Goal: Transaction & Acquisition: Purchase product/service

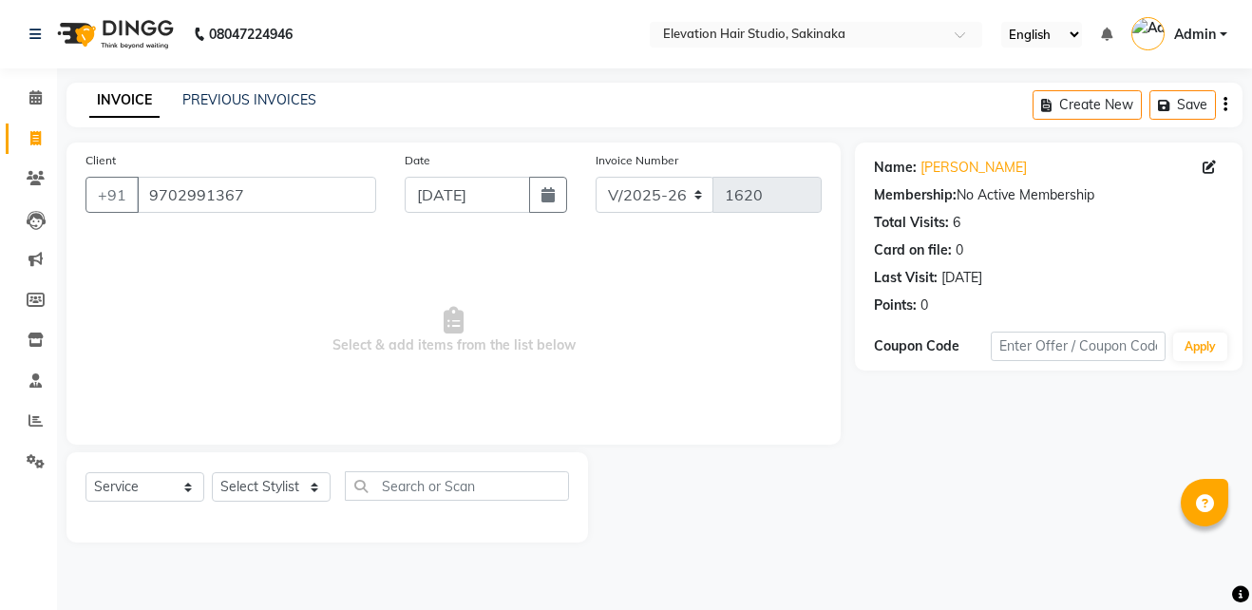
select select "4949"
select select "service"
click at [336, 194] on input "9702991367" at bounding box center [256, 195] width 239 height 36
click at [281, 487] on select "Select Stylist Admin (EHS Thane) ANEES DILIP KAPIL PRIYA RUPESH SAHIL Sarfaraz …" at bounding box center [271, 486] width 119 height 29
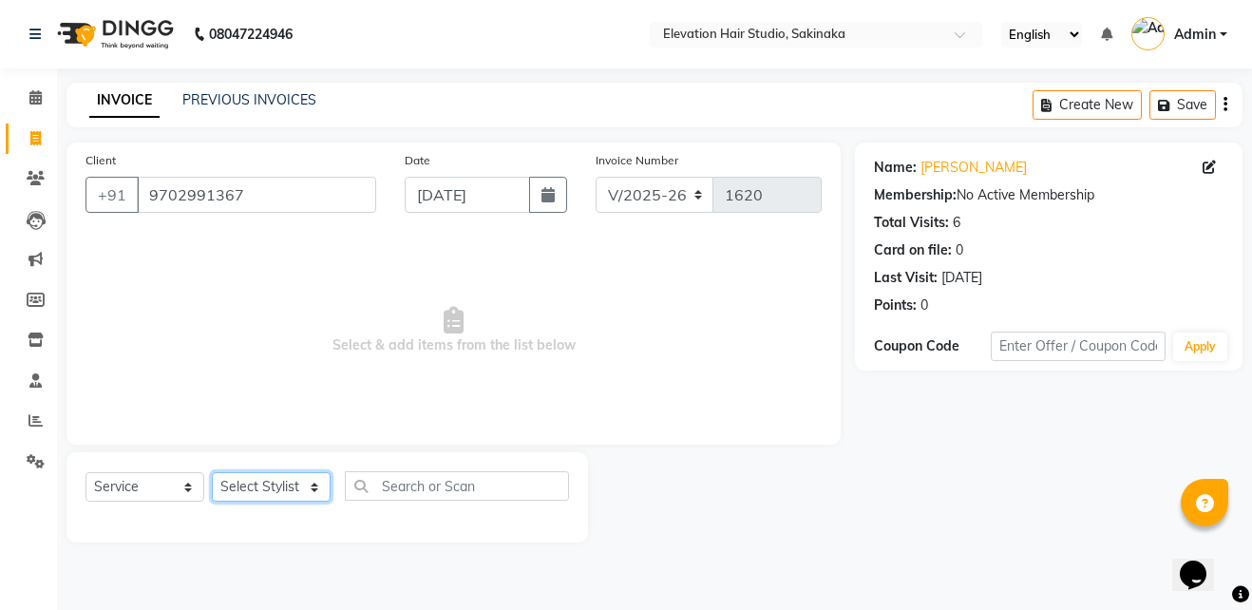
select select "84316"
click at [212, 472] on select "Select Stylist Admin (EHS Thane) ANEES DILIP KAPIL PRIYA RUPESH SAHIL Sarfaraz …" at bounding box center [271, 486] width 119 height 29
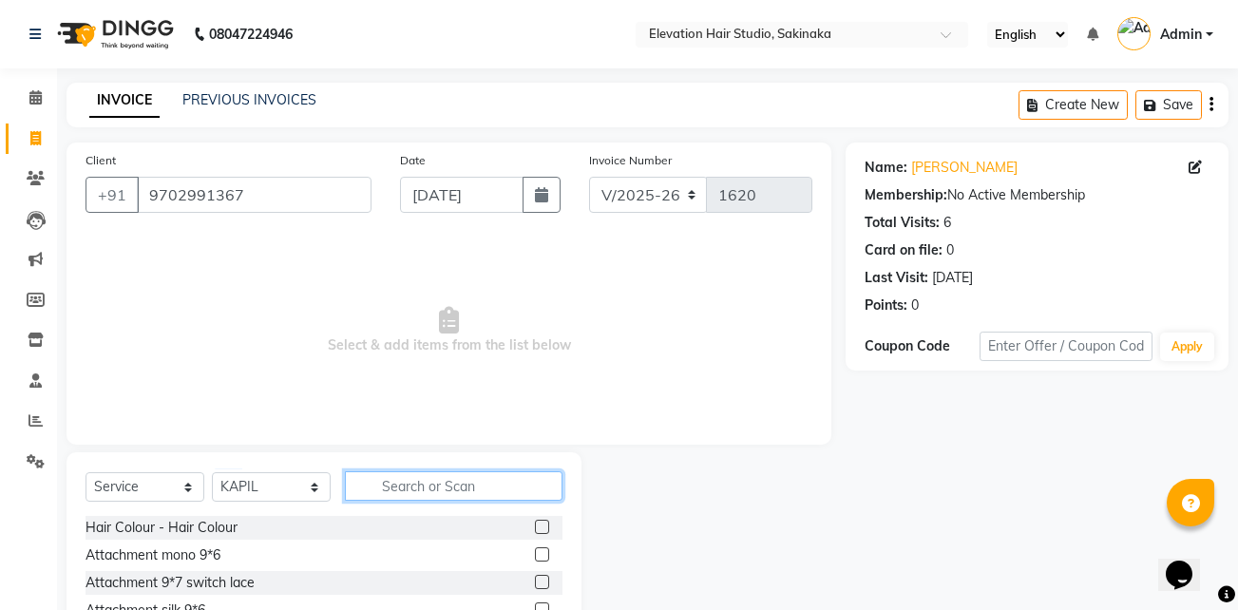
click at [388, 480] on input "text" at bounding box center [454, 485] width 218 height 29
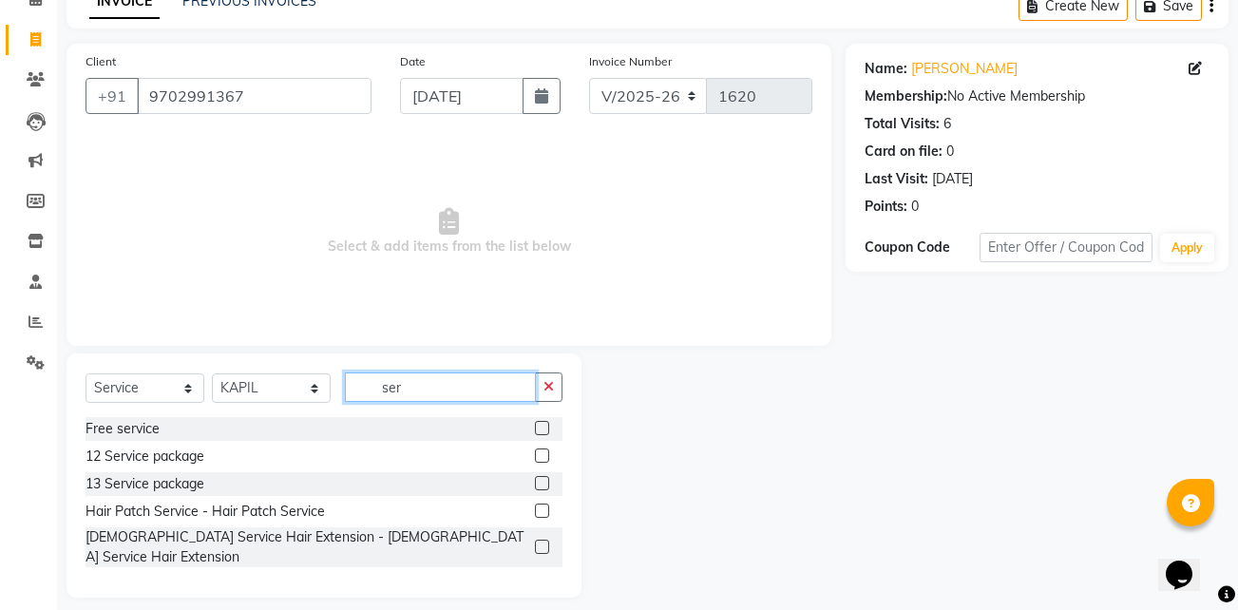
type input "ser"
click at [542, 507] on label at bounding box center [542, 510] width 14 height 14
click at [542, 507] on input "checkbox" at bounding box center [541, 511] width 12 height 12
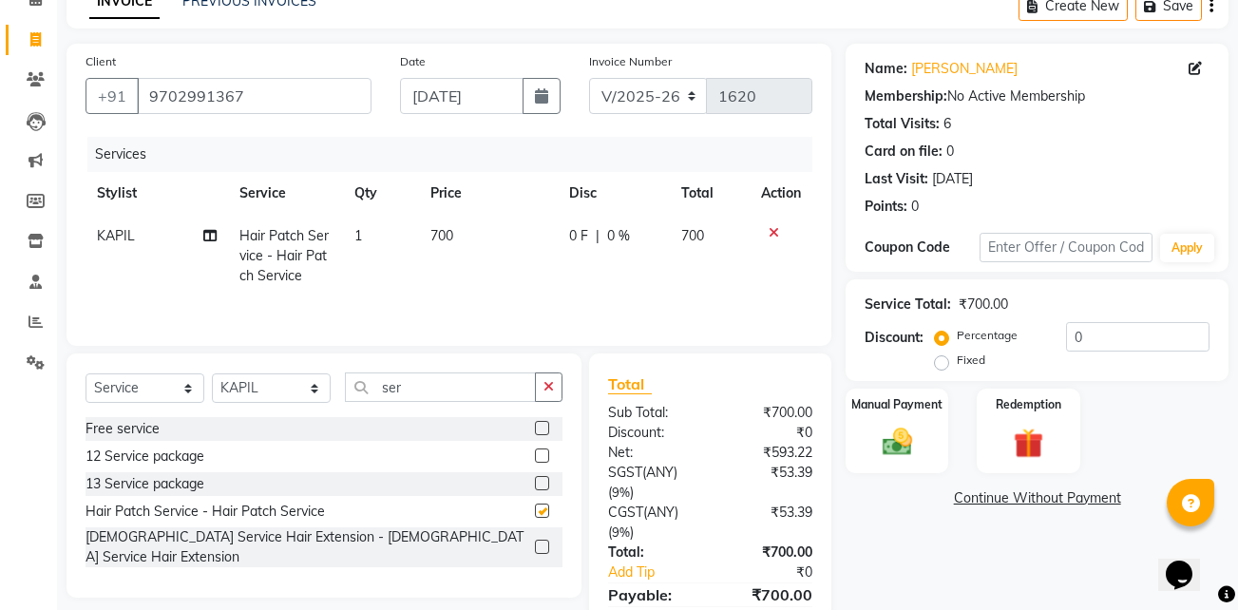
checkbox input "false"
click at [474, 266] on td "700" at bounding box center [488, 256] width 139 height 83
select select "84316"
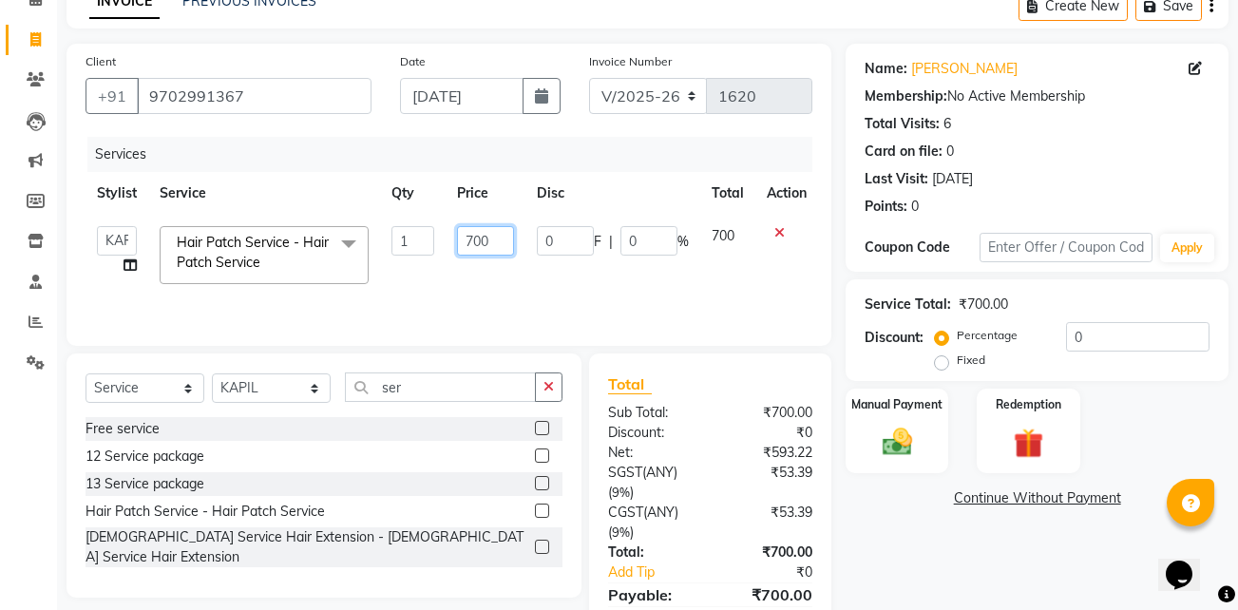
click at [474, 237] on input "700" at bounding box center [485, 240] width 57 height 29
type input "600"
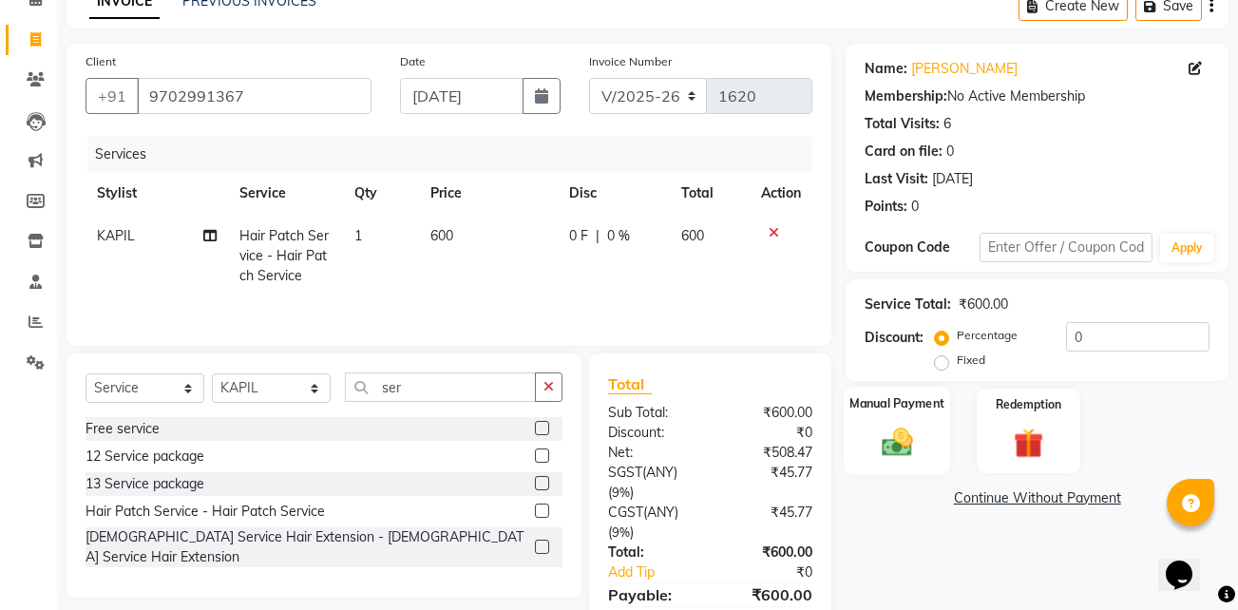
click at [866, 467] on div "Manual Payment" at bounding box center [897, 431] width 106 height 88
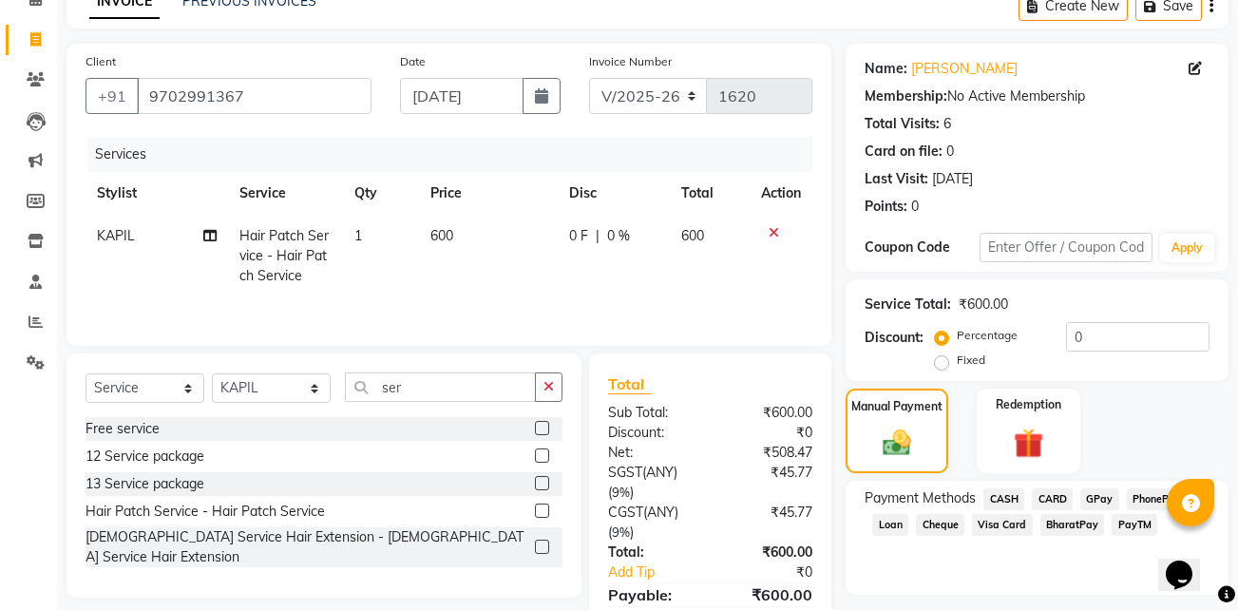
click at [1108, 488] on span "GPay" at bounding box center [1099, 499] width 39 height 22
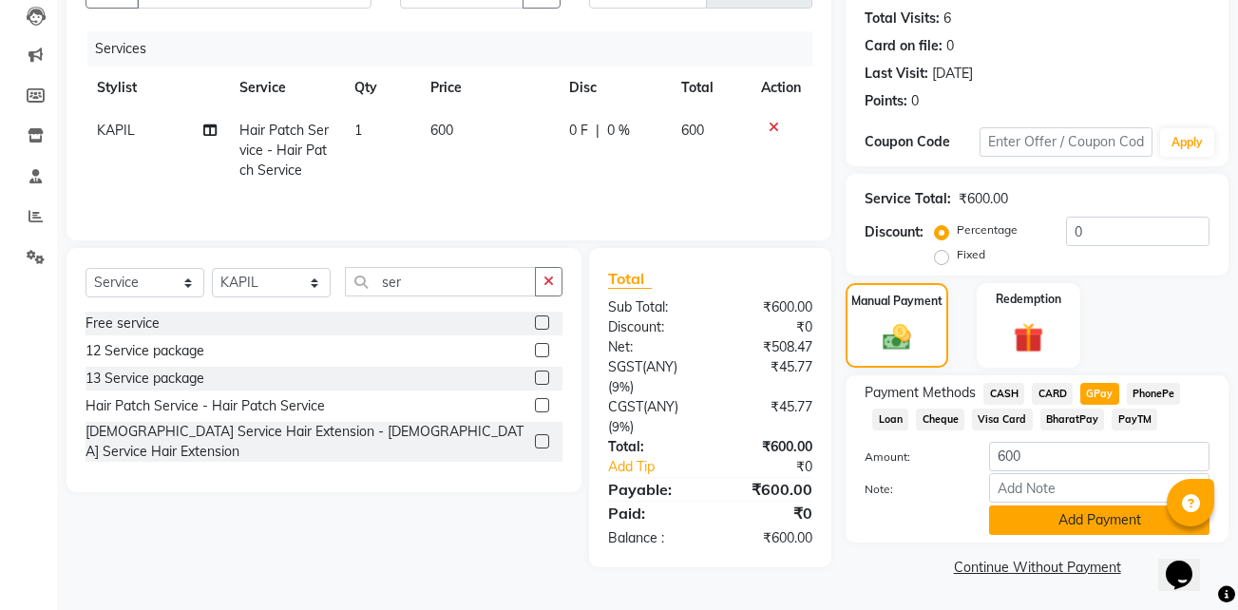
click at [1048, 526] on button "Add Payment" at bounding box center [1099, 519] width 220 height 29
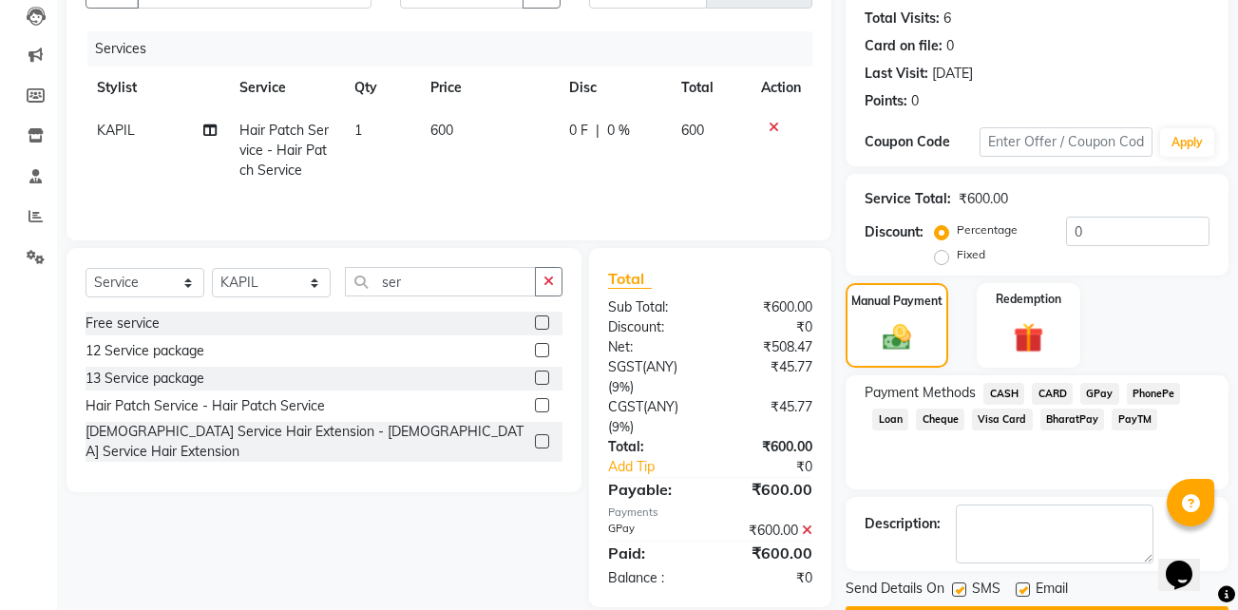
scroll to position [258, 0]
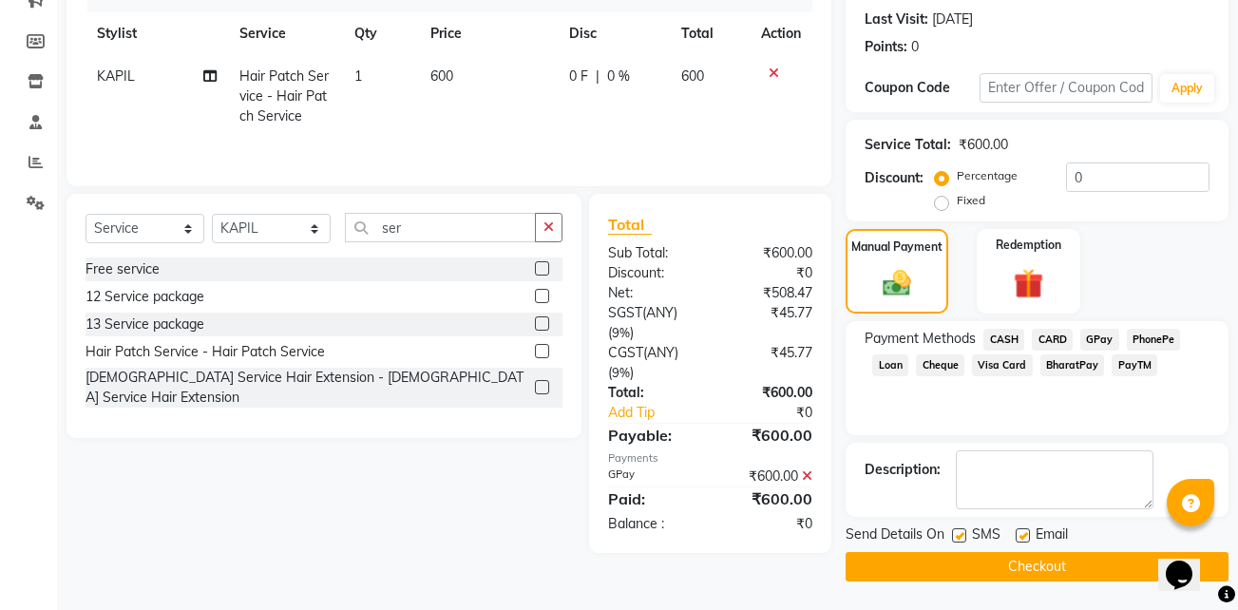
click at [1026, 528] on label at bounding box center [1022, 535] width 14 height 14
click at [1026, 530] on input "checkbox" at bounding box center [1021, 536] width 12 height 12
checkbox input "false"
click at [958, 530] on label at bounding box center [959, 535] width 14 height 14
click at [958, 530] on input "checkbox" at bounding box center [958, 536] width 12 height 12
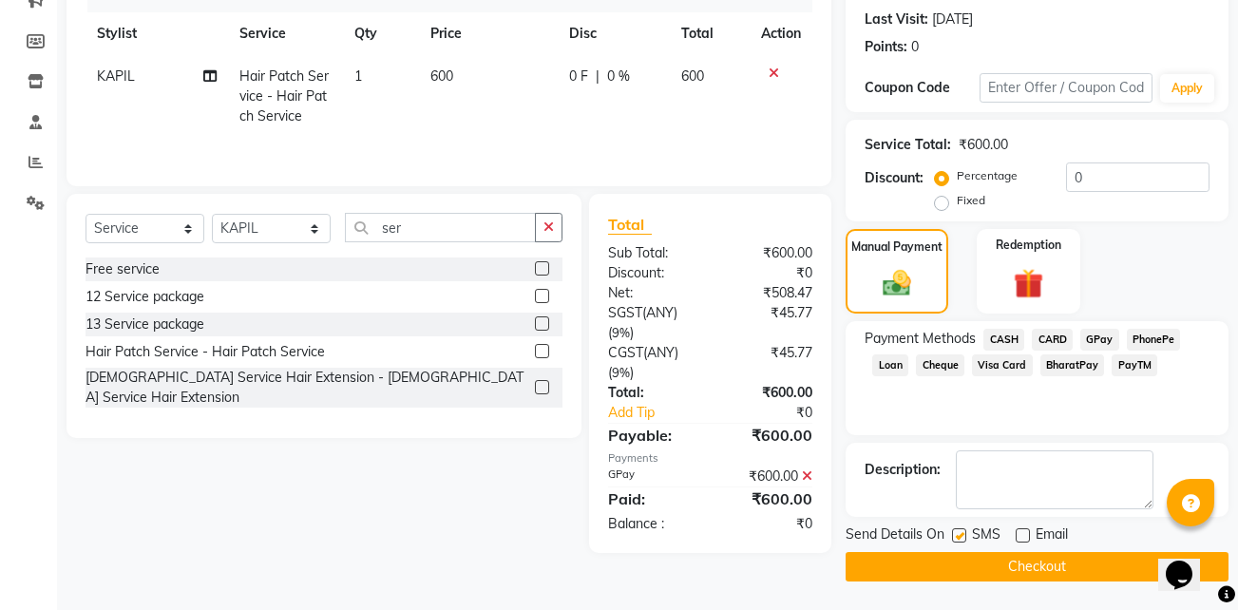
checkbox input "false"
click at [947, 554] on button "Checkout" at bounding box center [1036, 566] width 383 height 29
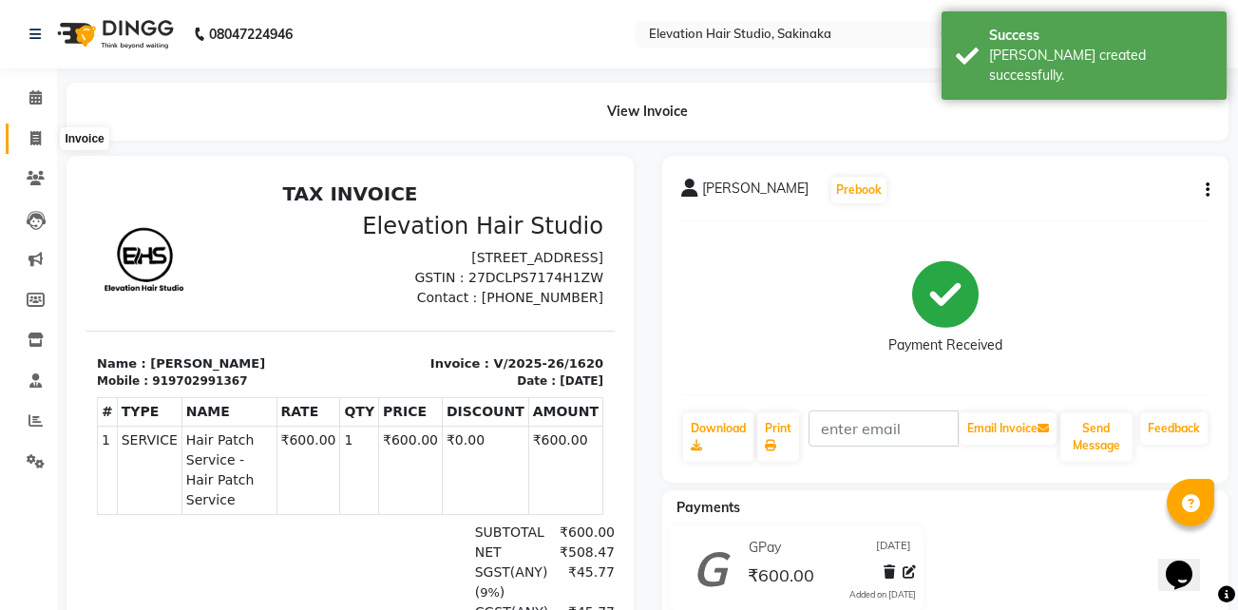
click at [32, 144] on icon at bounding box center [35, 138] width 10 height 14
select select "service"
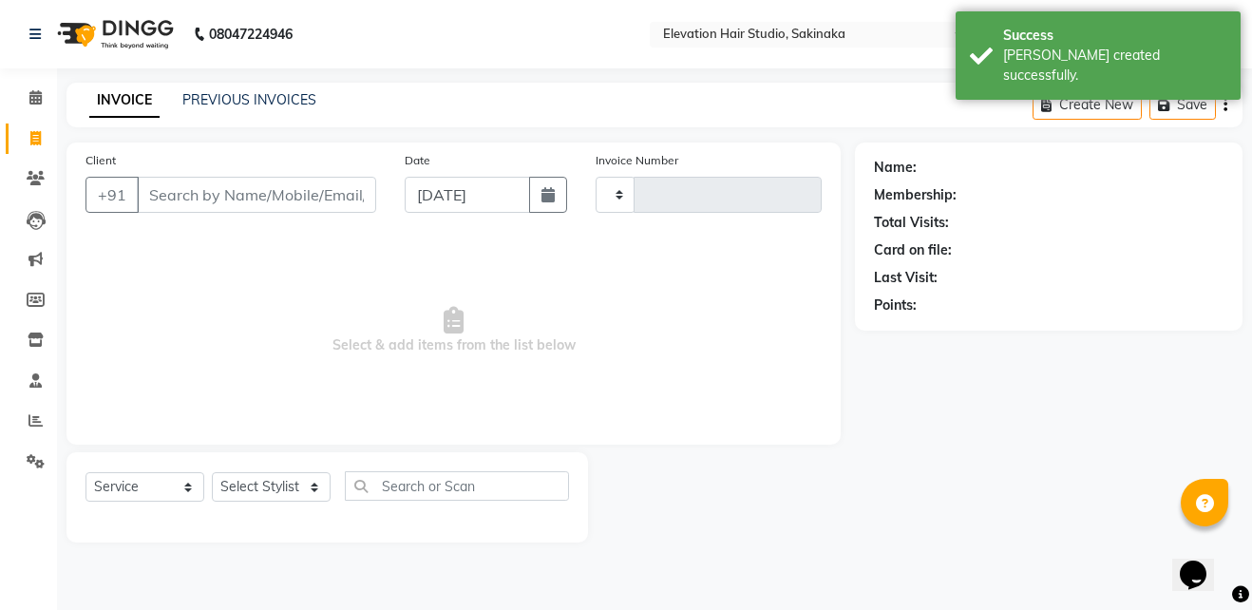
type input "1621"
select select "4949"
click at [236, 96] on link "PREVIOUS INVOICES" at bounding box center [249, 99] width 134 height 17
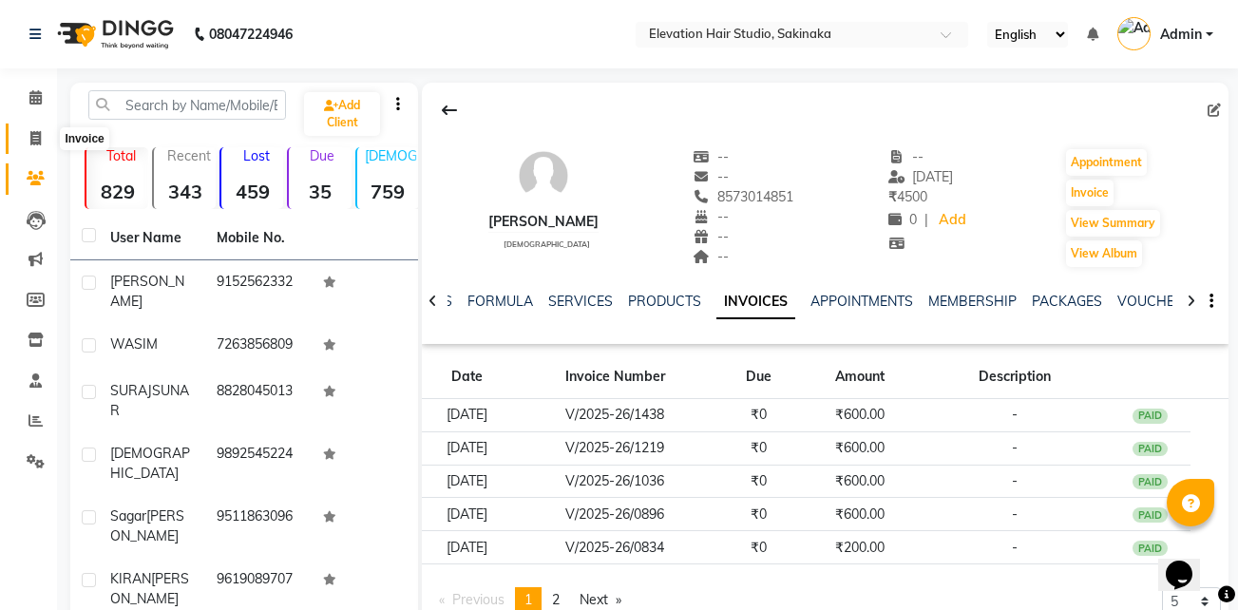
click at [48, 138] on span at bounding box center [35, 139] width 33 height 22
select select "service"
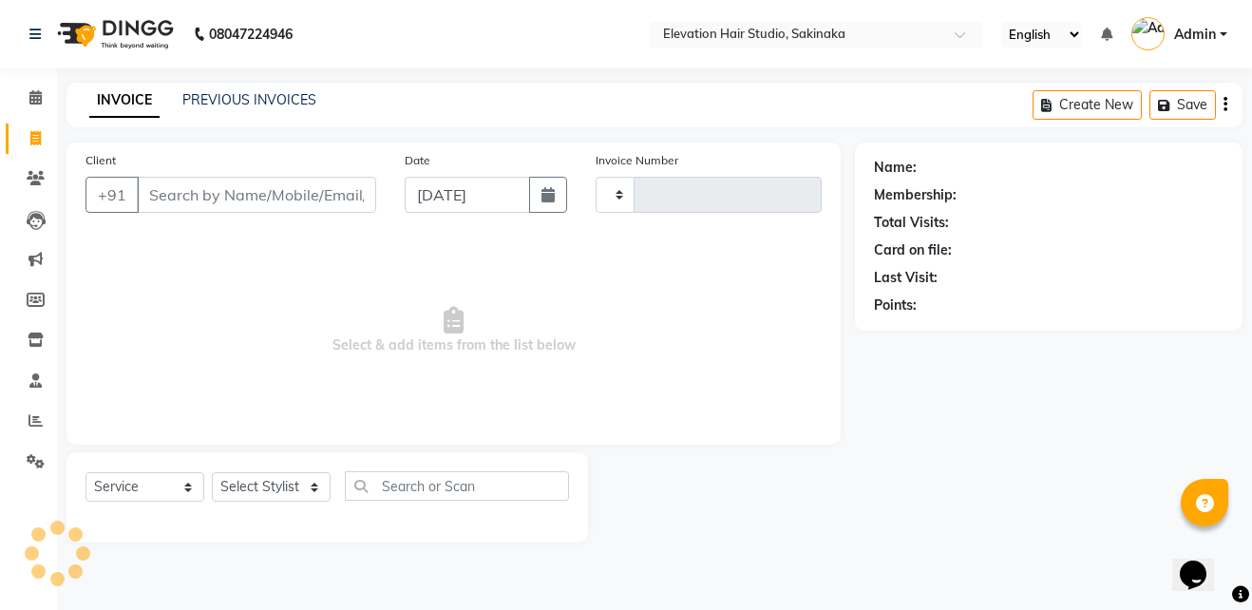
type input "1621"
select select "4949"
click at [186, 193] on input "Client" at bounding box center [256, 195] width 239 height 36
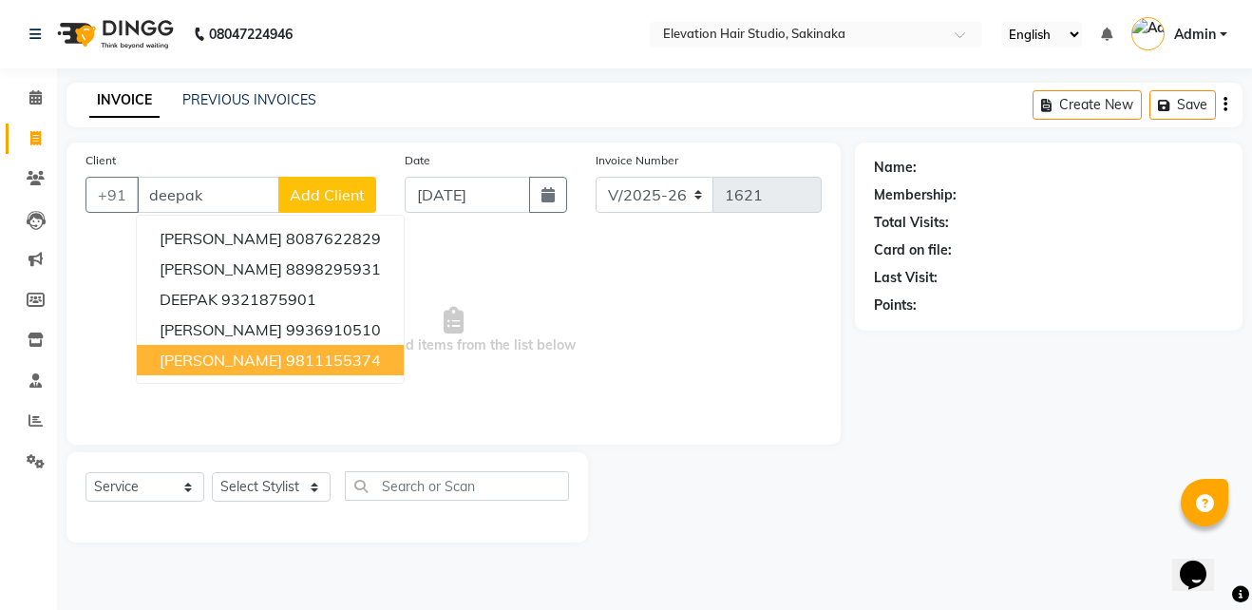
click at [294, 366] on ngb-highlight "9811155374" at bounding box center [333, 360] width 95 height 19
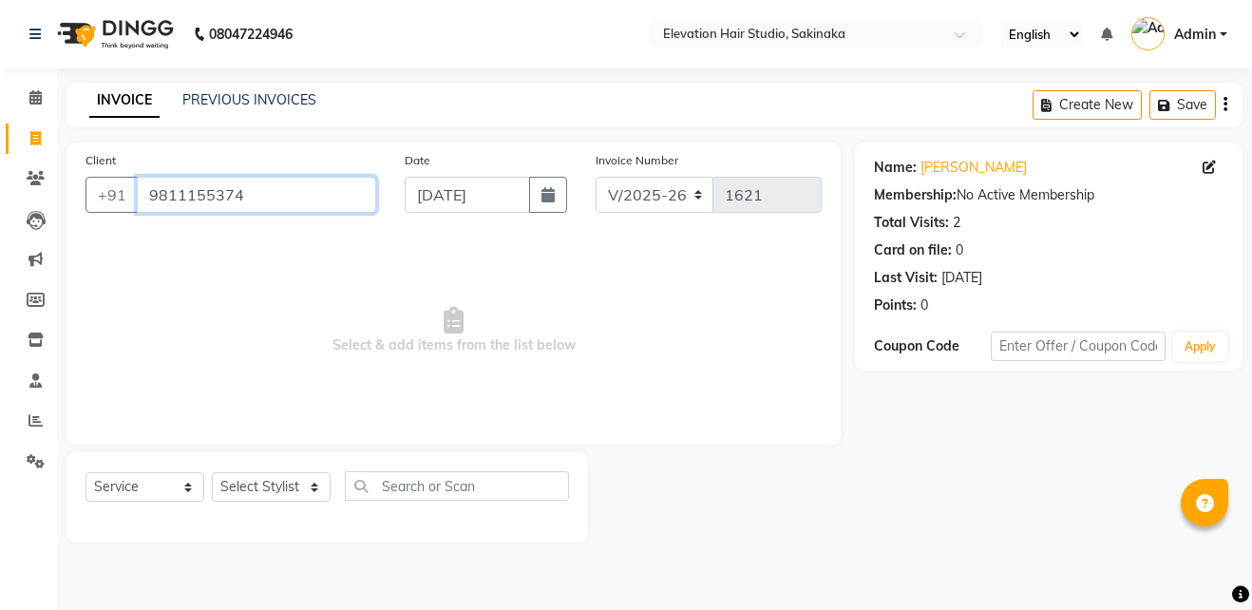
click at [327, 209] on input "9811155374" at bounding box center [256, 195] width 239 height 36
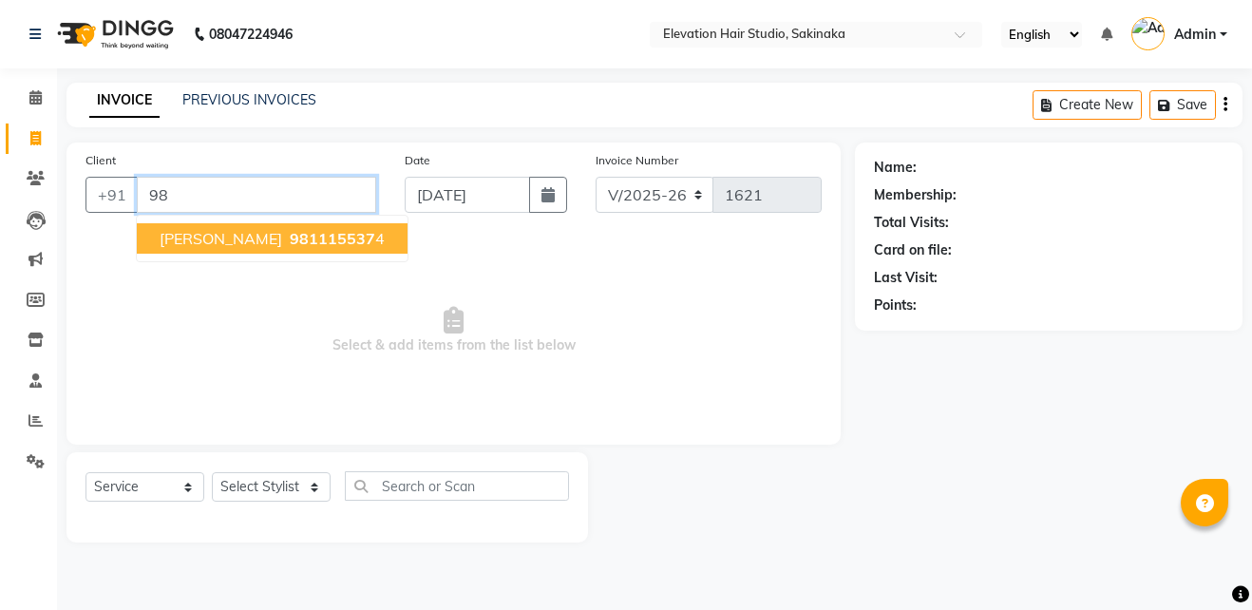
type input "9"
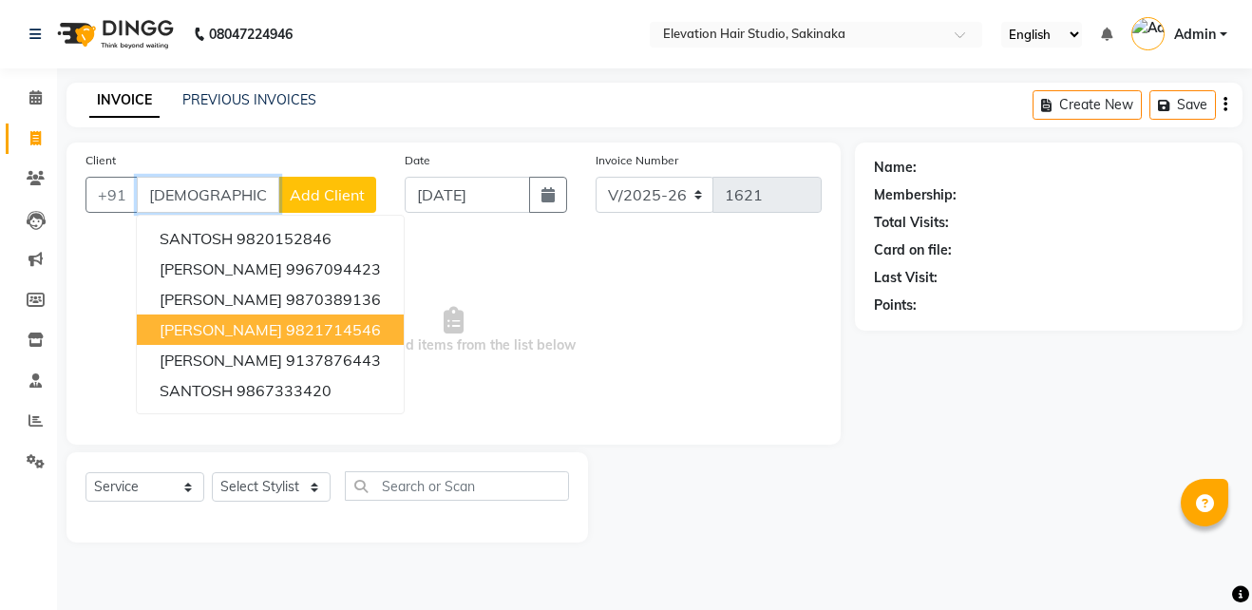
click at [282, 332] on span "SANTOSH GAYKAR" at bounding box center [221, 329] width 123 height 19
type input "9821714546"
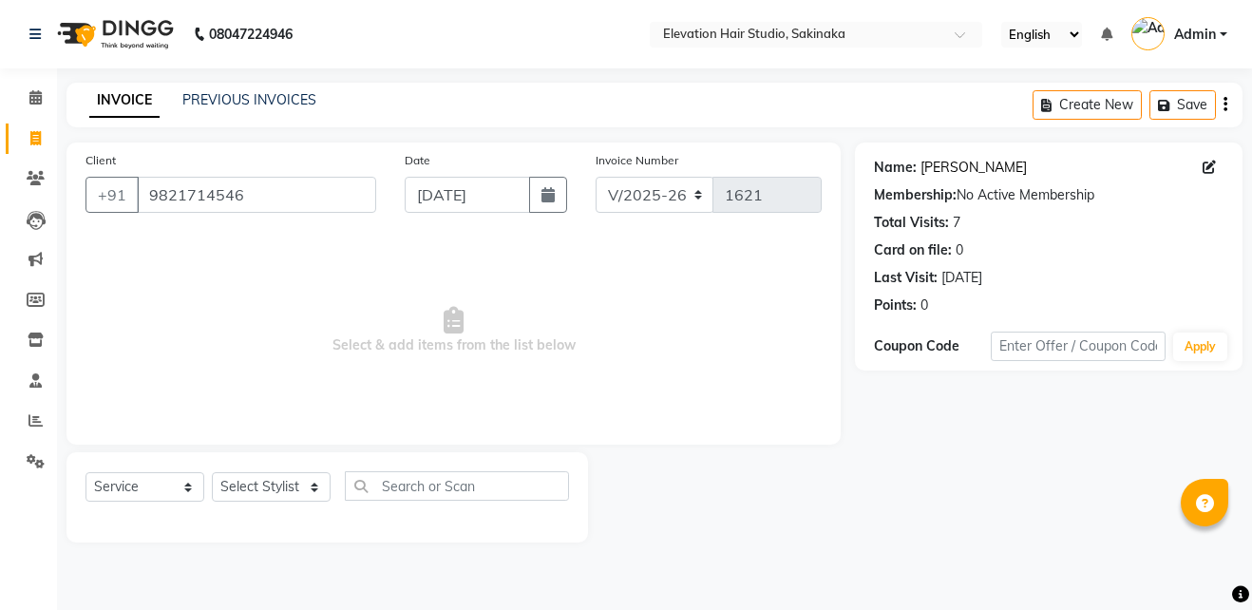
click at [954, 162] on link "Santosh Gaykar" at bounding box center [973, 168] width 106 height 20
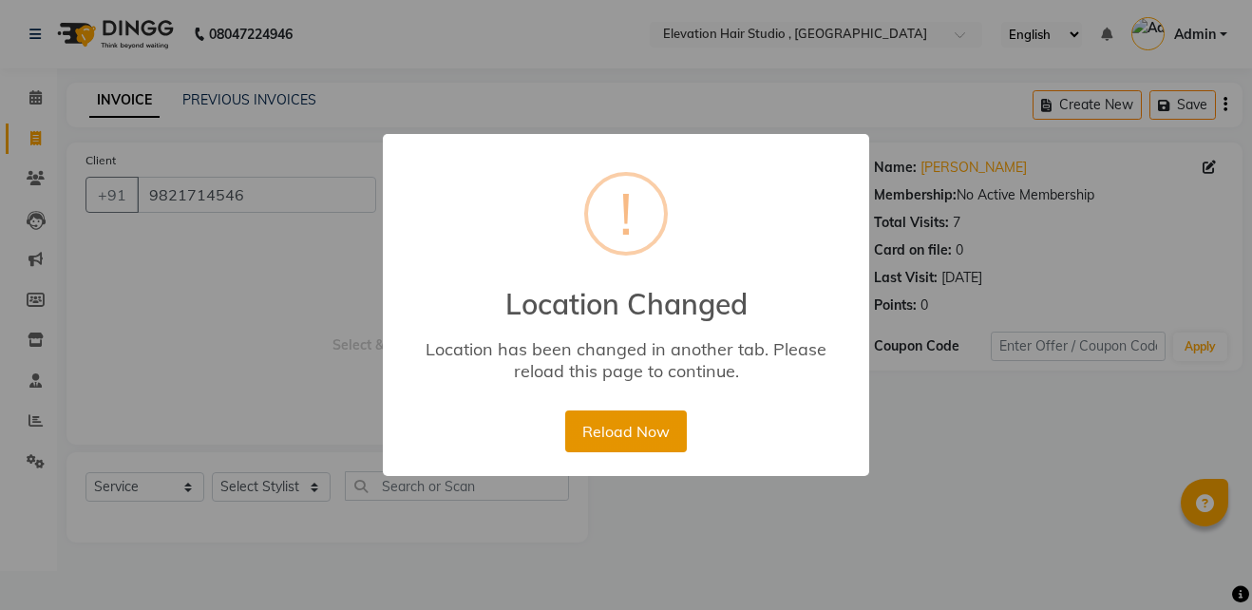
click at [633, 427] on button "Reload Now" at bounding box center [625, 431] width 121 height 42
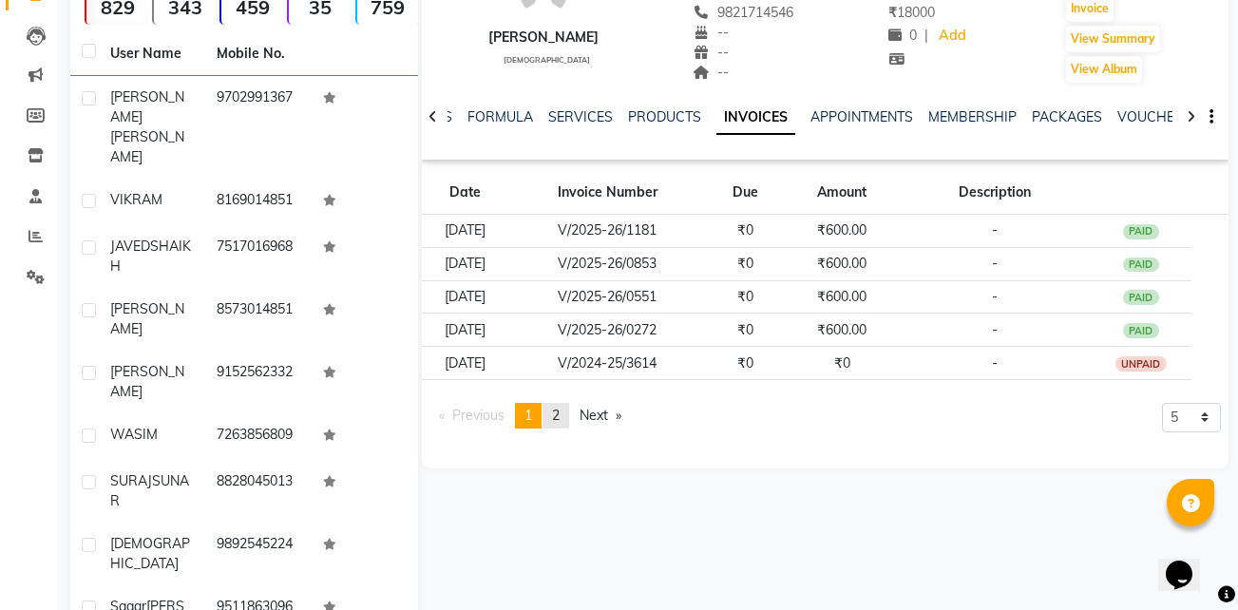
click at [560, 417] on span "2" at bounding box center [556, 415] width 8 height 17
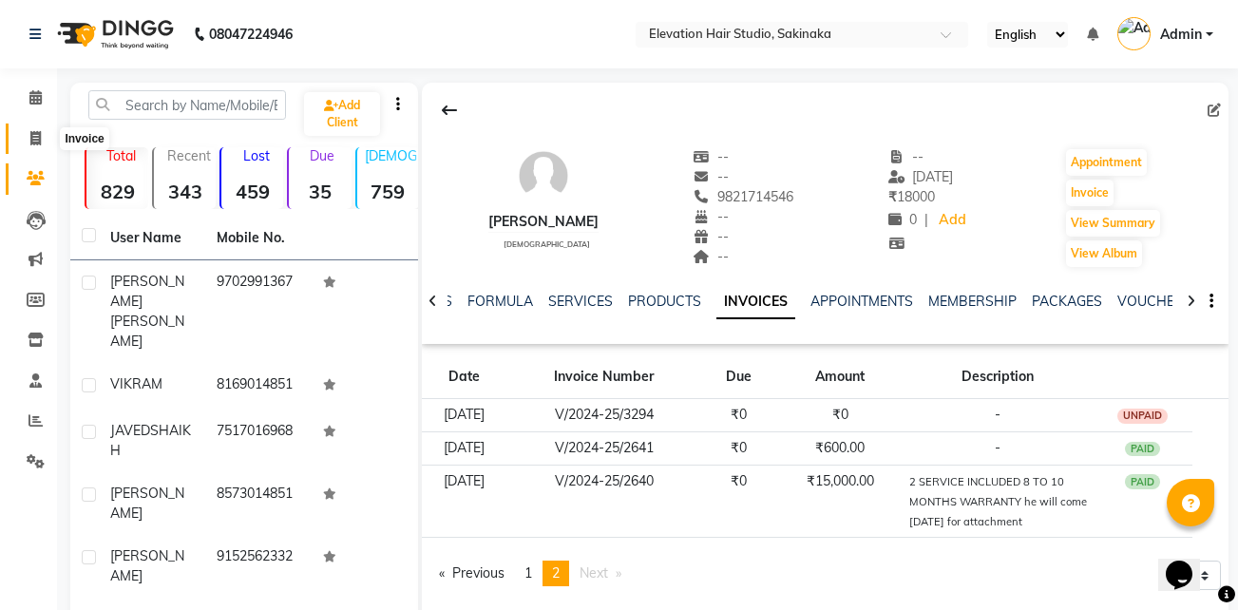
click at [38, 131] on icon at bounding box center [35, 138] width 10 height 14
select select "service"
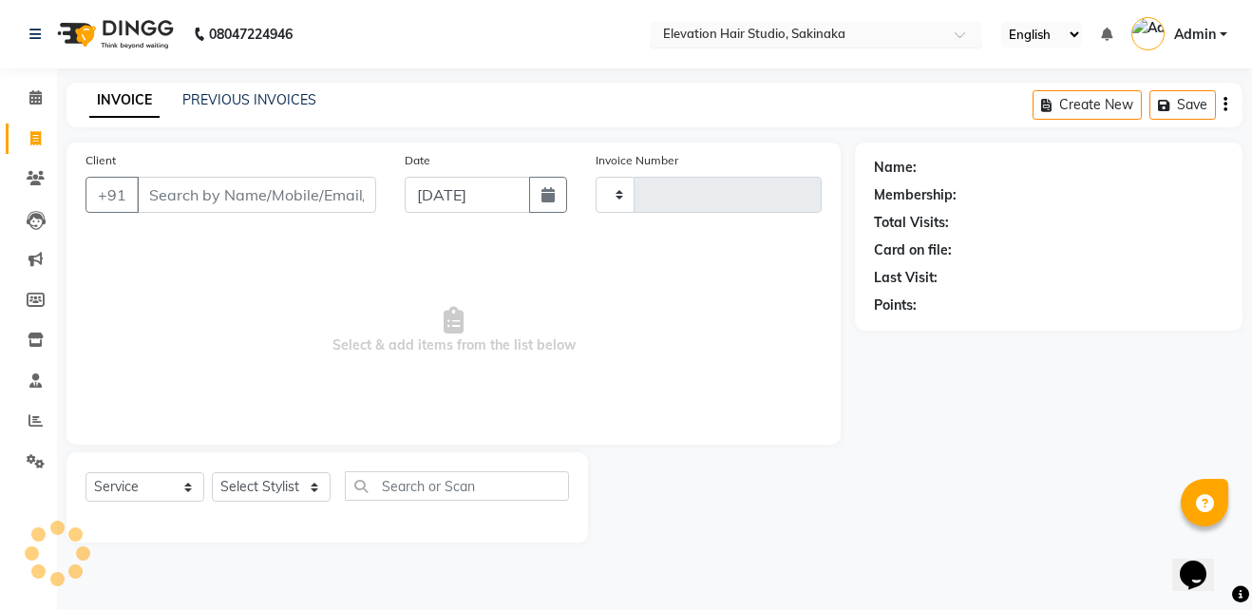
type input "1621"
select select "4949"
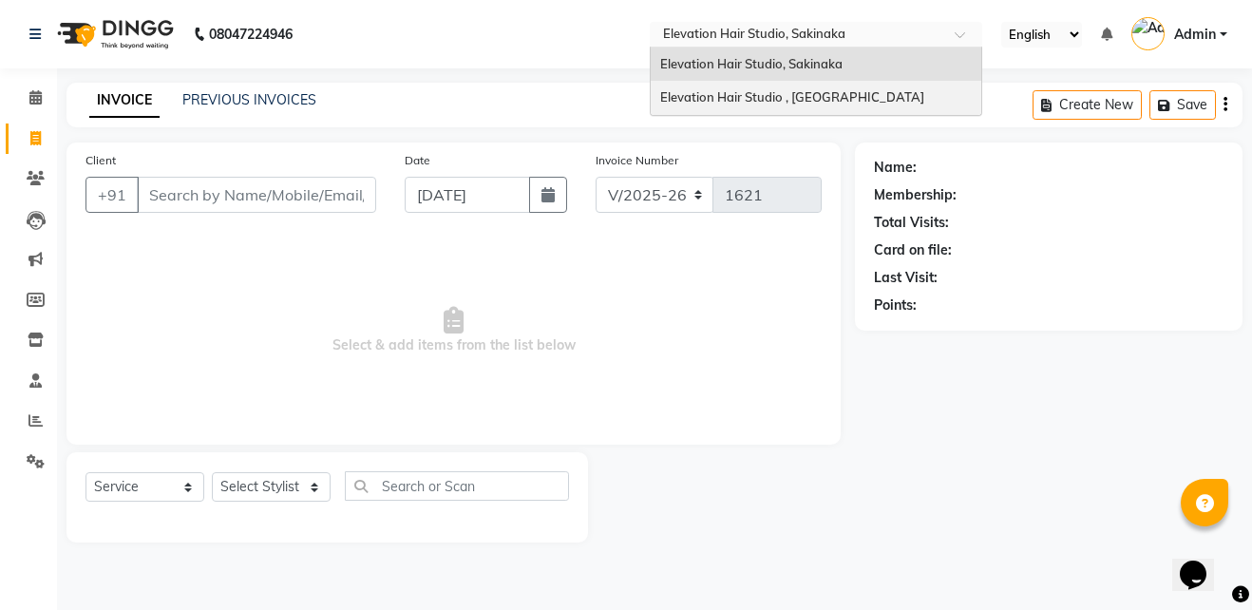
drag, startPoint x: 745, startPoint y: 23, endPoint x: 726, endPoint y: 103, distance: 82.0
click at [726, 47] on ng-select "Select Location × Elevation Hair Studio, Sakinaka Elevation Hair Studio, Sakina…" at bounding box center [816, 35] width 332 height 26
click at [726, 103] on span "Elevation Hair Studio , [GEOGRAPHIC_DATA]" at bounding box center [792, 96] width 264 height 15
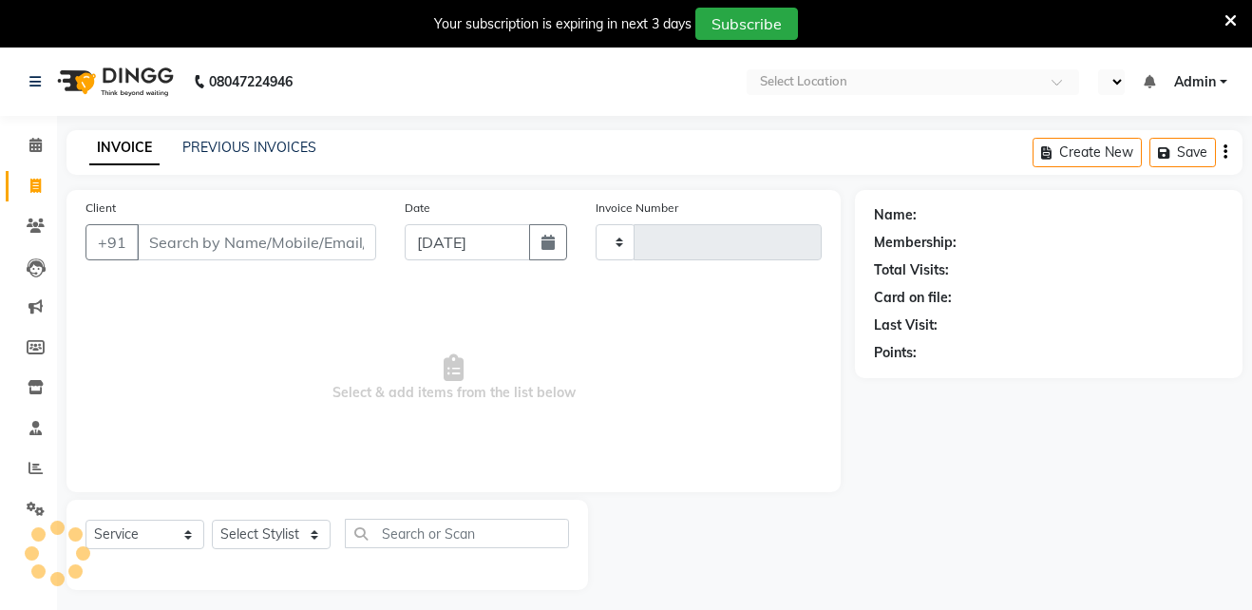
select select "service"
type input "0847"
select select "en"
select select "6886"
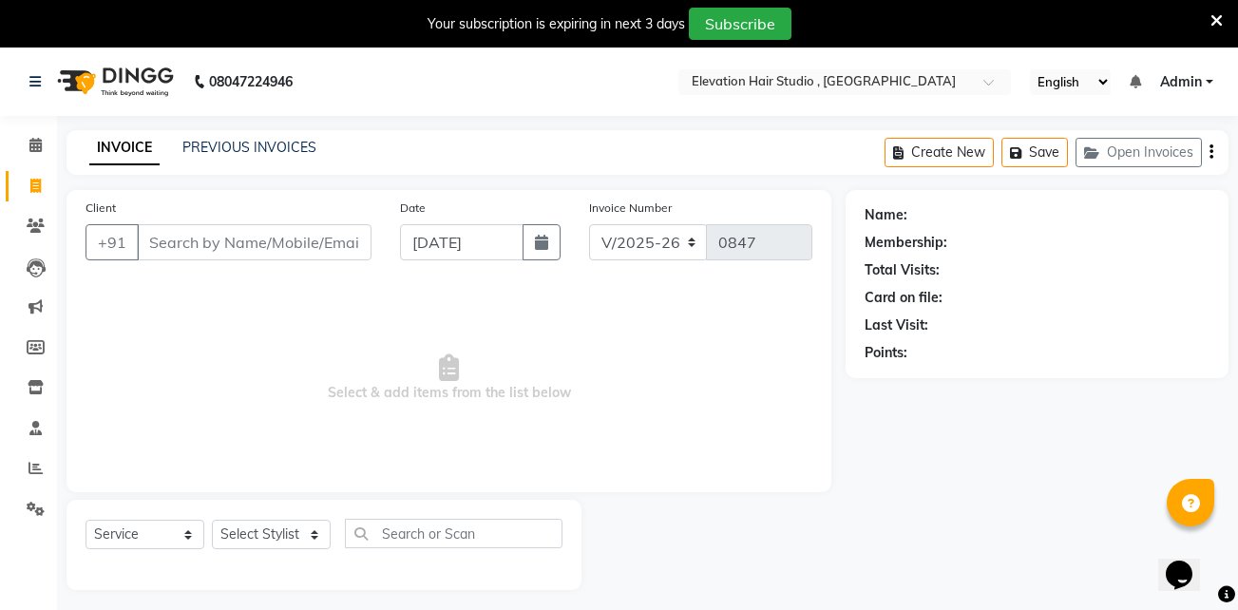
click at [1219, 23] on icon at bounding box center [1216, 20] width 12 height 17
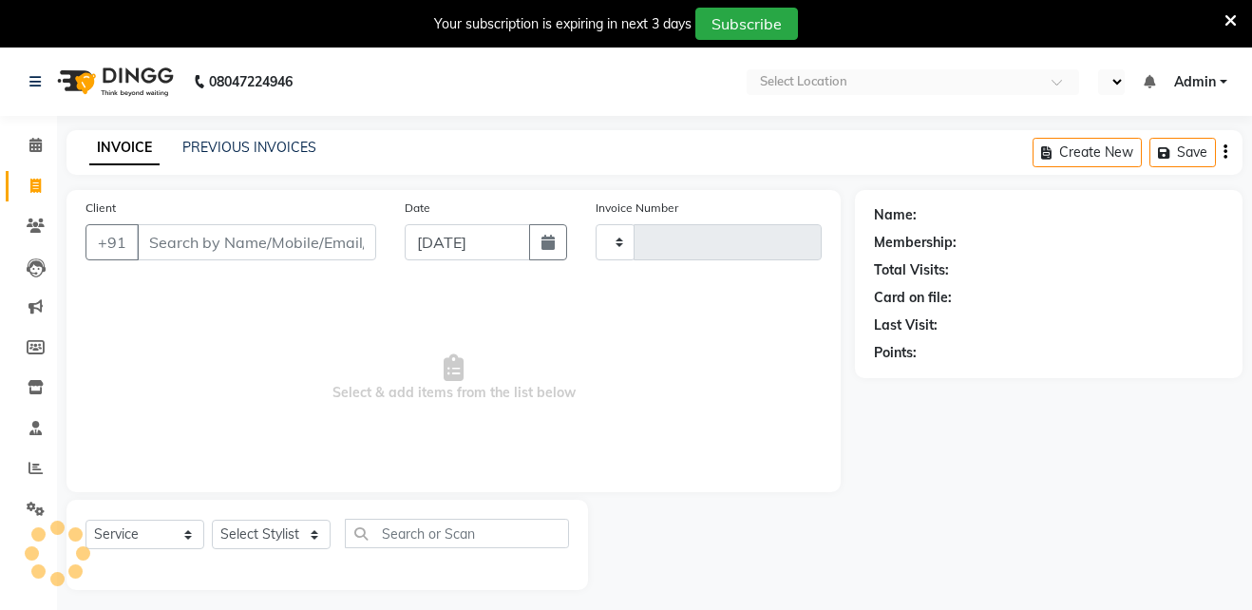
select select "service"
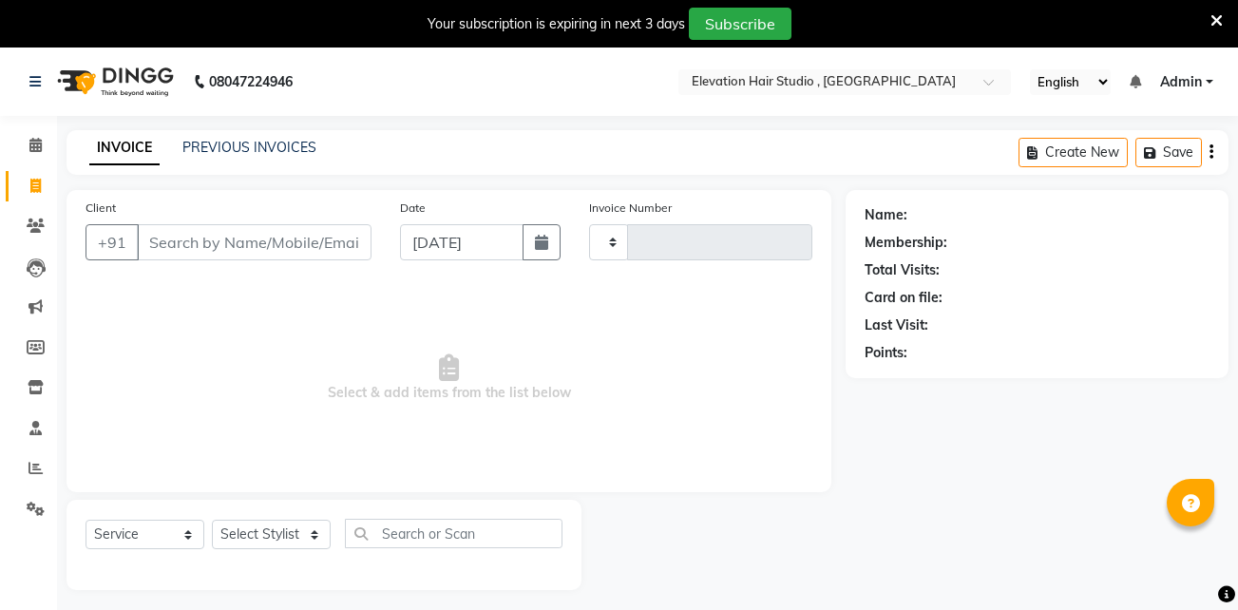
select select "en"
type input "0847"
select select "6886"
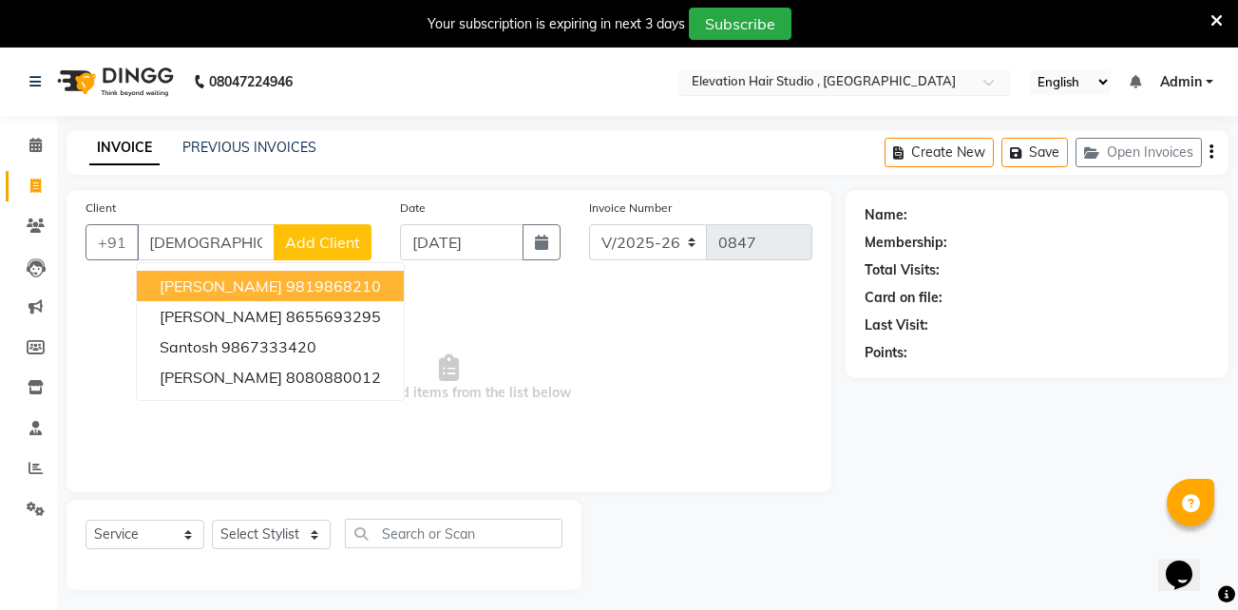
type input "santo"
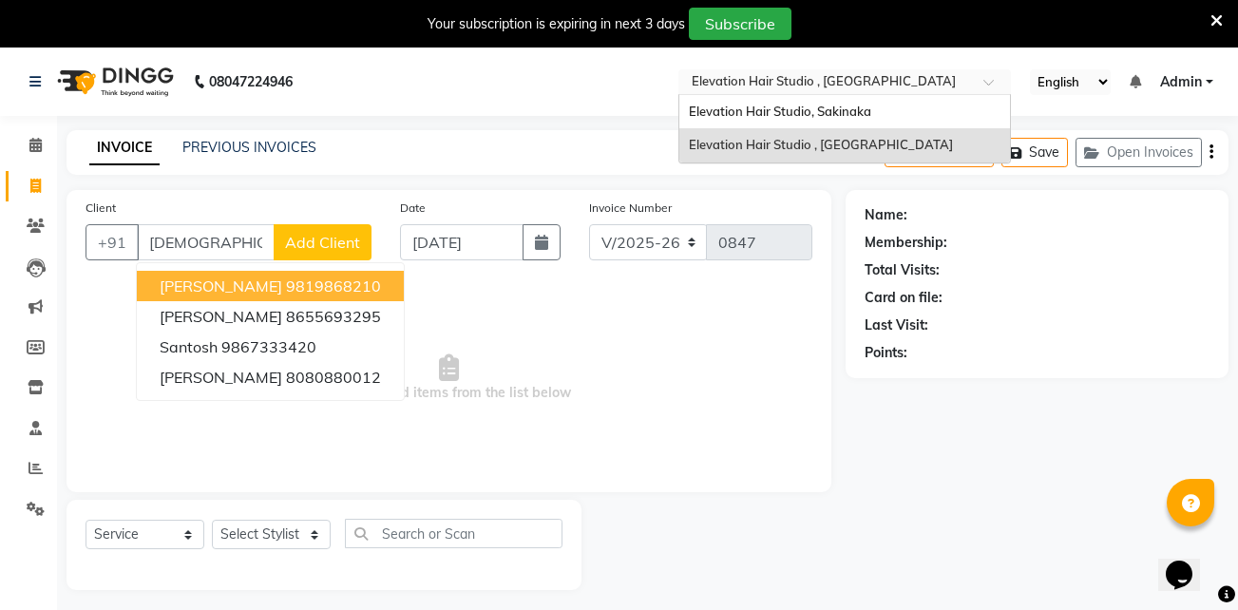
click at [752, 70] on div "Select Location × Elevation Hair Studio , Thane West" at bounding box center [844, 82] width 332 height 26
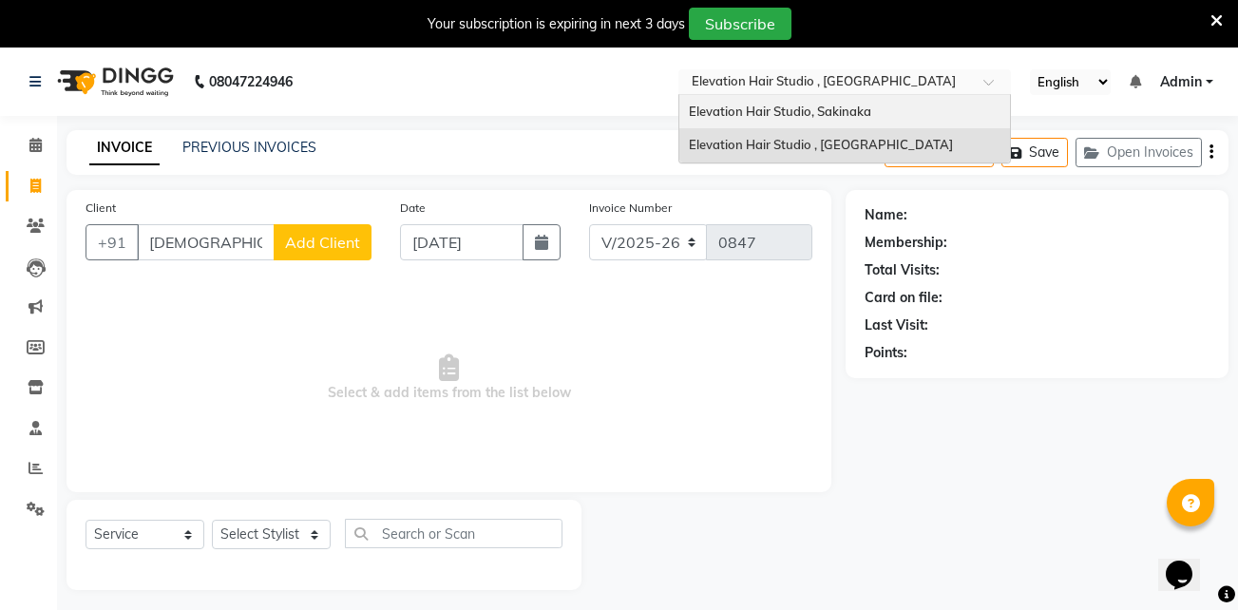
click at [750, 97] on div "Elevation Hair Studio, Sakinaka" at bounding box center [844, 112] width 331 height 34
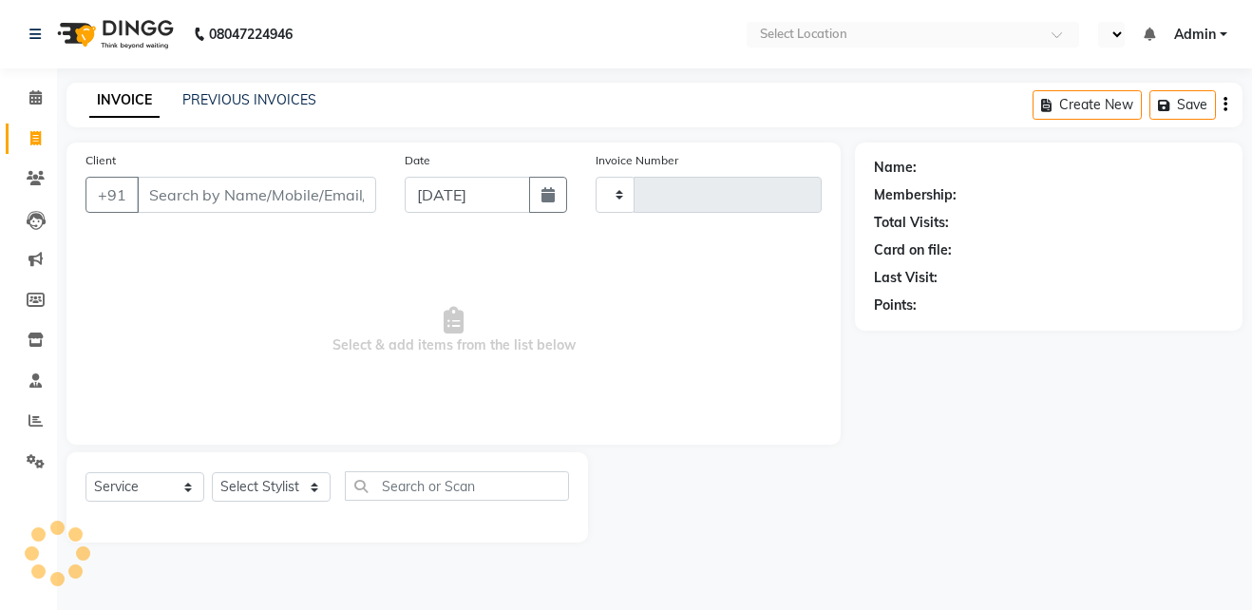
select select "service"
type input "1621"
select select "en"
select select "4949"
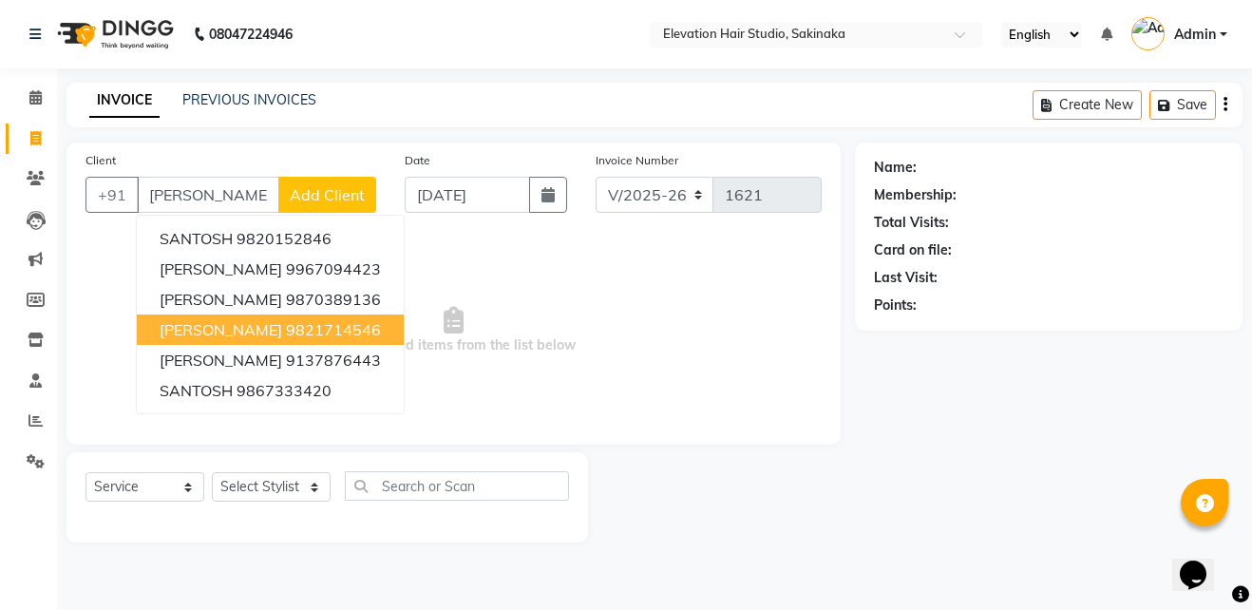
click at [282, 325] on span "[PERSON_NAME]" at bounding box center [221, 329] width 123 height 19
type input "9821714546"
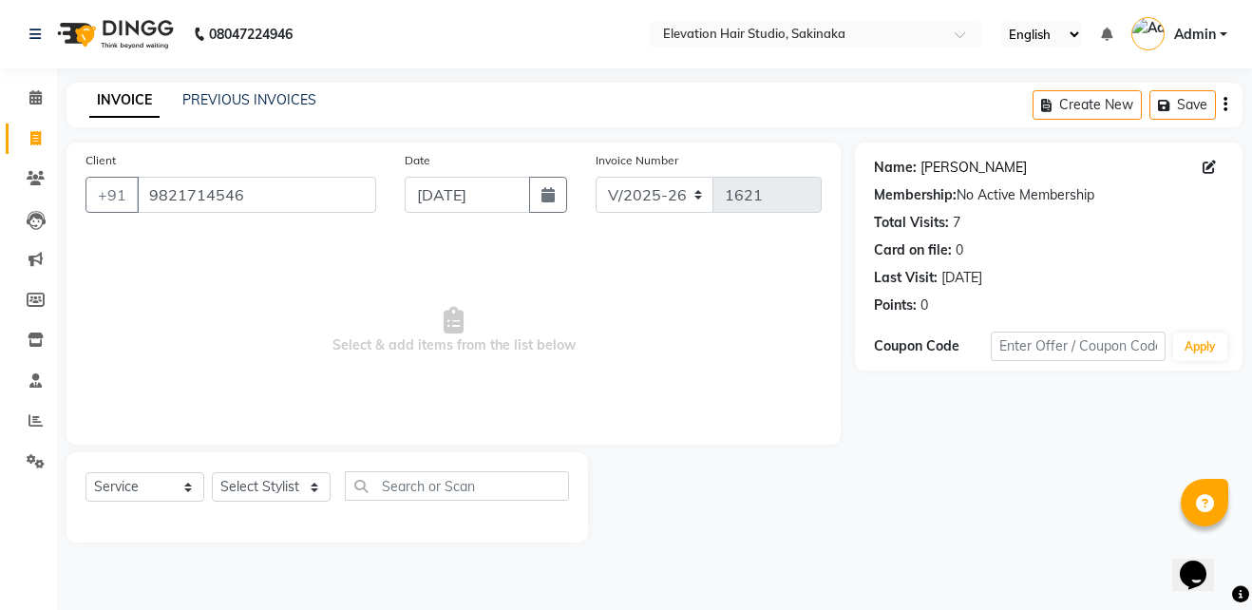
click at [968, 168] on link "Santosh Gaykar" at bounding box center [973, 168] width 106 height 20
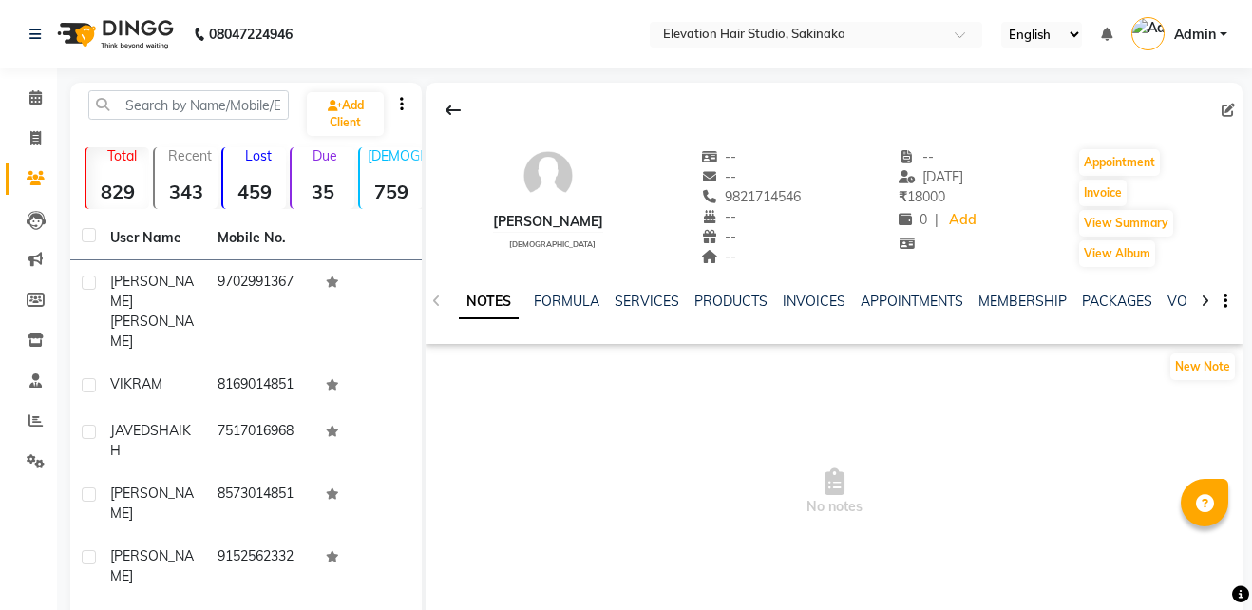
select select "en"
click at [791, 298] on link "INVOICES" at bounding box center [810, 301] width 63 height 17
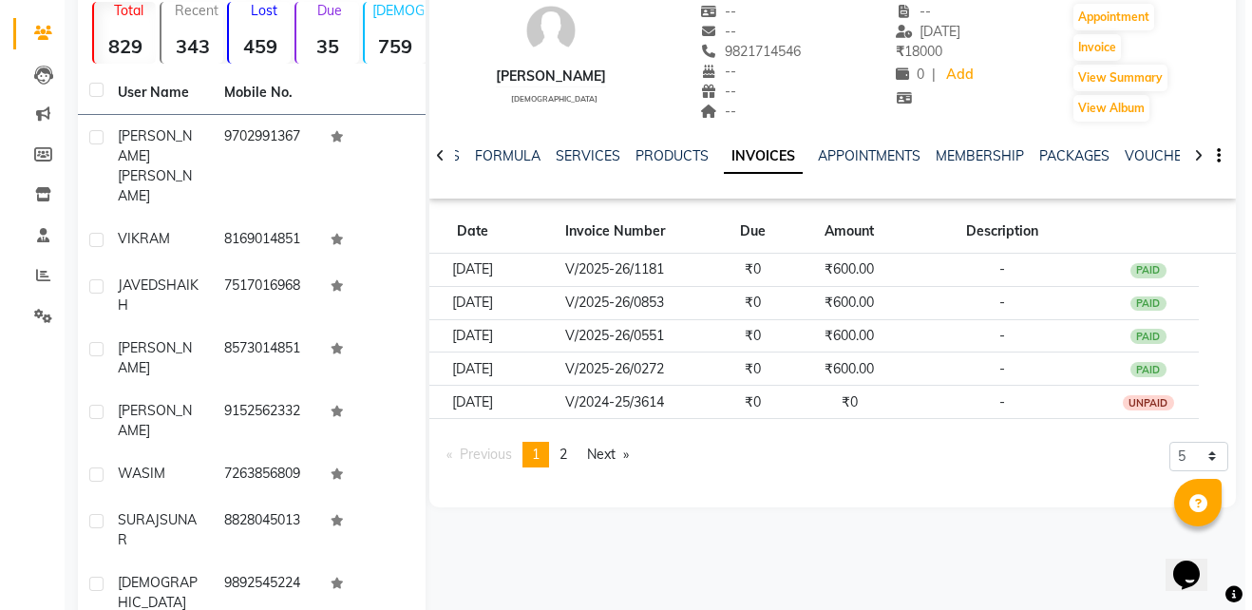
scroll to position [149, 0]
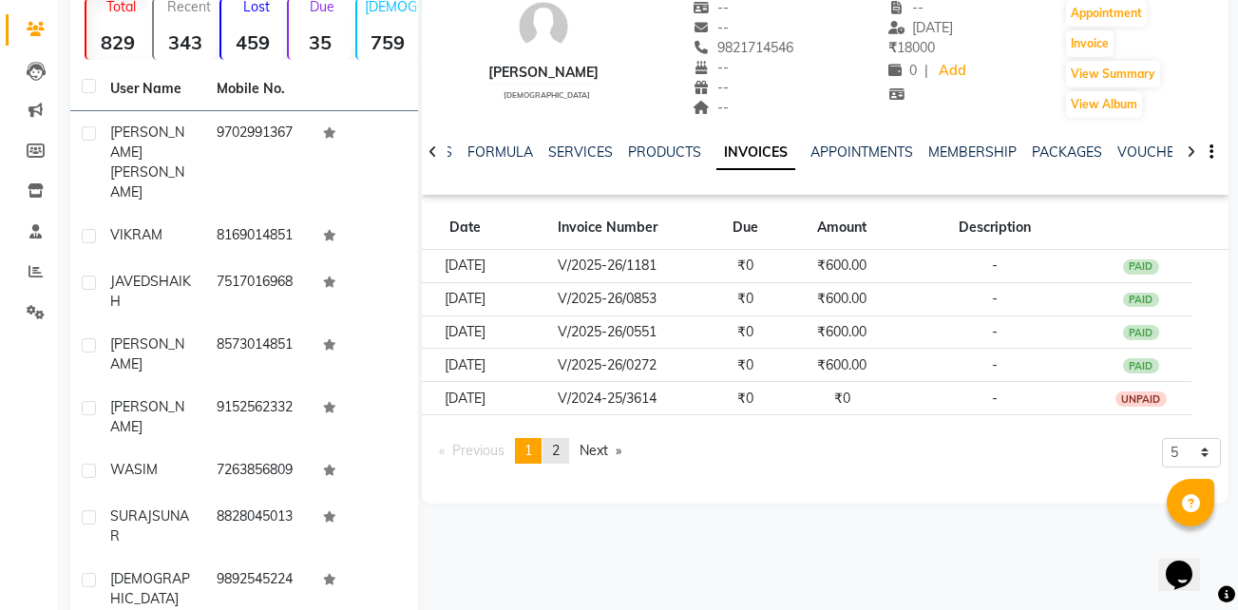
click at [557, 448] on span "2" at bounding box center [556, 450] width 8 height 17
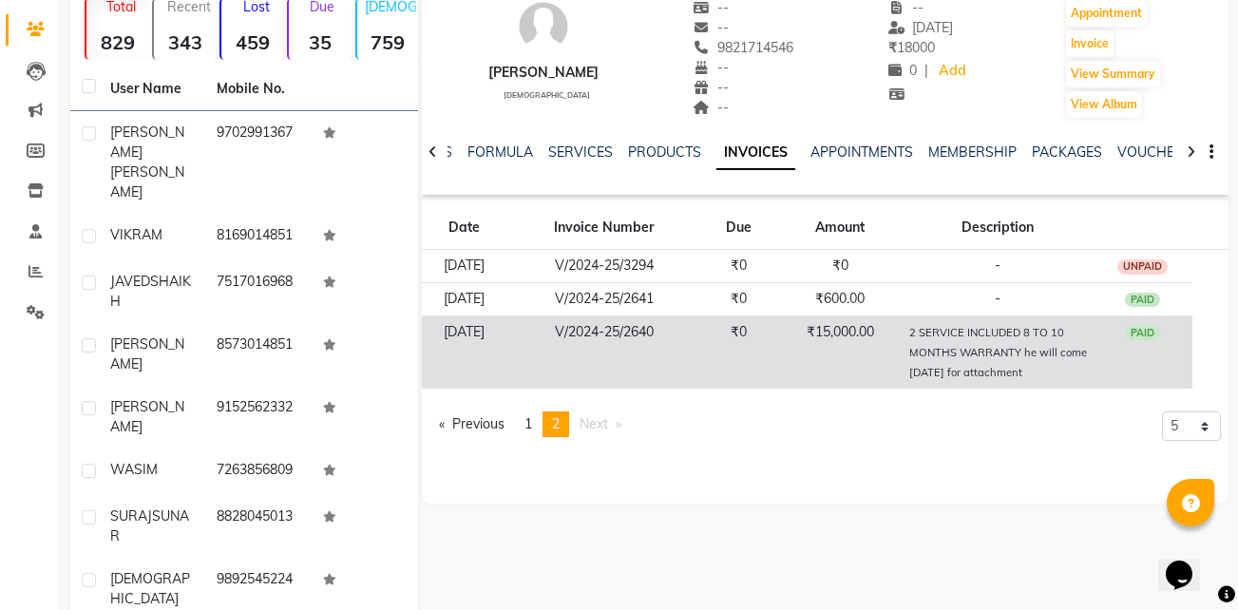
click at [820, 364] on td "₹15,000.00" at bounding box center [839, 351] width 125 height 73
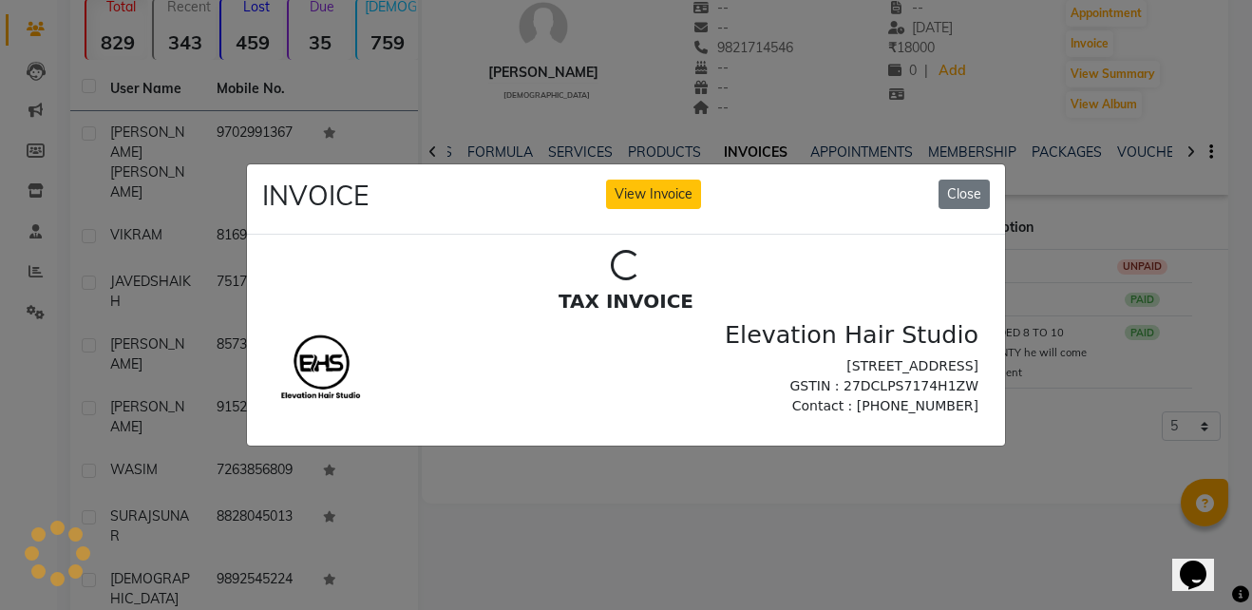
scroll to position [0, 0]
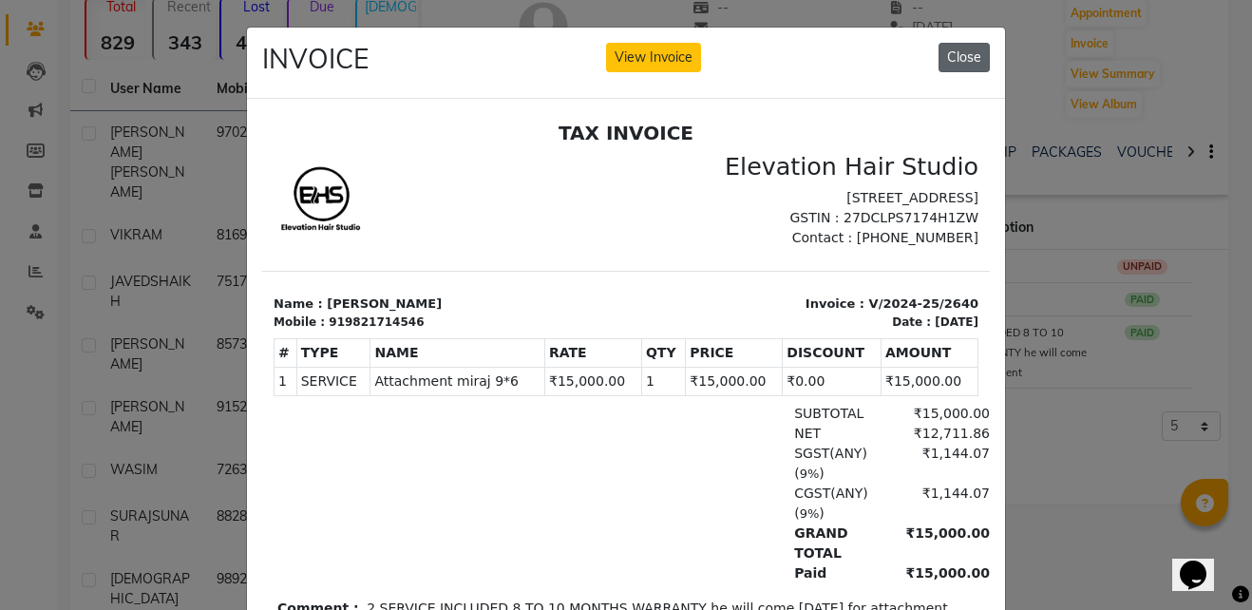
click at [971, 52] on button "Close" at bounding box center [964, 57] width 51 height 29
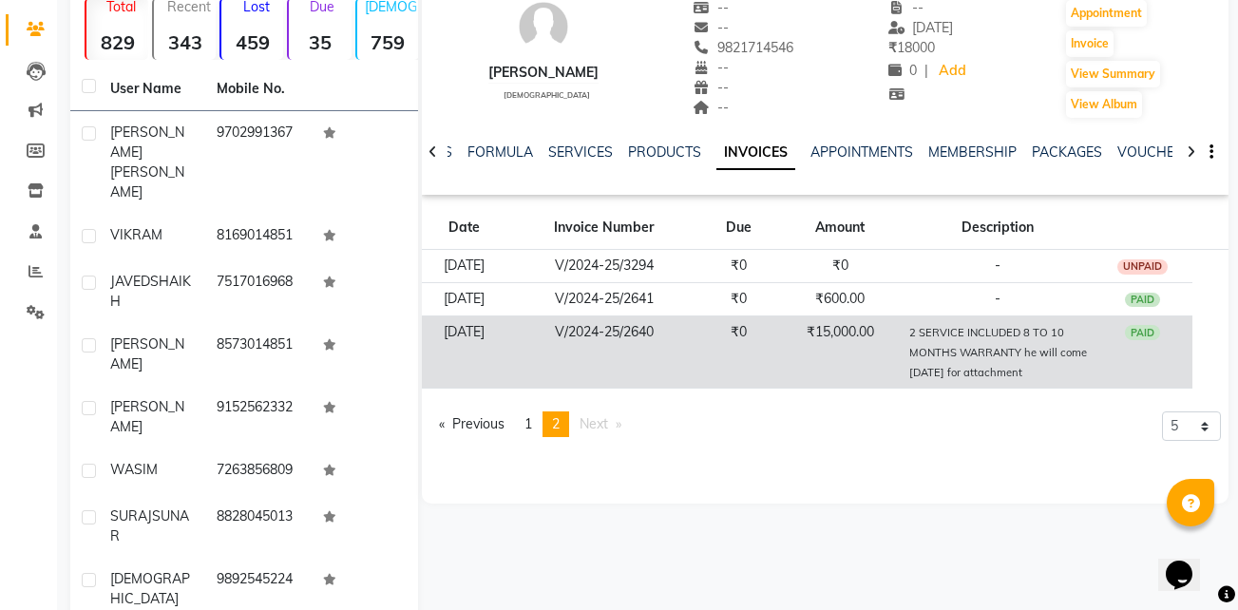
click at [797, 355] on td "₹15,000.00" at bounding box center [839, 351] width 125 height 73
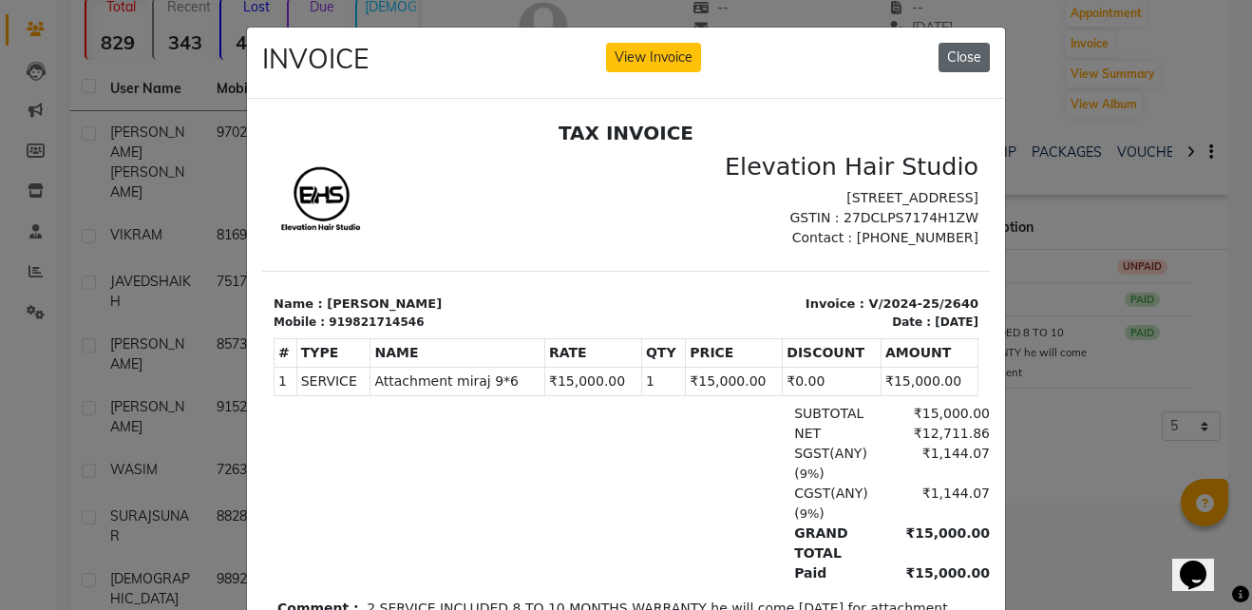
click at [948, 52] on button "Close" at bounding box center [964, 57] width 51 height 29
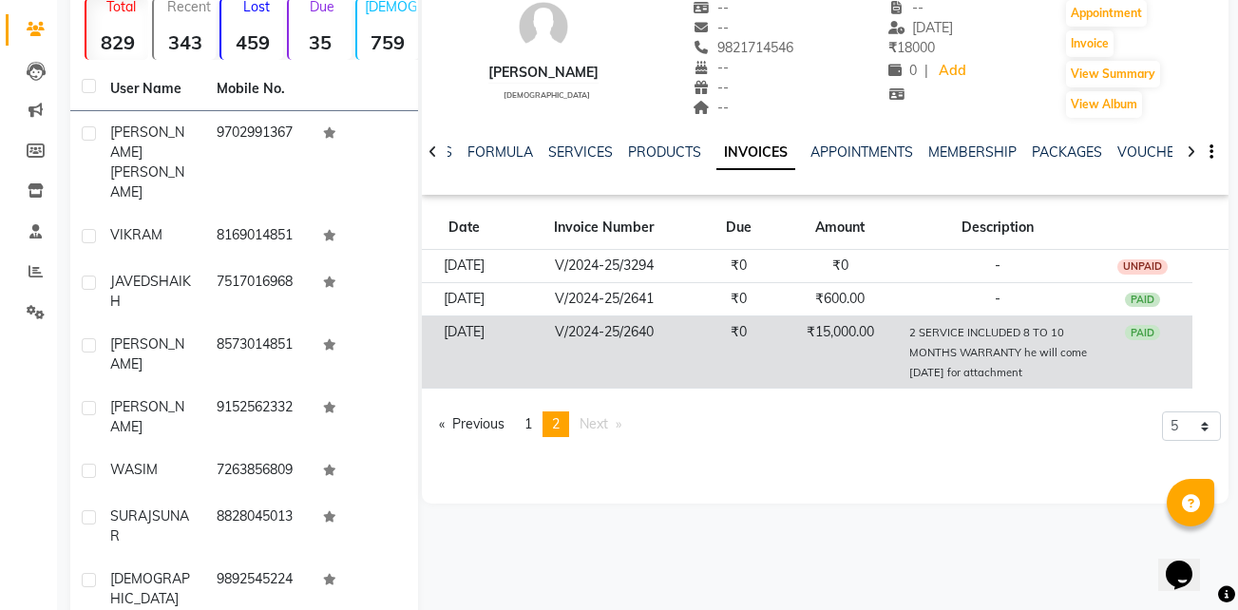
click at [745, 379] on td "₹0" at bounding box center [738, 351] width 77 height 73
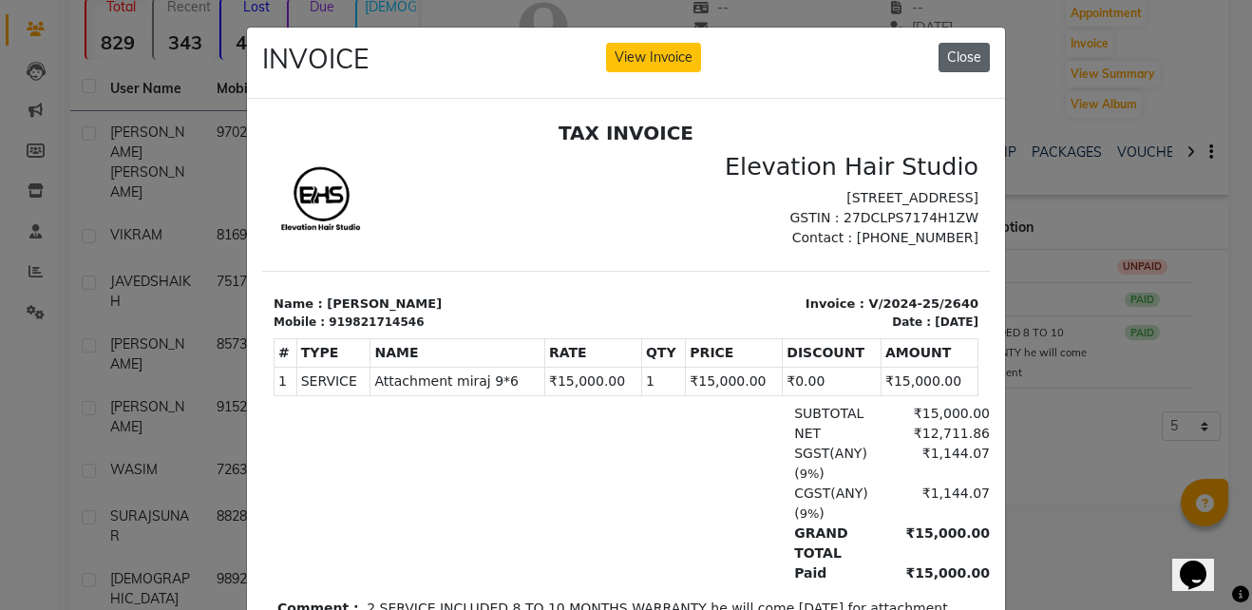
click at [946, 63] on button "Close" at bounding box center [964, 57] width 51 height 29
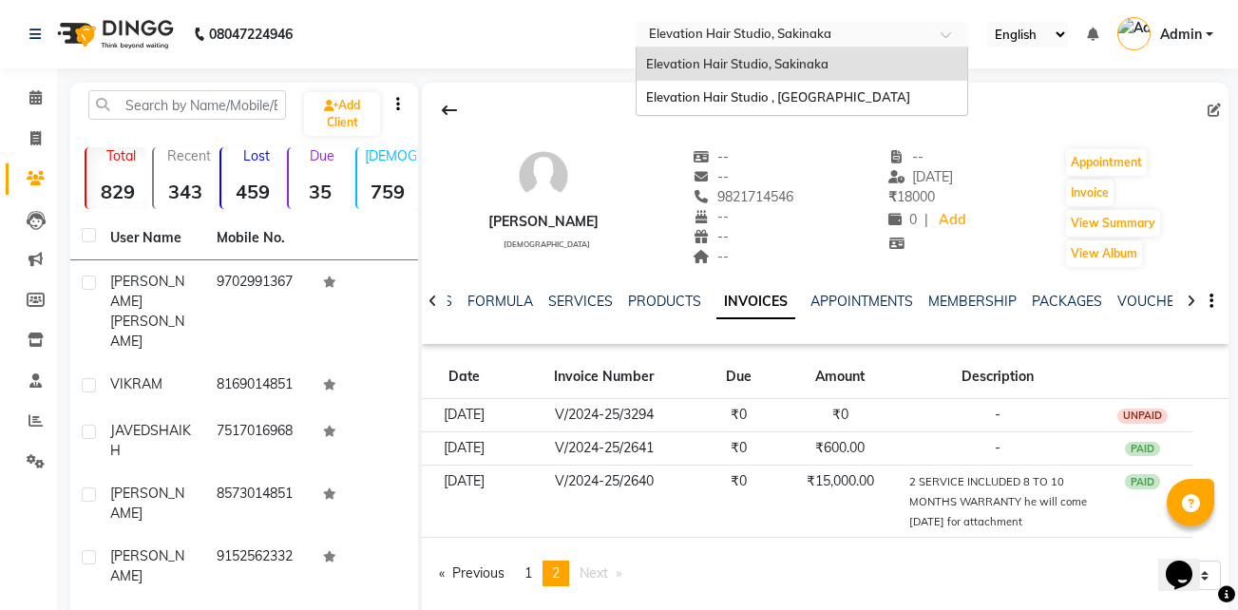
click at [866, 37] on input "text" at bounding box center [782, 36] width 275 height 19
click at [876, 84] on div "Elevation Hair Studio , [GEOGRAPHIC_DATA]" at bounding box center [801, 98] width 331 height 34
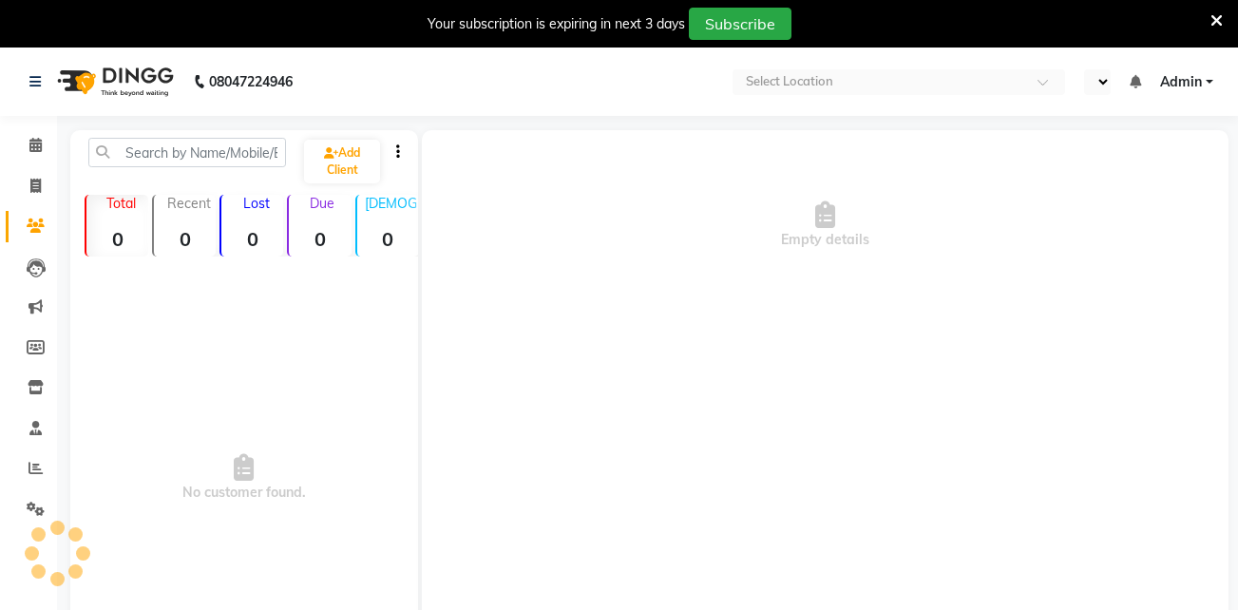
select select "en"
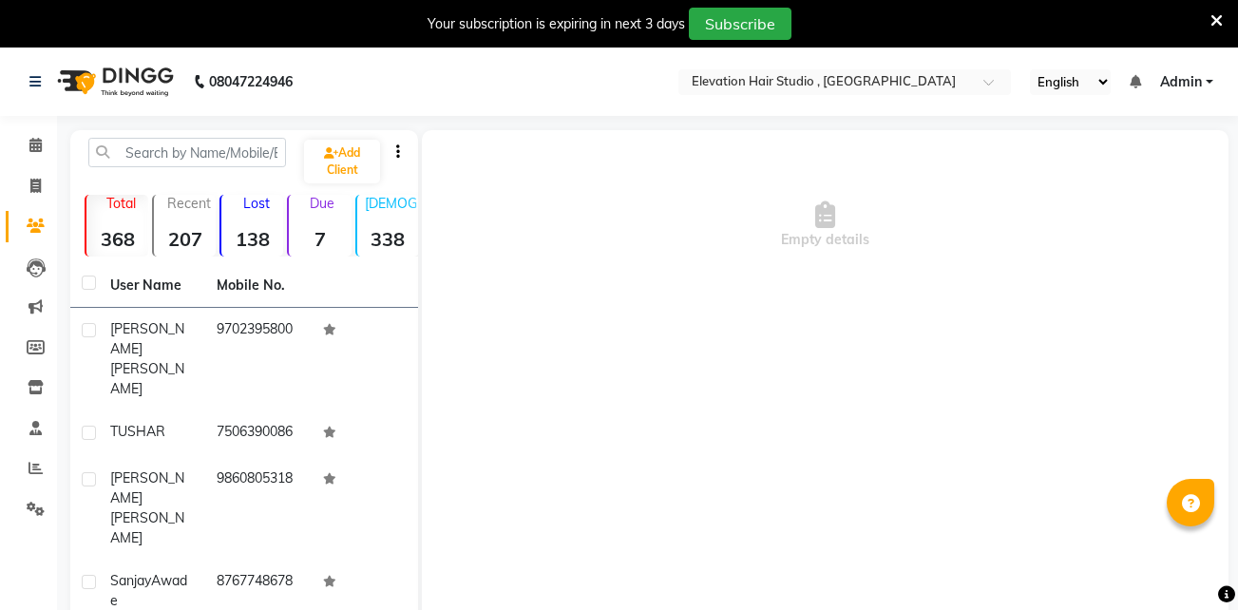
click at [1215, 26] on icon at bounding box center [1216, 20] width 12 height 17
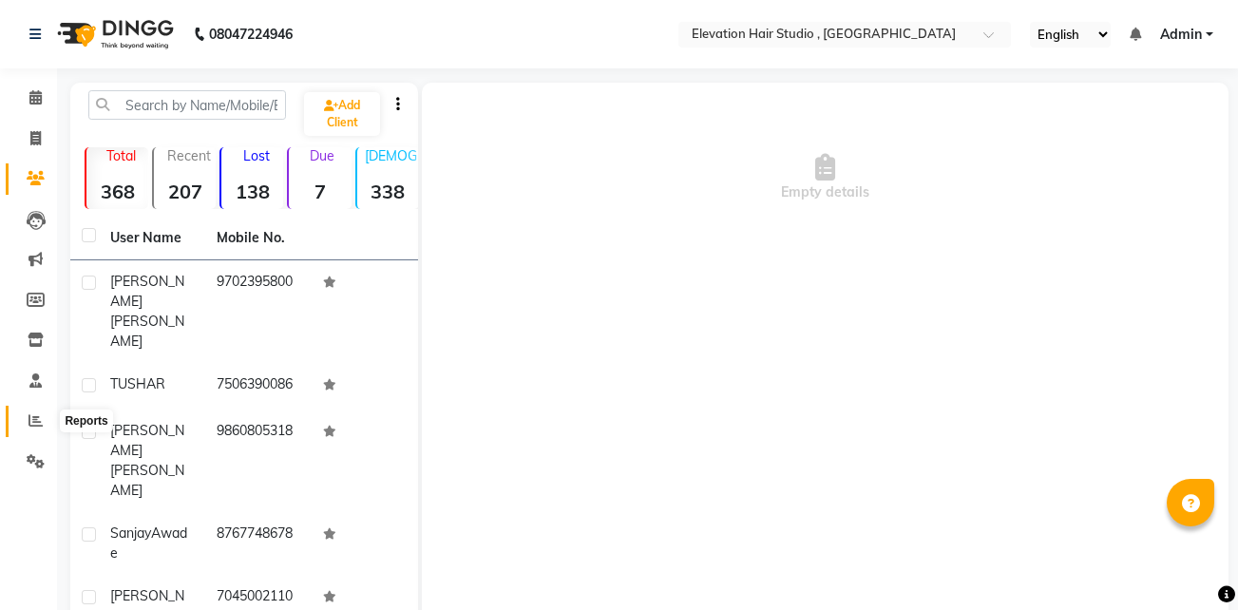
click at [28, 419] on icon at bounding box center [35, 420] width 14 height 14
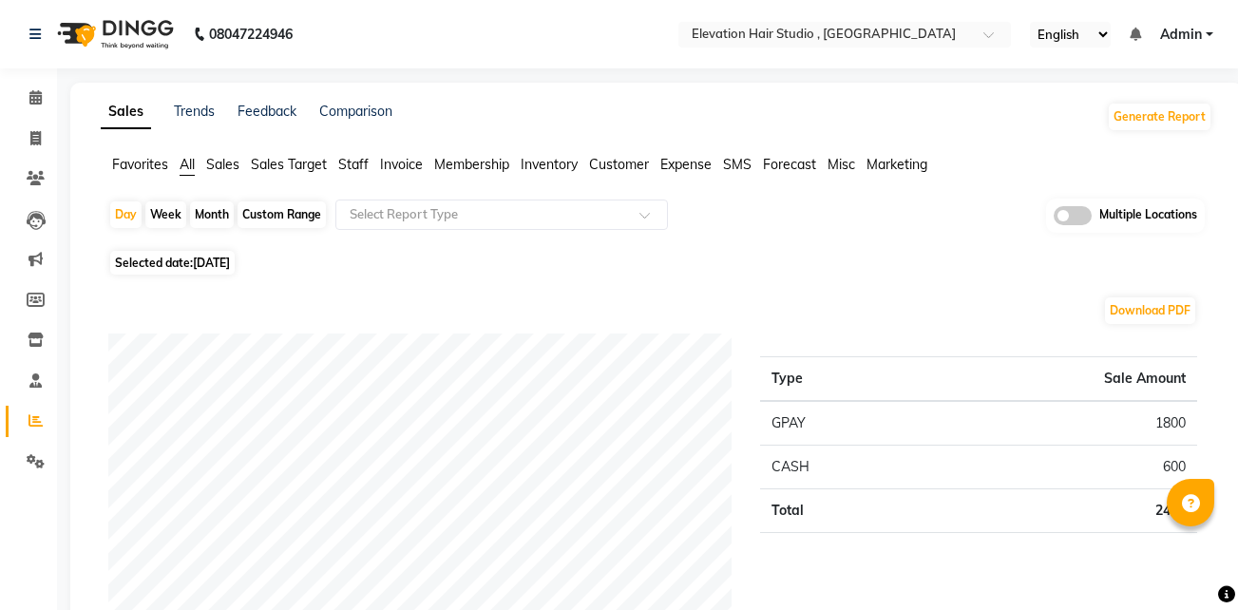
click at [224, 157] on span "Sales" at bounding box center [222, 164] width 33 height 17
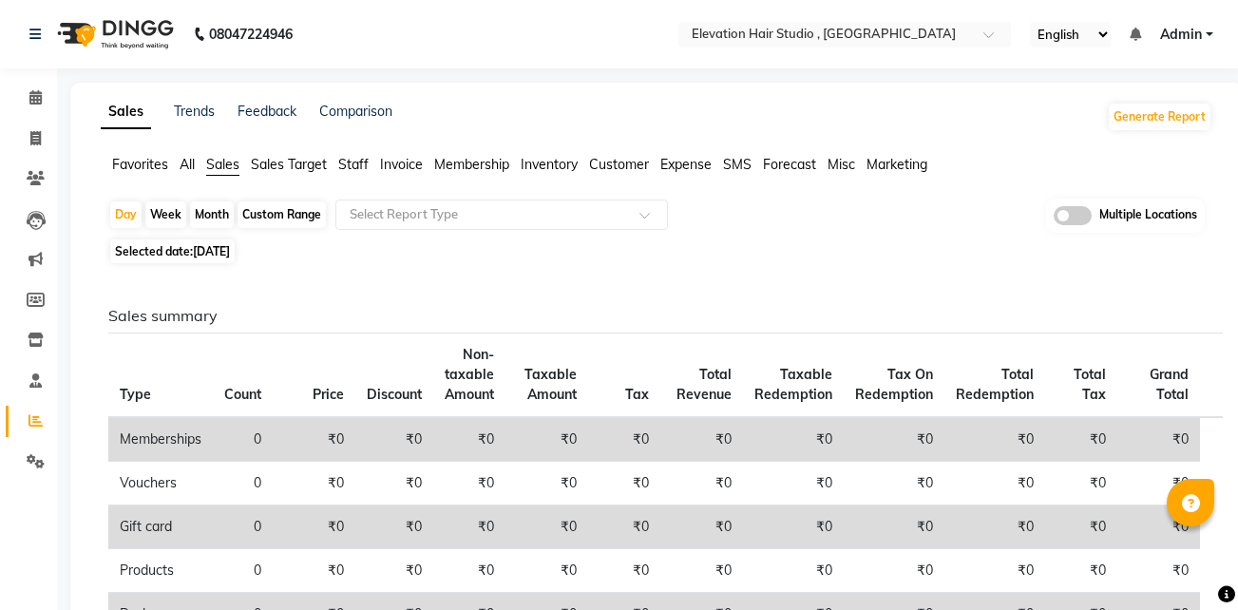
click at [308, 207] on div "Custom Range" at bounding box center [281, 214] width 88 height 27
select select "9"
select select "2025"
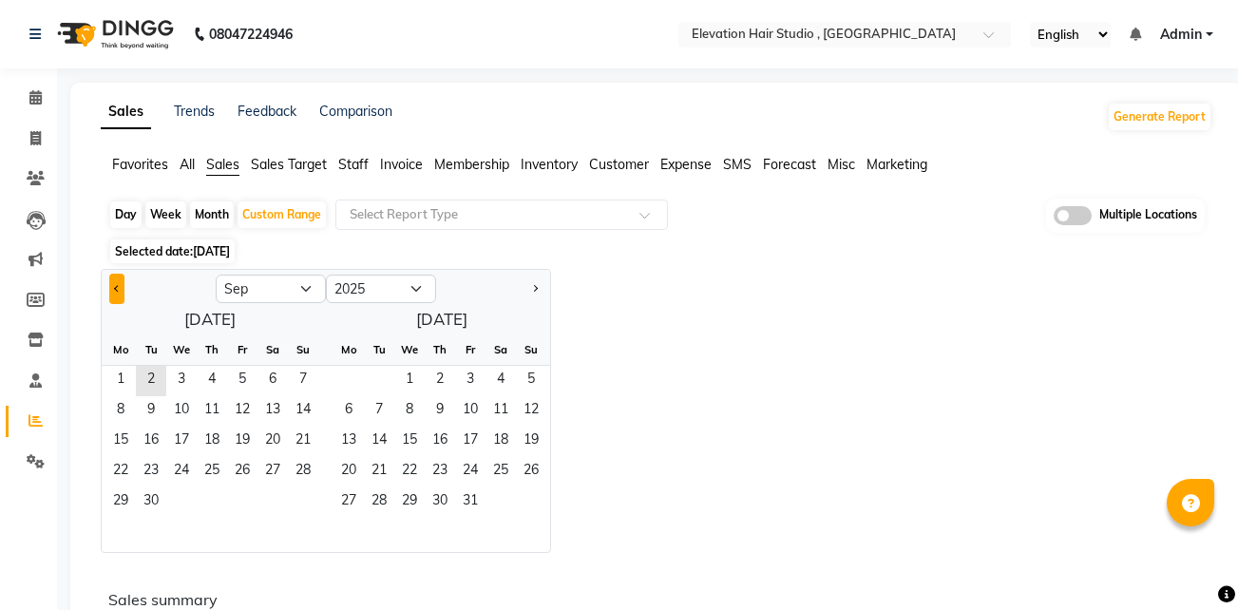
click at [121, 293] on button "Previous month" at bounding box center [116, 289] width 15 height 30
select select "8"
click at [230, 378] on span "1" at bounding box center [242, 381] width 30 height 30
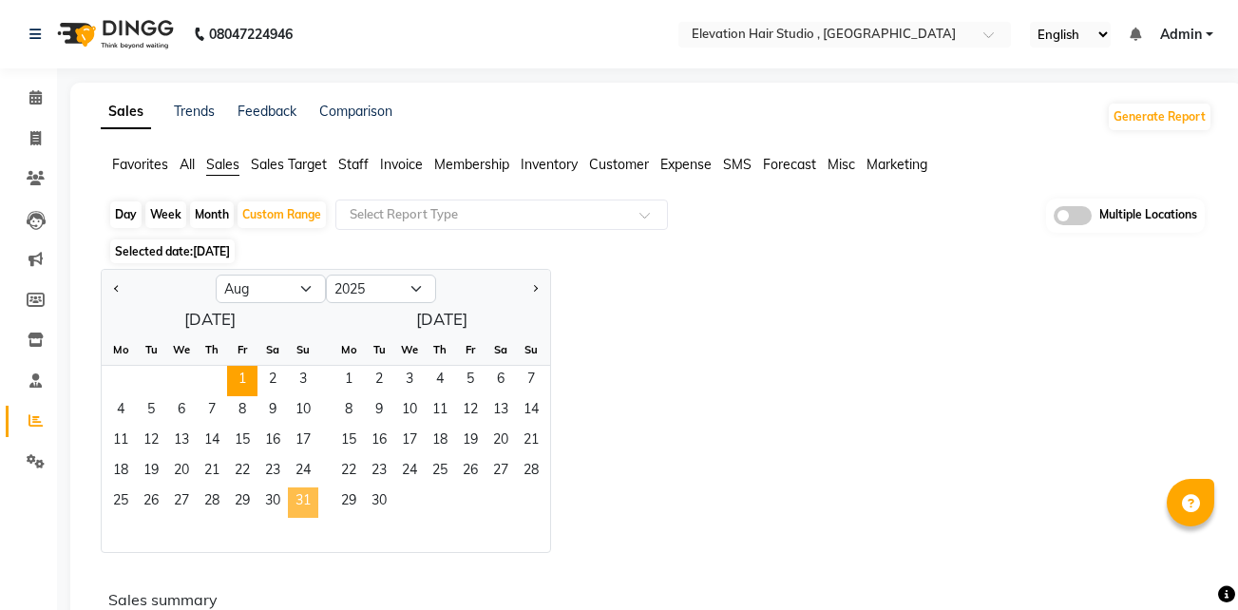
click at [298, 498] on span "31" at bounding box center [303, 502] width 30 height 30
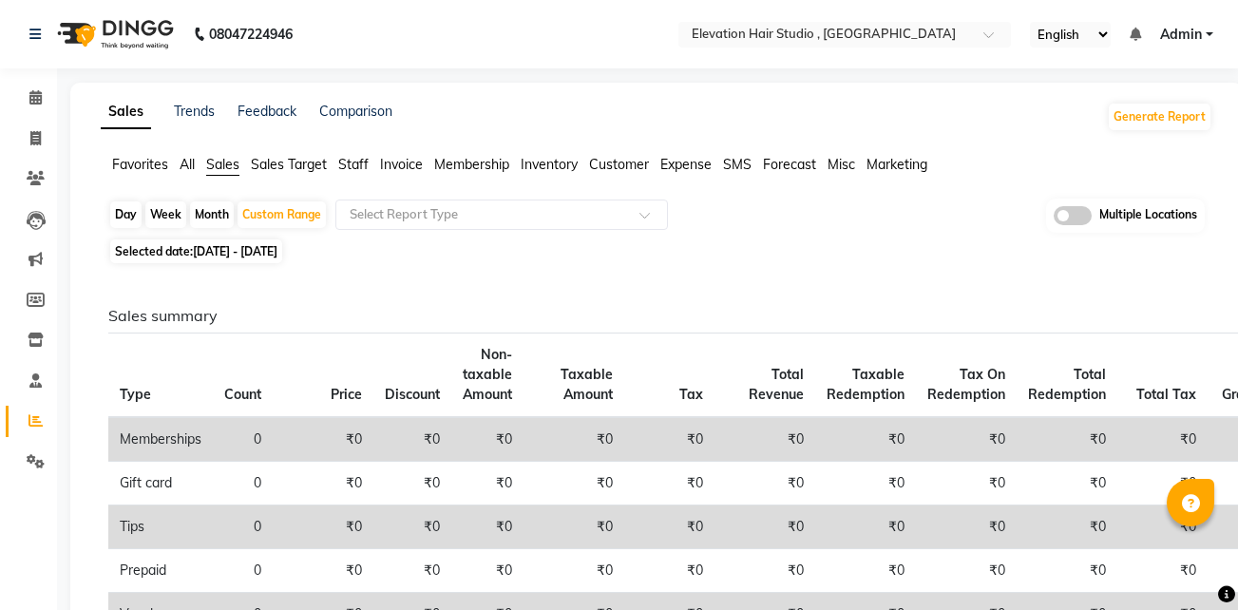
click at [693, 167] on span "Expense" at bounding box center [685, 164] width 51 height 17
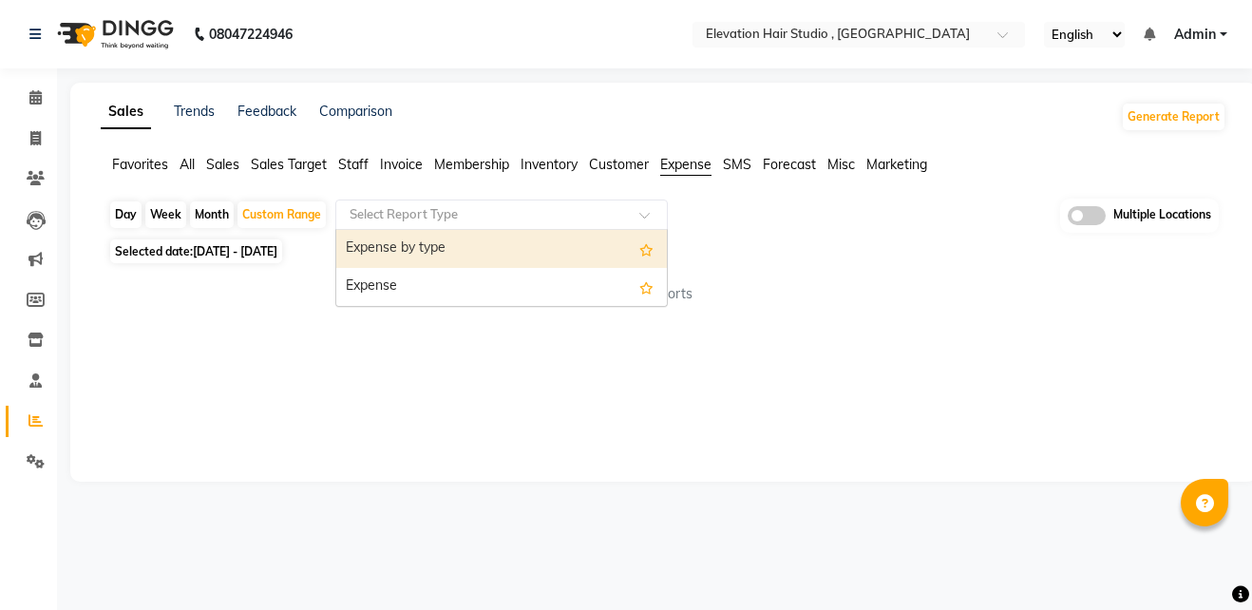
click at [518, 223] on input "text" at bounding box center [483, 214] width 274 height 19
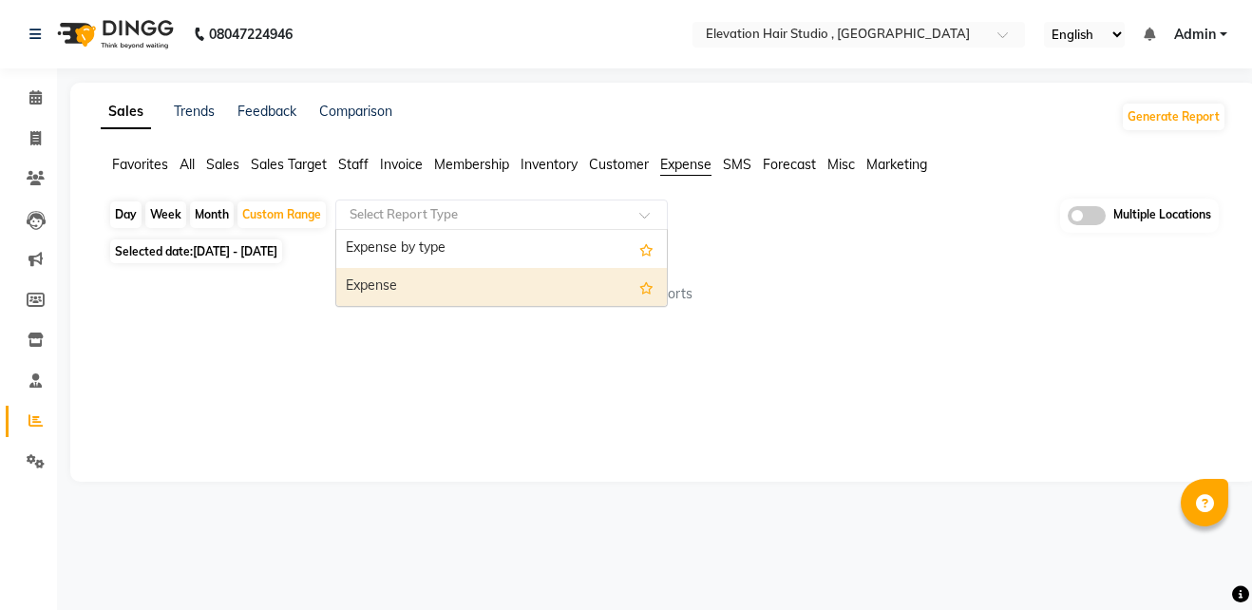
click at [494, 295] on div "Expense" at bounding box center [501, 287] width 331 height 38
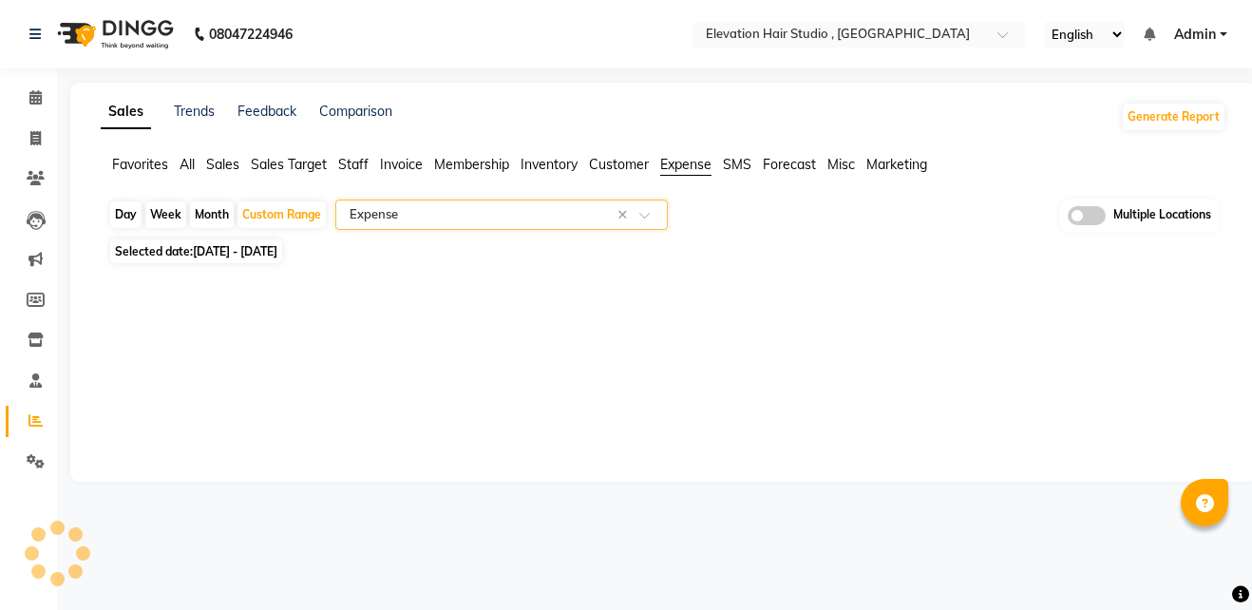
select select "full_report"
select select "csv"
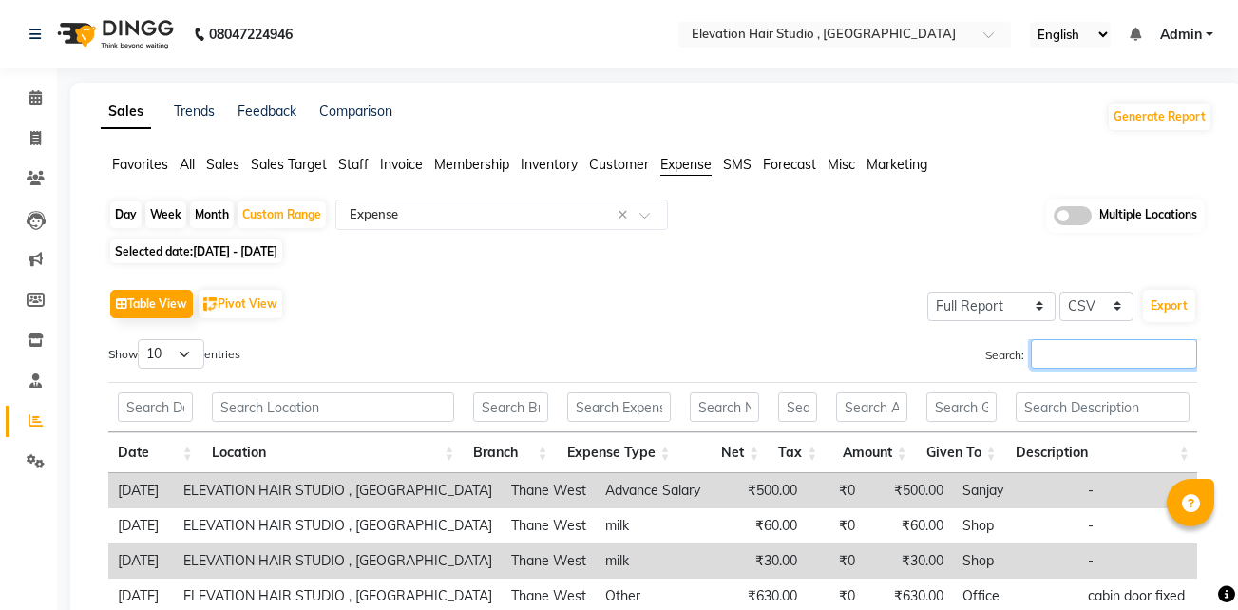
click at [1072, 350] on input "Search:" at bounding box center [1114, 353] width 166 height 29
type input "c"
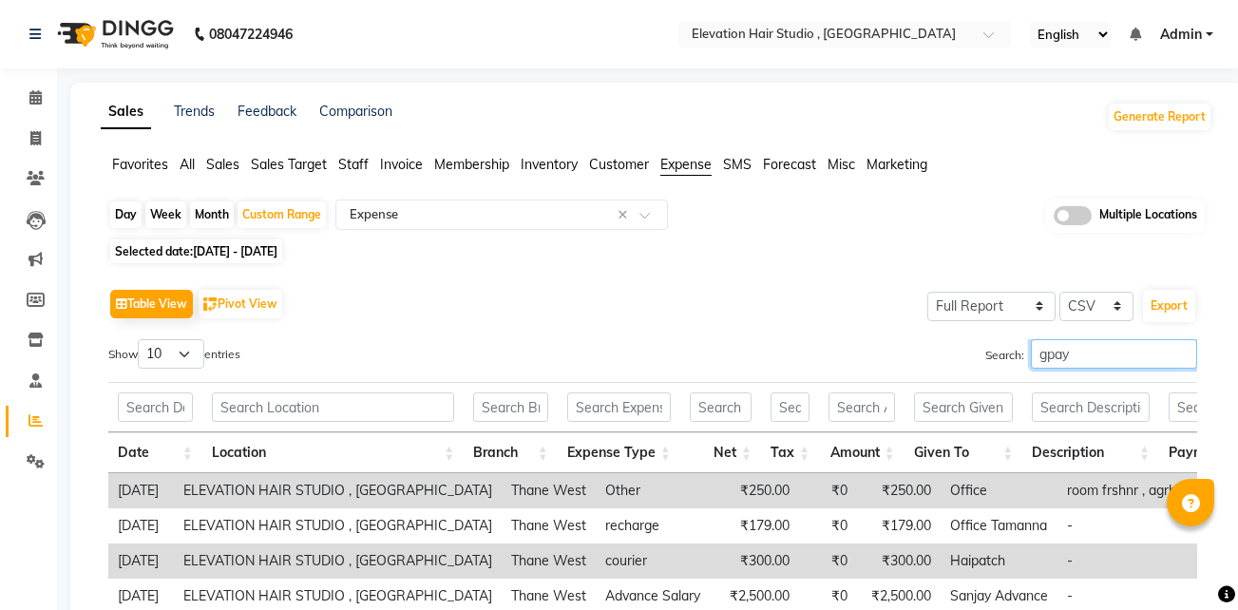
type input "gpay"
click at [448, 317] on div "Table View Pivot View Select Full Report Filtered Report Select CSV PDF Export" at bounding box center [652, 304] width 1089 height 40
click at [40, 97] on icon at bounding box center [35, 97] width 12 height 14
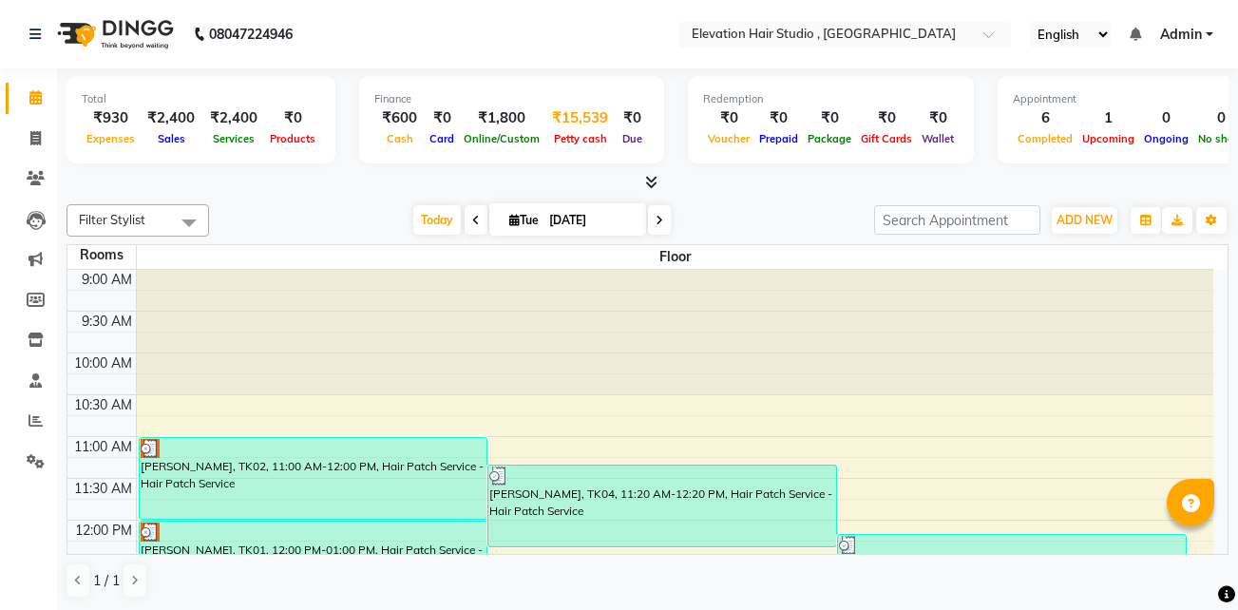
click at [579, 117] on div "₹15,539" at bounding box center [579, 118] width 71 height 22
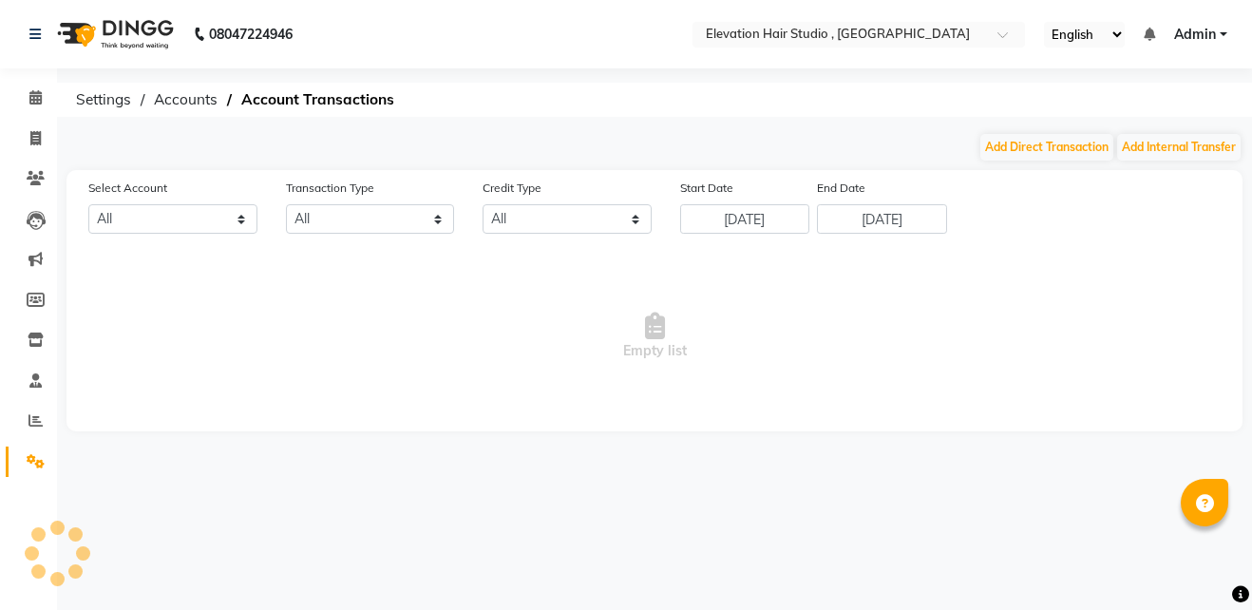
select select "5950"
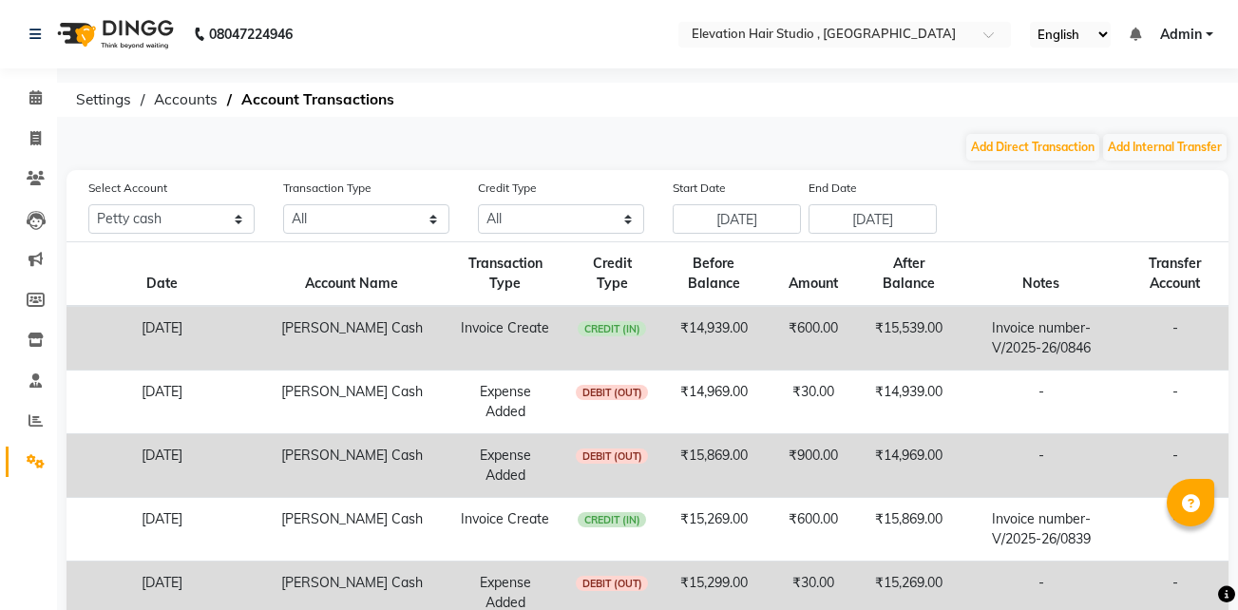
click at [734, 201] on div "Start Date 26-08-2025" at bounding box center [737, 206] width 128 height 56
click at [587, 227] on select "All Credit (IN) Debit (OUT)" at bounding box center [561, 218] width 166 height 29
select select "DEBIT"
click at [478, 204] on select "All Credit (IN) Debit (OUT)" at bounding box center [561, 218] width 166 height 29
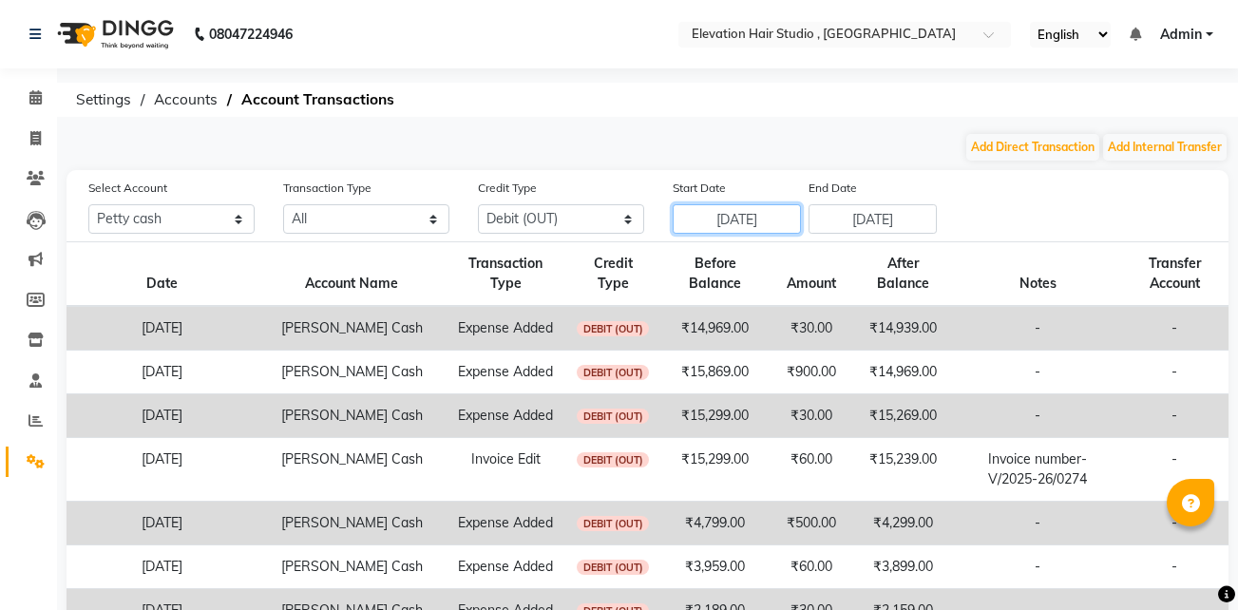
click at [704, 232] on input "26-08-2025" at bounding box center [737, 218] width 128 height 29
select select "8"
select select "2025"
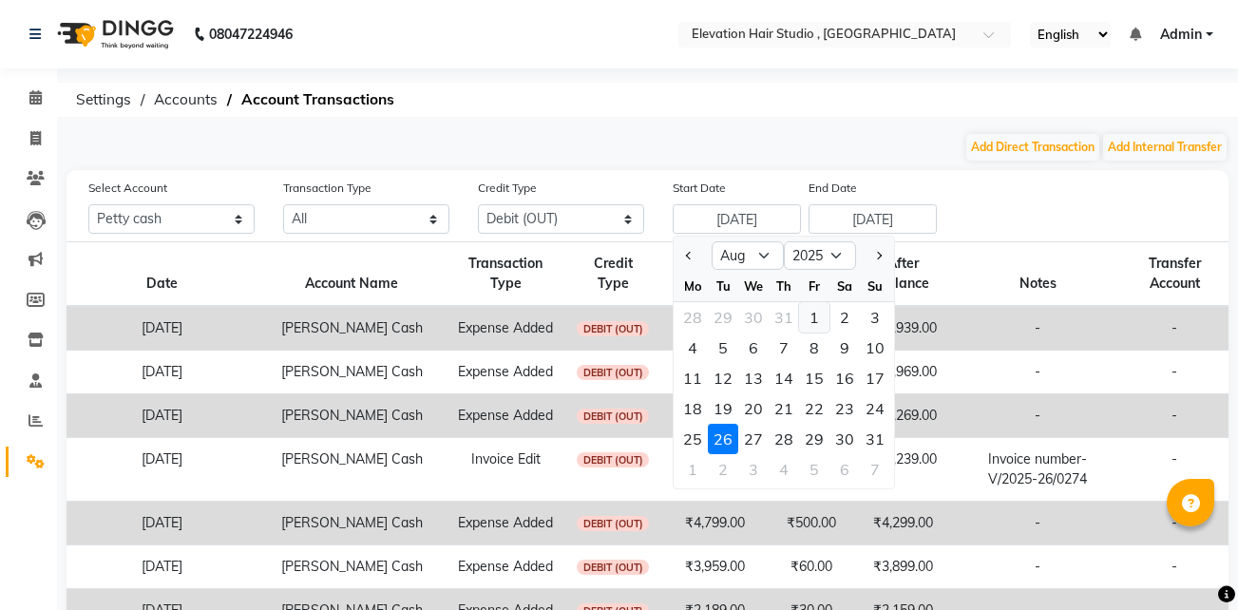
click at [808, 321] on div "1" at bounding box center [814, 317] width 30 height 30
type input "01-08-2025"
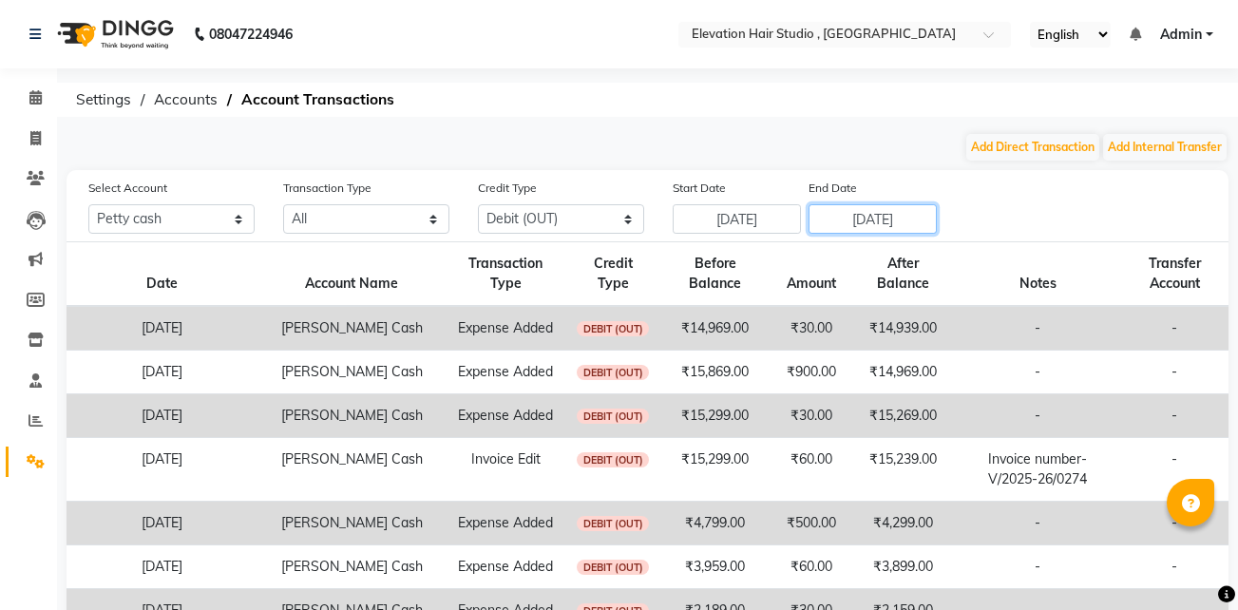
click at [835, 221] on input "[DATE]" at bounding box center [872, 218] width 128 height 29
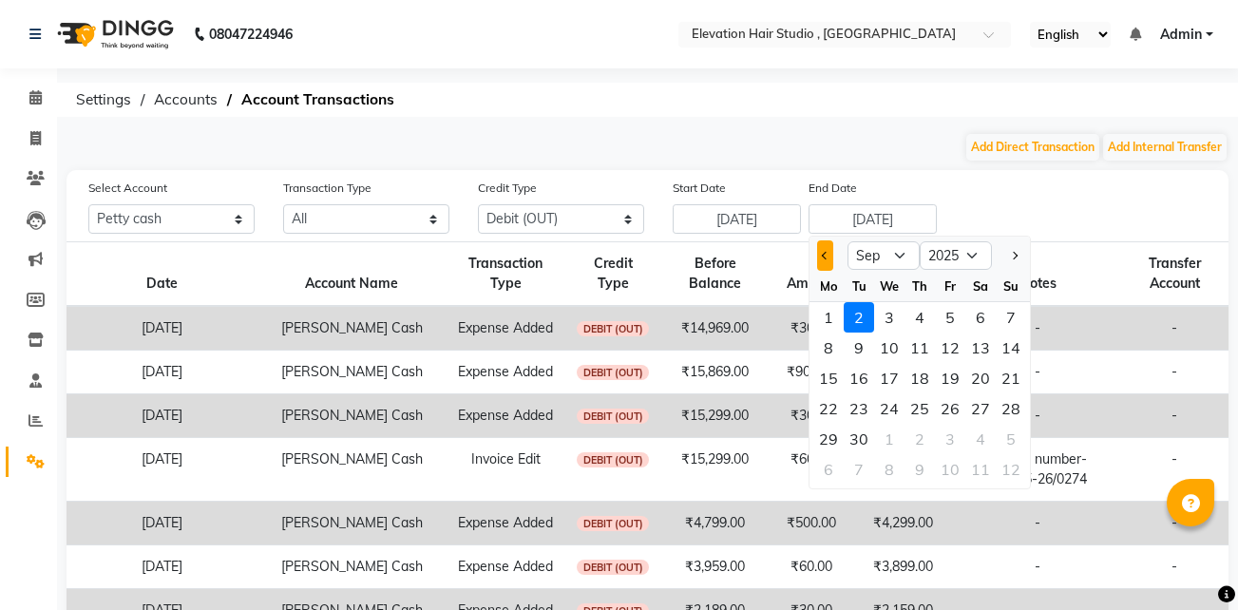
click at [823, 261] on button "Previous month" at bounding box center [825, 255] width 16 height 30
select select "8"
click at [999, 443] on div "31" at bounding box center [1011, 439] width 30 height 30
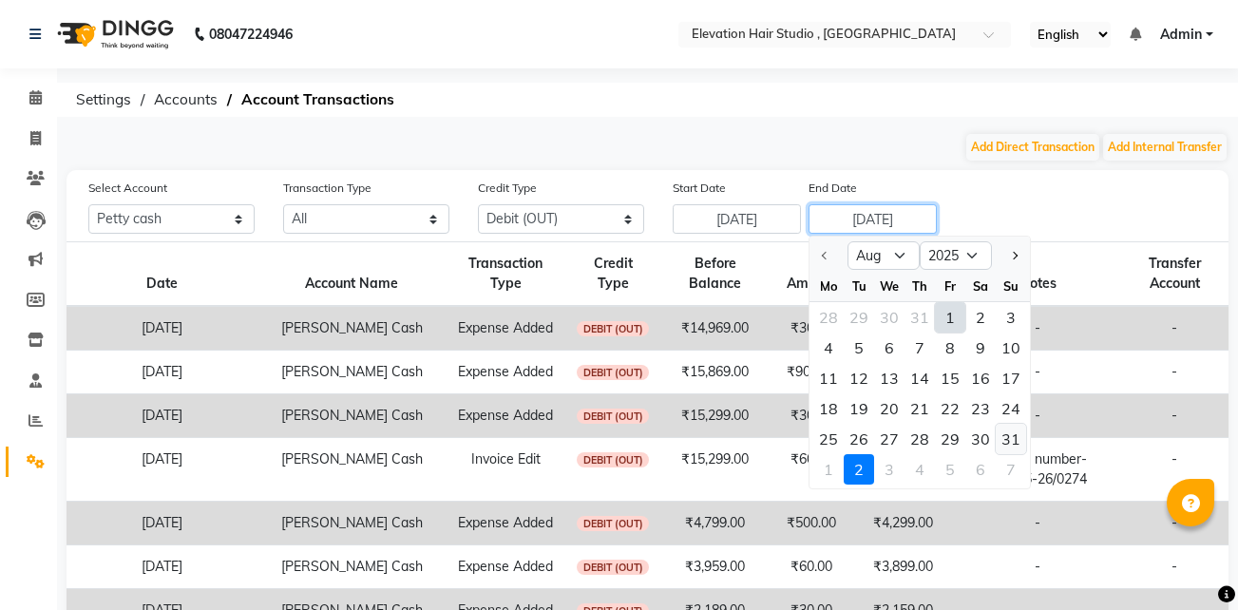
type input "31-08-2025"
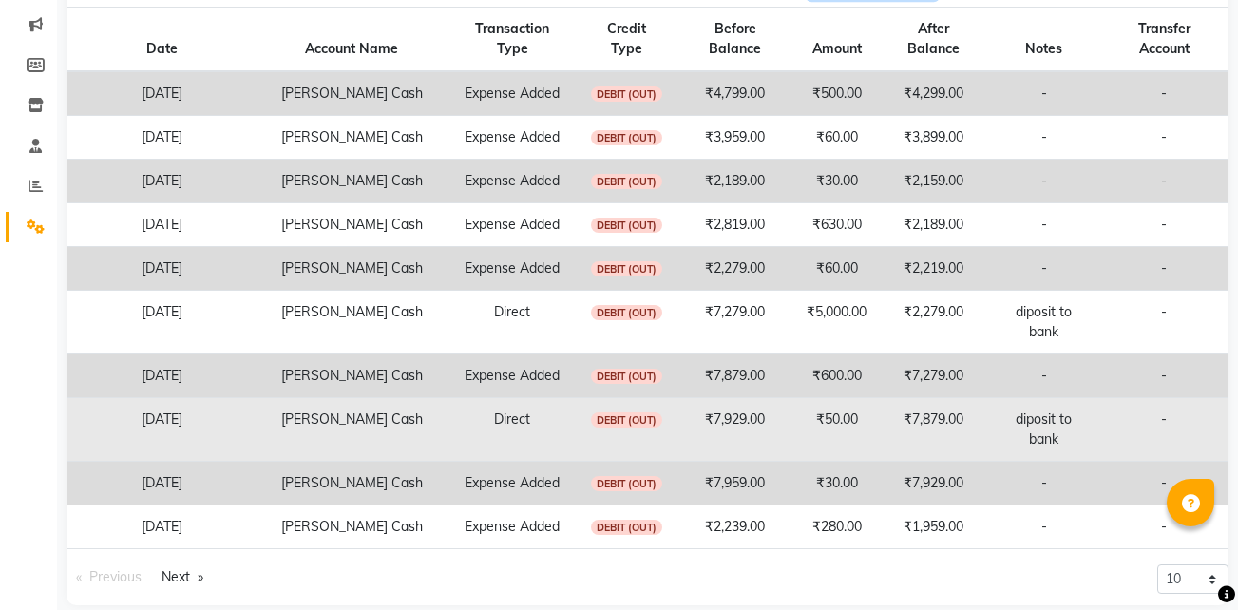
scroll to position [258, 0]
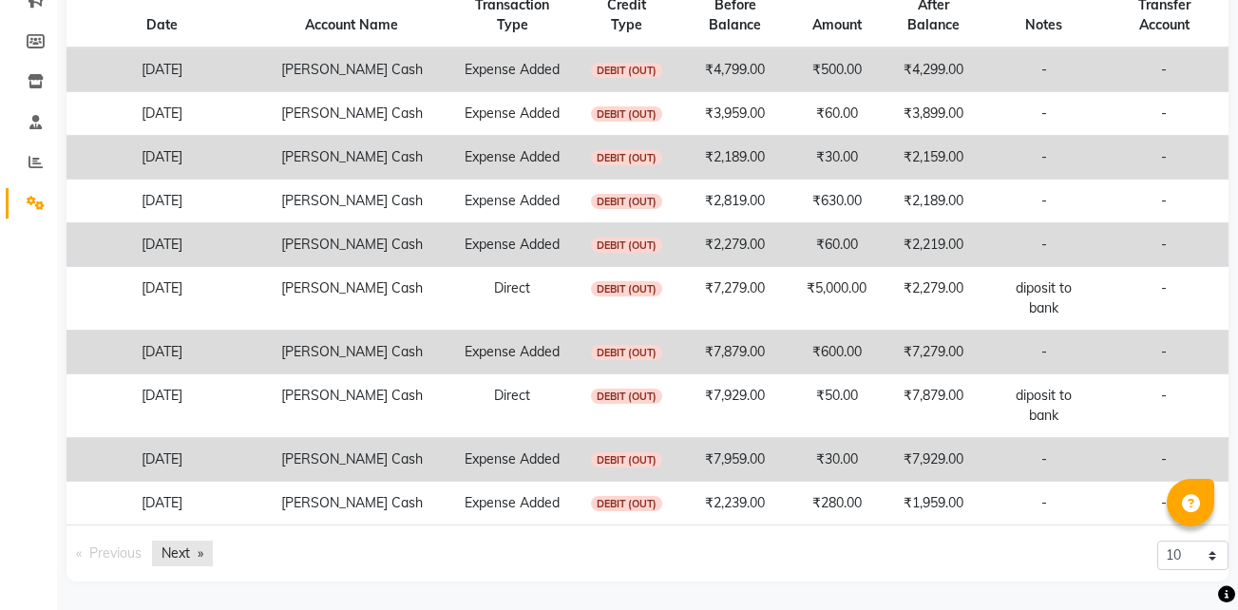
click at [188, 550] on link "Next page" at bounding box center [182, 554] width 61 height 26
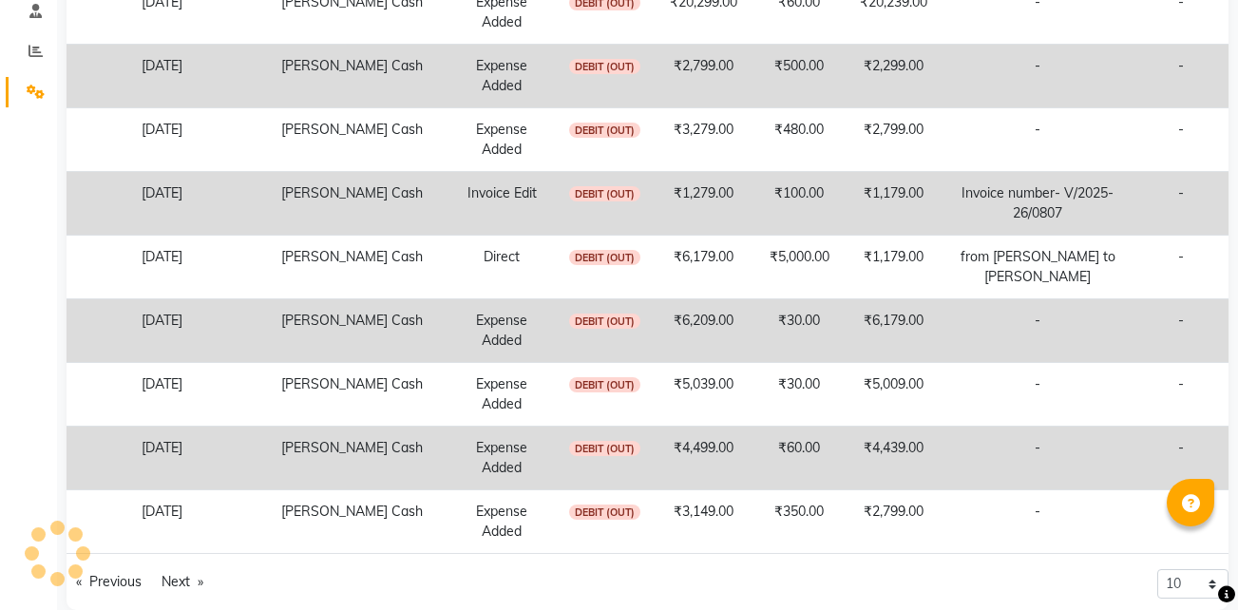
scroll to position [398, 0]
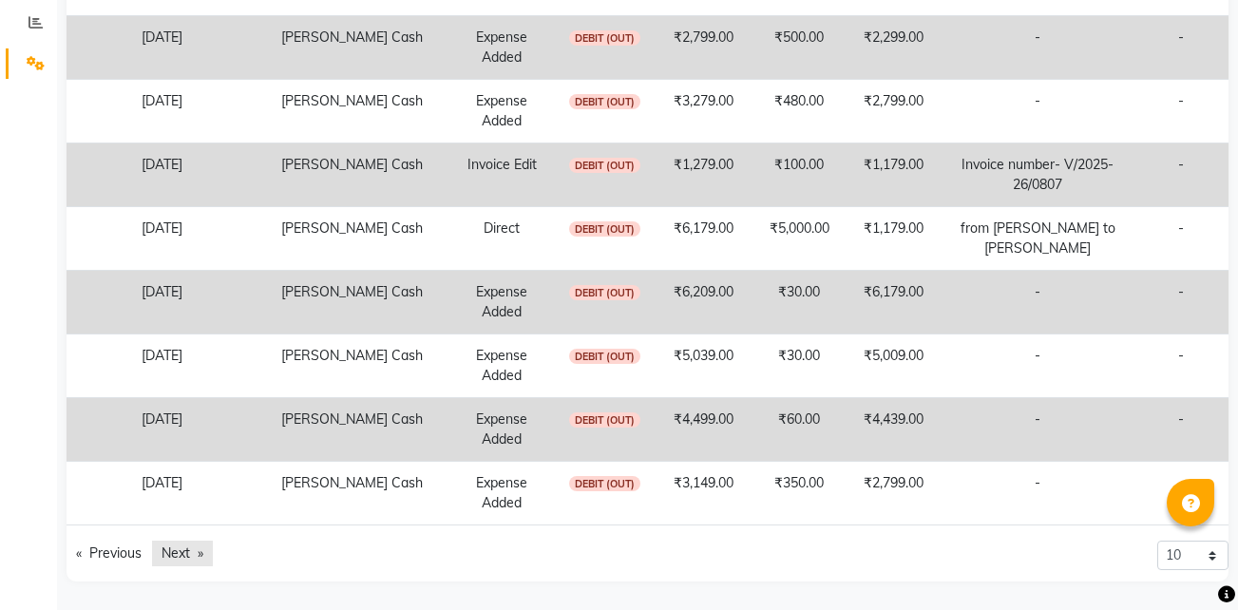
click at [184, 555] on link "Next page" at bounding box center [182, 554] width 61 height 26
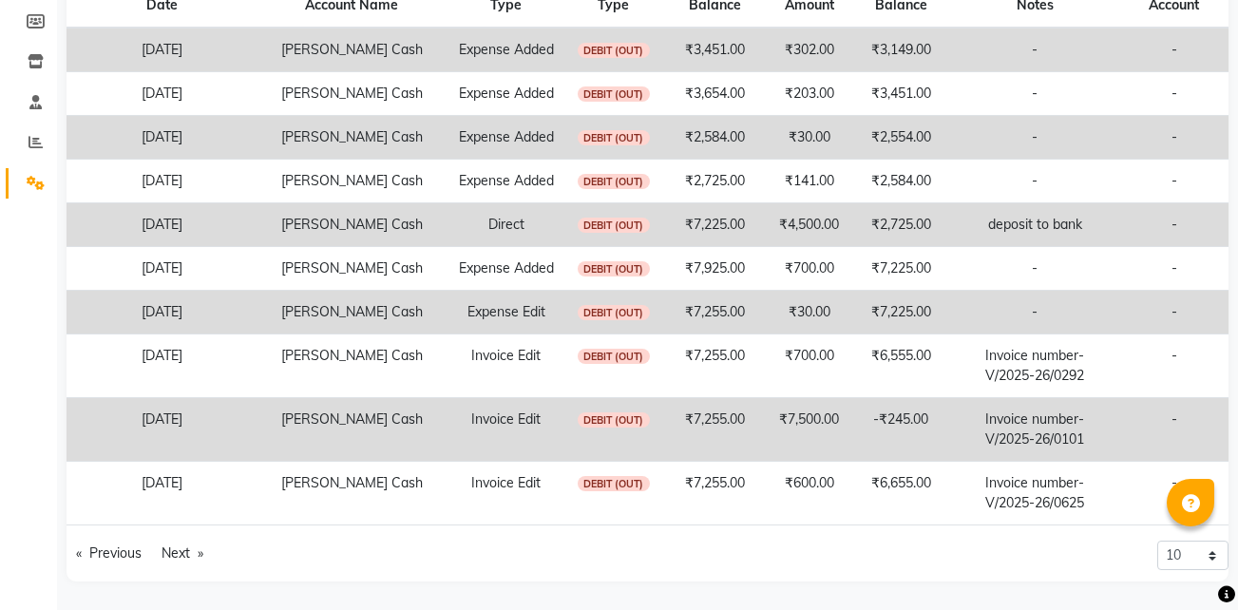
scroll to position [378, 0]
click at [182, 560] on link "Next page" at bounding box center [182, 554] width 61 height 26
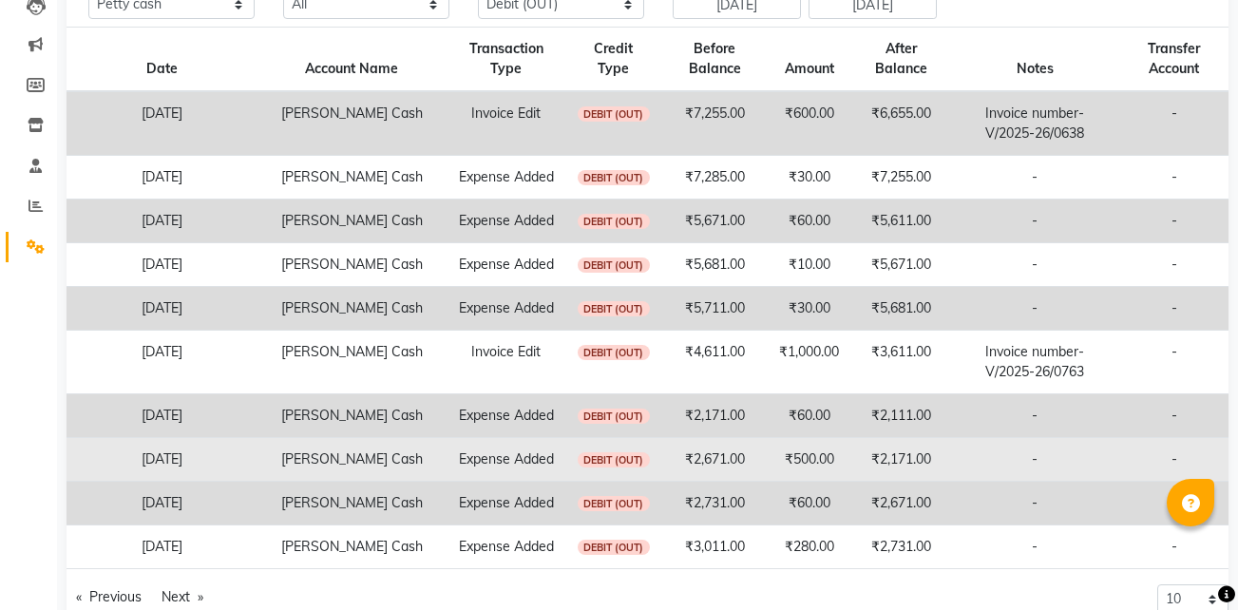
scroll to position [418, 0]
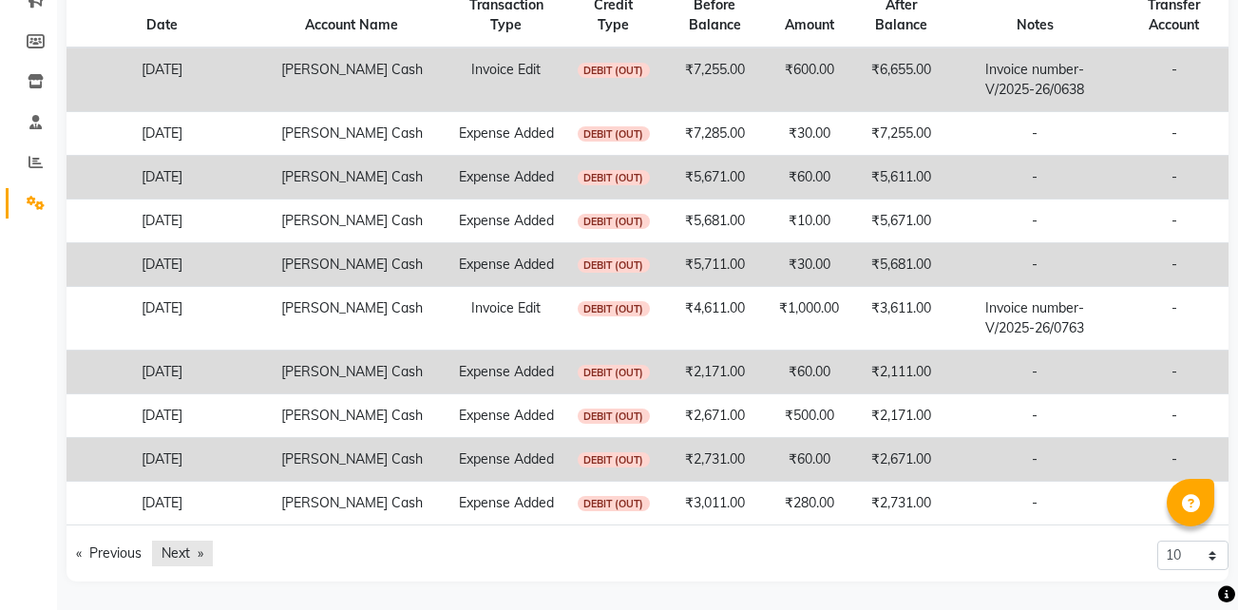
click at [190, 547] on link "Next page" at bounding box center [182, 554] width 61 height 26
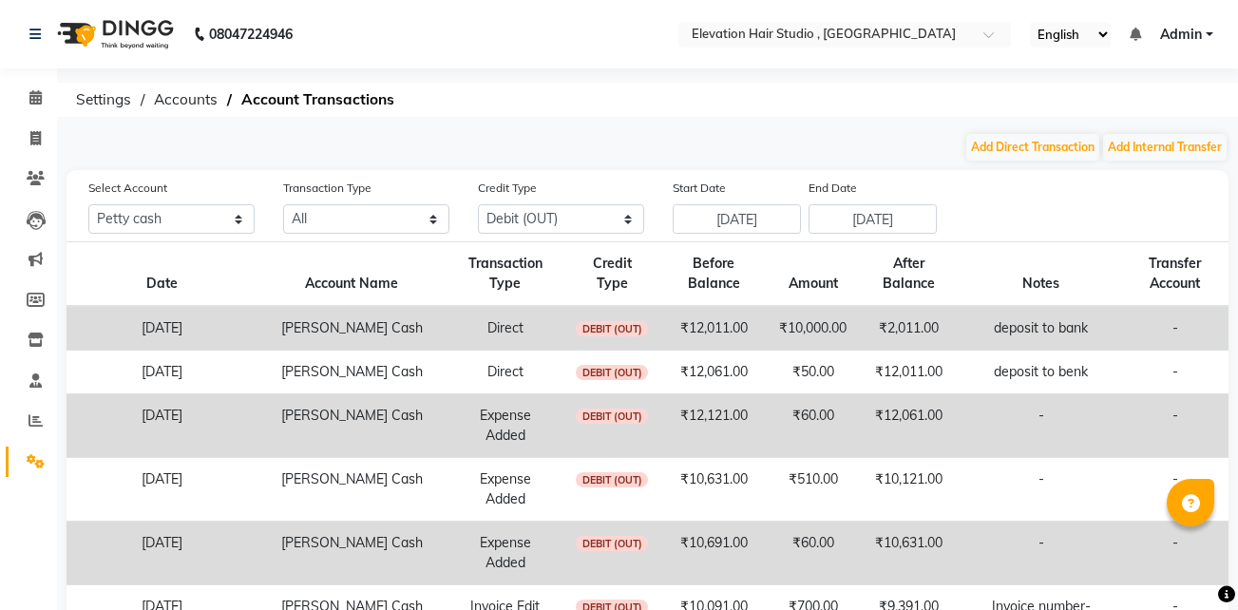
scroll to position [378, 0]
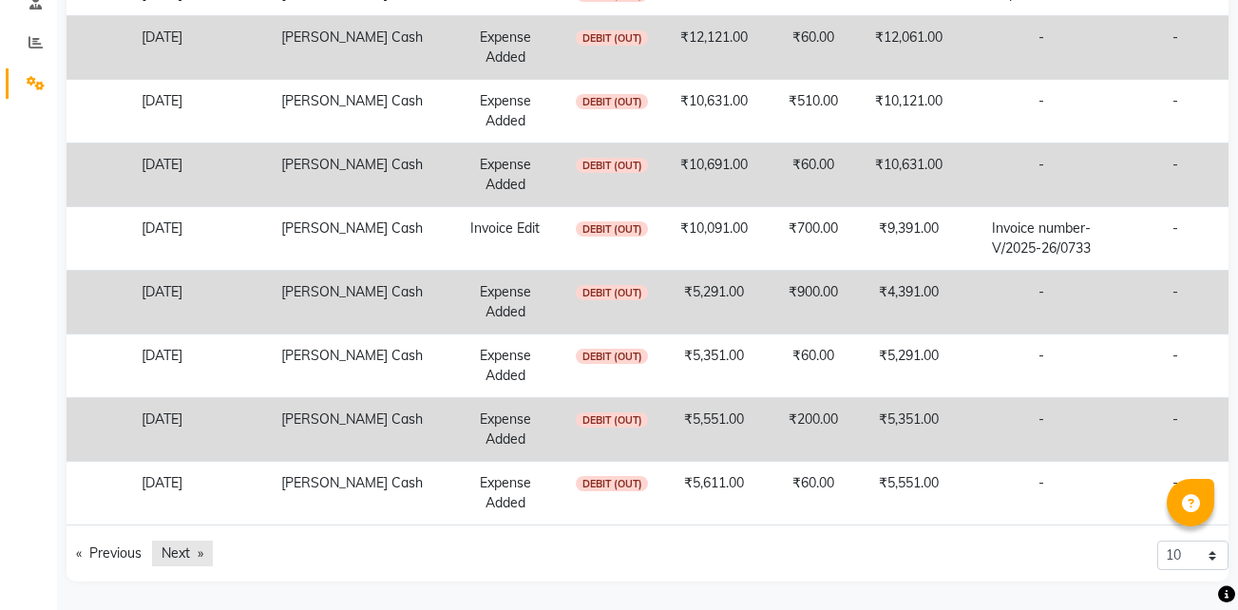
click at [183, 541] on link "Next page" at bounding box center [182, 554] width 61 height 26
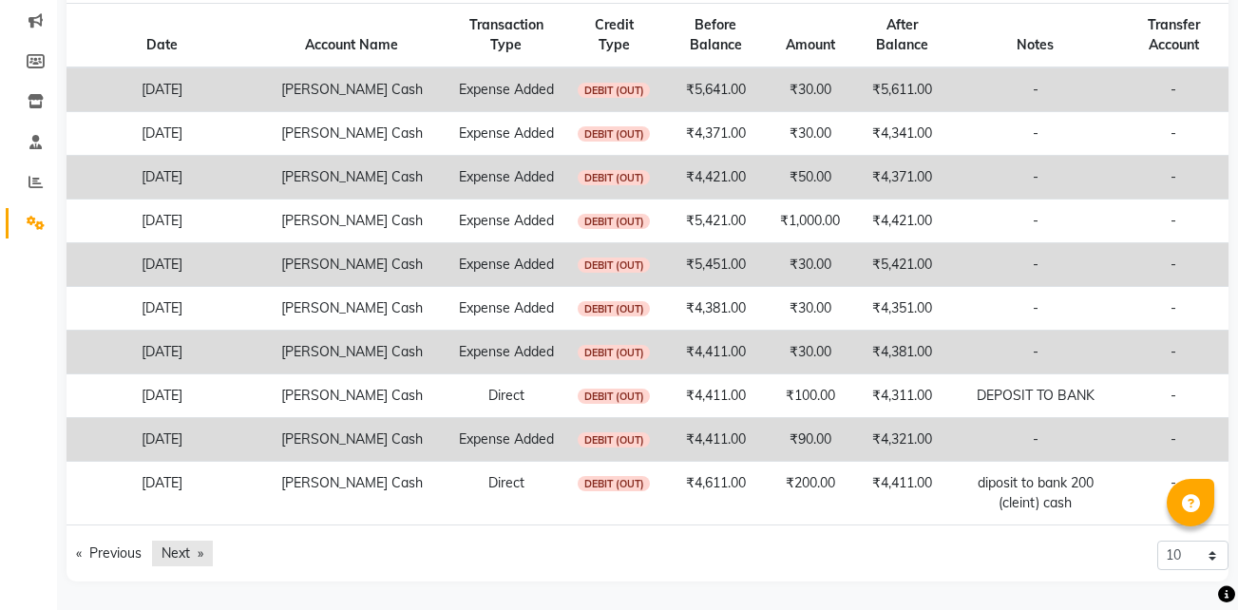
click at [183, 525] on td "[DATE]" at bounding box center [161, 494] width 190 height 64
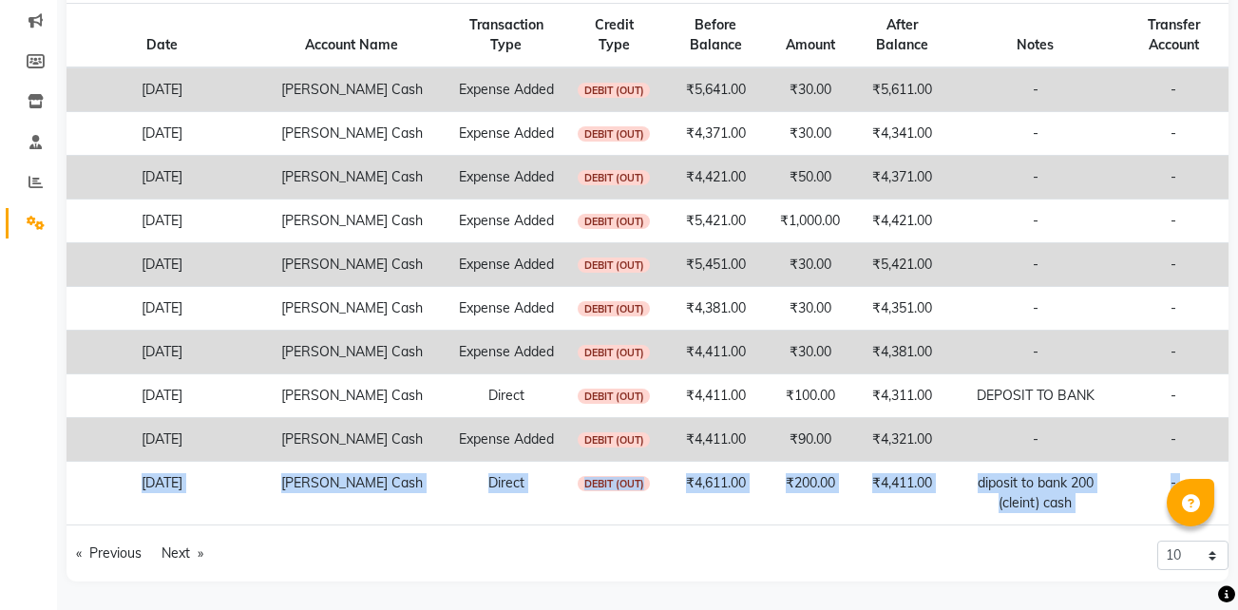
scroll to position [398, 0]
drag, startPoint x: 183, startPoint y: 541, endPoint x: 180, endPoint y: 610, distance: 68.5
click at [180, 371] on html "08047224946 Select Location × Elevation Hair Studio , Thane West English ENGLIS…" at bounding box center [619, 67] width 1238 height 610
click at [184, 554] on link "Next page" at bounding box center [182, 554] width 61 height 26
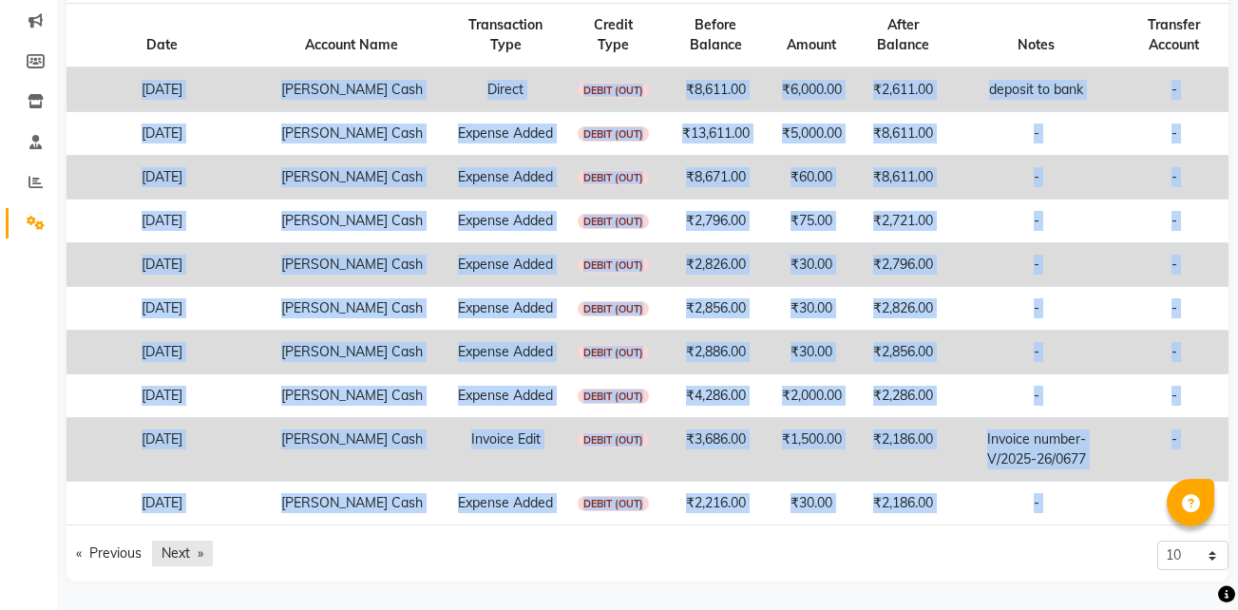
click at [184, 554] on link "Next page" at bounding box center [182, 554] width 61 height 26
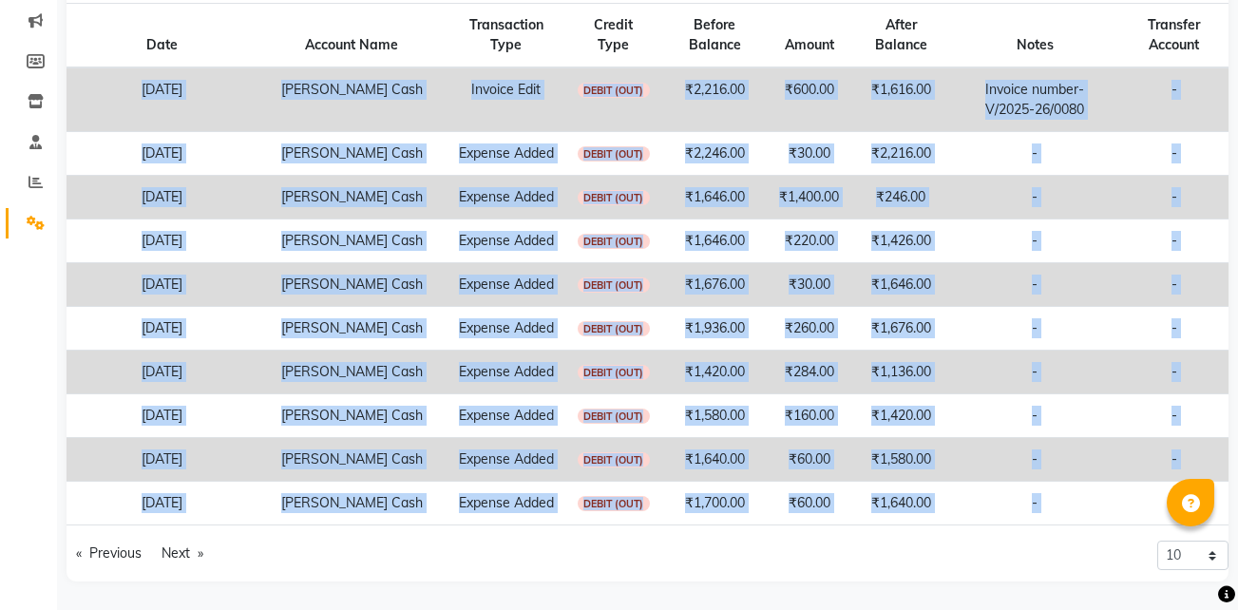
click at [294, 566] on ul "Previous page 8 / 9 Next page" at bounding box center [349, 554] width 567 height 26
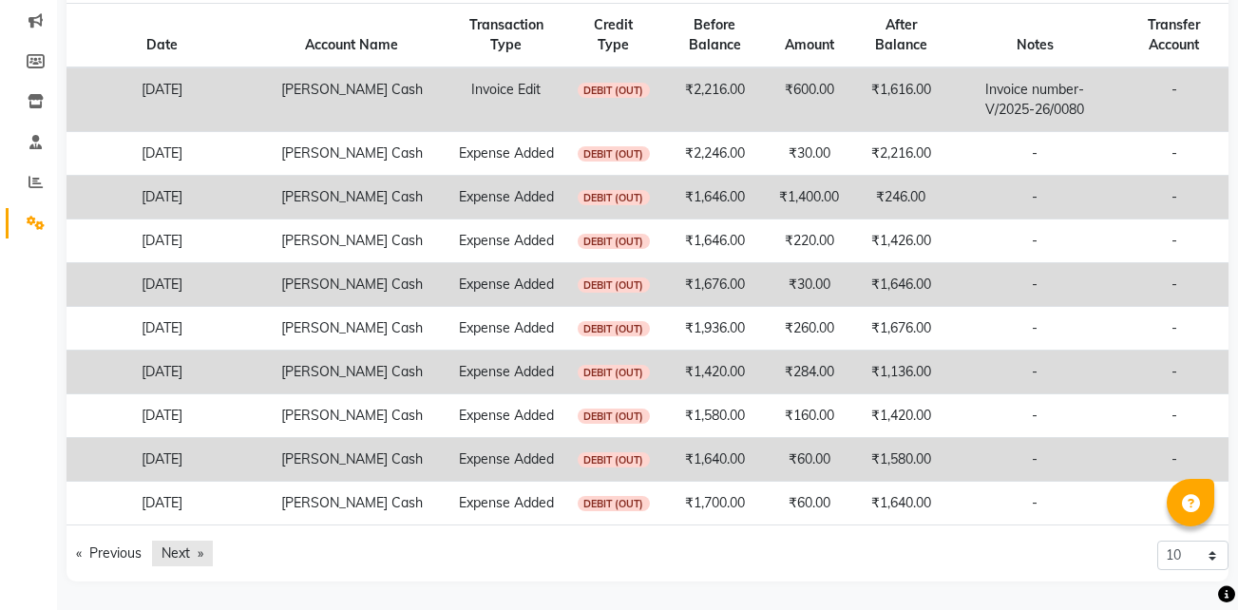
click at [189, 562] on link "Next page" at bounding box center [182, 554] width 61 height 26
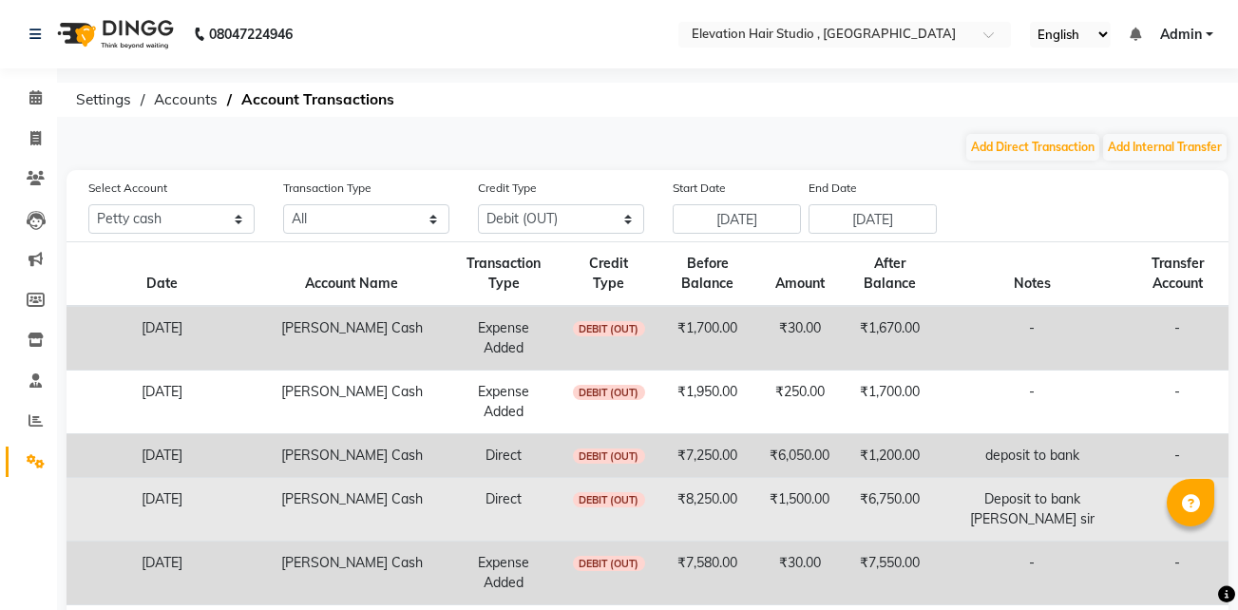
scroll to position [20, 0]
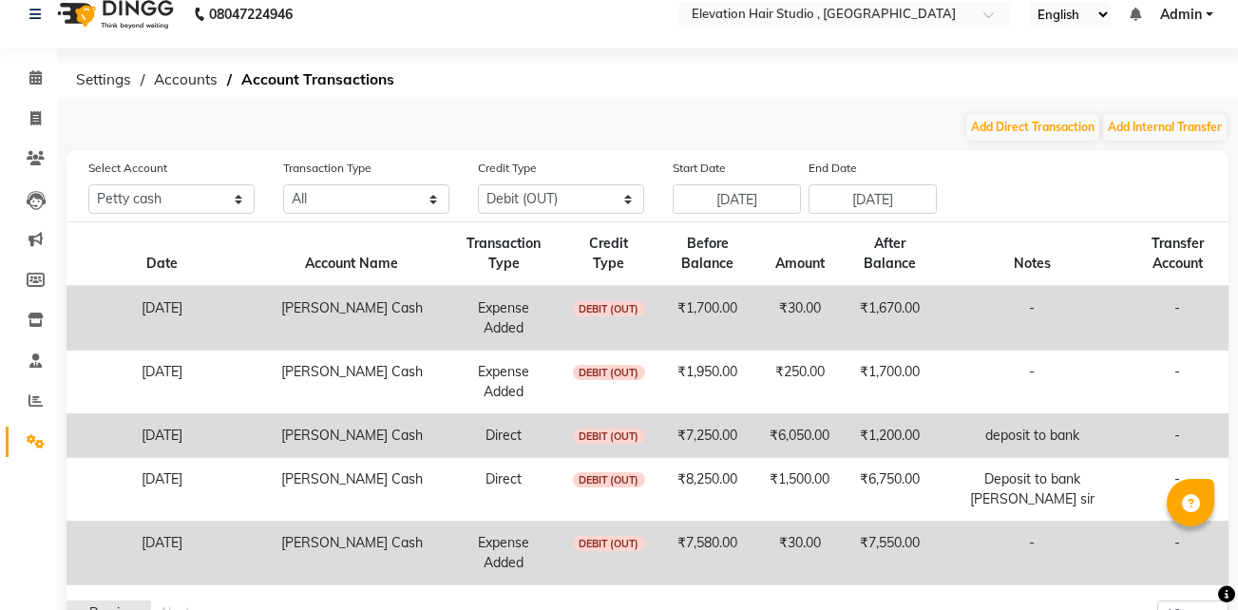
click at [132, 600] on link "Previous page" at bounding box center [108, 613] width 85 height 26
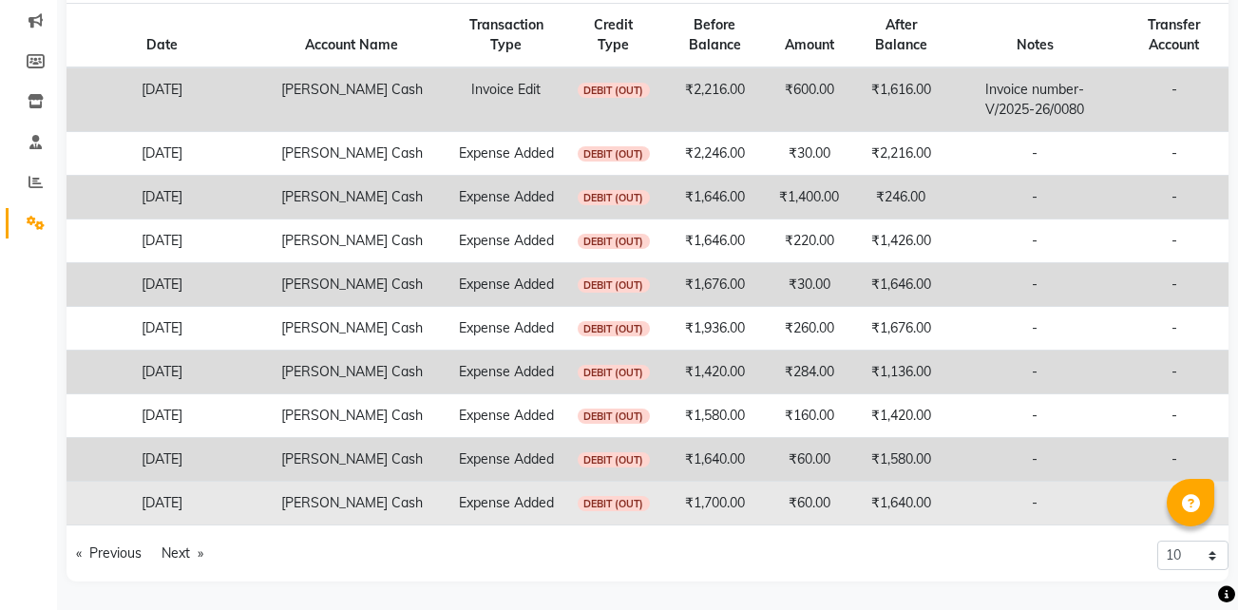
scroll to position [418, 0]
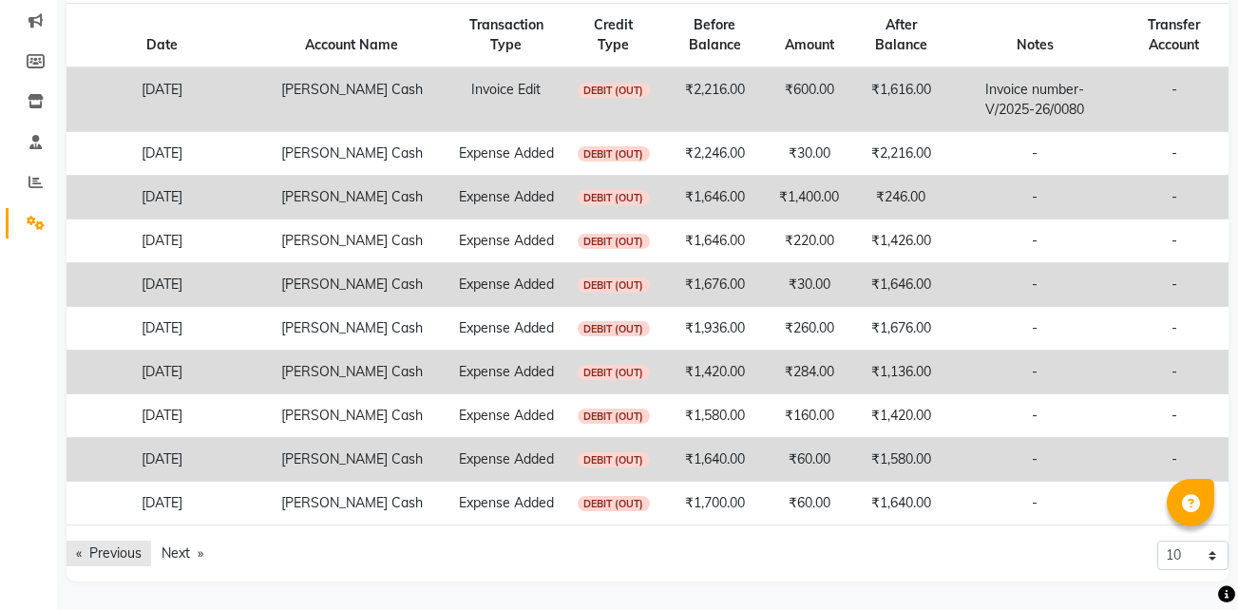
click at [107, 546] on link "Previous page" at bounding box center [108, 554] width 85 height 26
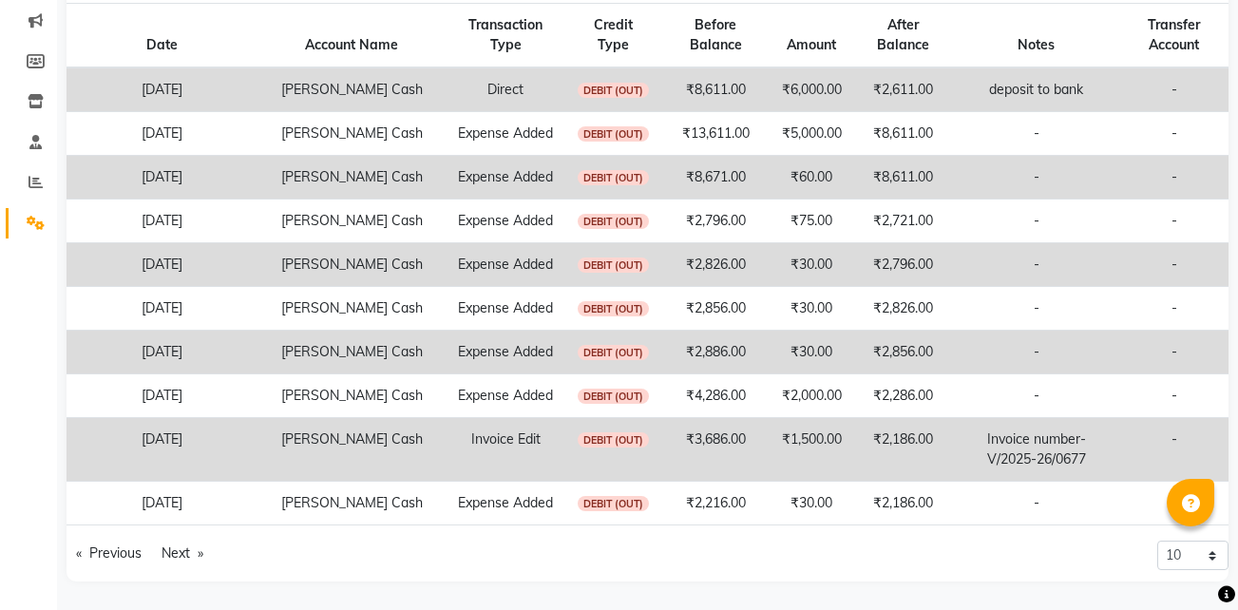
scroll to position [398, 0]
click at [125, 541] on link "Previous page" at bounding box center [108, 554] width 85 height 26
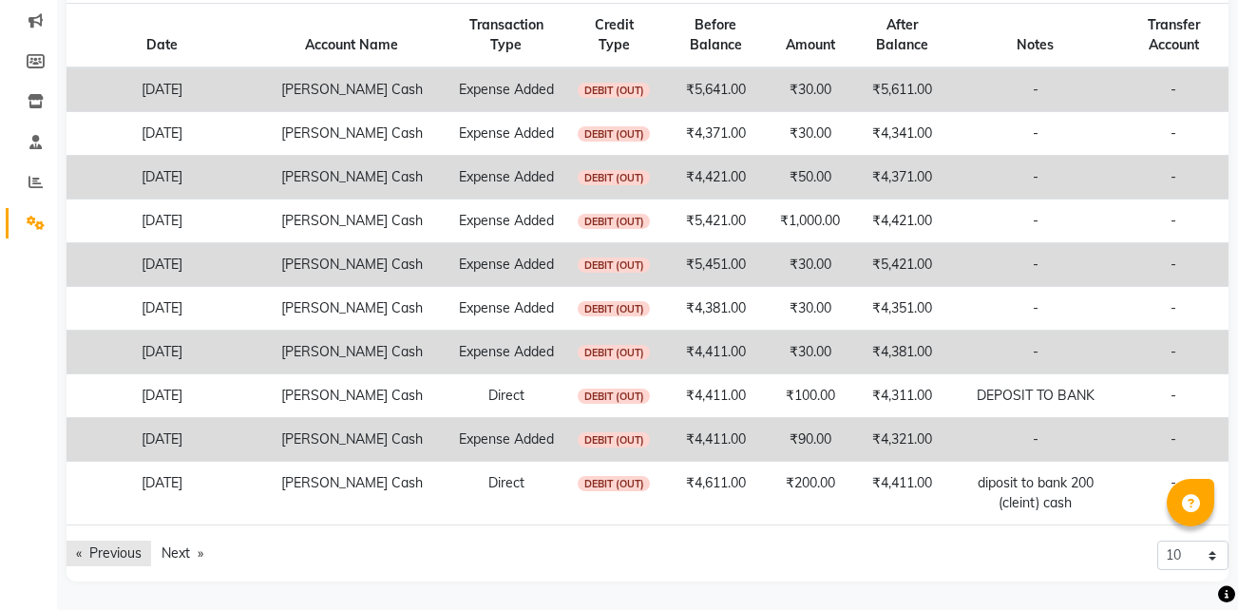
click at [108, 542] on link "Previous page" at bounding box center [108, 554] width 85 height 26
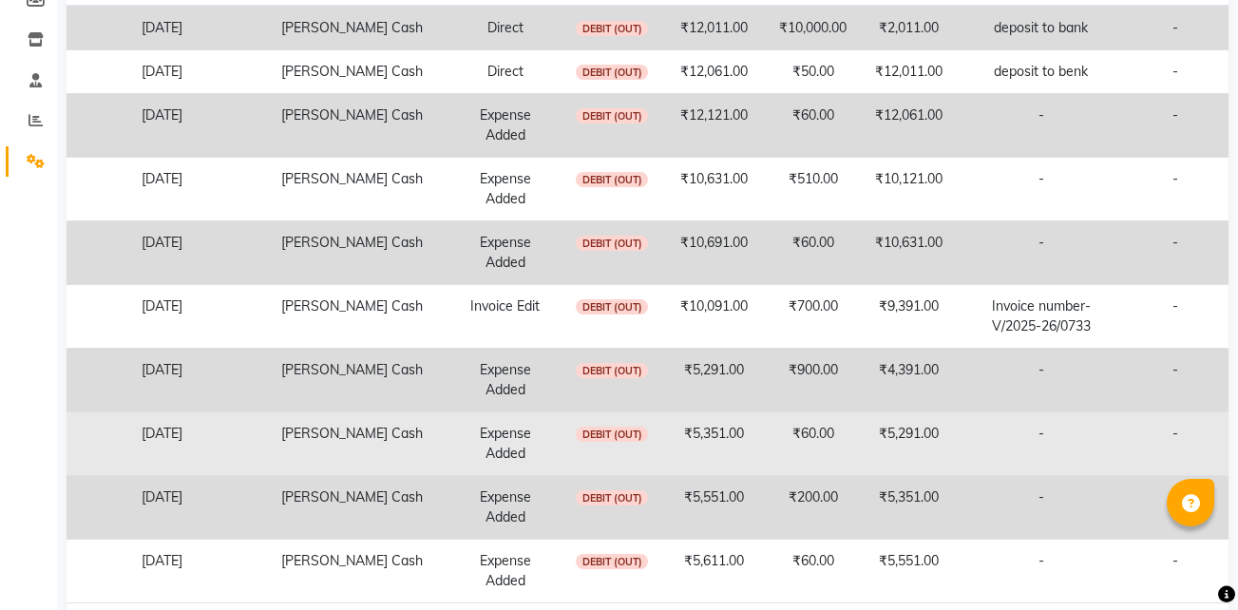
scroll to position [378, 0]
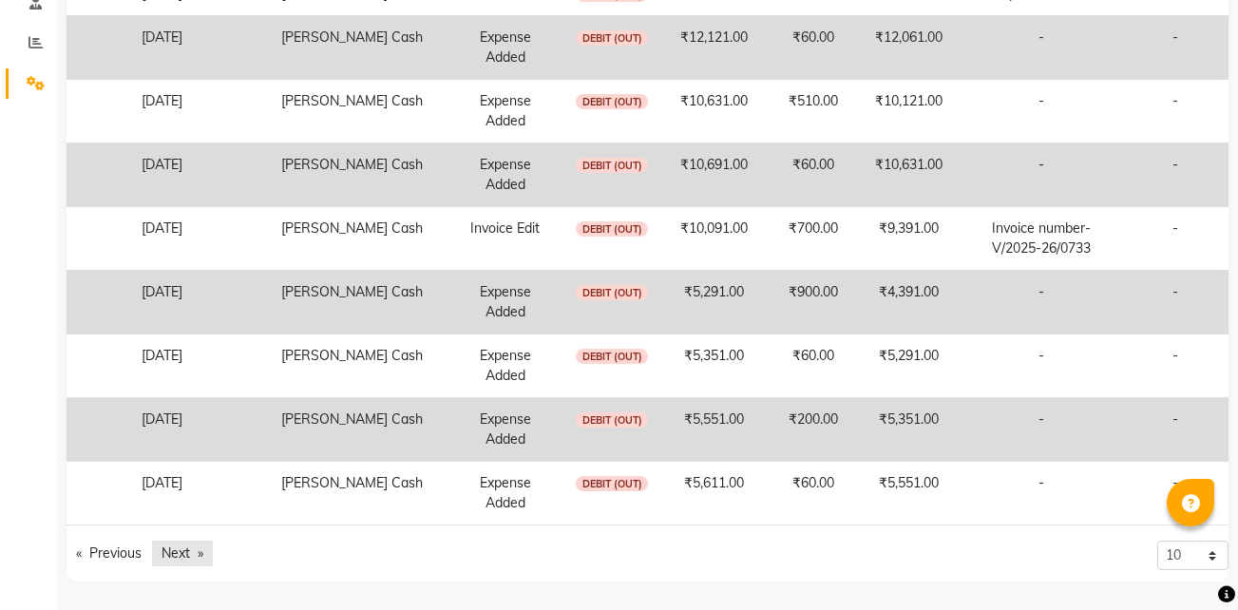
click at [177, 551] on link "Next page" at bounding box center [182, 554] width 61 height 26
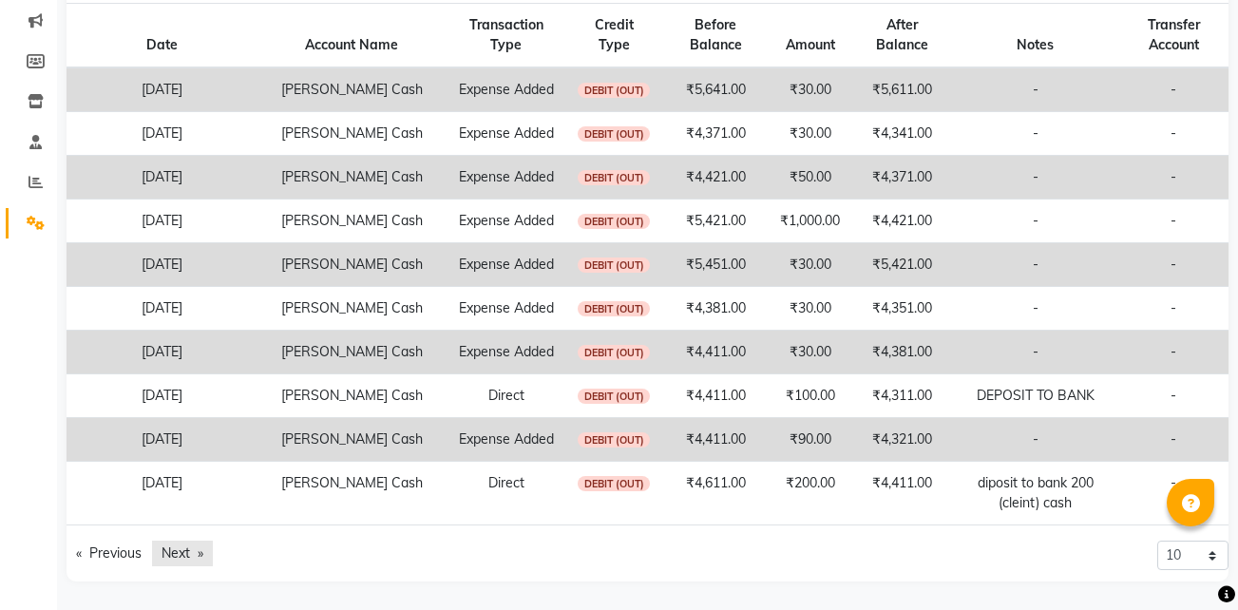
click at [177, 551] on div "Date Account Name Transaction Type Credit Type Before Balance Amount After Bala…" at bounding box center [647, 292] width 1162 height 579
click at [173, 566] on link "Next page" at bounding box center [182, 554] width 61 height 26
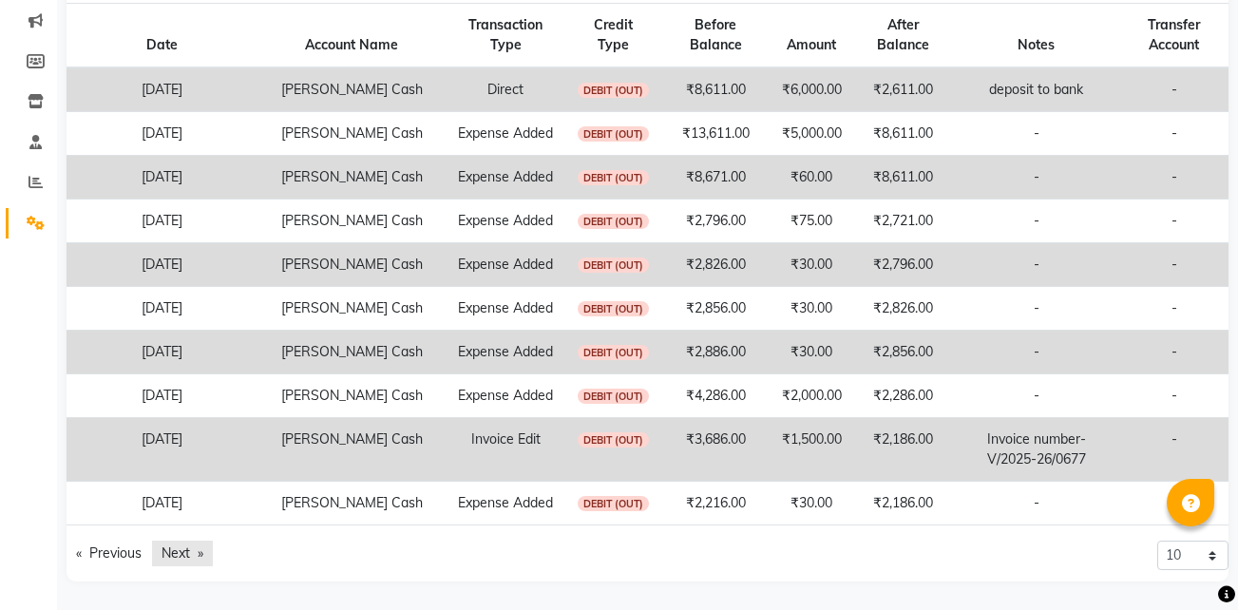
click at [173, 566] on link "Next page" at bounding box center [182, 554] width 61 height 26
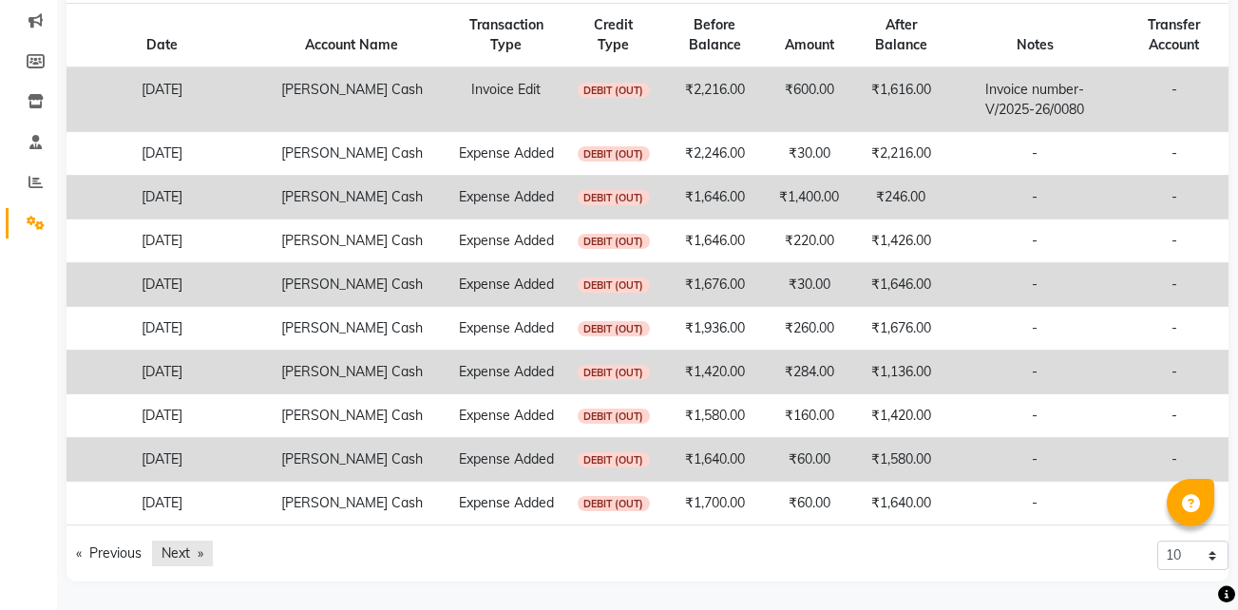
click at [171, 566] on link "Next page" at bounding box center [182, 554] width 61 height 26
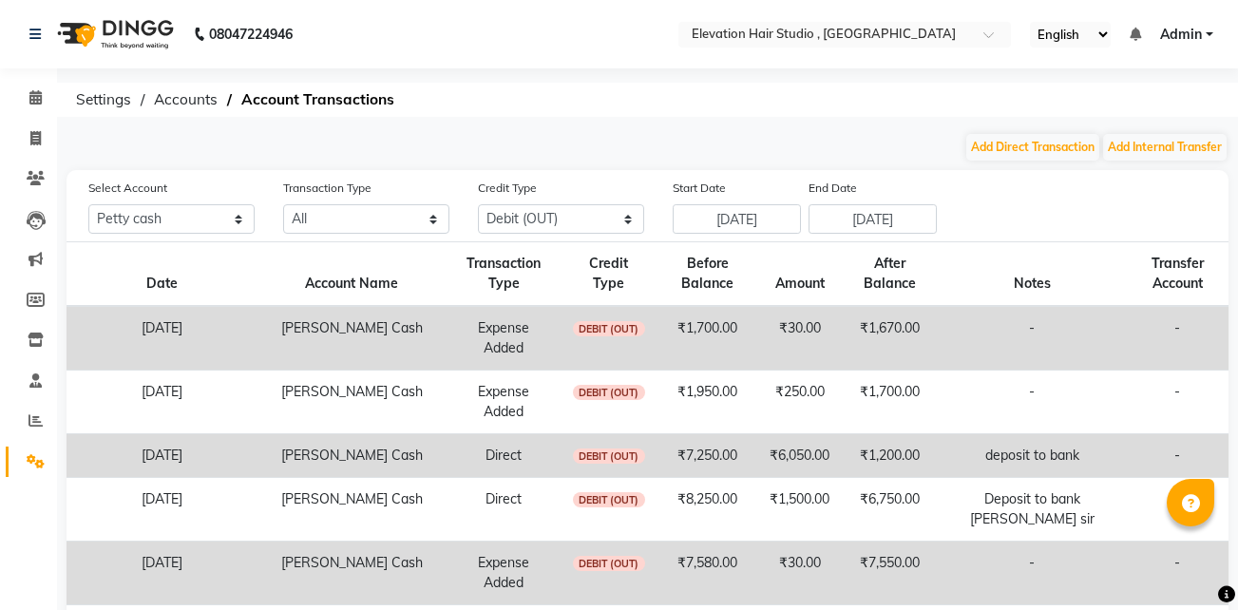
scroll to position [20, 0]
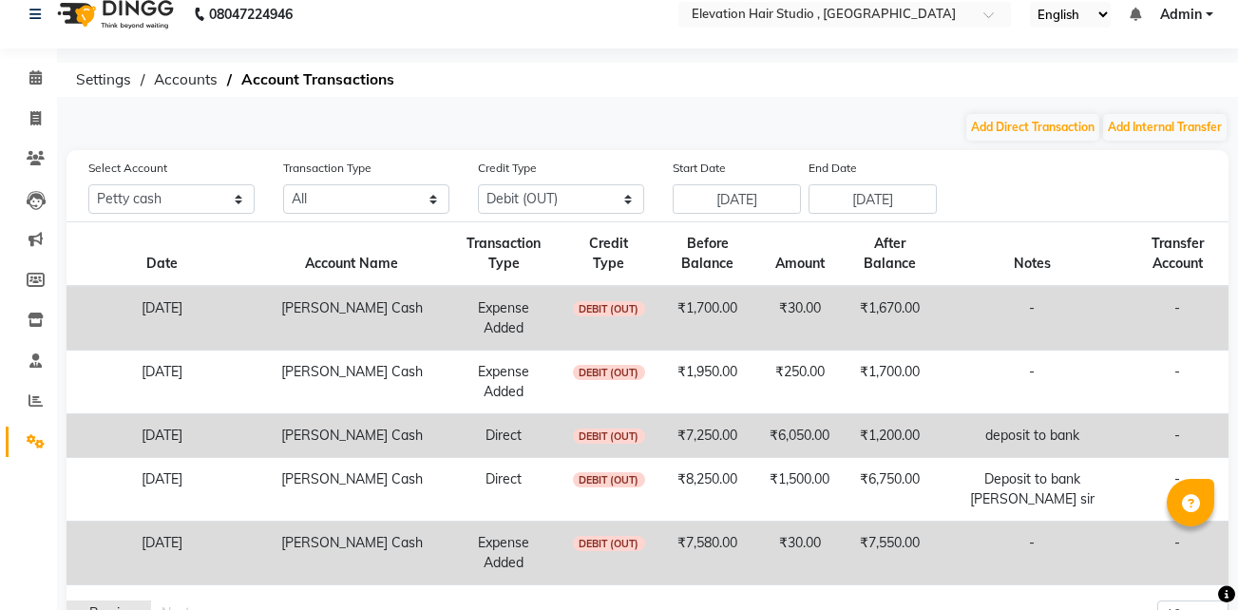
click at [122, 600] on link "Previous page" at bounding box center [108, 613] width 85 height 26
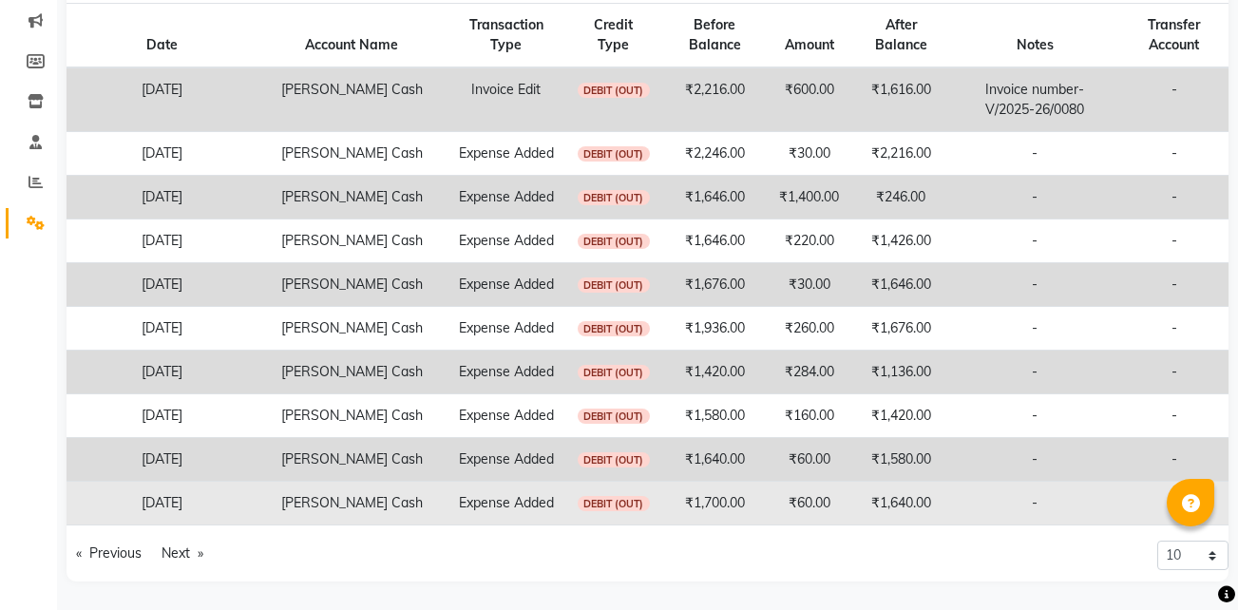
scroll to position [418, 0]
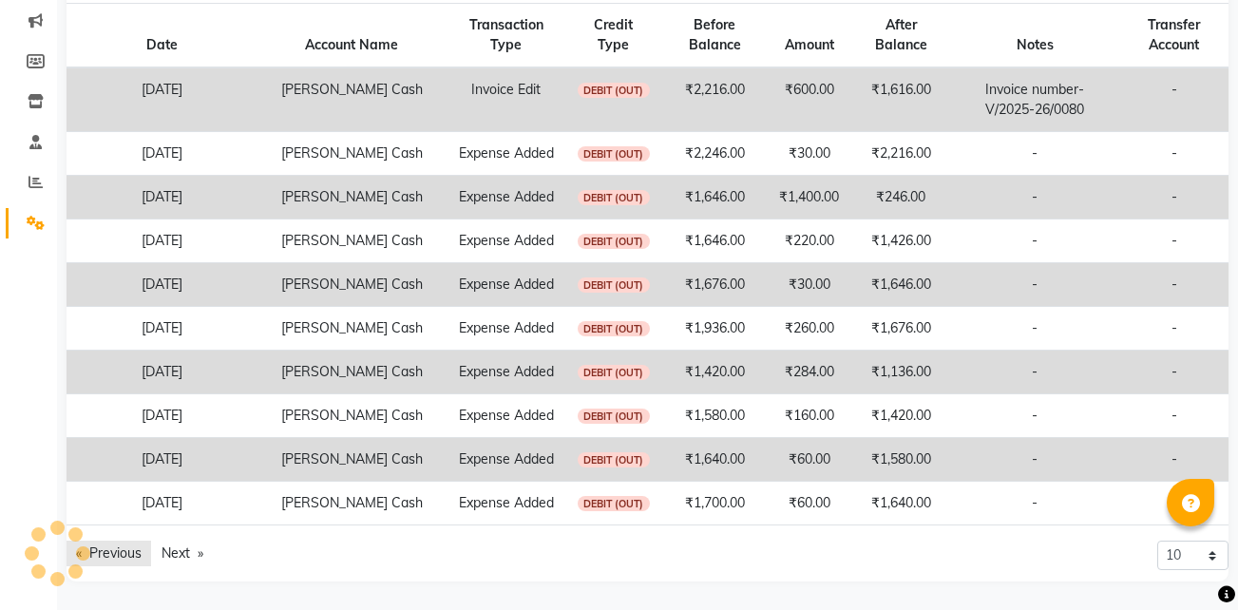
click at [118, 559] on link "Previous page" at bounding box center [108, 554] width 85 height 26
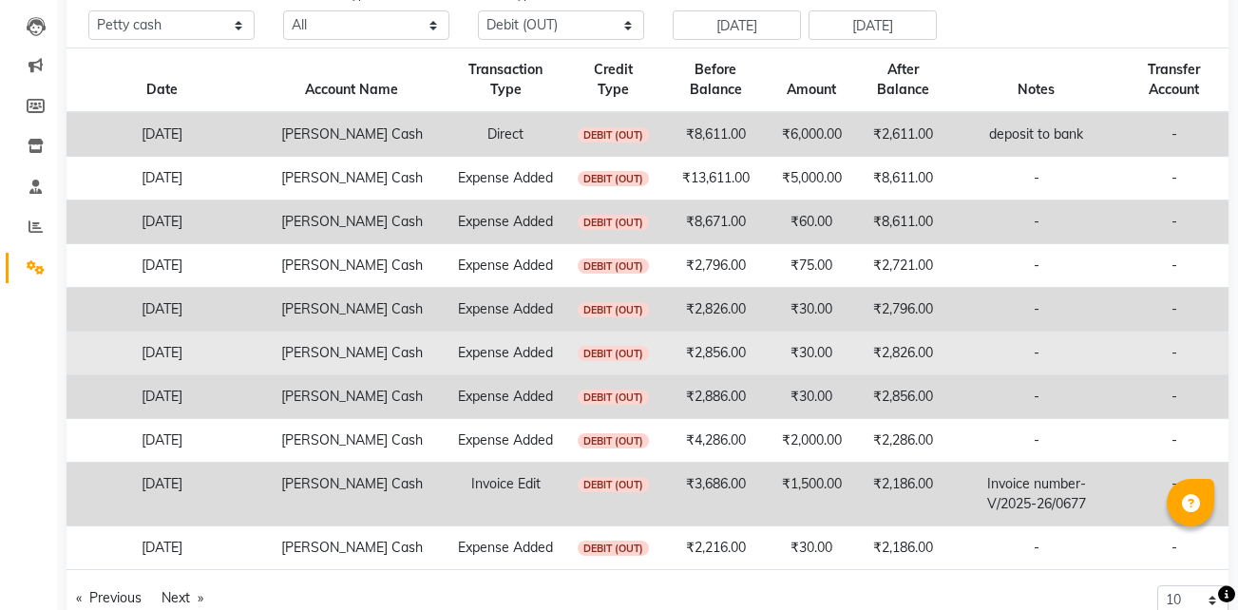
scroll to position [398, 0]
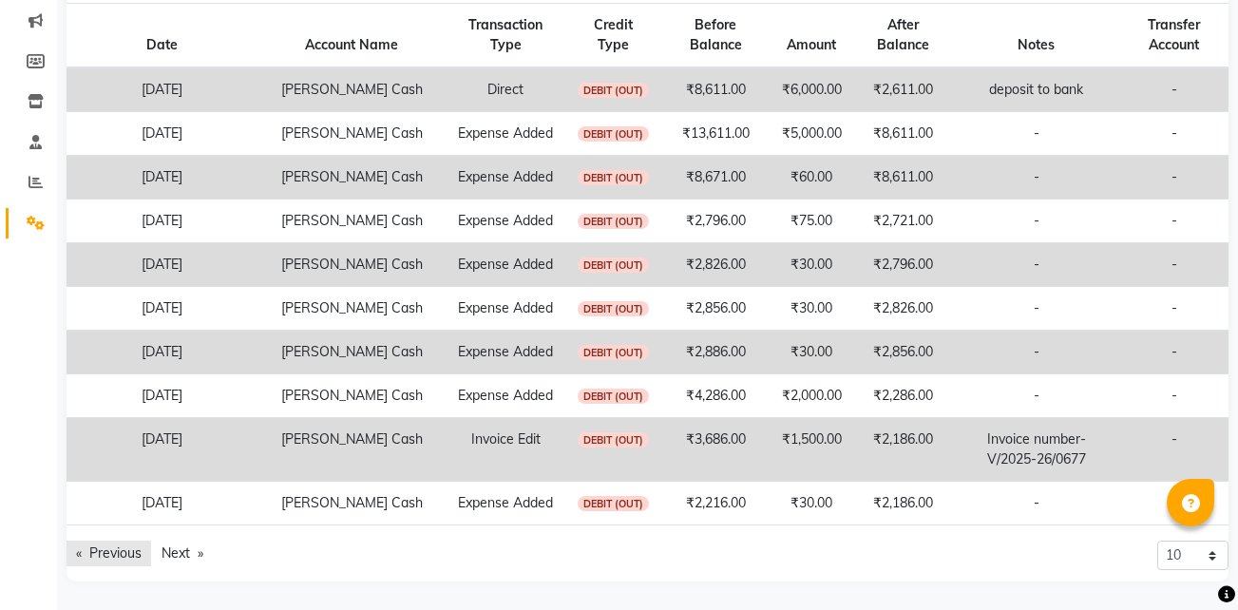
click at [121, 548] on link "Previous page" at bounding box center [108, 554] width 85 height 26
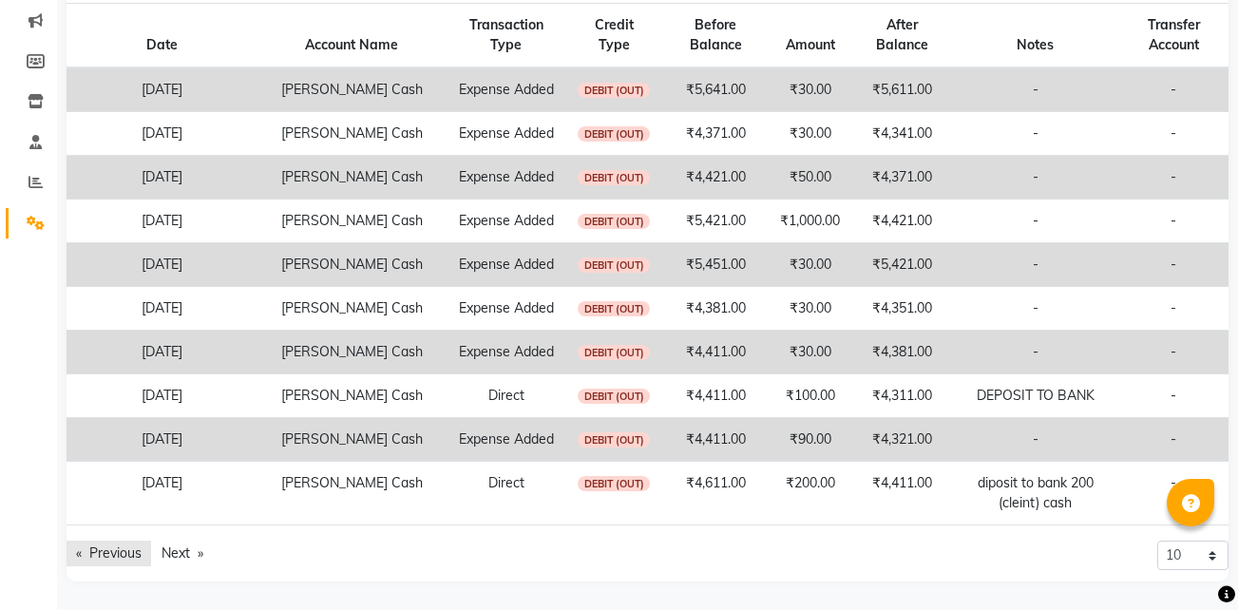
click at [123, 549] on link "Previous page" at bounding box center [108, 554] width 85 height 26
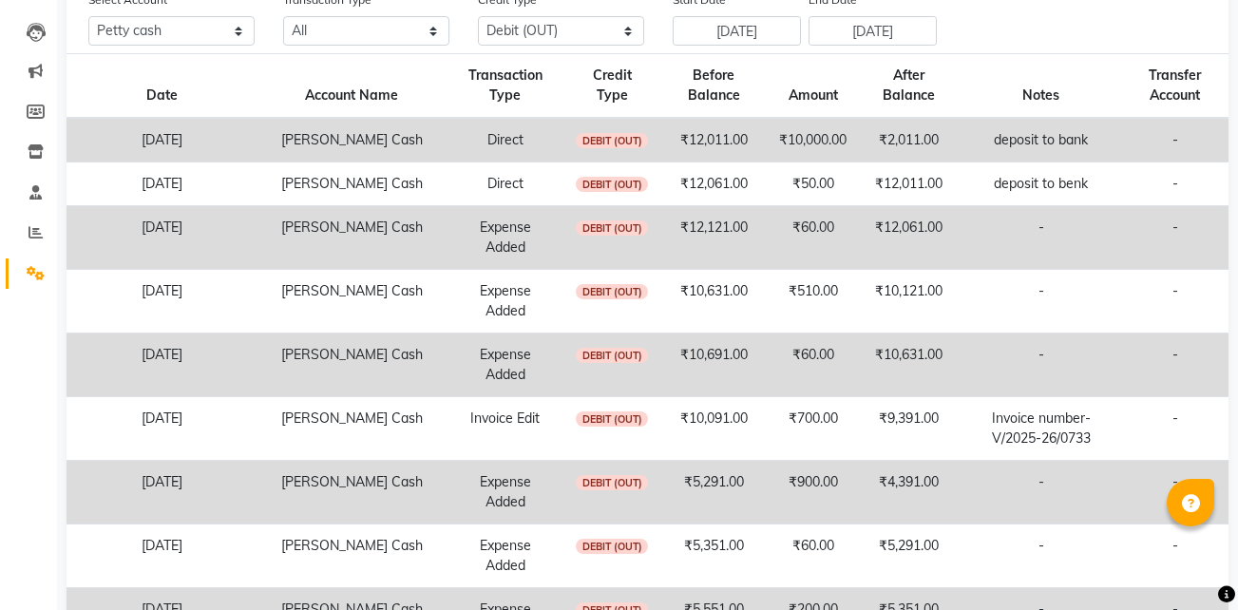
scroll to position [378, 0]
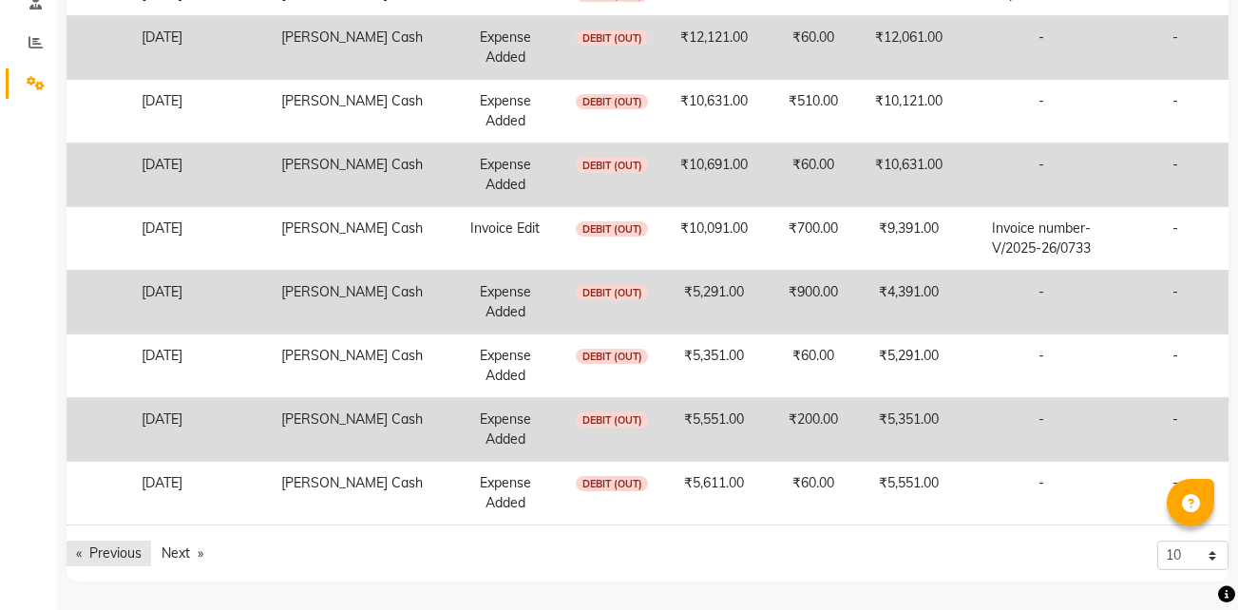
click at [104, 561] on link "Previous page" at bounding box center [108, 554] width 85 height 26
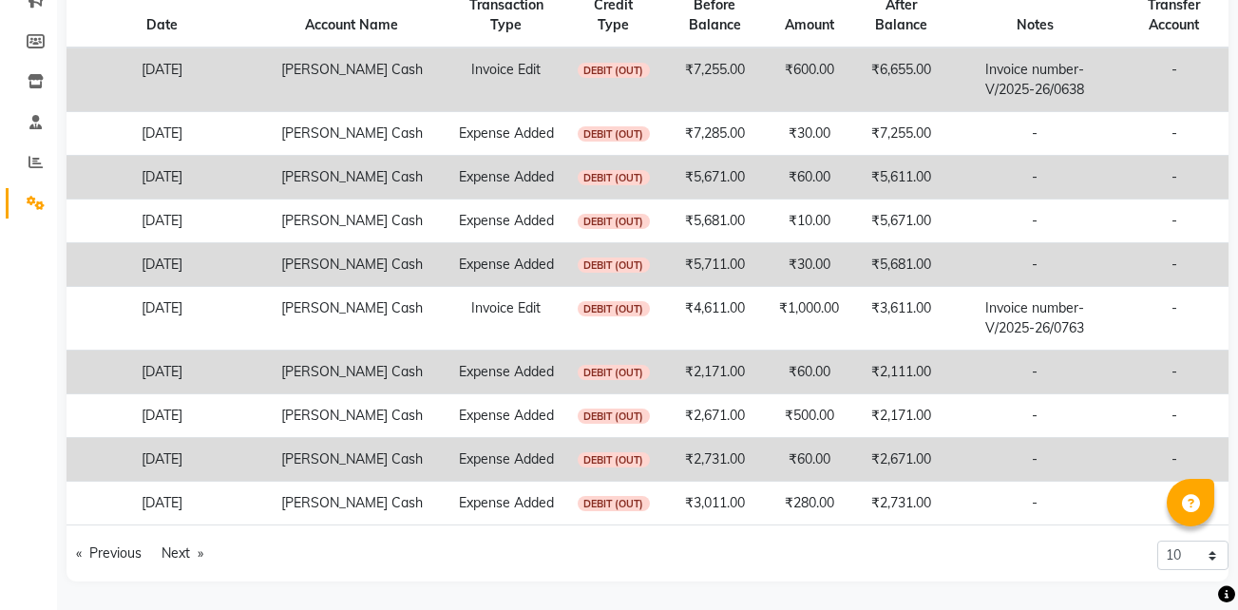
scroll to position [418, 0]
click at [129, 549] on link "Previous page" at bounding box center [108, 554] width 85 height 26
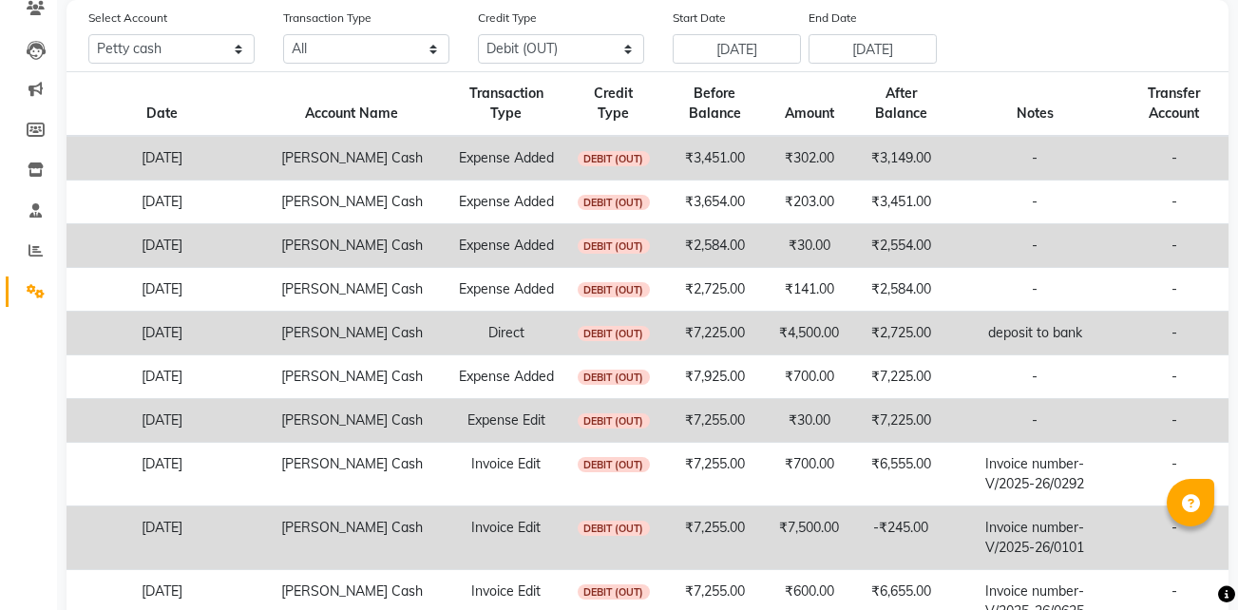
scroll to position [378, 0]
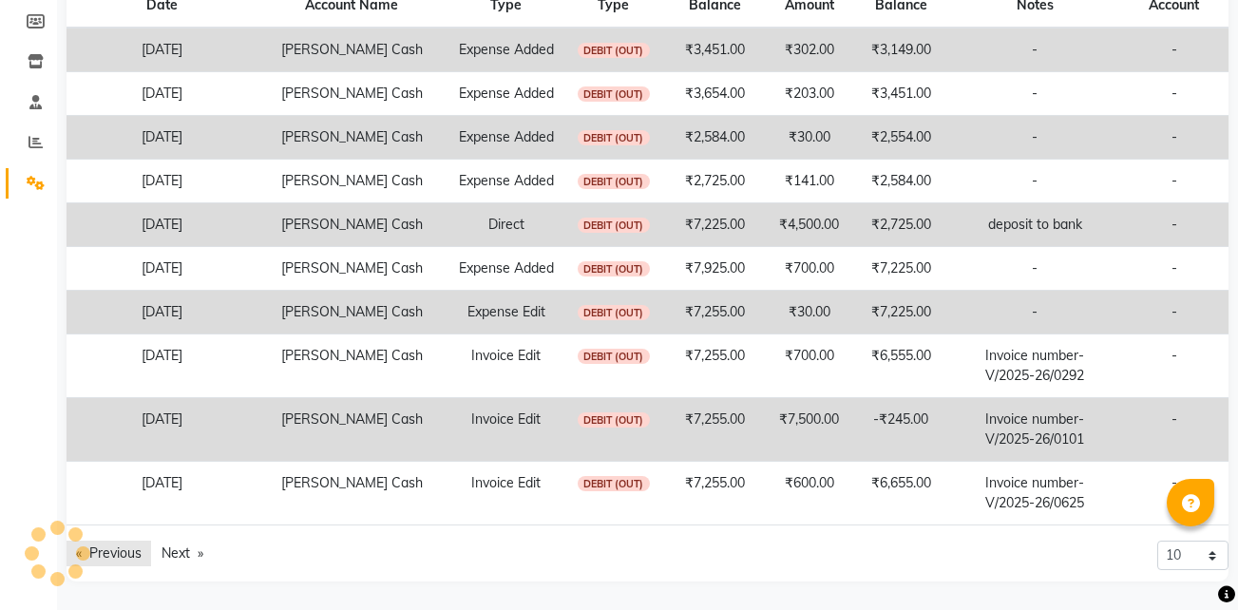
click at [133, 545] on link "Previous page" at bounding box center [108, 554] width 85 height 26
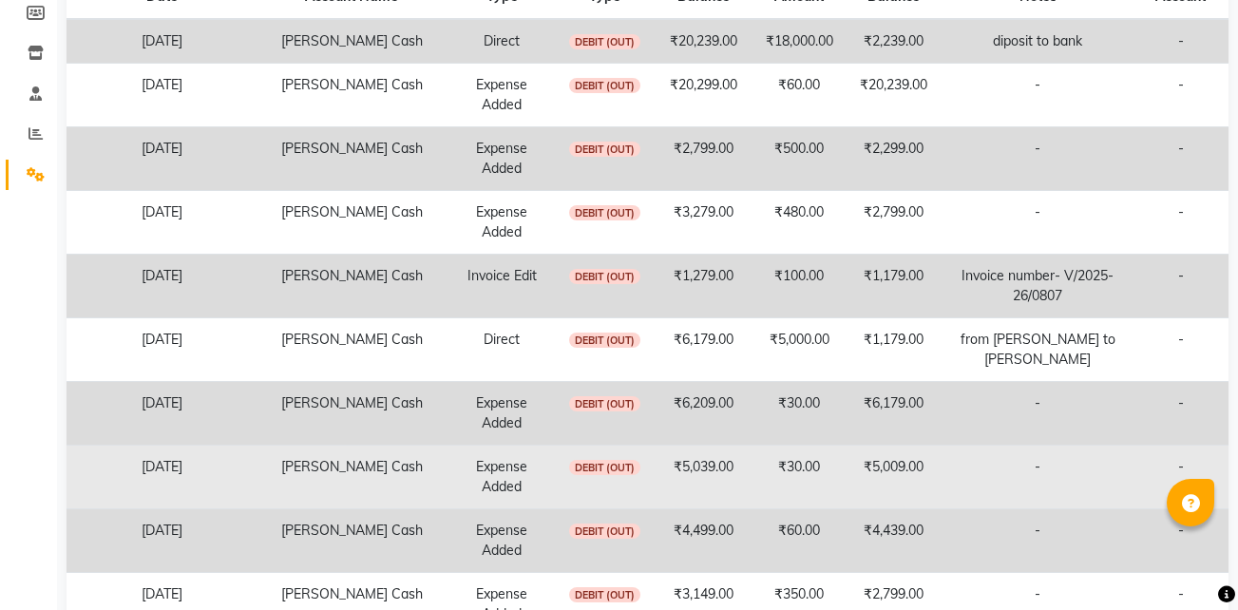
scroll to position [398, 0]
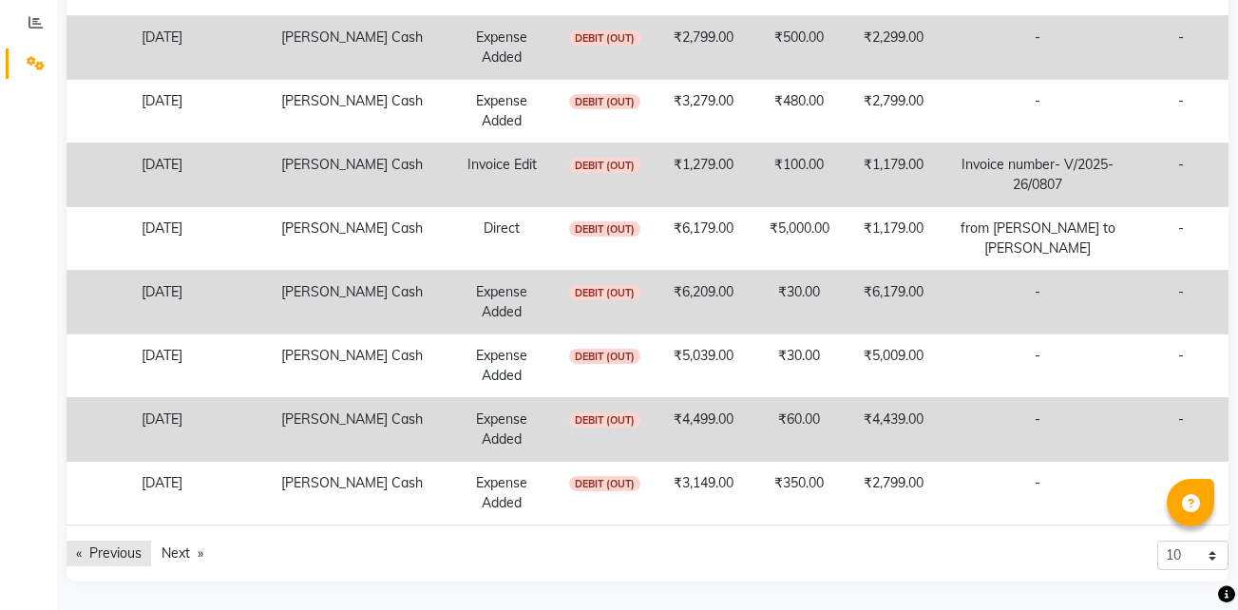
click at [111, 543] on link "Previous page" at bounding box center [108, 554] width 85 height 26
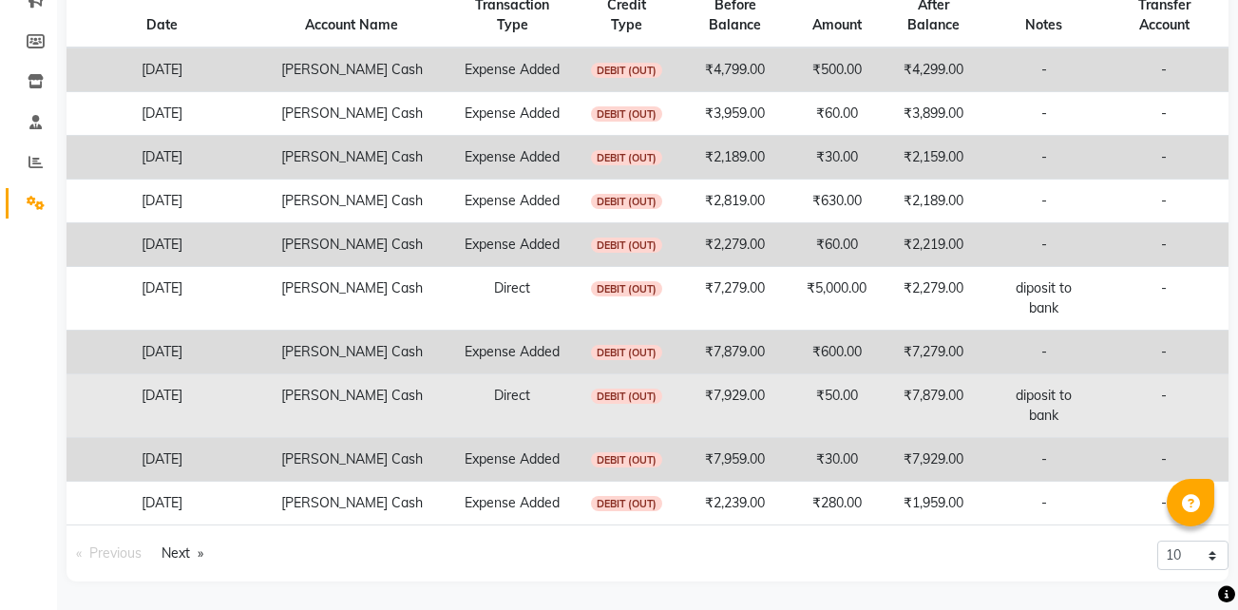
scroll to position [0, 0]
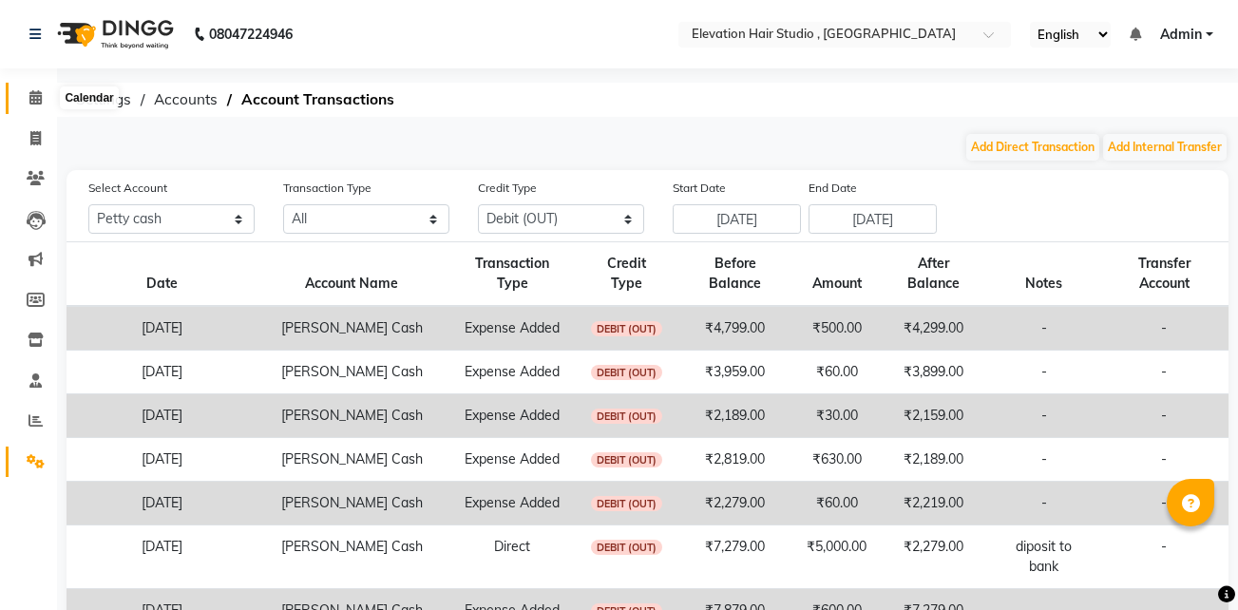
click at [36, 94] on icon at bounding box center [35, 97] width 12 height 14
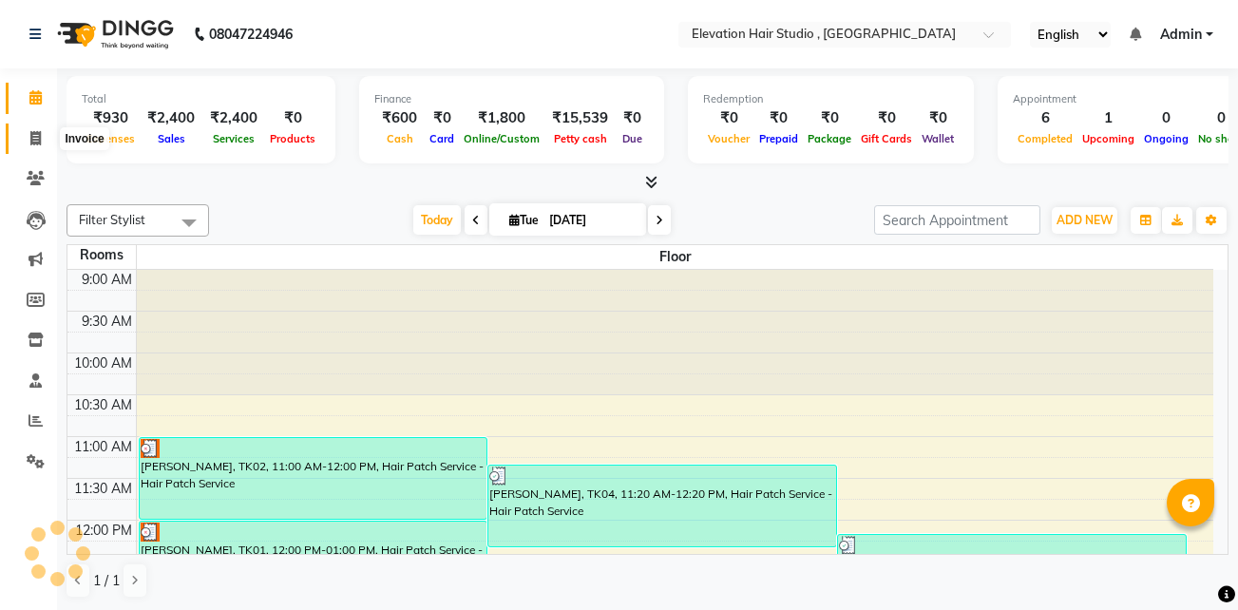
click at [31, 134] on icon at bounding box center [35, 138] width 10 height 14
select select "service"
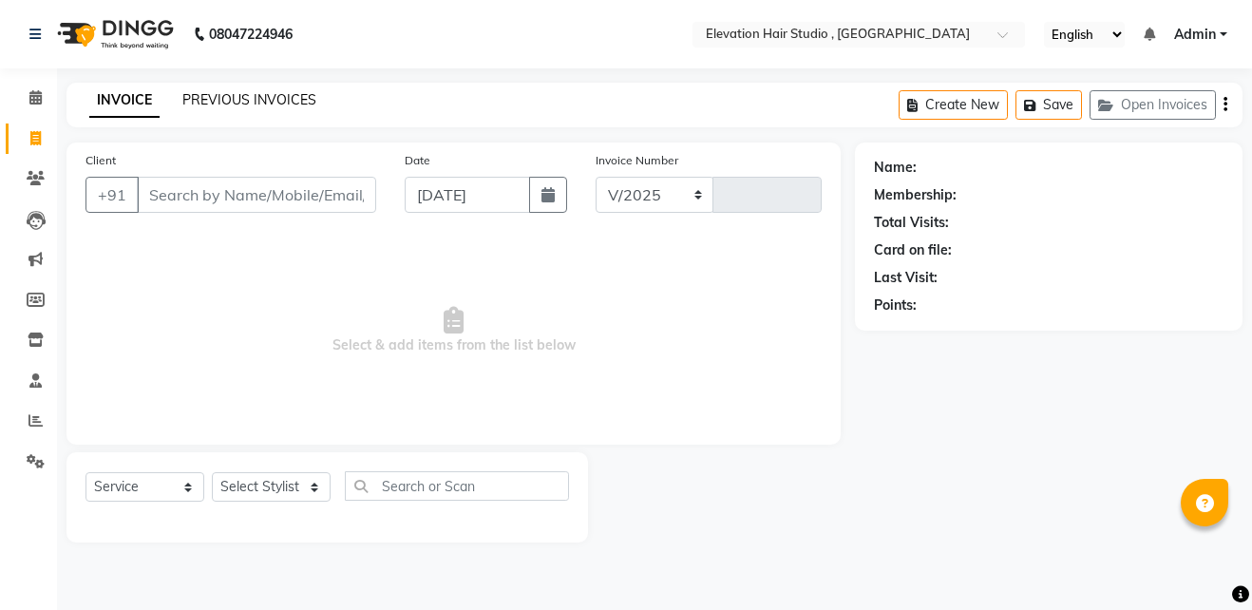
select select "6886"
type input "0847"
click at [274, 108] on div "PREVIOUS INVOICES" at bounding box center [249, 100] width 134 height 20
click at [279, 96] on link "PREVIOUS INVOICES" at bounding box center [249, 99] width 134 height 17
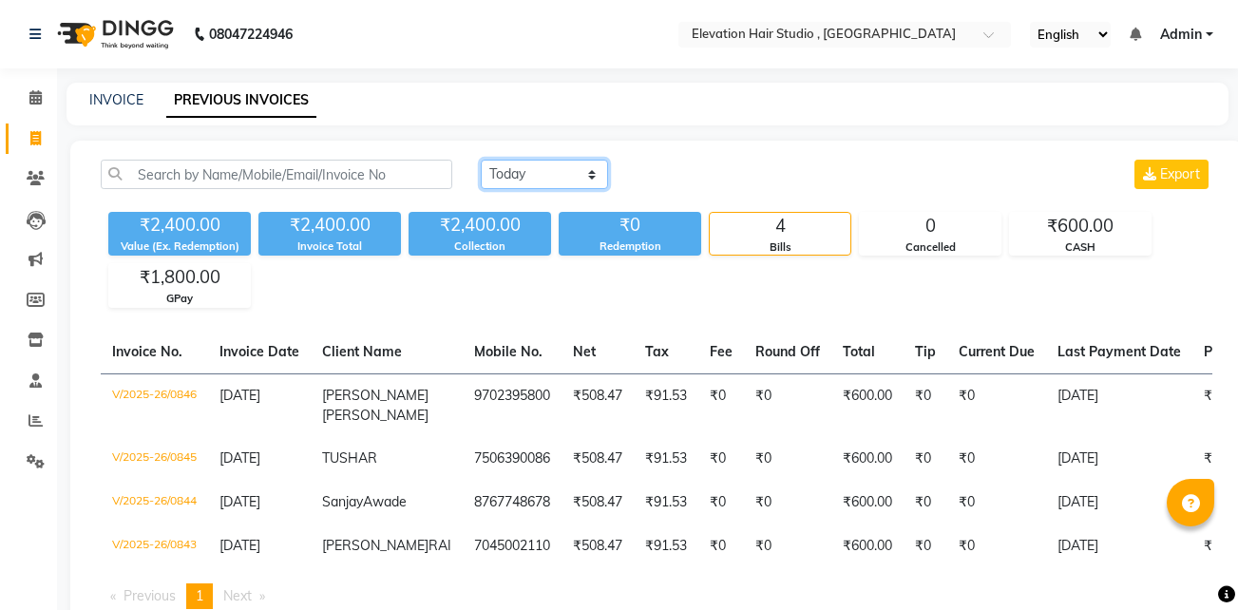
click at [495, 174] on select "Today Yesterday Custom Range" at bounding box center [544, 174] width 127 height 29
click at [481, 160] on select "Today Yesterday Custom Range" at bounding box center [544, 174] width 127 height 29
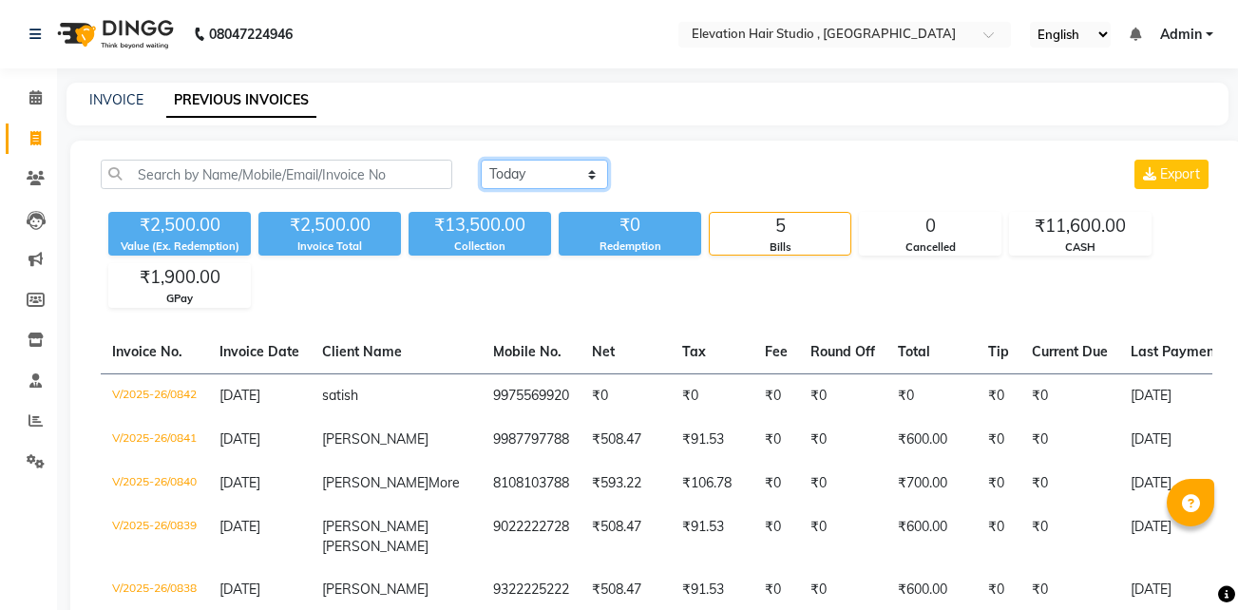
click at [528, 176] on select "Today Yesterday Custom Range" at bounding box center [544, 174] width 127 height 29
select select "today"
click at [481, 160] on select "Today Yesterday Custom Range" at bounding box center [544, 174] width 127 height 29
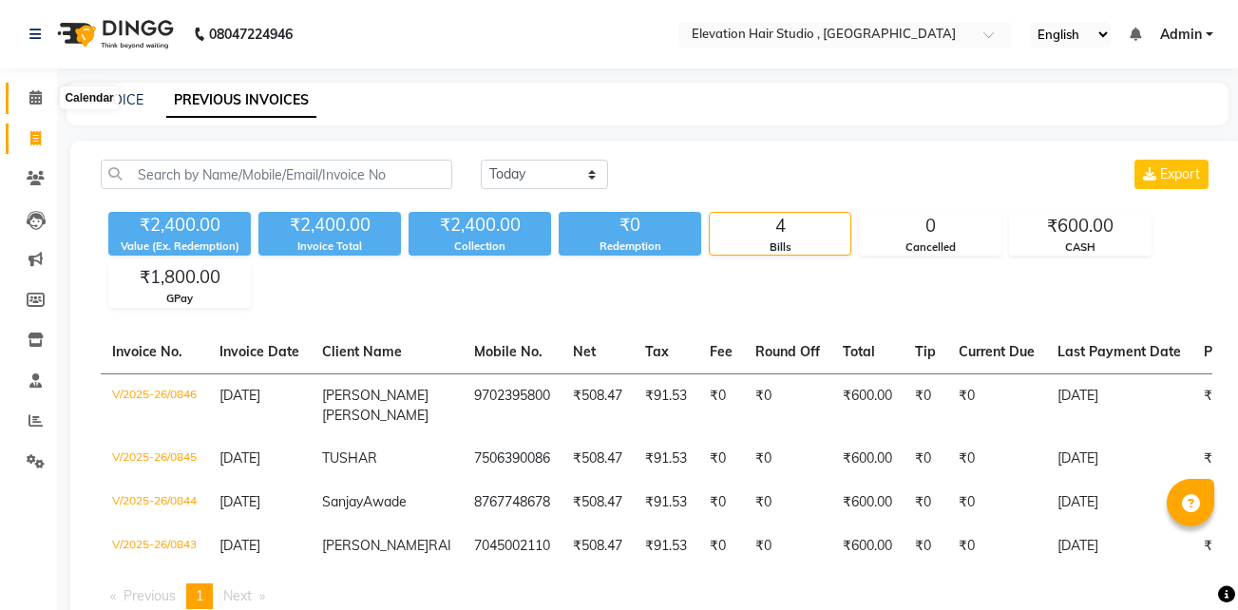
click at [29, 93] on icon at bounding box center [35, 97] width 12 height 14
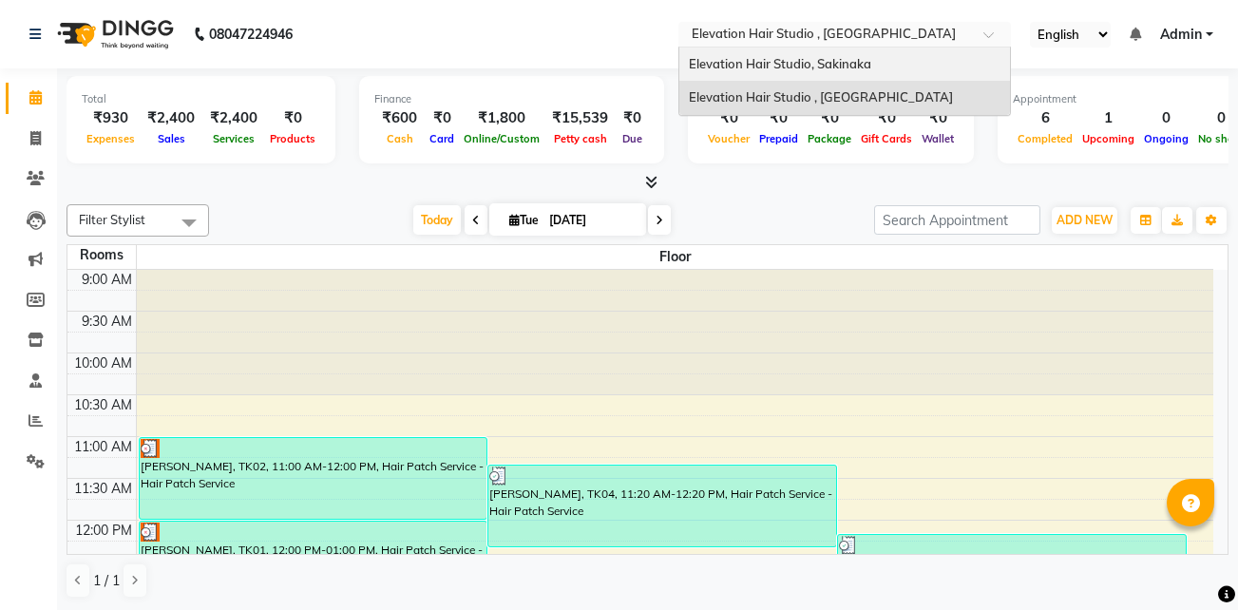
drag, startPoint x: 790, startPoint y: 27, endPoint x: 784, endPoint y: 56, distance: 30.2
click at [784, 47] on ng-select "Select Location × Elevation Hair Studio , Thane West Elevation Hair Studio, Sak…" at bounding box center [844, 35] width 332 height 26
click at [784, 56] on span "Elevation Hair Studio, Sakinaka" at bounding box center [780, 63] width 182 height 15
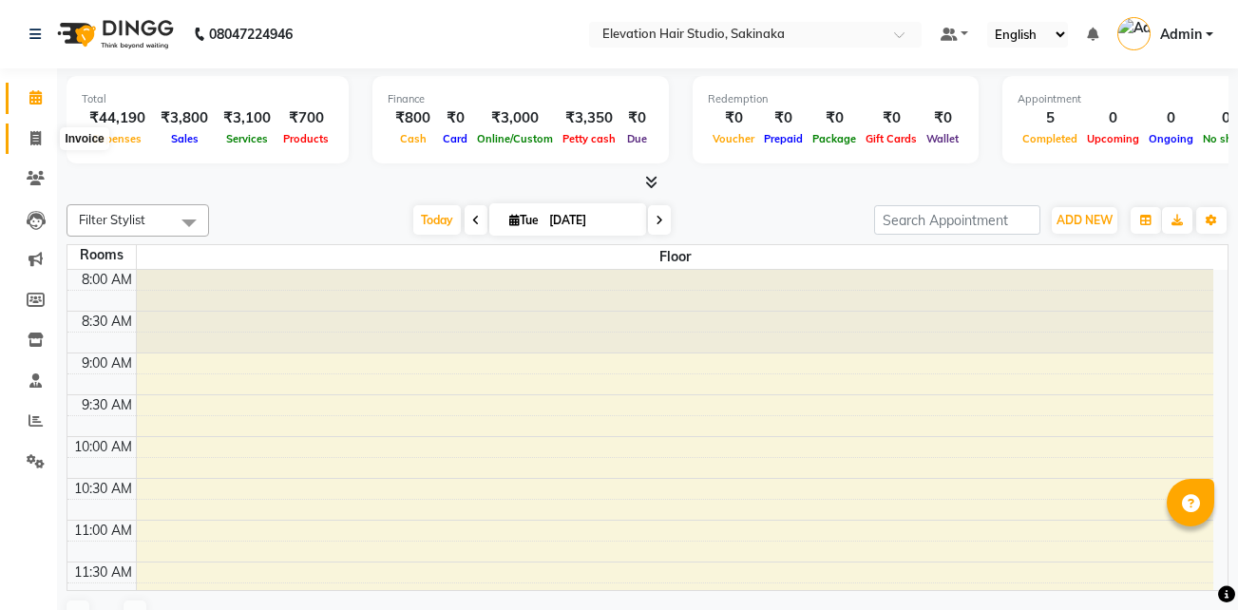
click at [28, 128] on span at bounding box center [35, 139] width 33 height 22
select select "service"
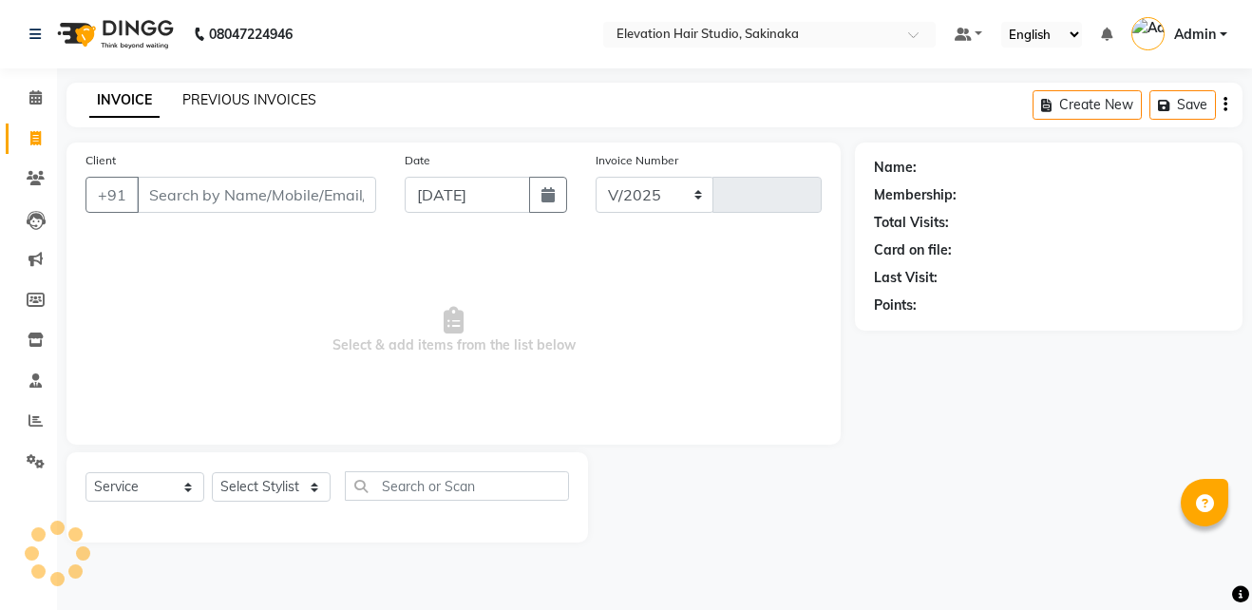
select select "4949"
type input "1621"
click at [218, 98] on link "PREVIOUS INVOICES" at bounding box center [249, 99] width 134 height 17
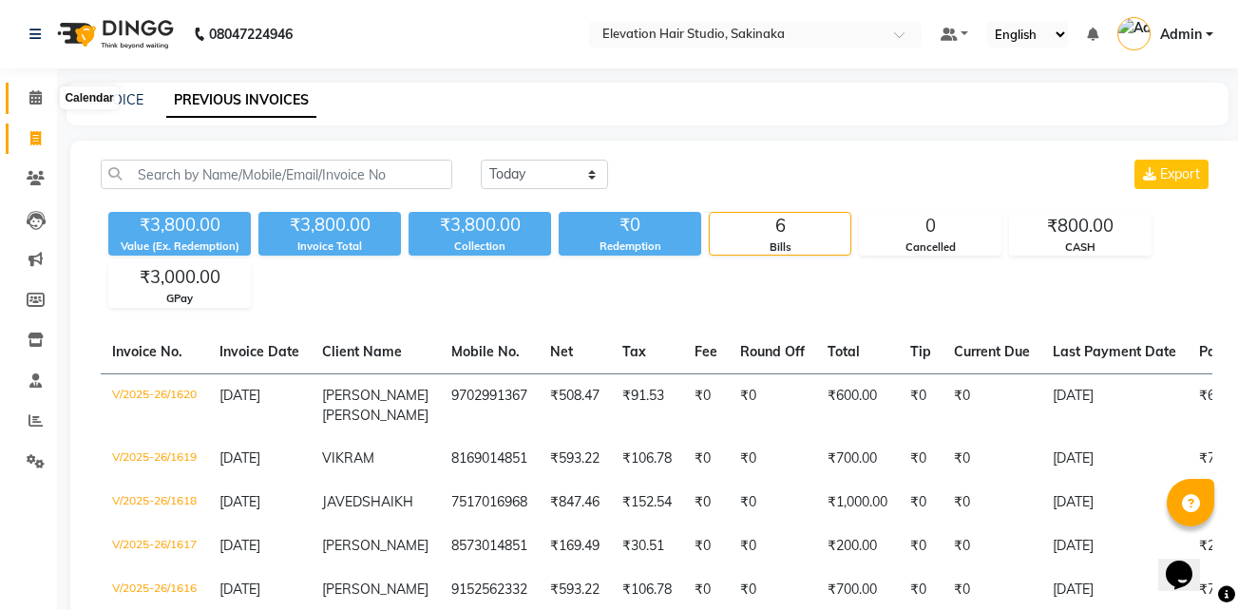
click at [38, 95] on icon at bounding box center [35, 97] width 12 height 14
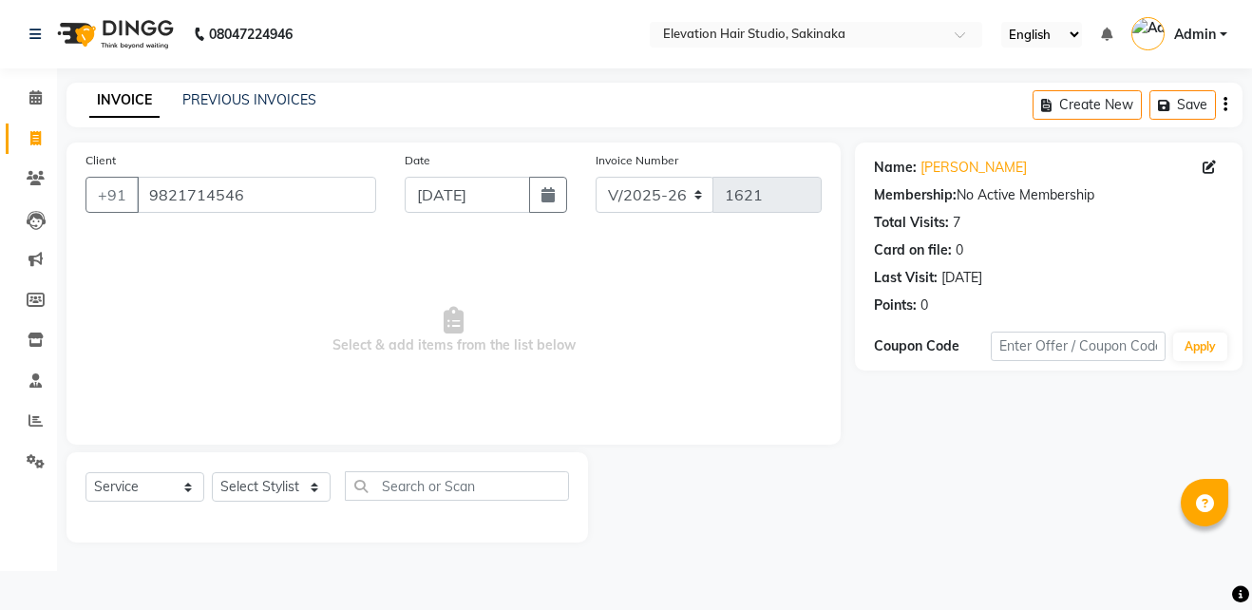
select select "4949"
select select "service"
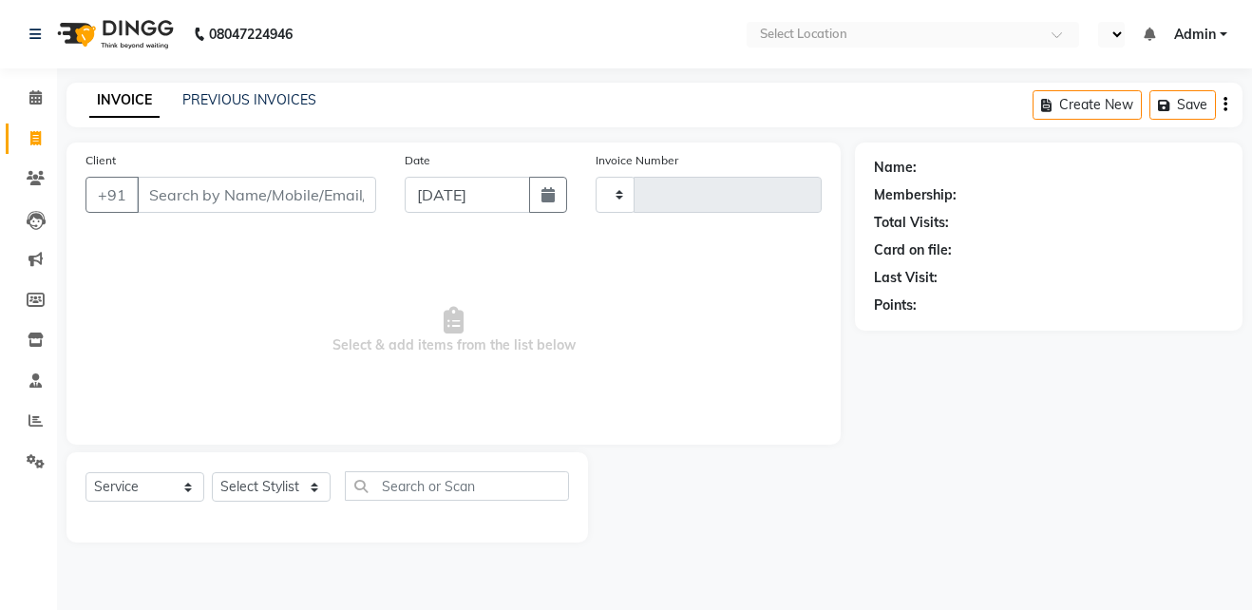
select select "service"
type input "1621"
select select "en"
select select "4949"
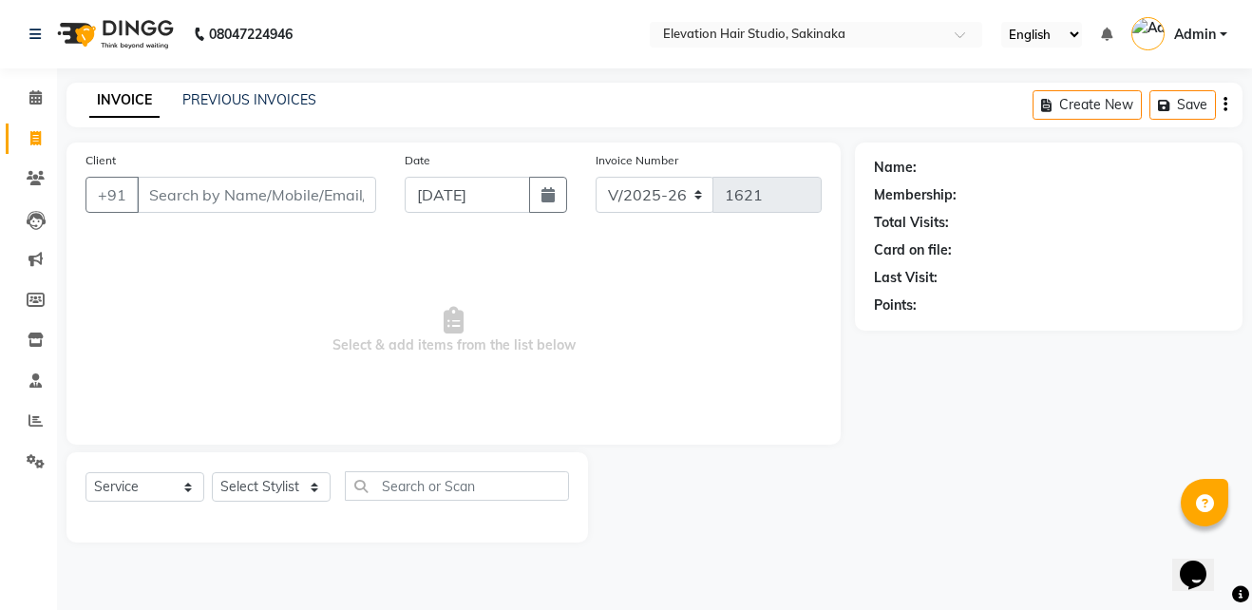
click at [296, 190] on input "Client" at bounding box center [256, 195] width 239 height 36
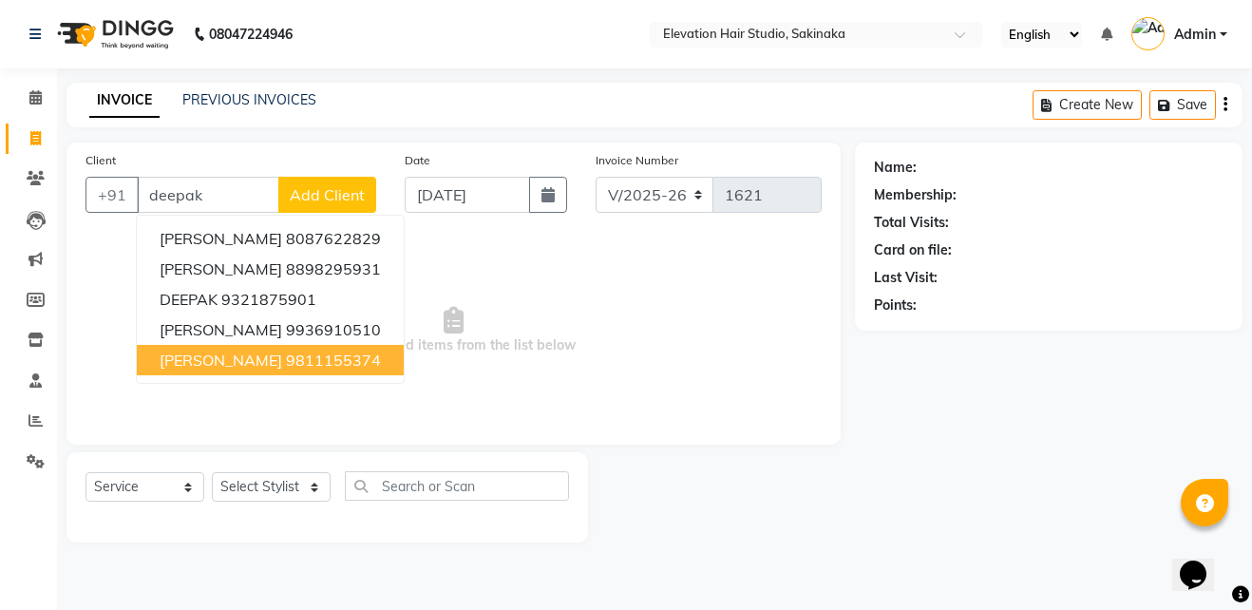
click at [225, 368] on span "[PERSON_NAME]" at bounding box center [221, 360] width 123 height 19
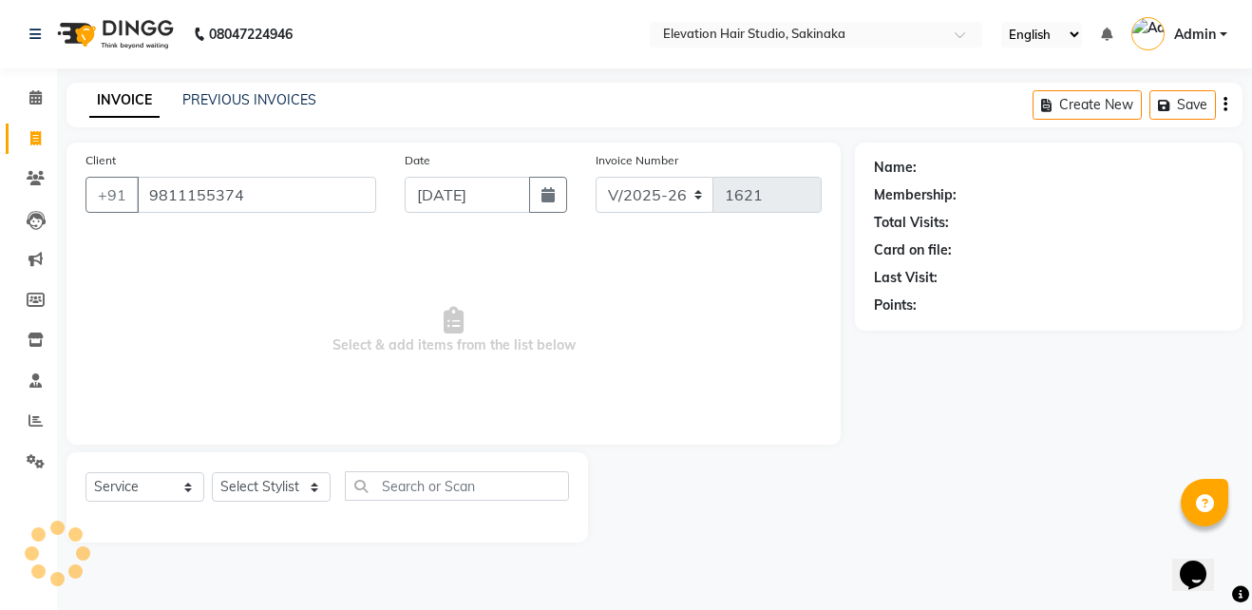
type input "9811155374"
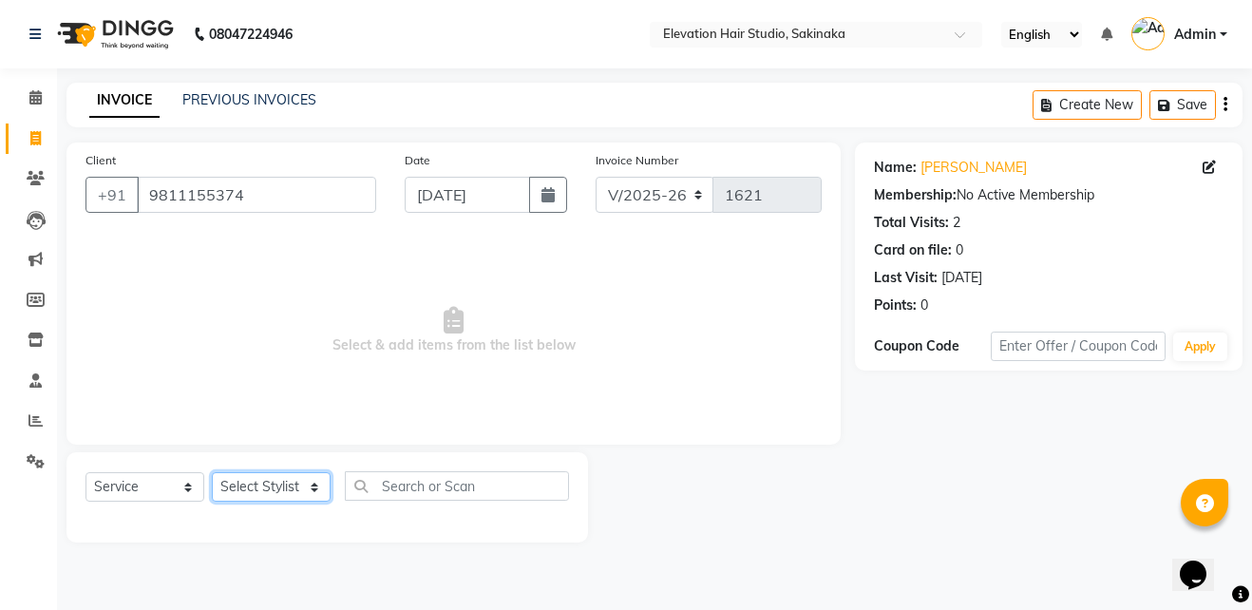
click at [233, 488] on select "Select Stylist Admin (EHS Thane) ANEES [PERSON_NAME] PRIYA [PERSON_NAME] [PERSO…" at bounding box center [271, 486] width 119 height 29
select select "84316"
click at [212, 472] on select "Select Stylist Admin (EHS Thane) ANEES [PERSON_NAME] PRIYA [PERSON_NAME] [PERSO…" at bounding box center [271, 486] width 119 height 29
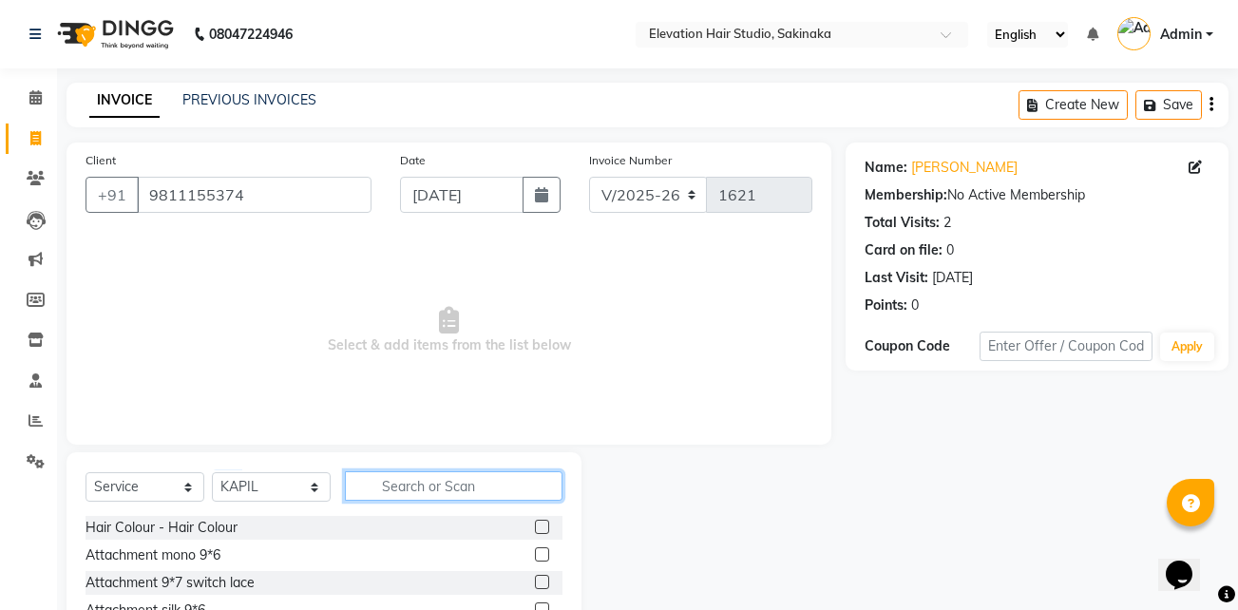
click at [406, 480] on input "text" at bounding box center [454, 485] width 218 height 29
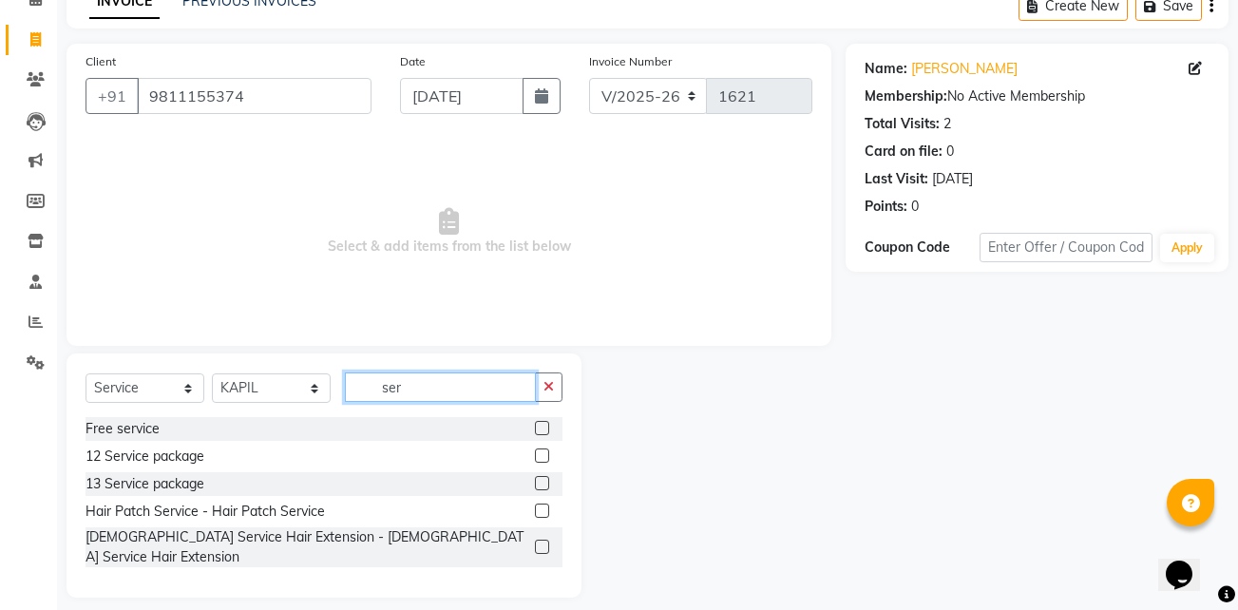
type input "ser"
click at [540, 515] on label at bounding box center [542, 510] width 14 height 14
click at [540, 515] on input "checkbox" at bounding box center [541, 511] width 12 height 12
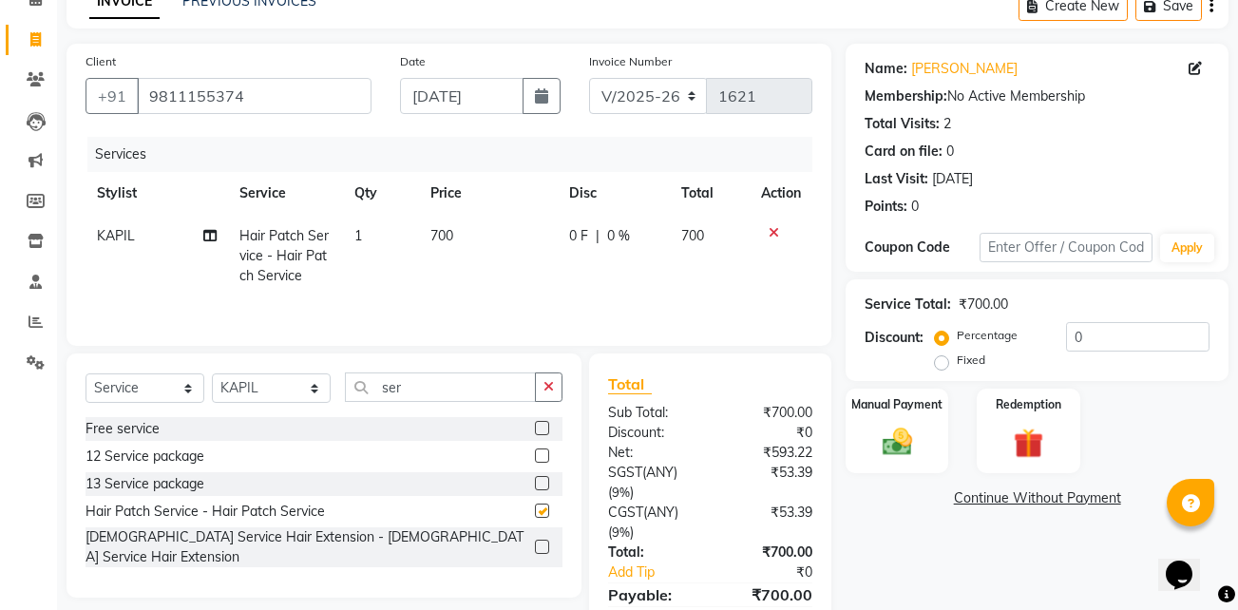
checkbox input "false"
click at [912, 426] on img at bounding box center [897, 442] width 50 height 36
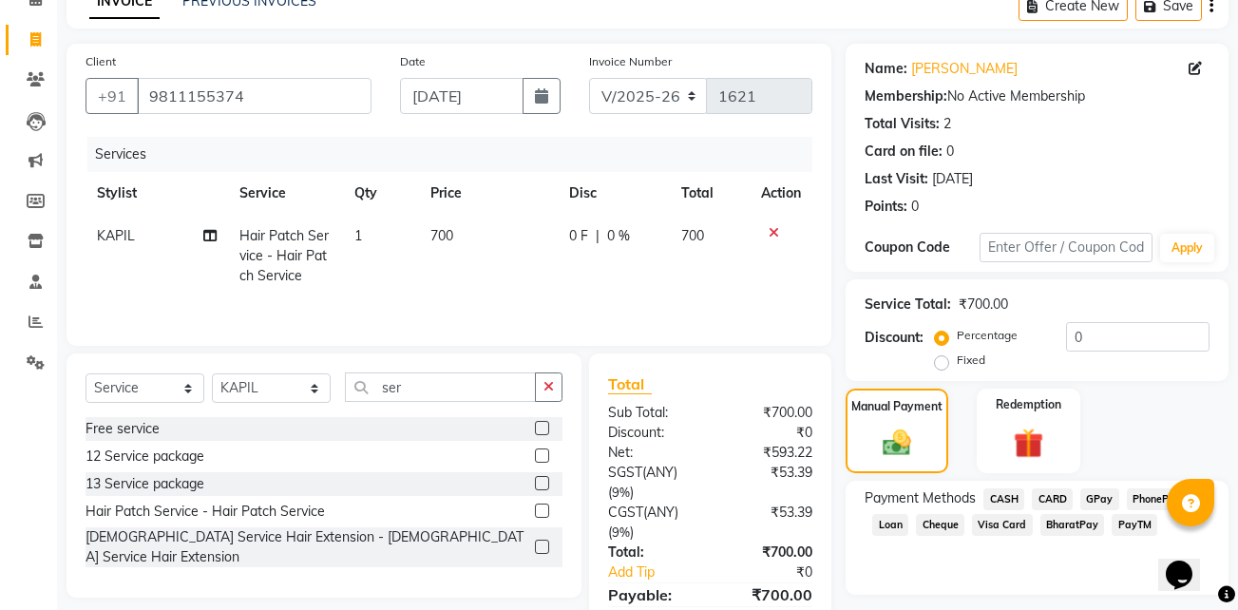
click at [1104, 495] on span "GPay" at bounding box center [1099, 499] width 39 height 22
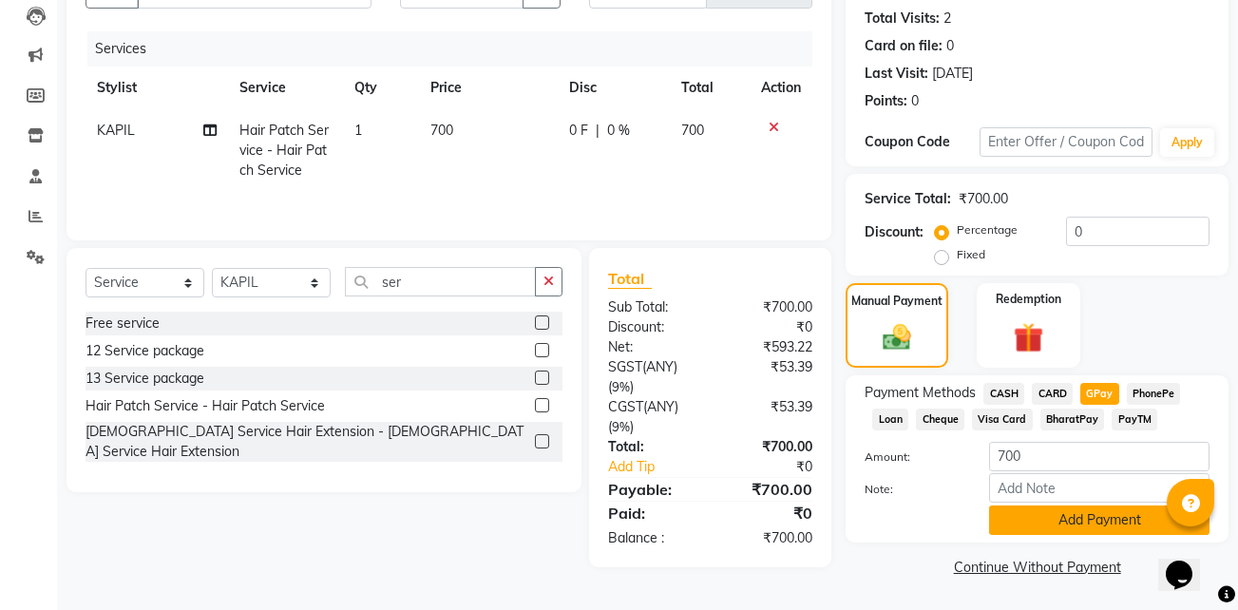
click at [1020, 521] on button "Add Payment" at bounding box center [1099, 519] width 220 height 29
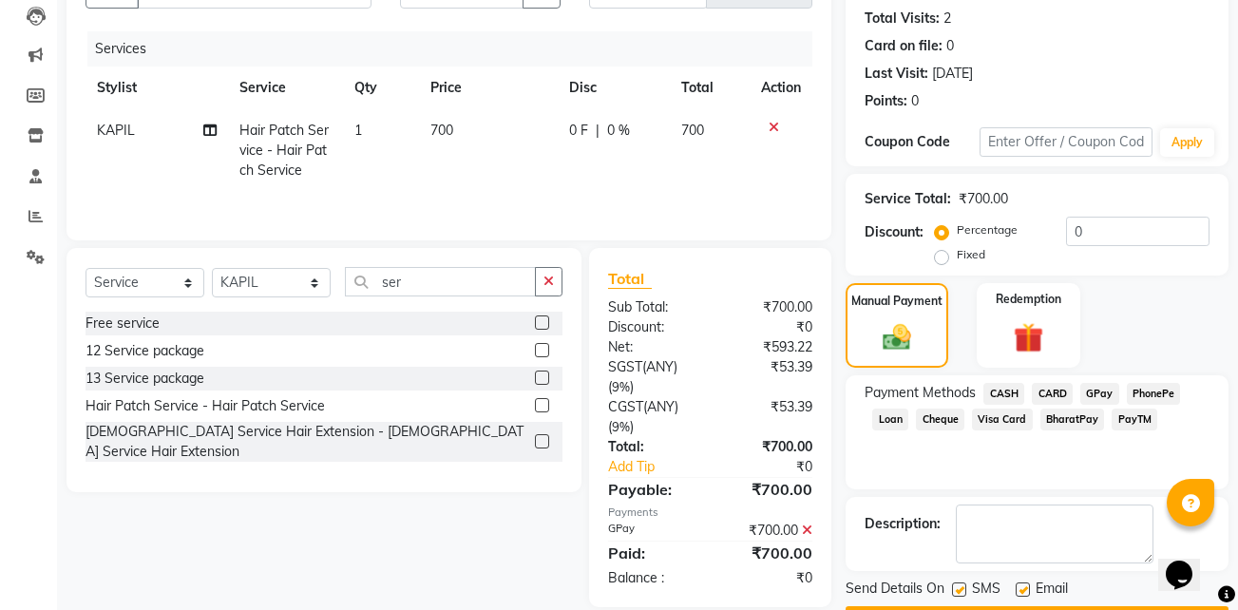
scroll to position [258, 0]
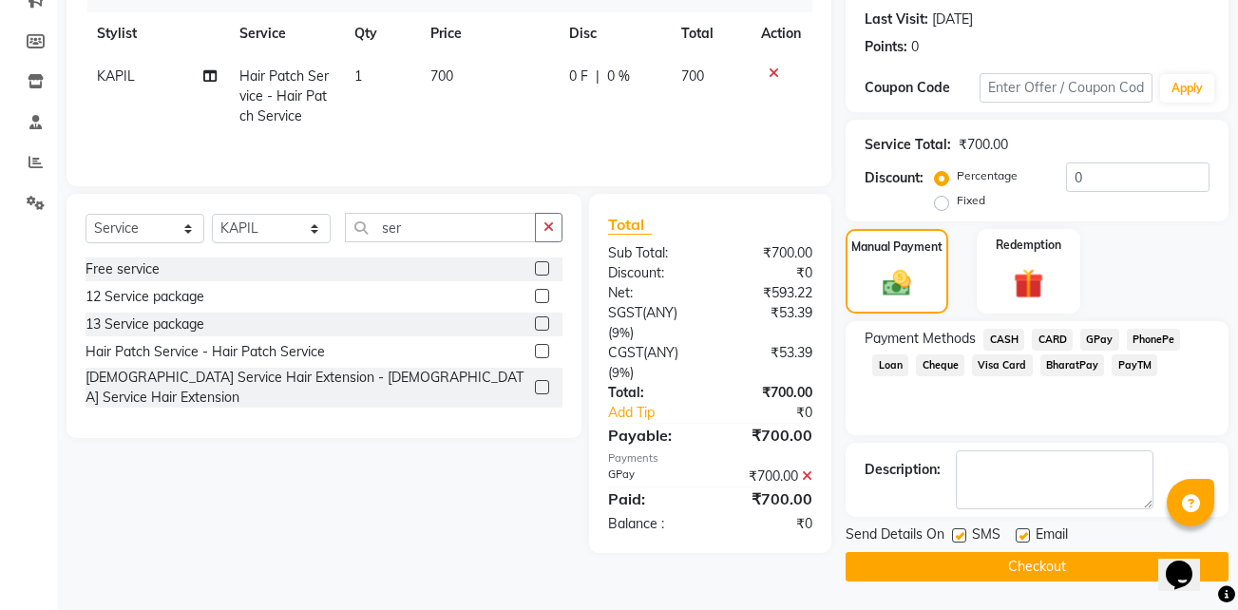
click at [1019, 532] on label at bounding box center [1022, 535] width 14 height 14
click at [1019, 532] on input "checkbox" at bounding box center [1021, 536] width 12 height 12
checkbox input "false"
click at [961, 535] on label at bounding box center [959, 535] width 14 height 14
click at [961, 535] on input "checkbox" at bounding box center [958, 536] width 12 height 12
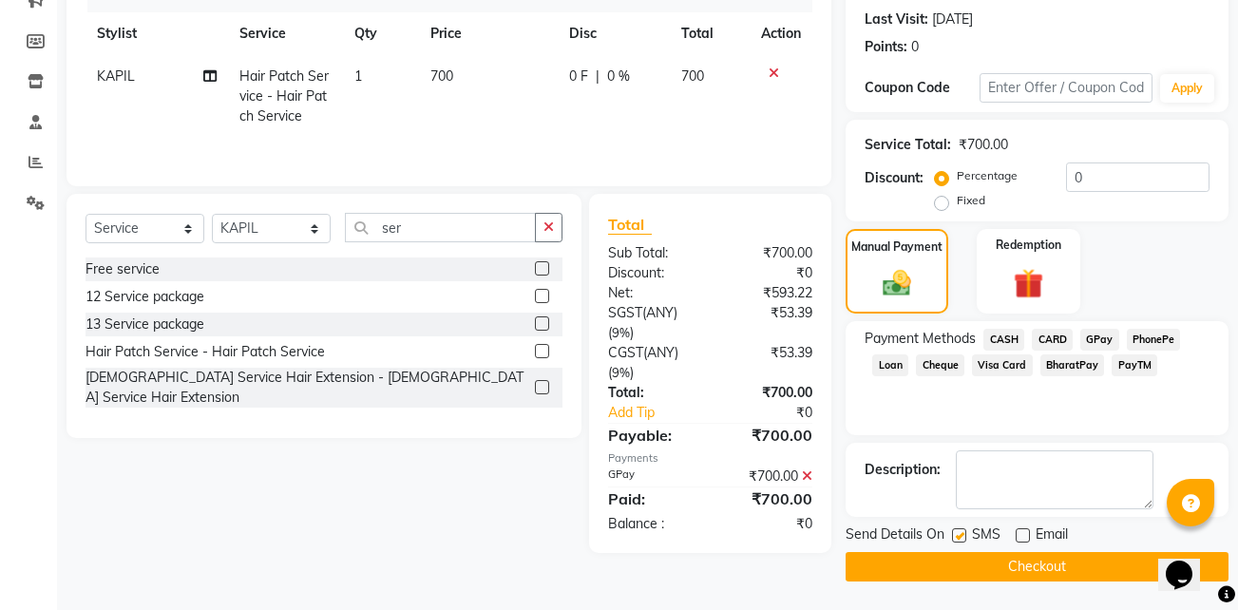
checkbox input "false"
click at [945, 555] on button "Checkout" at bounding box center [1036, 566] width 383 height 29
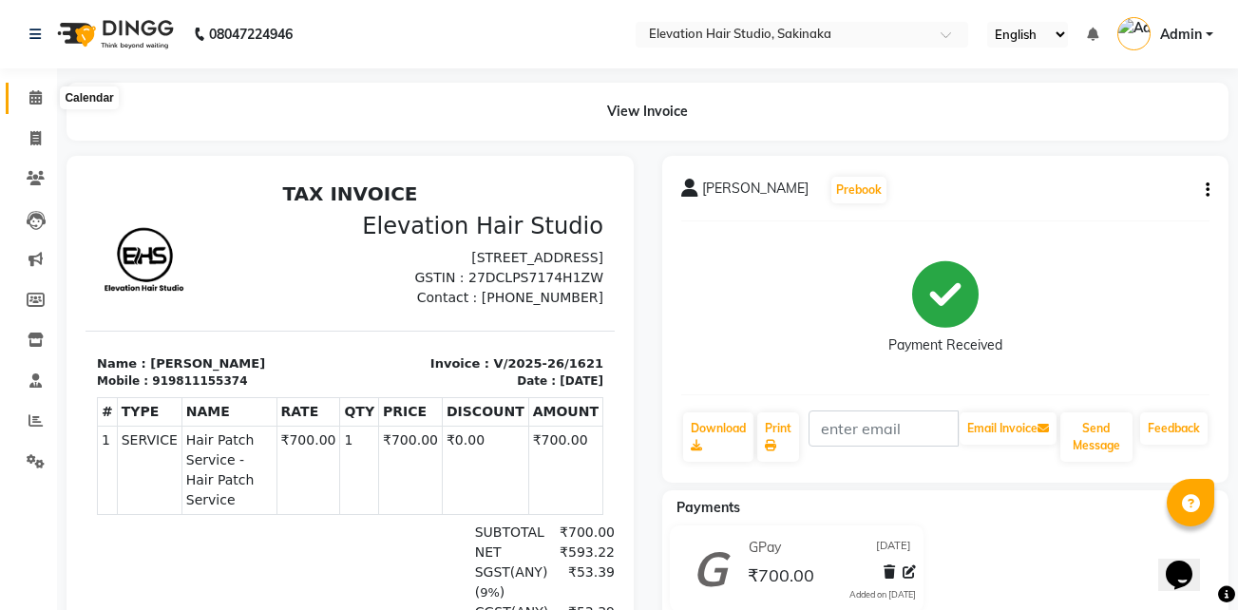
click at [36, 100] on icon at bounding box center [35, 97] width 12 height 14
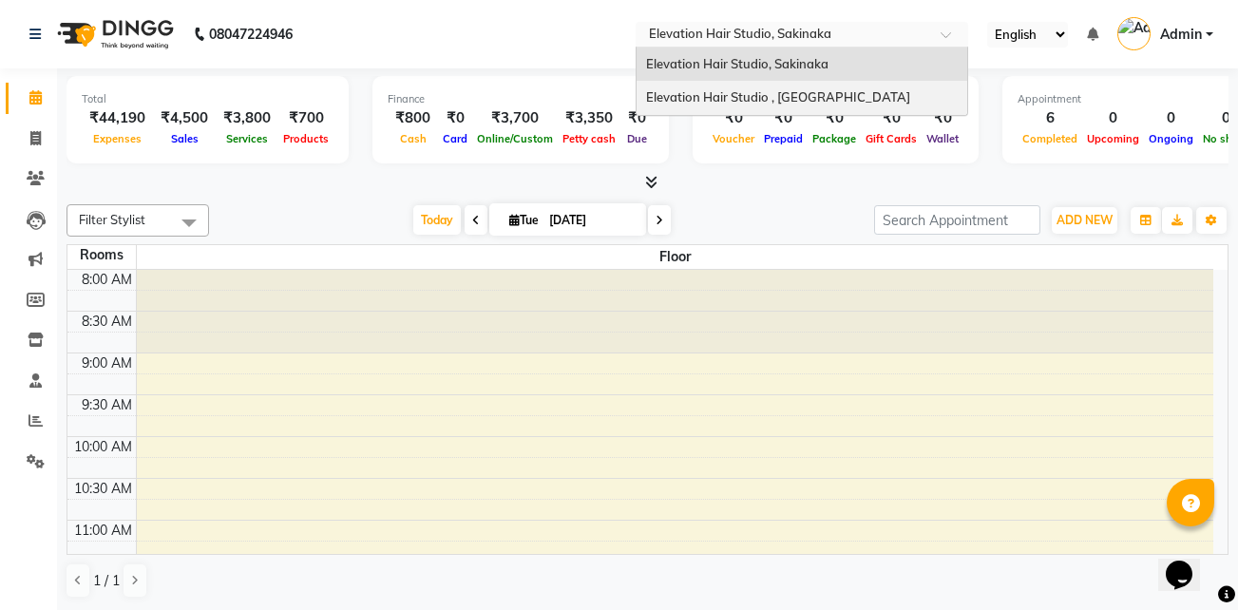
drag, startPoint x: 791, startPoint y: 30, endPoint x: 815, endPoint y: 90, distance: 64.4
click at [815, 47] on ng-select "Select Location × Elevation Hair Studio, Sakinaka Elevation Hair Studio, Sakina…" at bounding box center [802, 35] width 332 height 26
click at [815, 90] on span "Elevation Hair Studio , Thane West" at bounding box center [778, 96] width 264 height 15
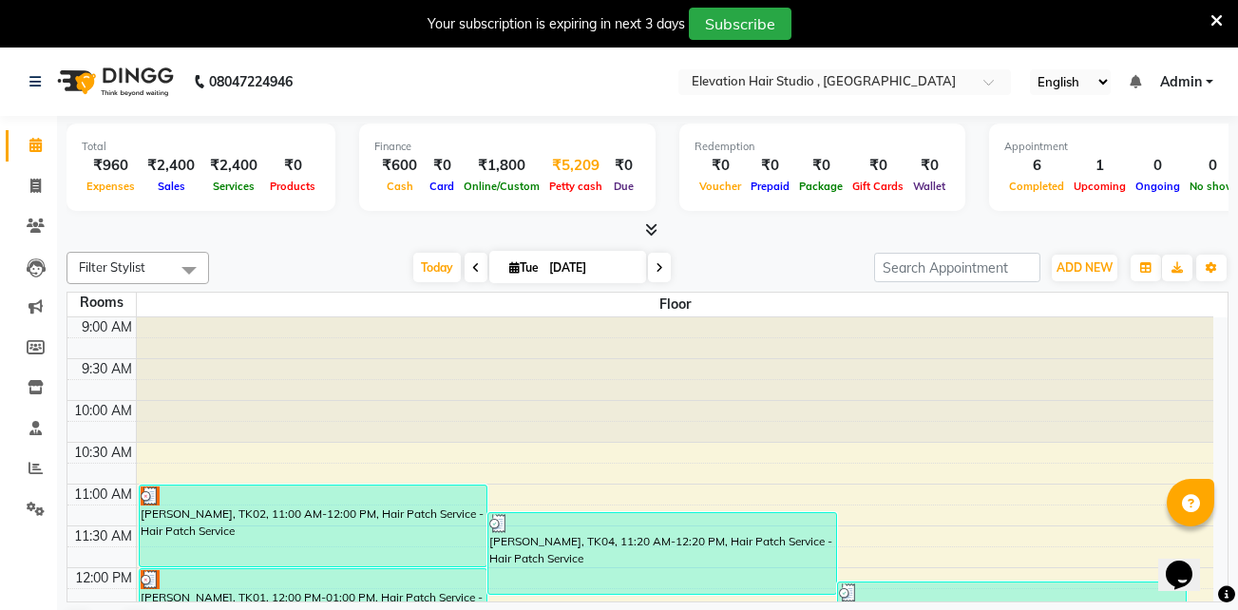
click at [563, 155] on div "₹5,209" at bounding box center [575, 166] width 63 height 22
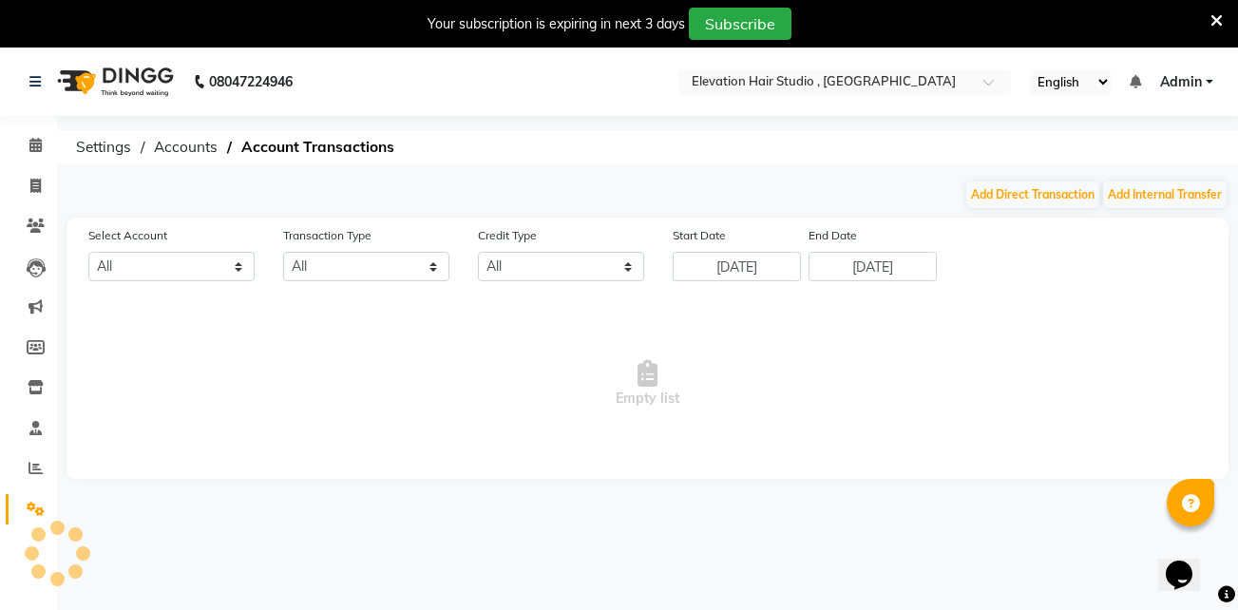
select select "5950"
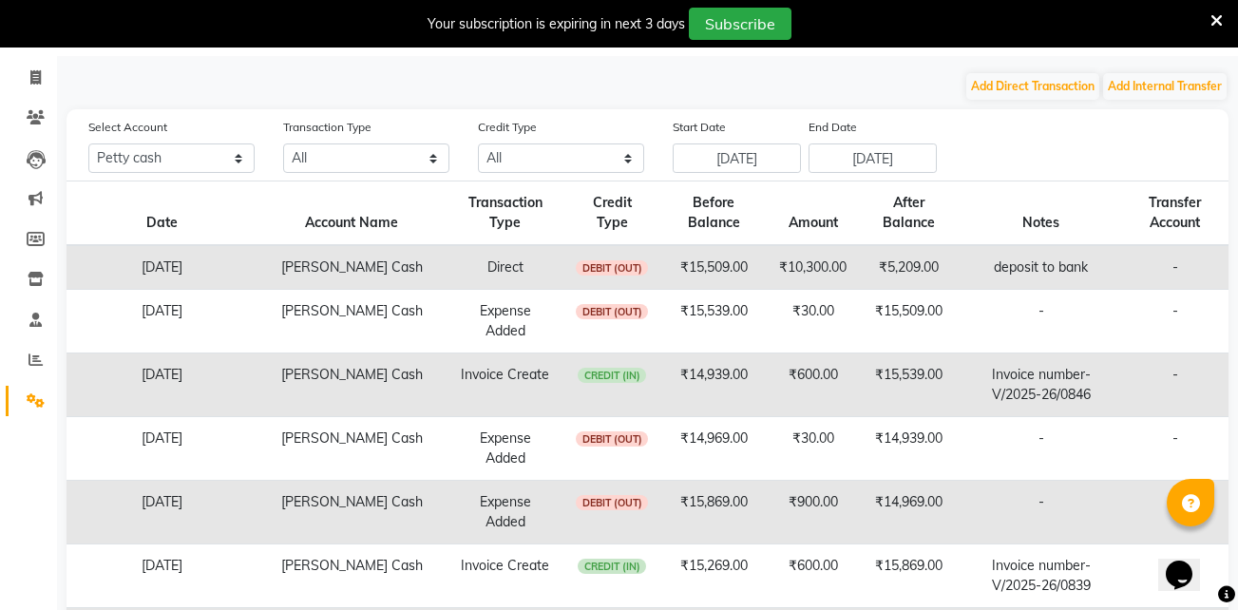
scroll to position [113, 0]
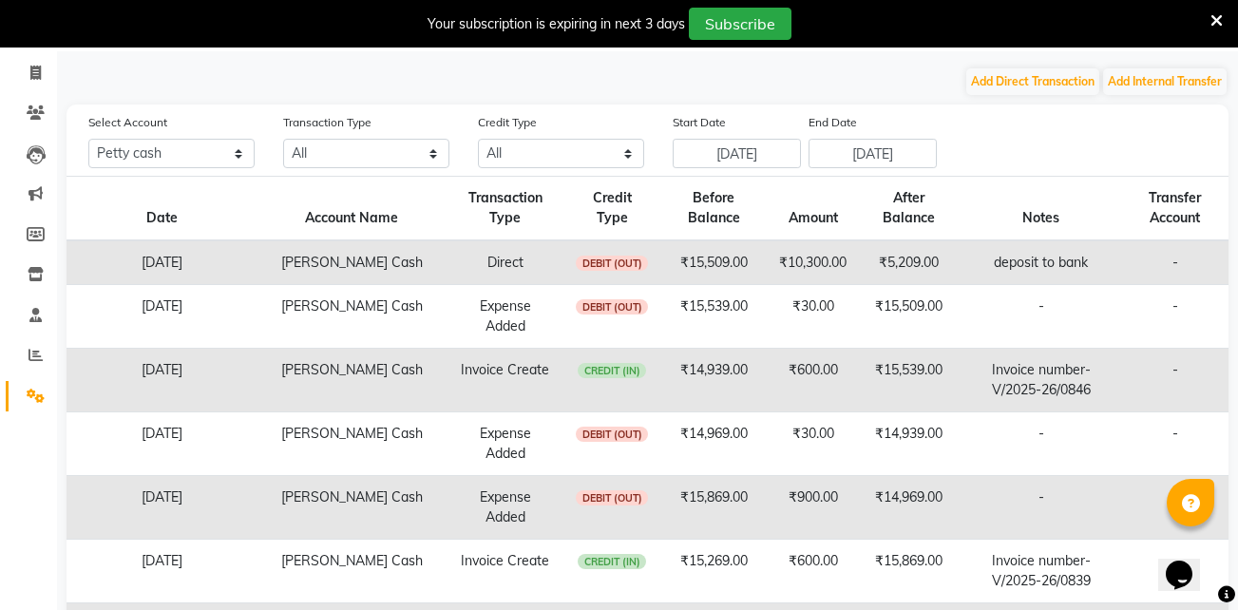
click at [1212, 26] on icon at bounding box center [1216, 20] width 12 height 17
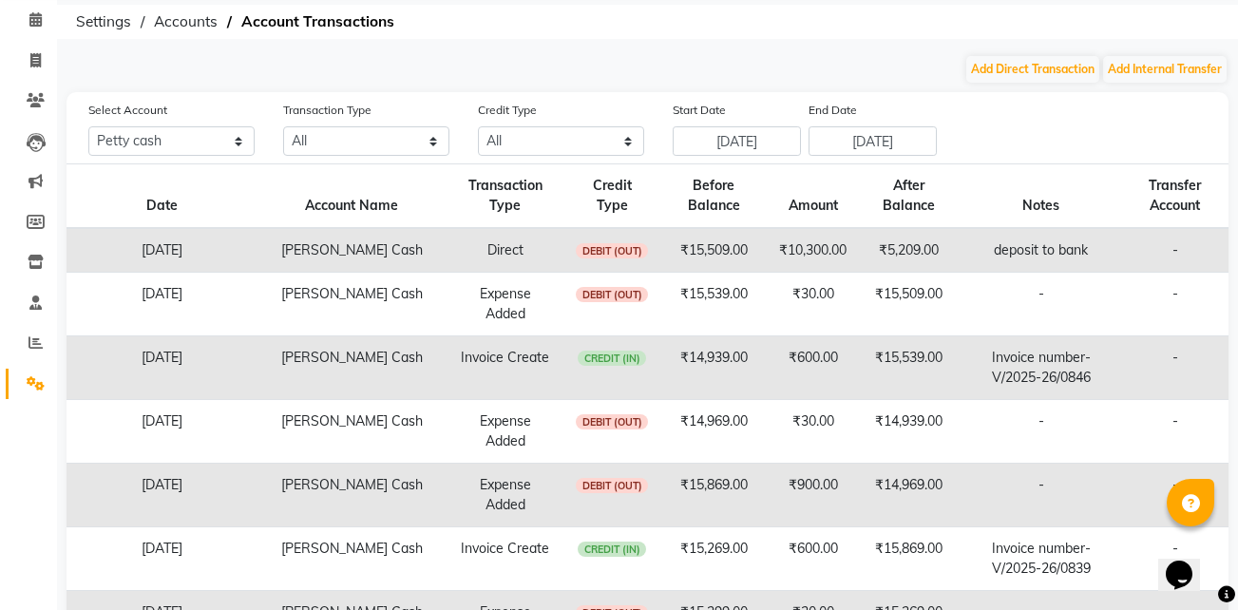
scroll to position [79, 0]
click at [948, 156] on div "Select Account All Petty cash Default account Transaction Type All Direct Inter…" at bounding box center [647, 495] width 1162 height 809
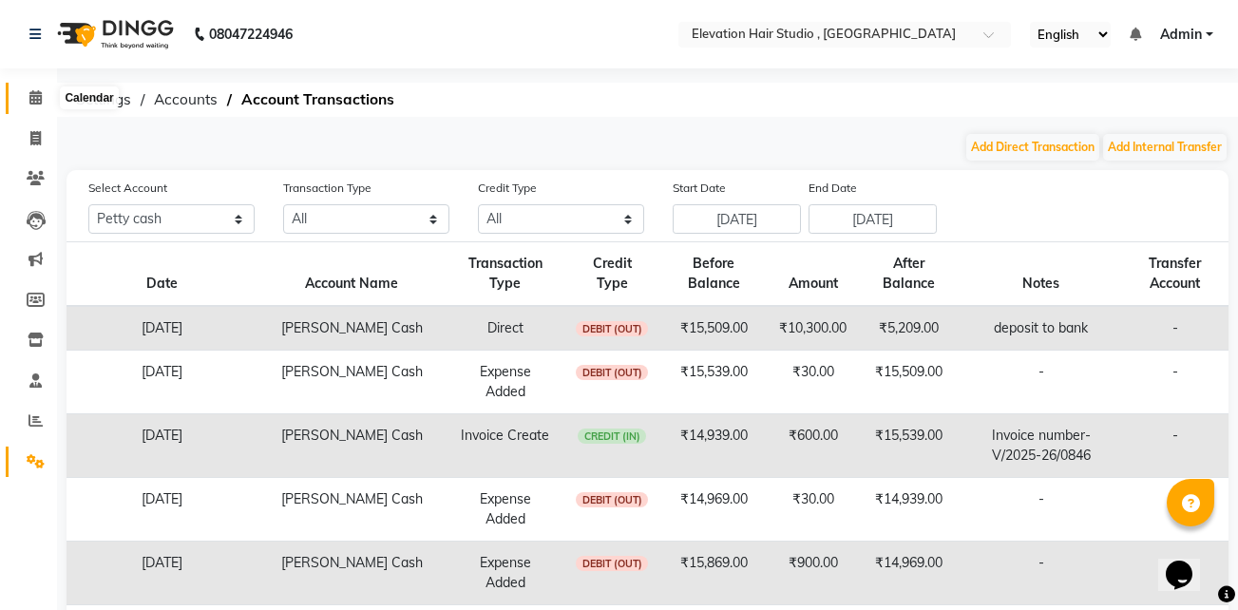
click at [30, 94] on icon at bounding box center [35, 97] width 12 height 14
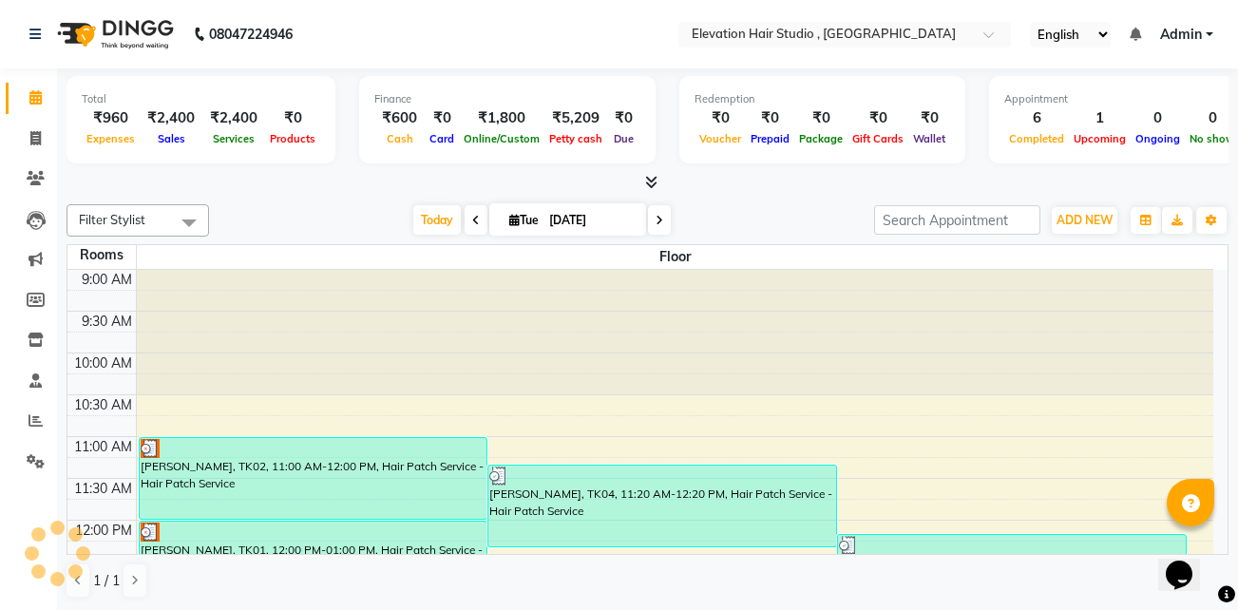
scroll to position [718, 0]
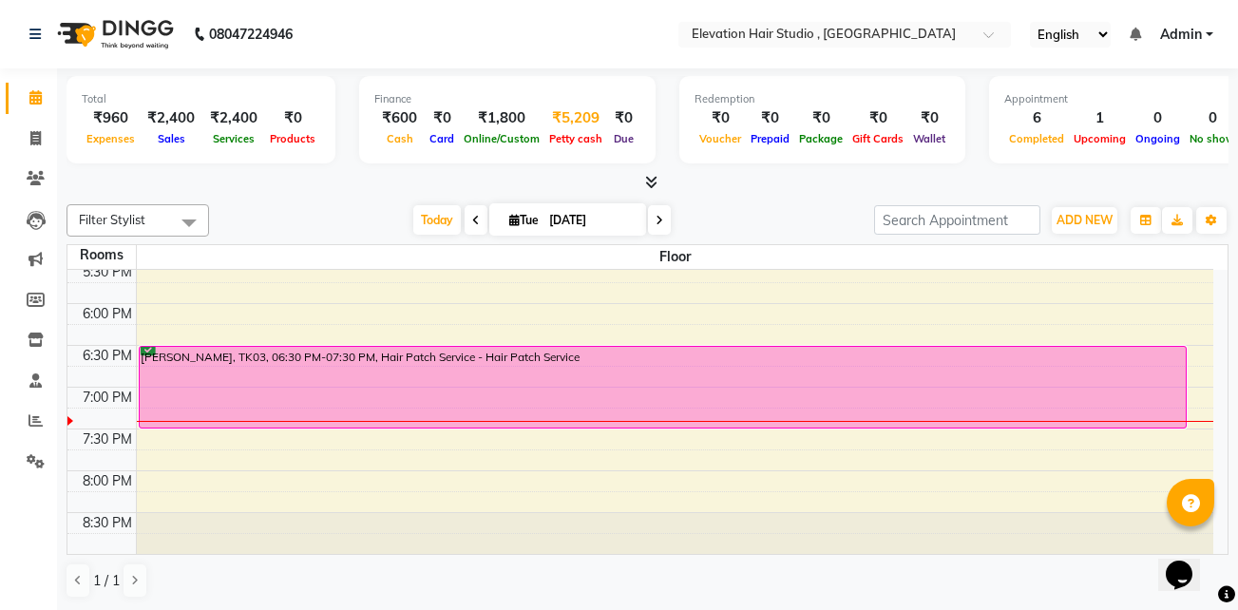
click at [553, 121] on div "₹5,209" at bounding box center [575, 118] width 63 height 22
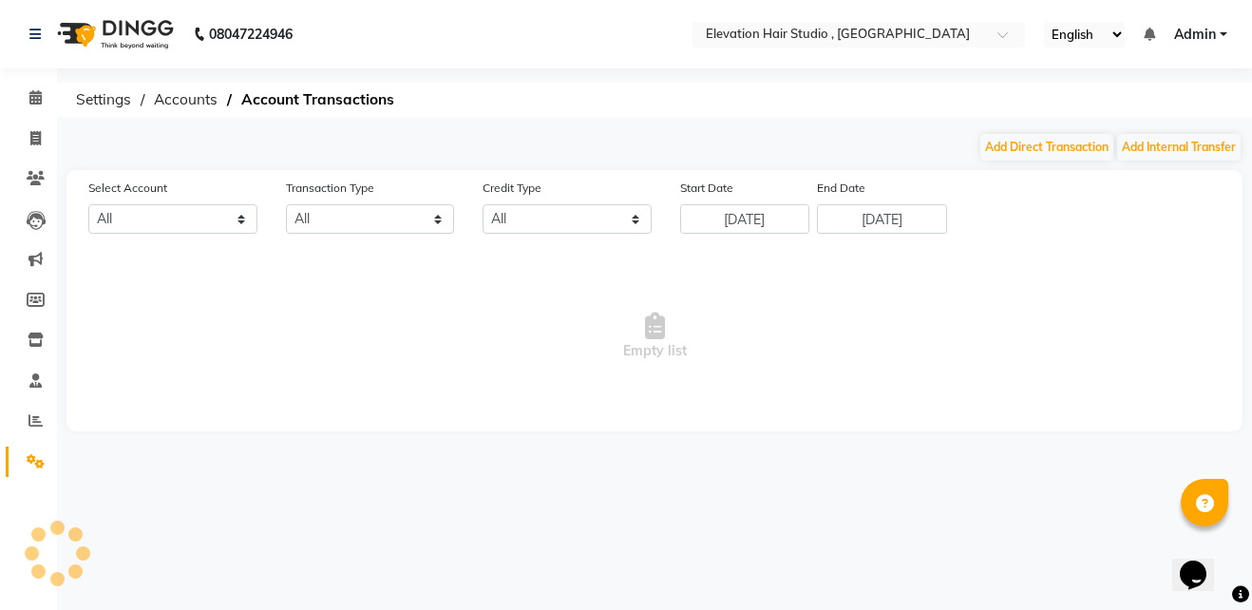
select select "5950"
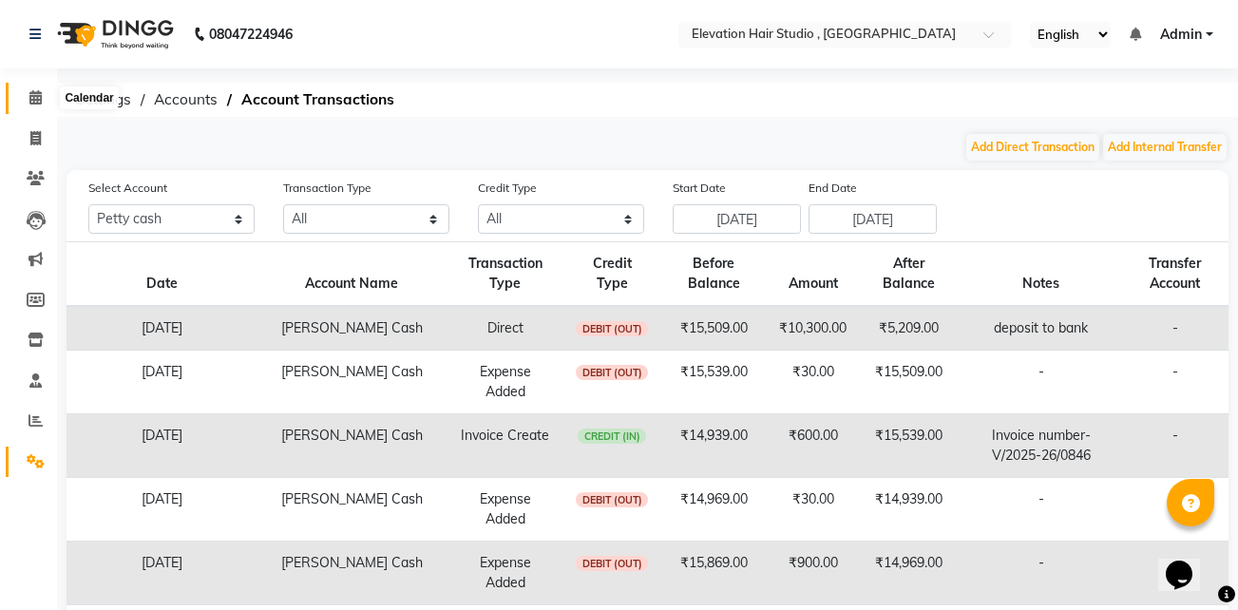
click at [29, 88] on span at bounding box center [35, 98] width 33 height 22
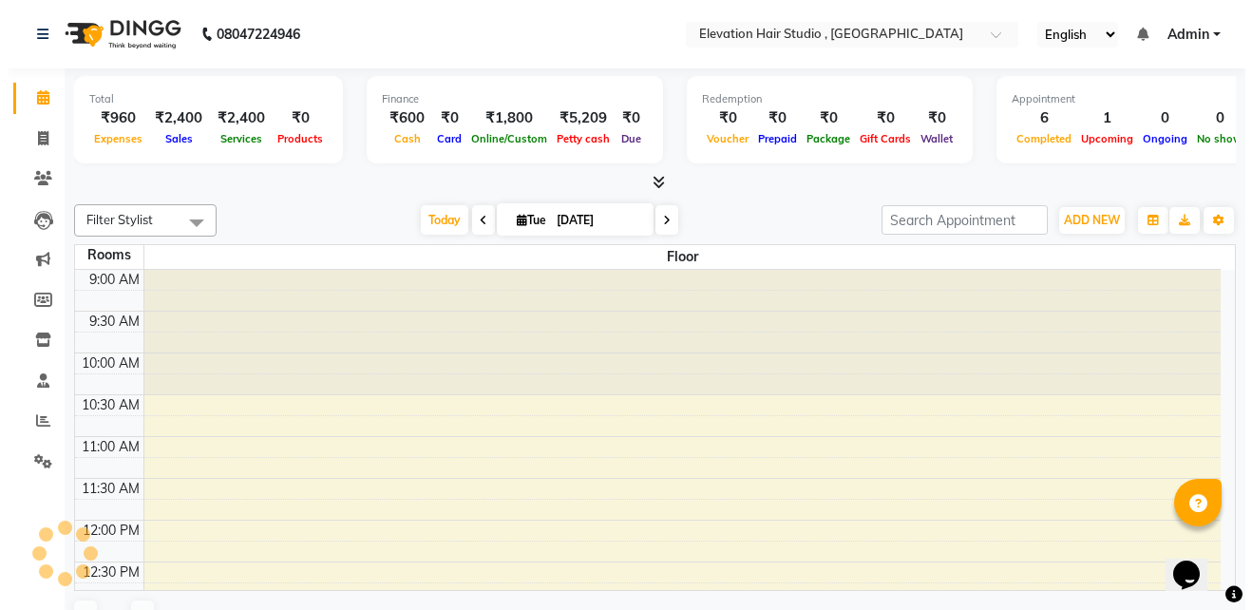
scroll to position [682, 0]
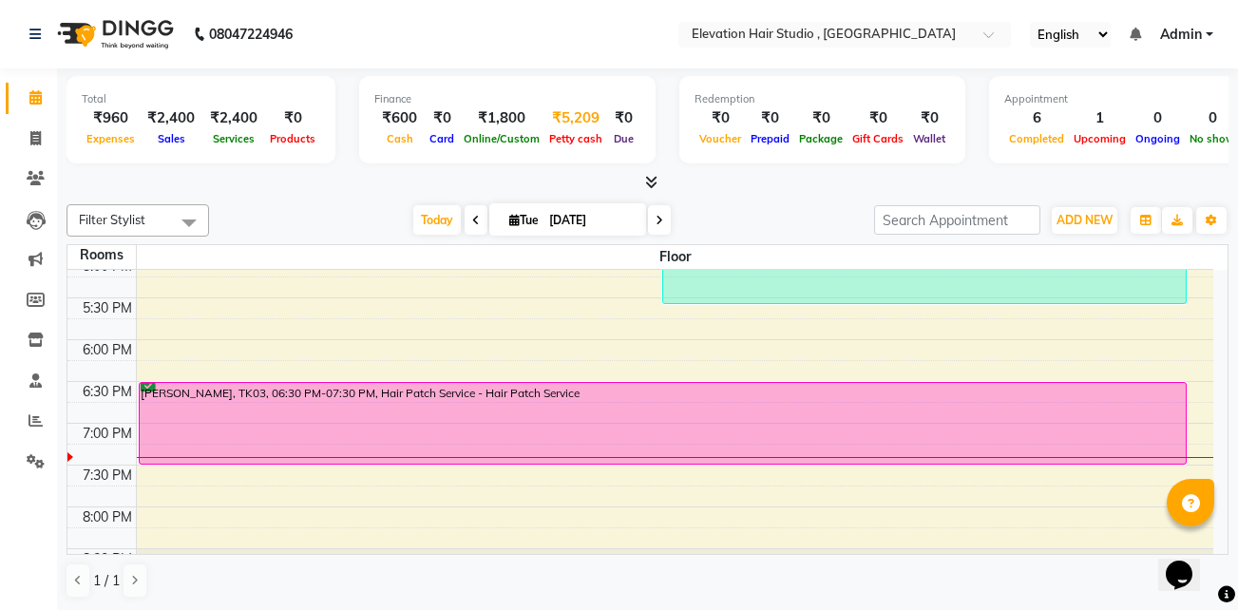
click at [556, 114] on div "₹5,209" at bounding box center [575, 118] width 63 height 22
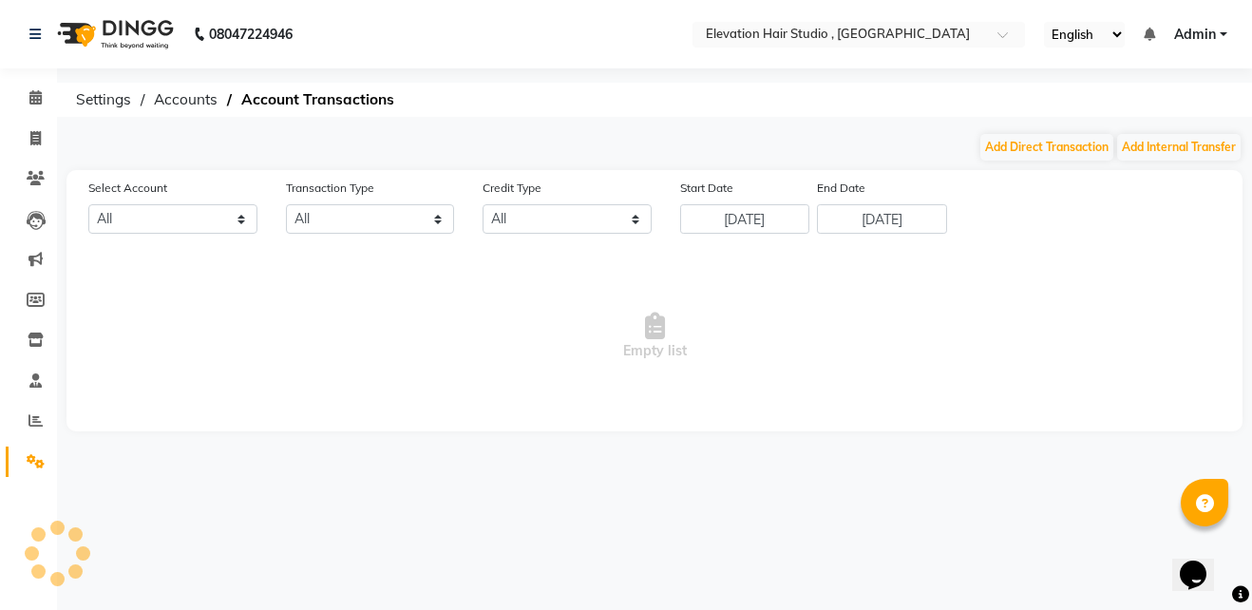
select select "5950"
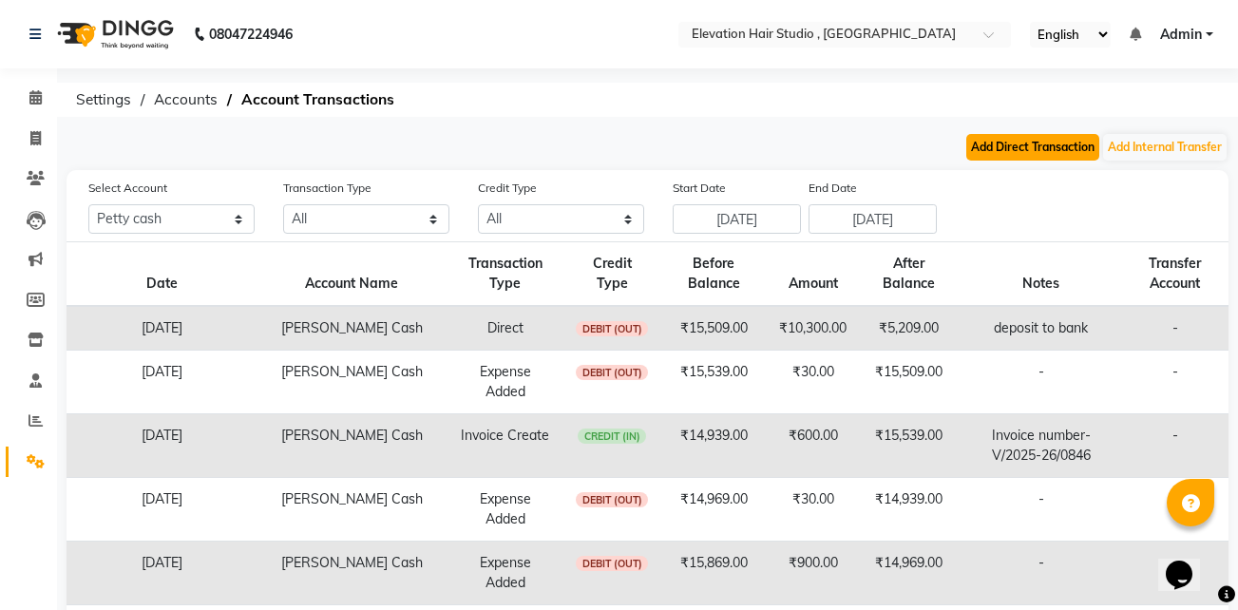
click at [1034, 146] on button "Add Direct Transaction" at bounding box center [1032, 147] width 133 height 27
select select "direct"
select select "5950"
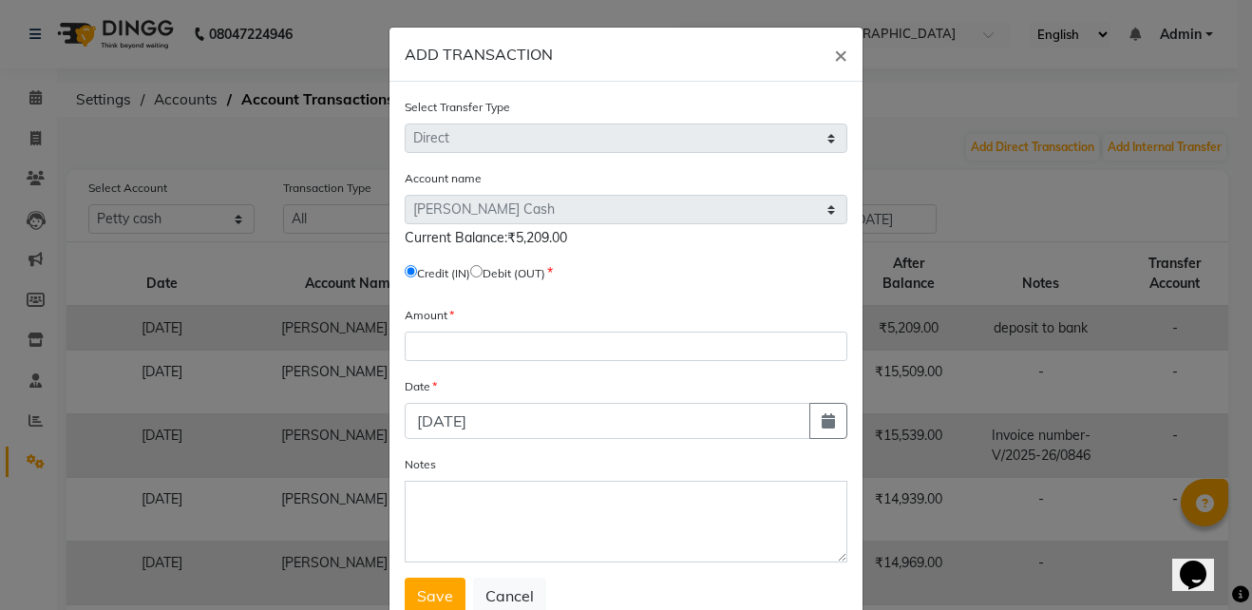
click at [483, 271] on input "radio" at bounding box center [476, 271] width 12 height 12
radio input "true"
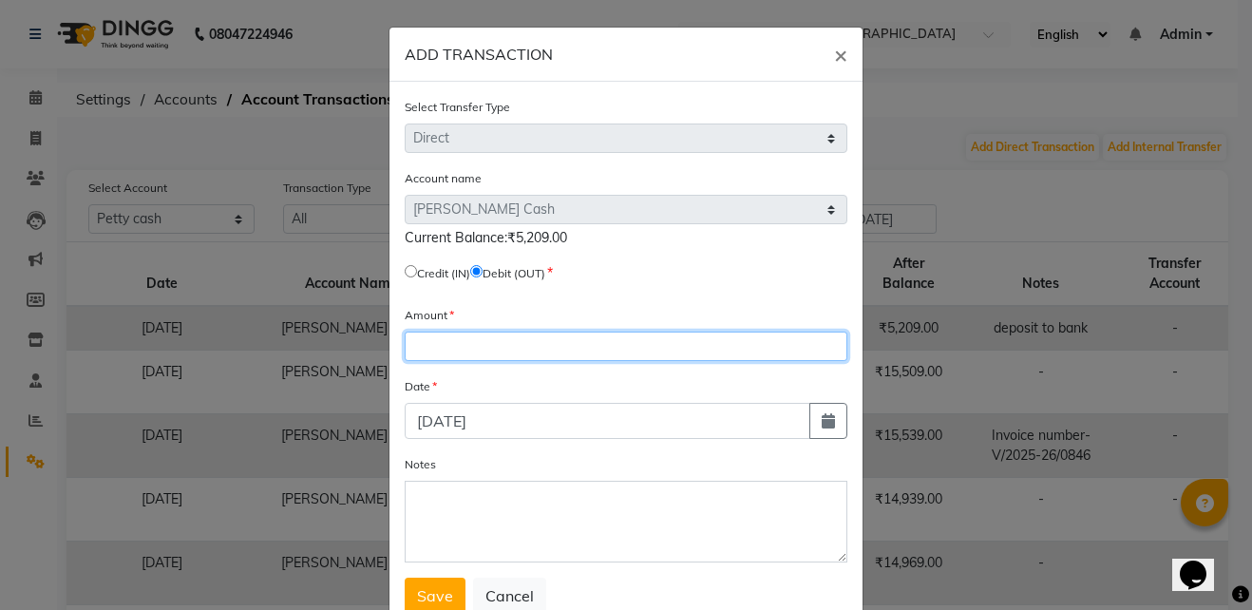
click at [528, 340] on input "number" at bounding box center [626, 346] width 443 height 29
type input "4179"
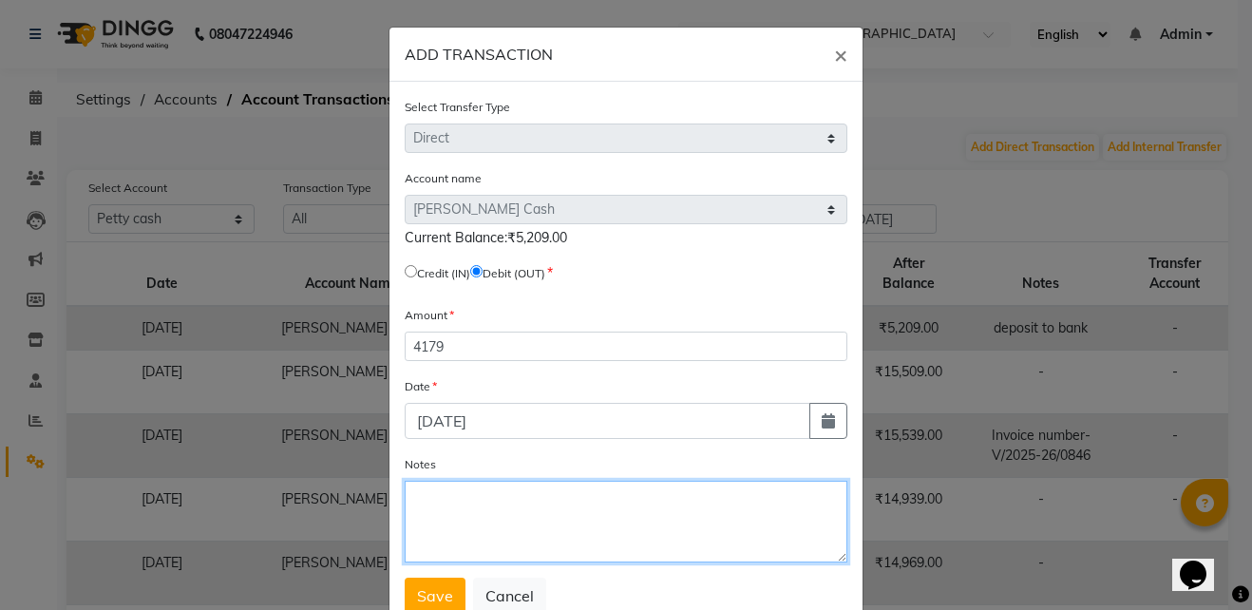
click at [545, 513] on textarea "Notes" at bounding box center [626, 522] width 443 height 82
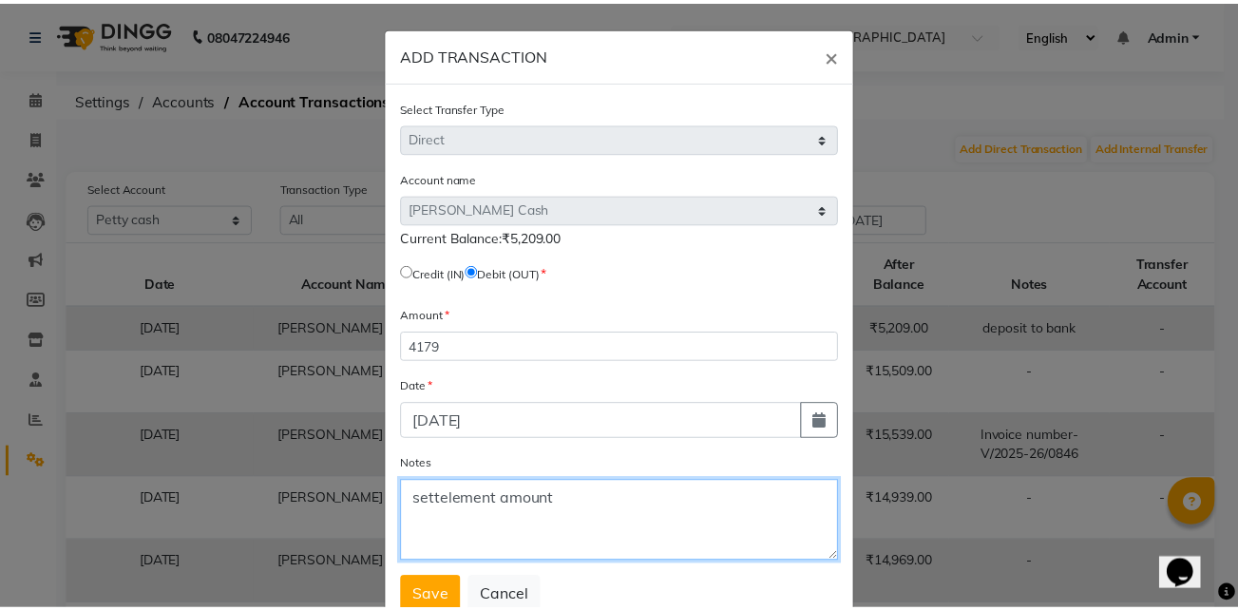
scroll to position [62, 0]
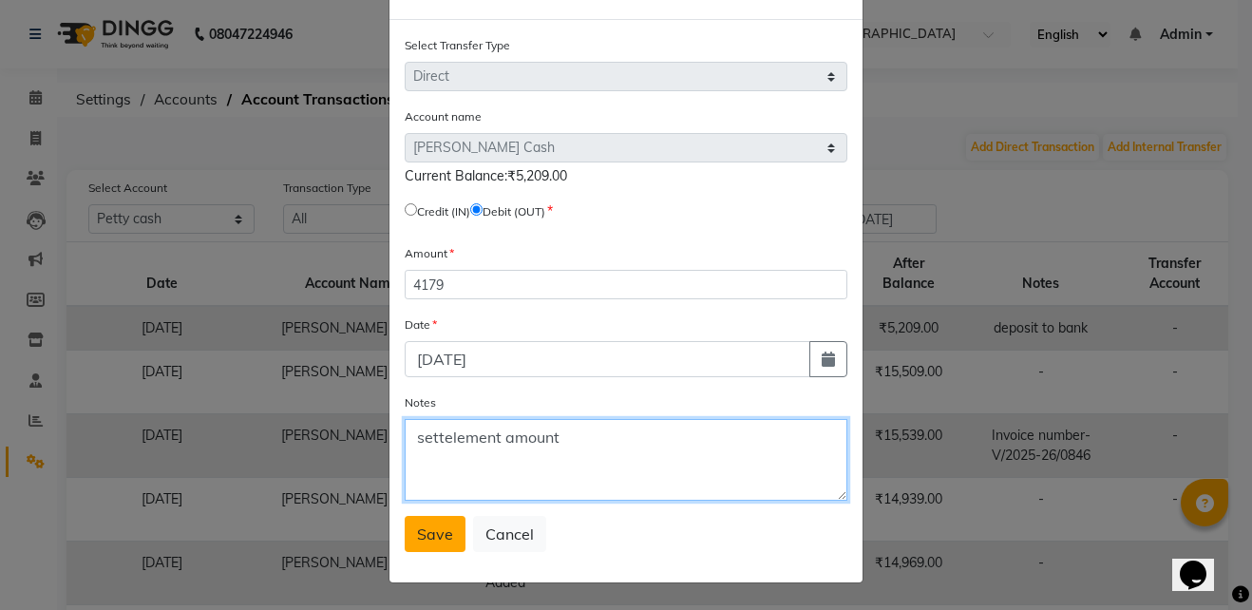
type textarea "settelement amount"
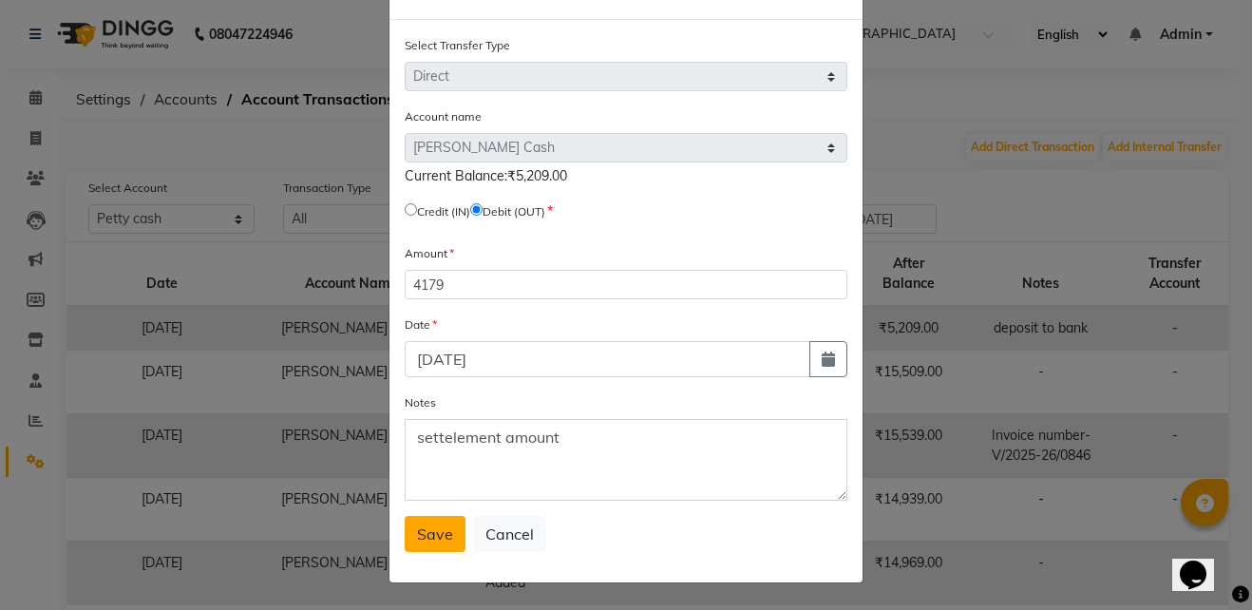
click at [435, 533] on span "Save" at bounding box center [435, 533] width 36 height 19
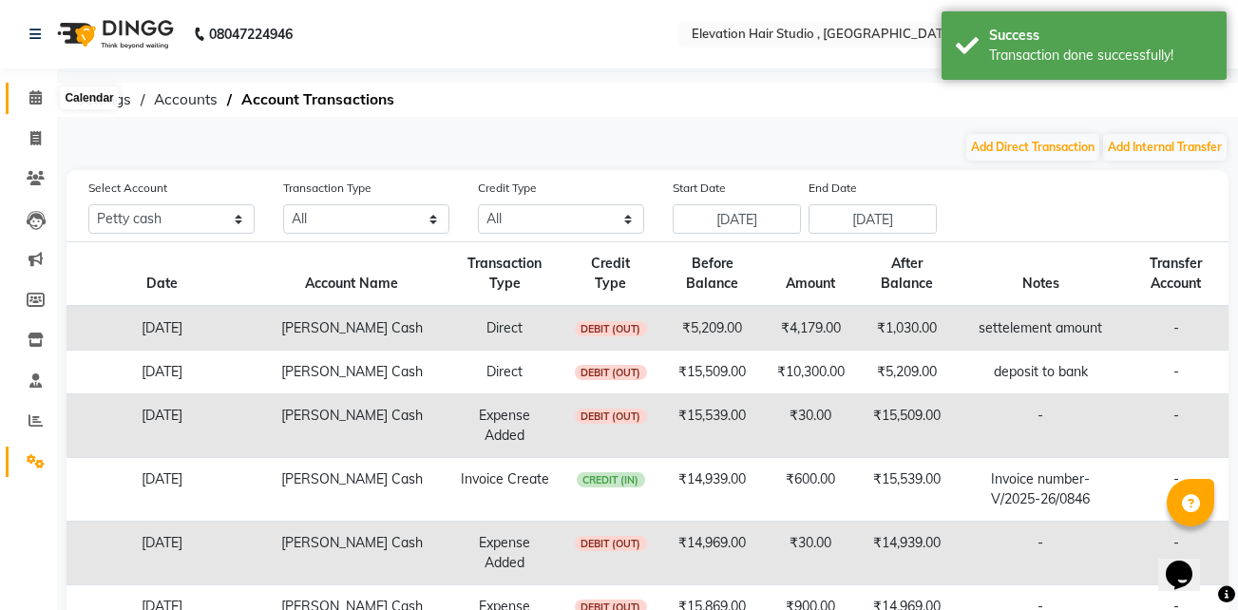
click at [29, 96] on icon at bounding box center [35, 97] width 12 height 14
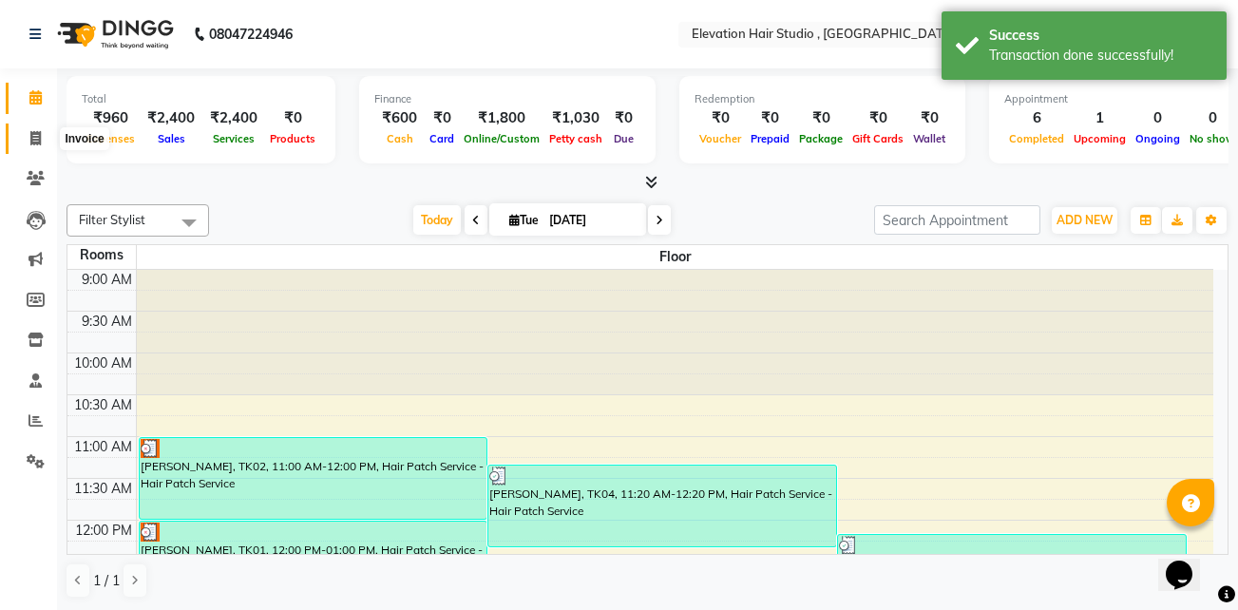
click at [36, 145] on span at bounding box center [35, 139] width 33 height 22
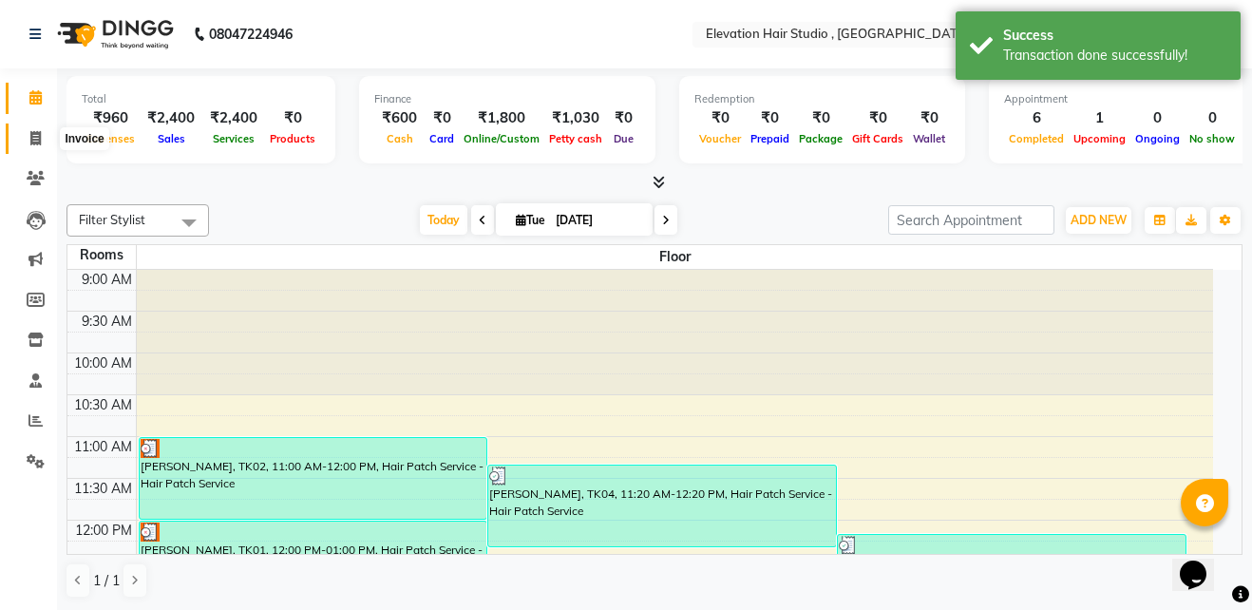
select select "service"
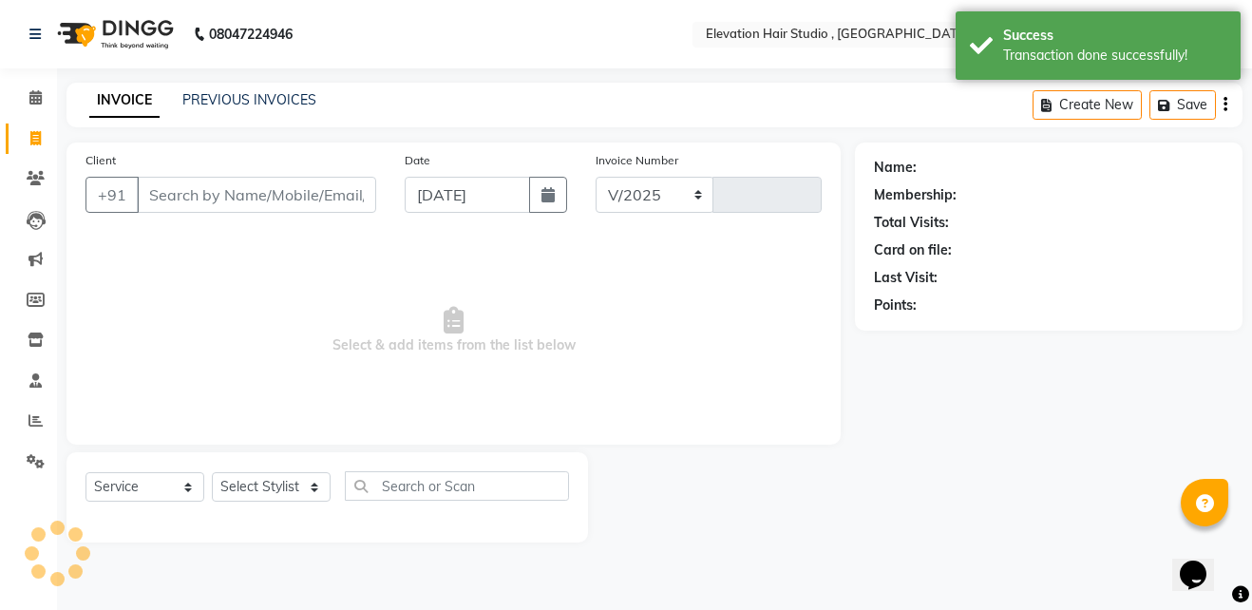
select select "6886"
type input "0847"
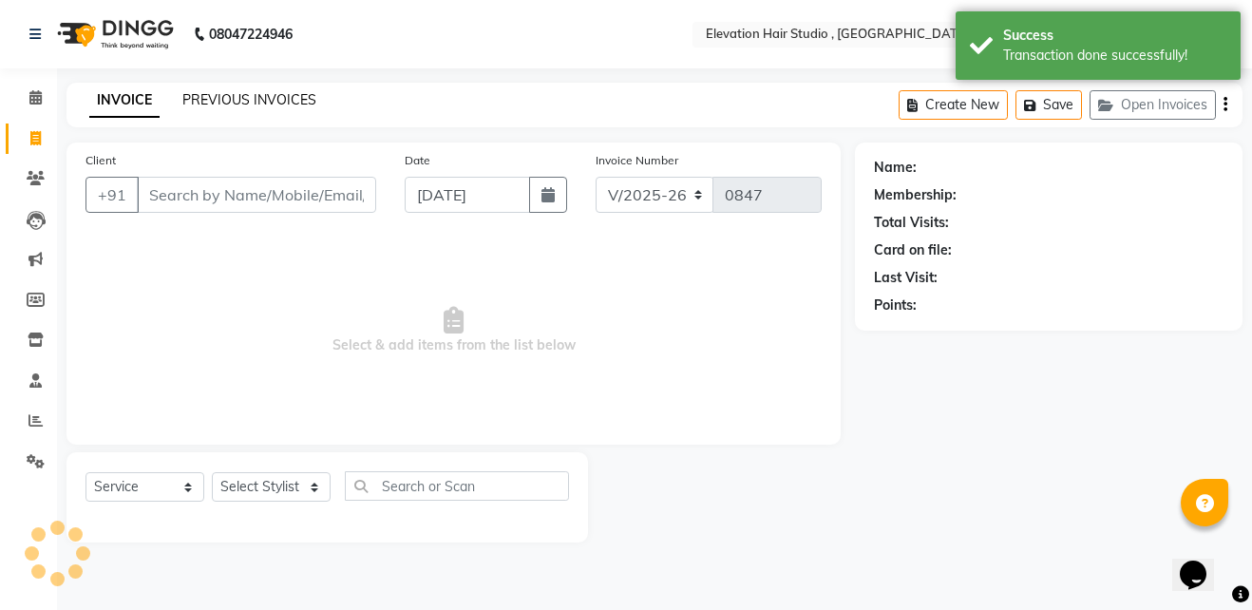
click at [268, 97] on link "PREVIOUS INVOICES" at bounding box center [249, 99] width 134 height 17
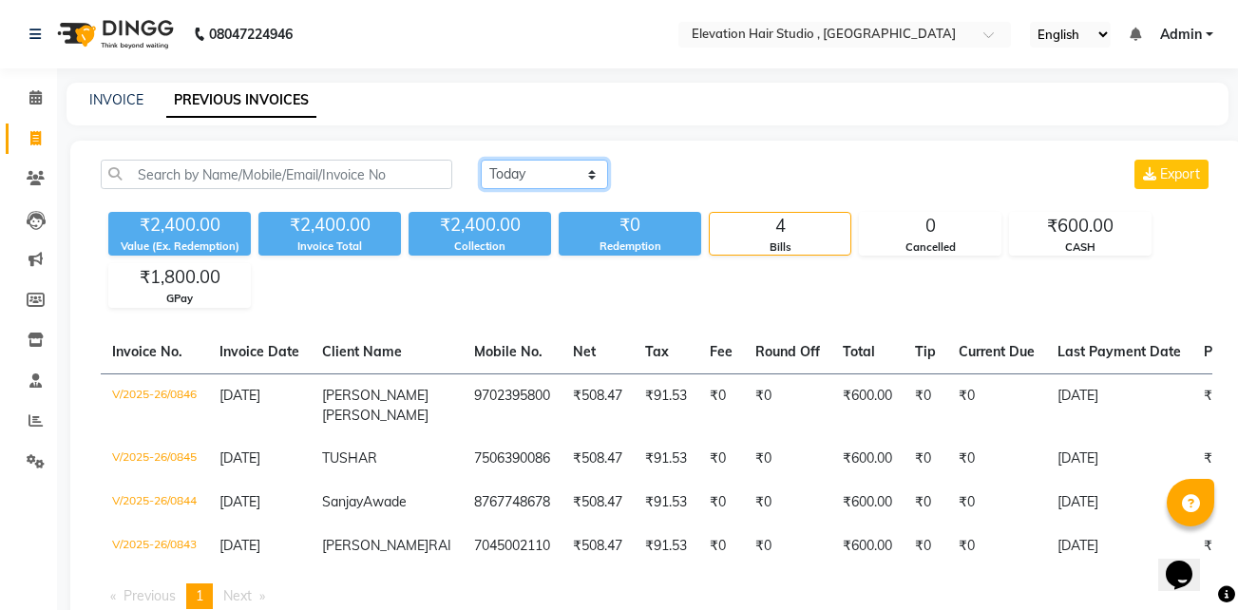
click at [529, 170] on select "Today Yesterday Custom Range" at bounding box center [544, 174] width 127 height 29
click at [481, 160] on select "Today Yesterday Custom Range" at bounding box center [544, 174] width 127 height 29
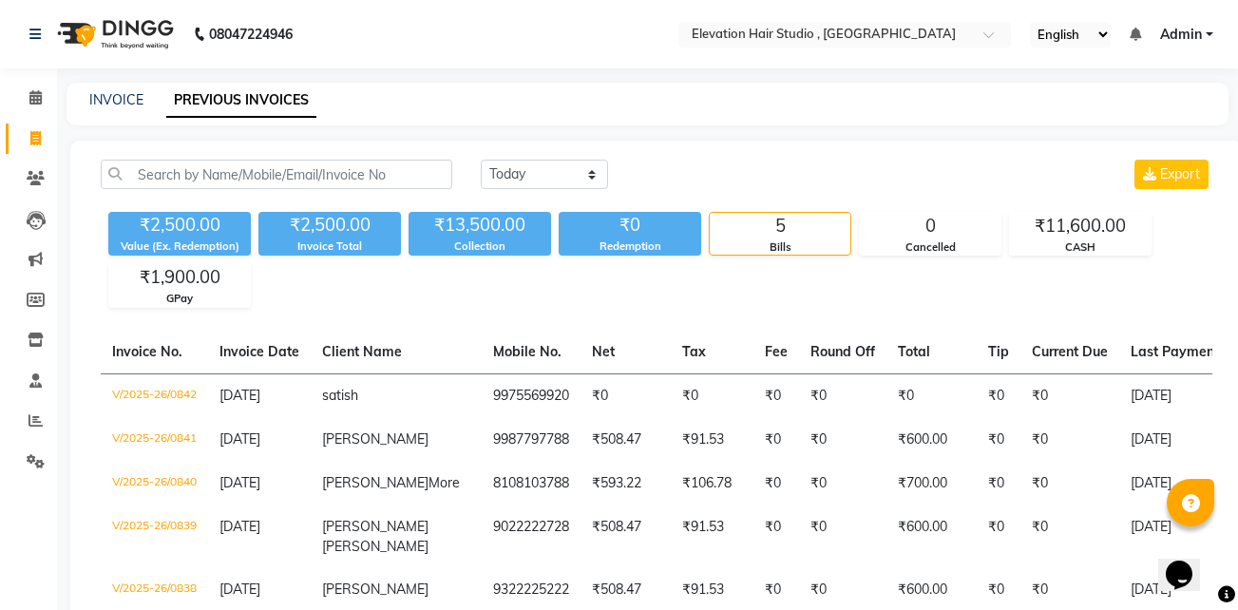
click at [527, 155] on div "Today Yesterday Custom Range Export ₹2,500.00 Value (Ex. Redemption) ₹2,500.00 …" at bounding box center [656, 445] width 1172 height 609
click at [520, 183] on select "Today Yesterday Custom Range" at bounding box center [544, 174] width 127 height 29
select select "today"
click at [481, 160] on select "Today Yesterday Custom Range" at bounding box center [544, 174] width 127 height 29
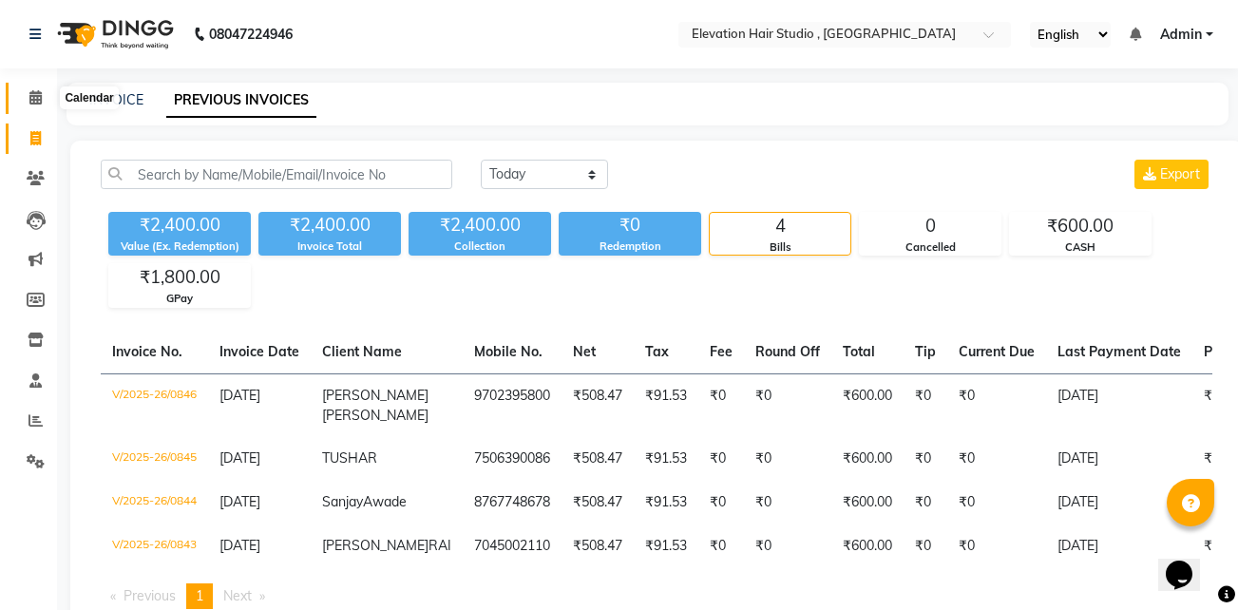
click at [28, 104] on span at bounding box center [35, 98] width 33 height 22
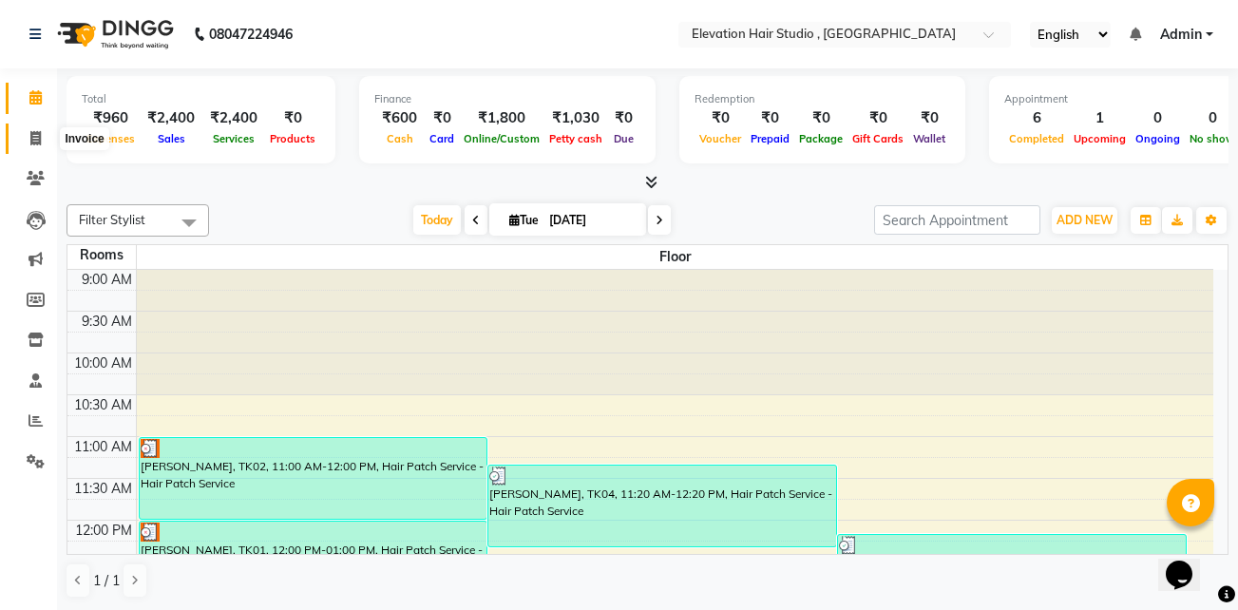
click at [38, 143] on icon at bounding box center [35, 138] width 10 height 14
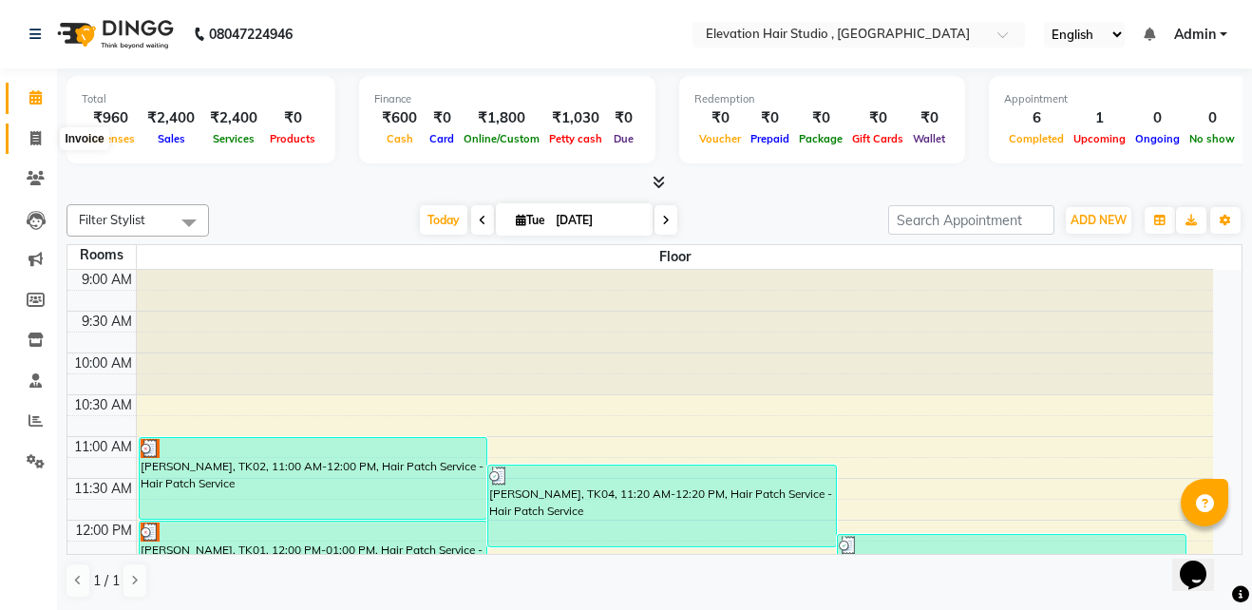
select select "service"
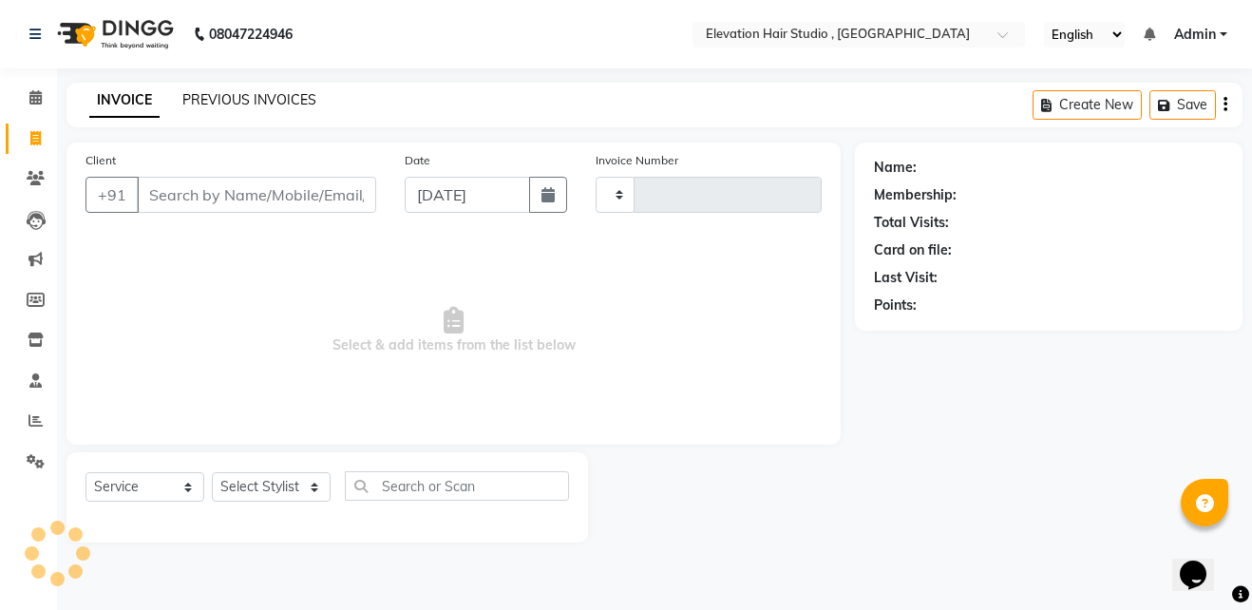
type input "0847"
select select "6886"
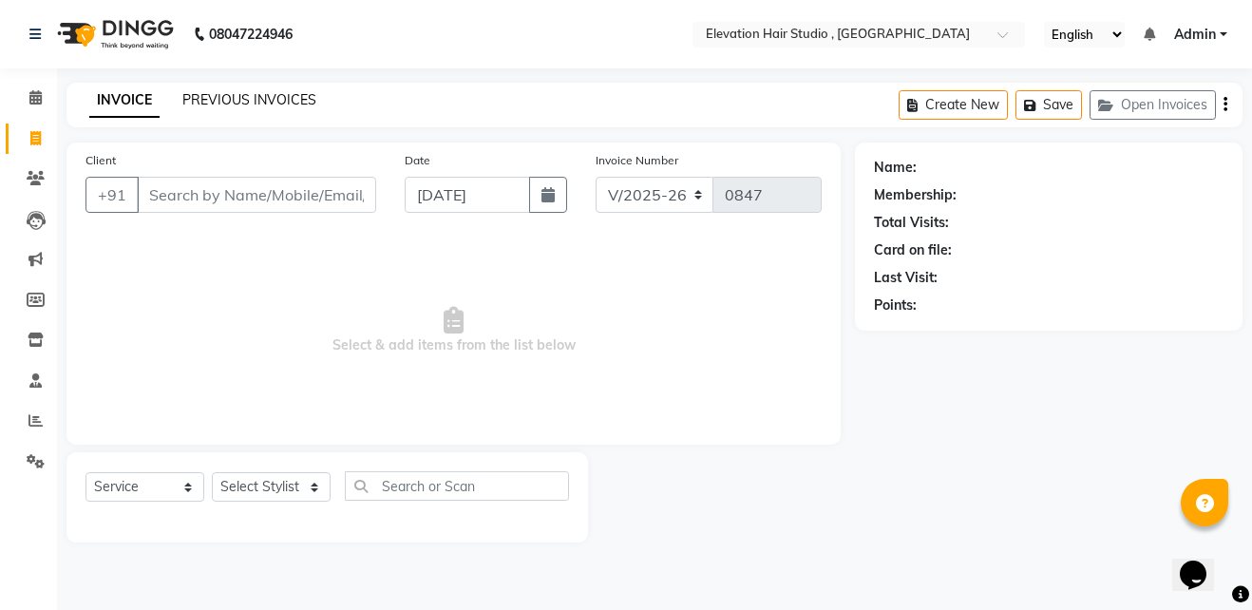
click at [256, 103] on link "PREVIOUS INVOICES" at bounding box center [249, 99] width 134 height 17
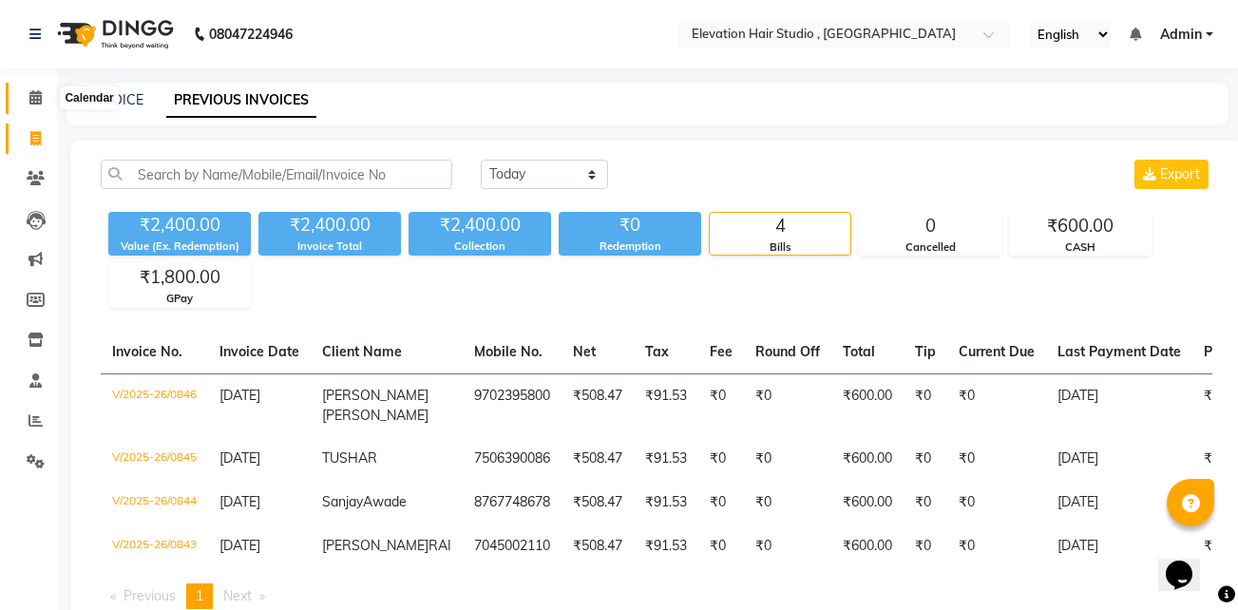
click at [36, 93] on icon at bounding box center [35, 97] width 12 height 14
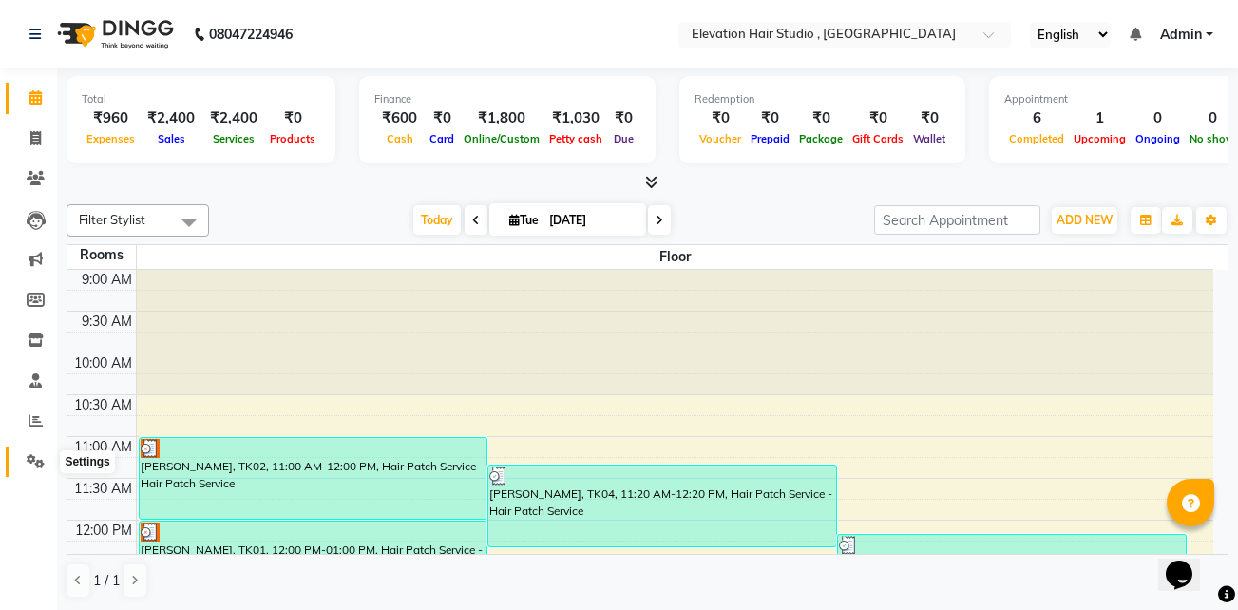
click at [28, 460] on icon at bounding box center [36, 461] width 18 height 14
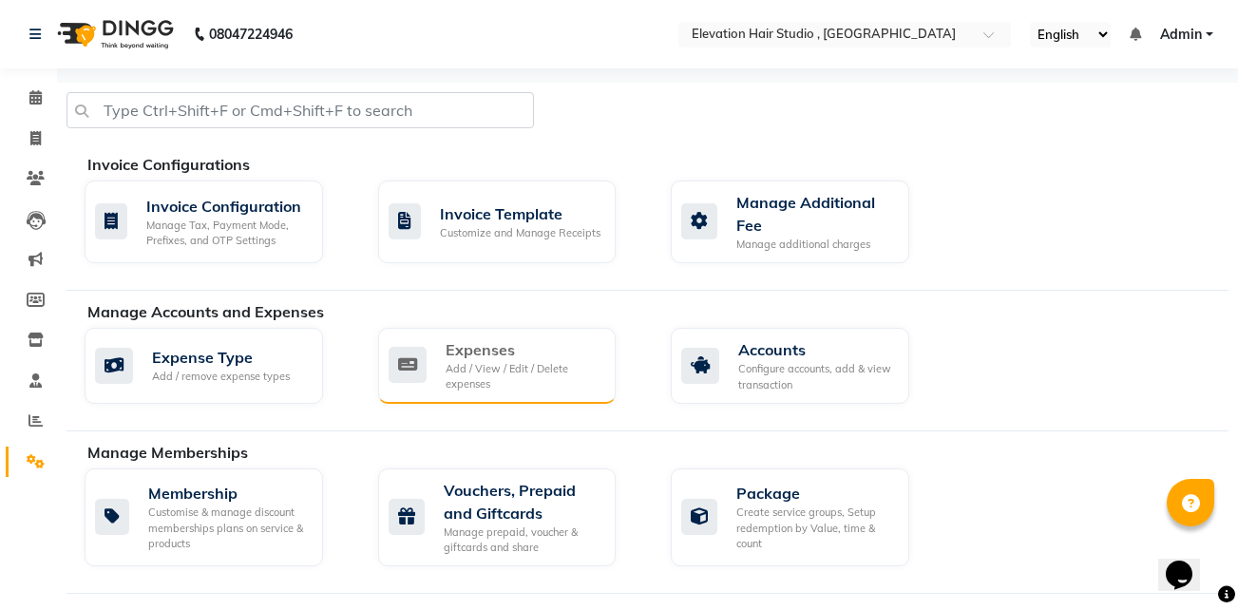
click at [399, 351] on icon at bounding box center [408, 365] width 38 height 36
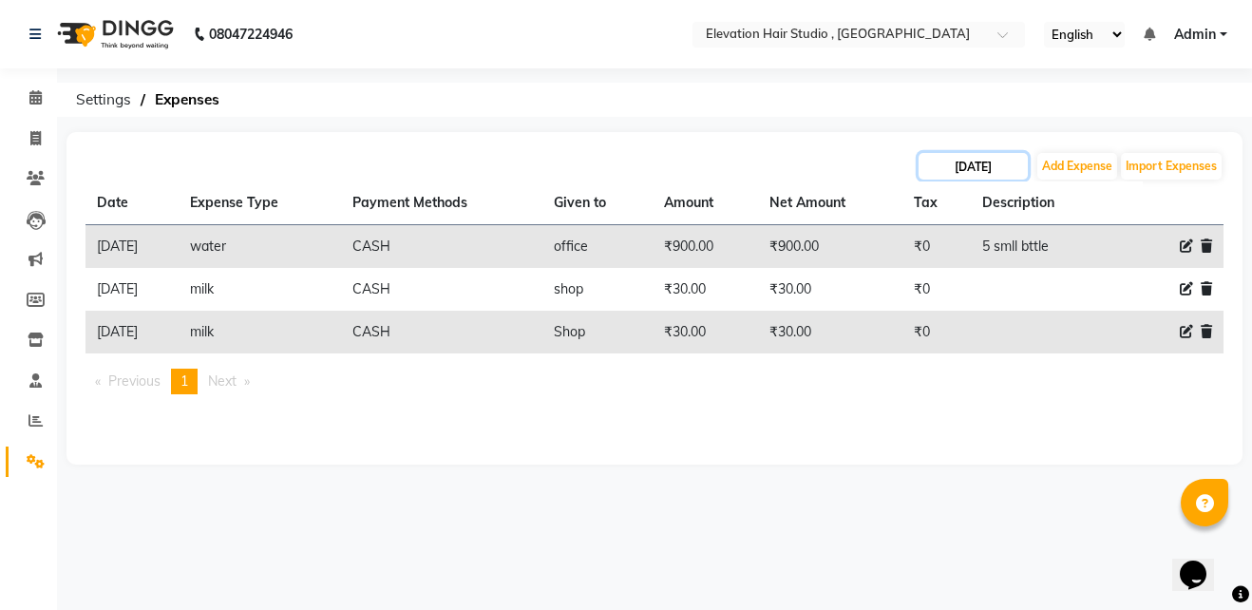
click at [969, 172] on input "02-09-2025" at bounding box center [973, 166] width 109 height 27
select select "9"
select select "2025"
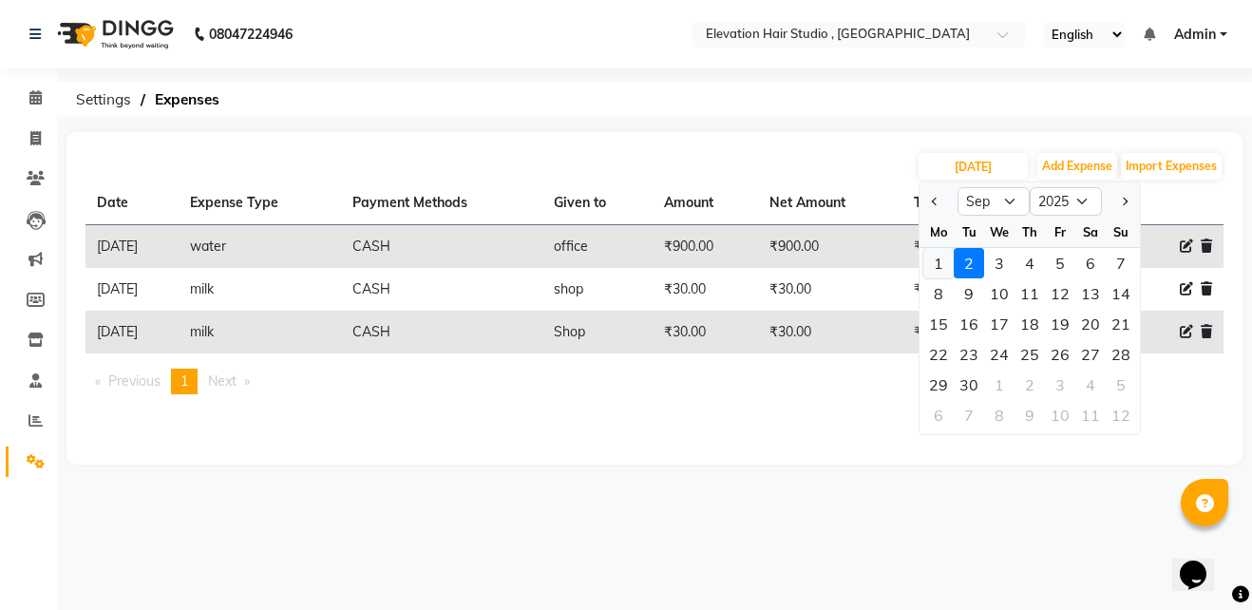
click at [942, 269] on div "1" at bounding box center [938, 263] width 30 height 30
type input "01-09-2025"
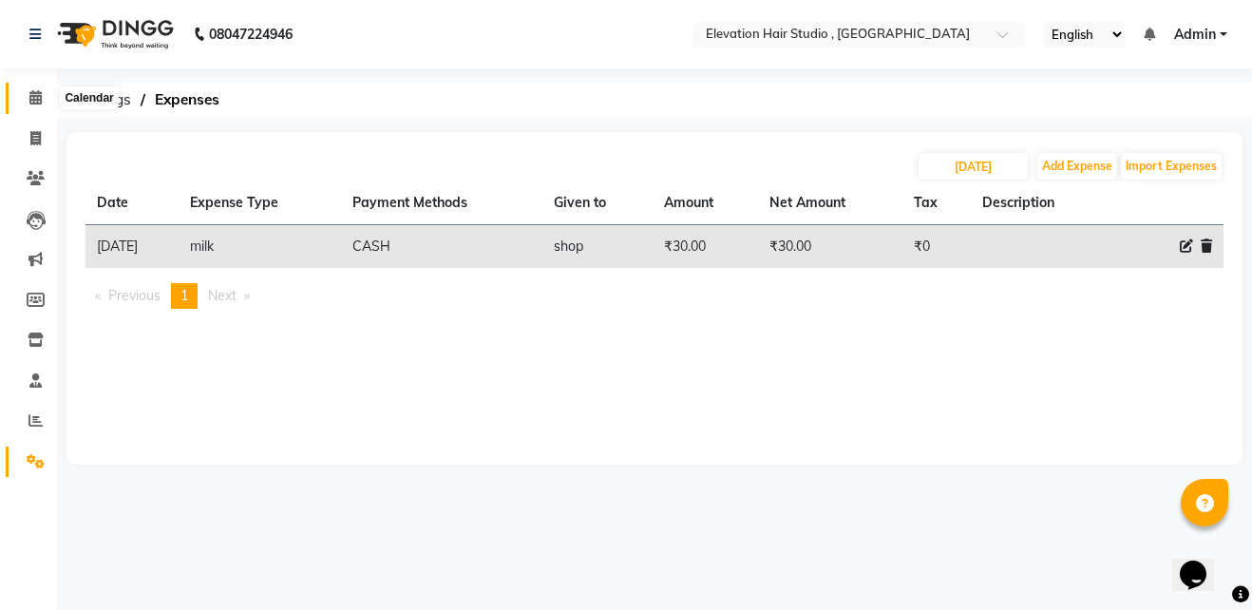
click at [23, 97] on span at bounding box center [35, 98] width 33 height 22
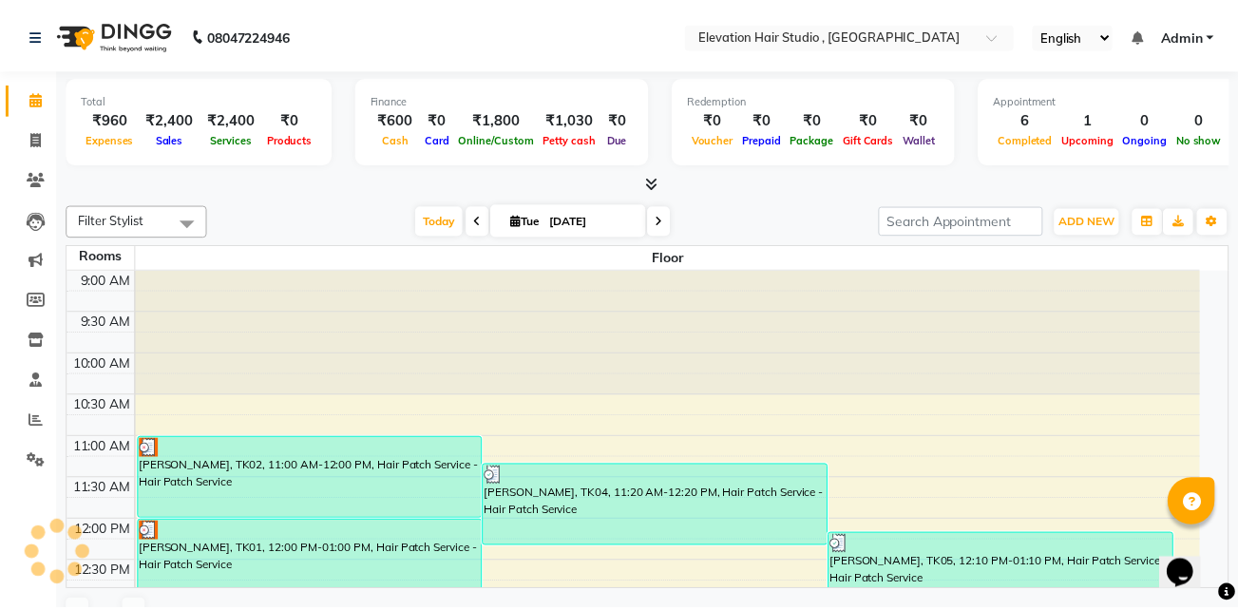
scroll to position [678, 0]
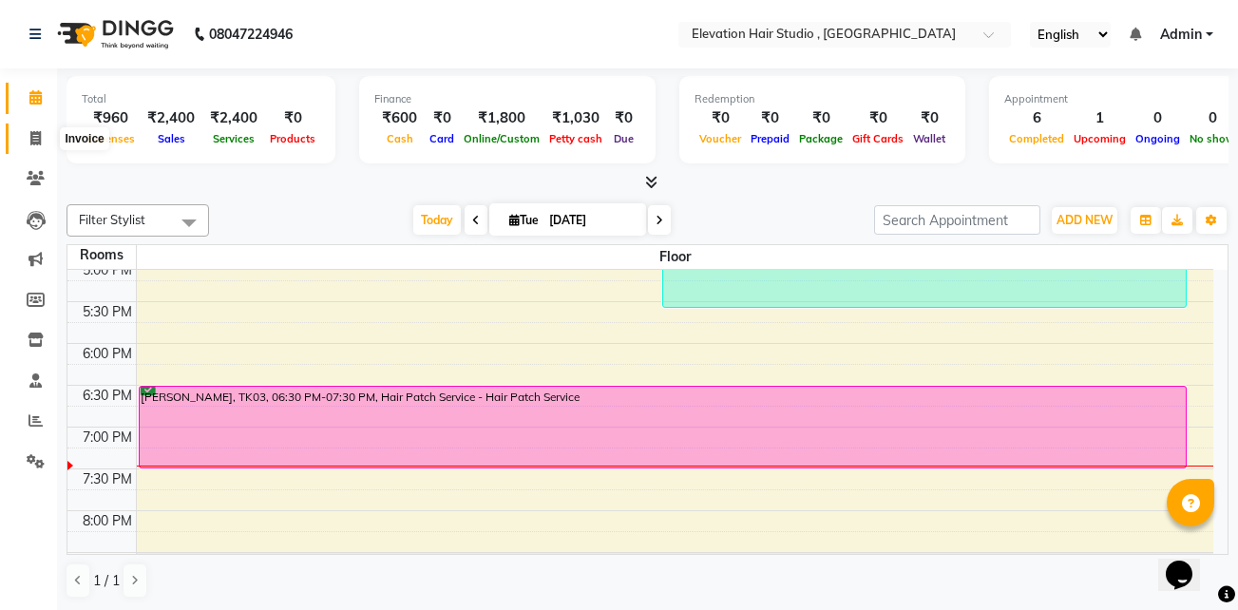
click at [31, 134] on icon at bounding box center [35, 138] width 10 height 14
select select "service"
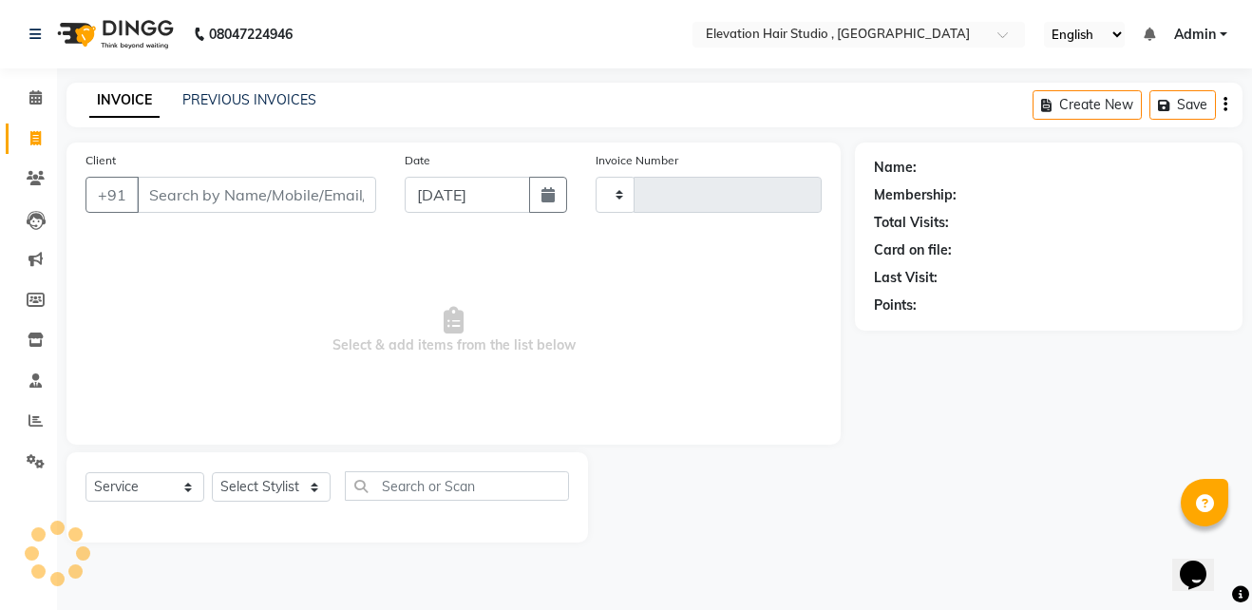
type input "0847"
select select "6886"
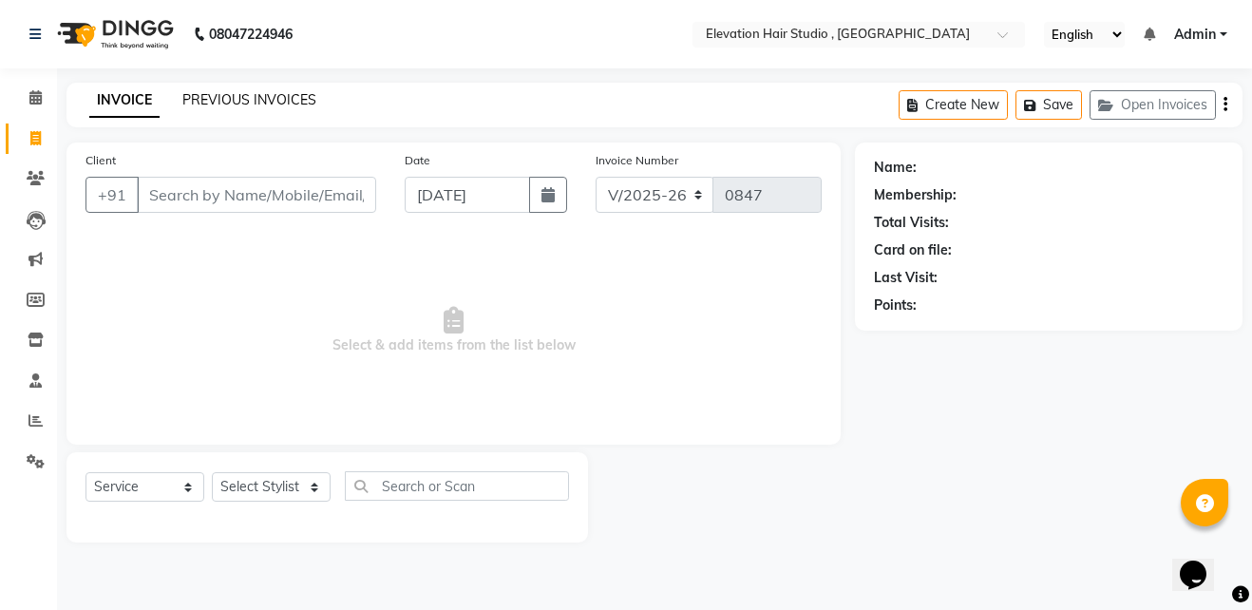
click at [259, 94] on link "PREVIOUS INVOICES" at bounding box center [249, 99] width 134 height 17
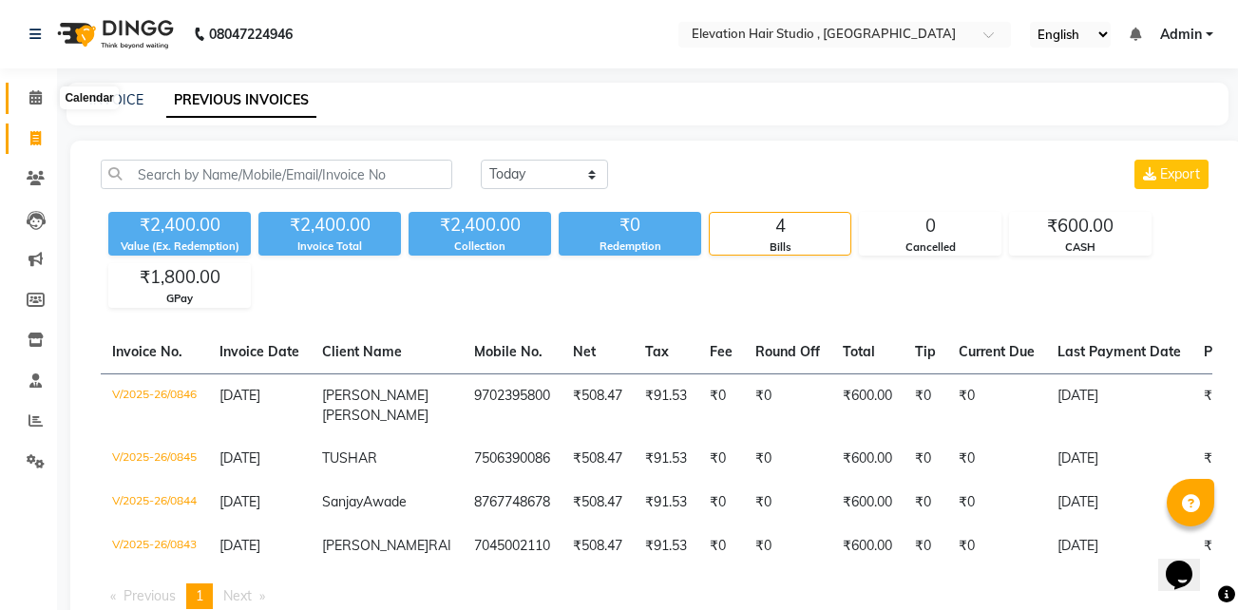
click at [23, 90] on span at bounding box center [35, 98] width 33 height 22
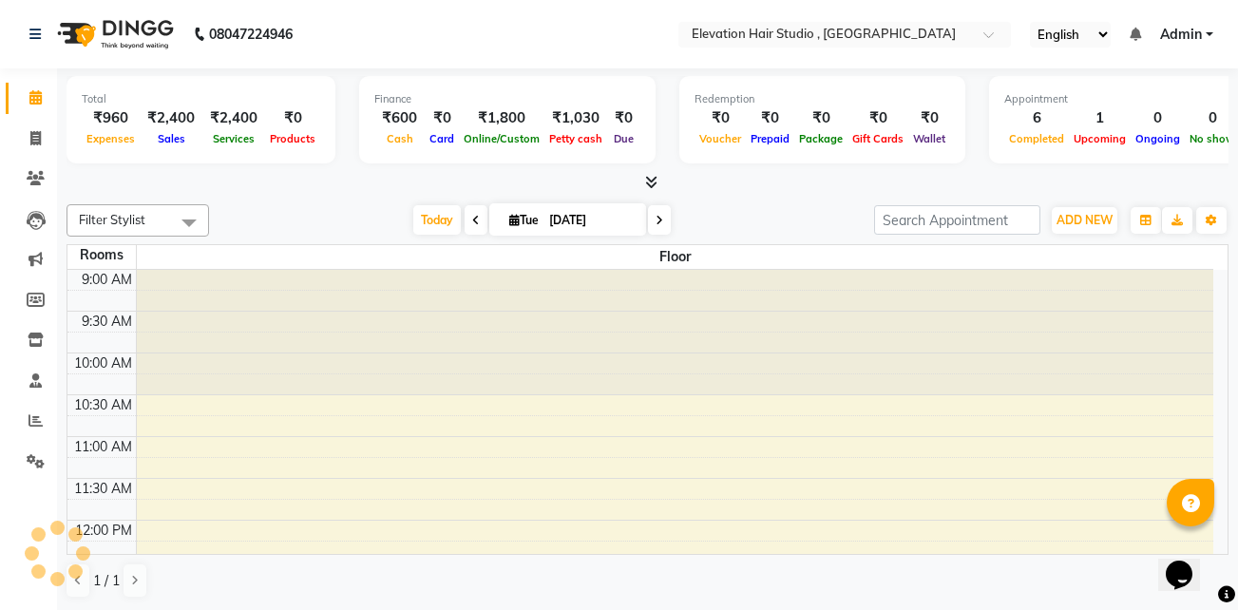
scroll to position [682, 0]
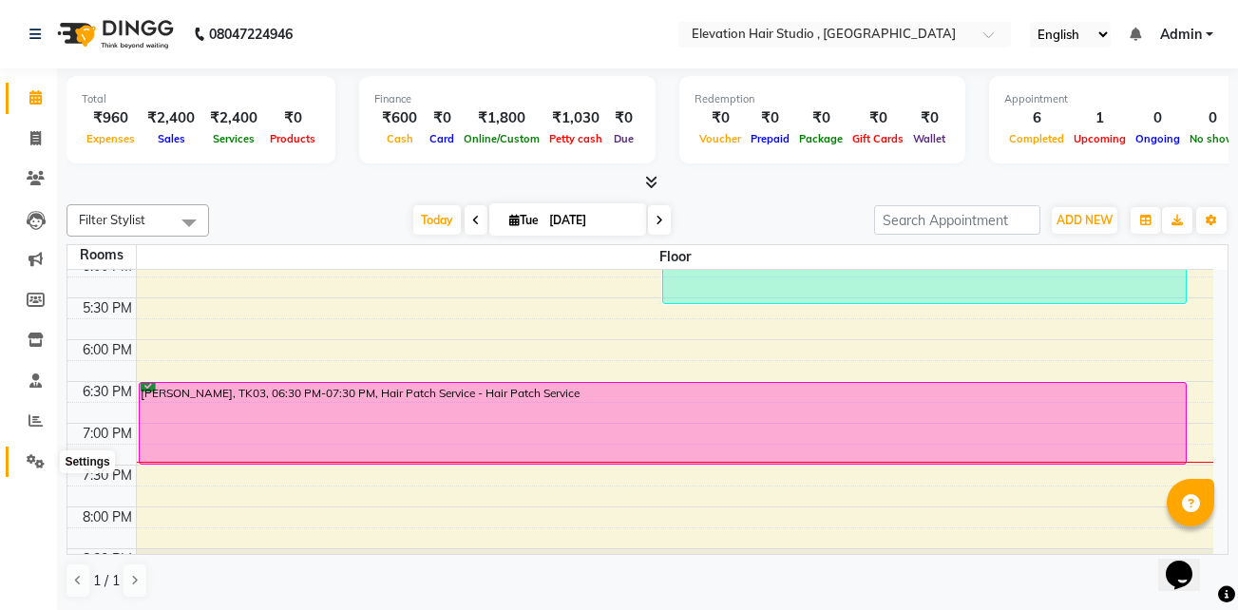
click at [43, 466] on icon at bounding box center [36, 461] width 18 height 14
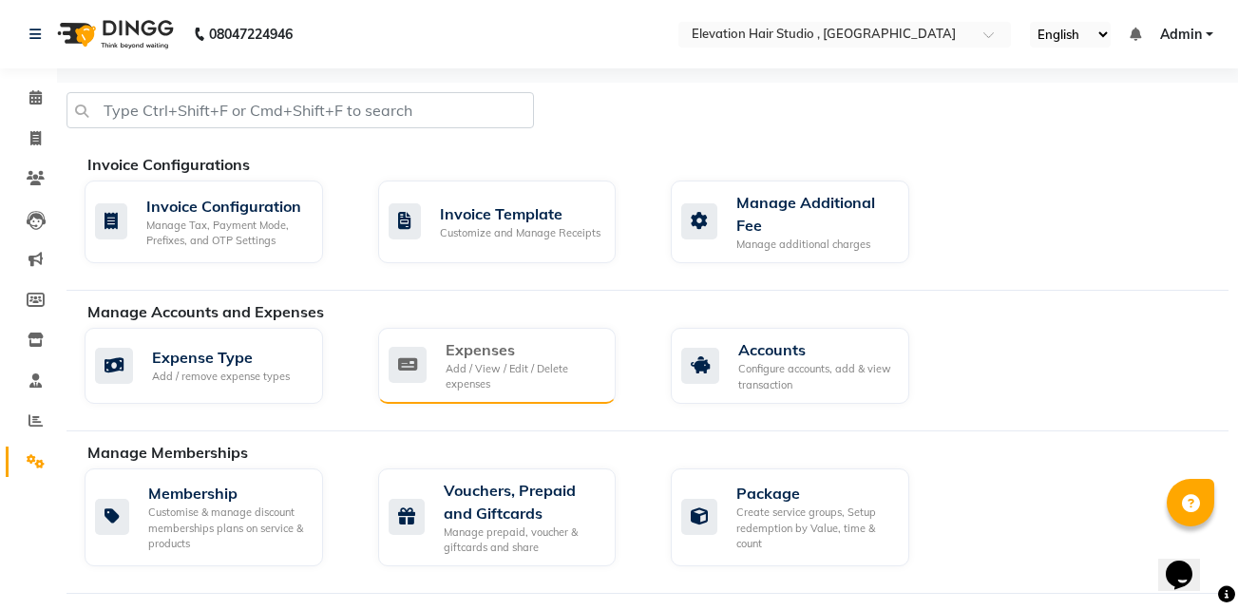
click at [560, 349] on div "Expenses" at bounding box center [524, 349] width 156 height 23
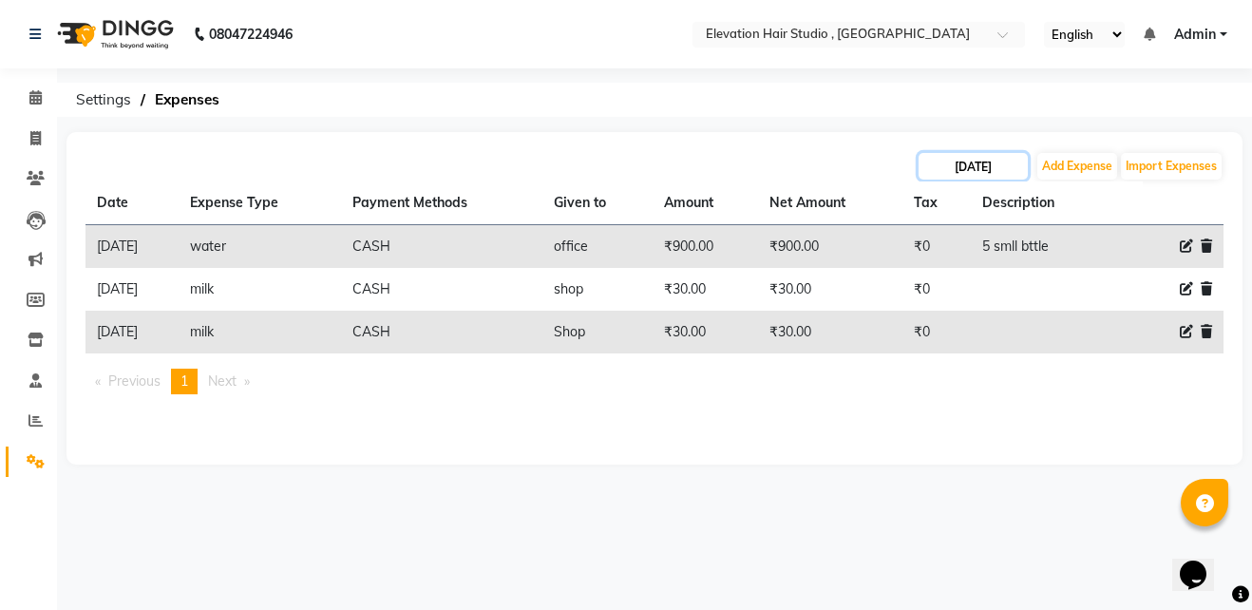
click at [959, 169] on input "02-09-2025" at bounding box center [973, 166] width 109 height 27
select select "9"
select select "2025"
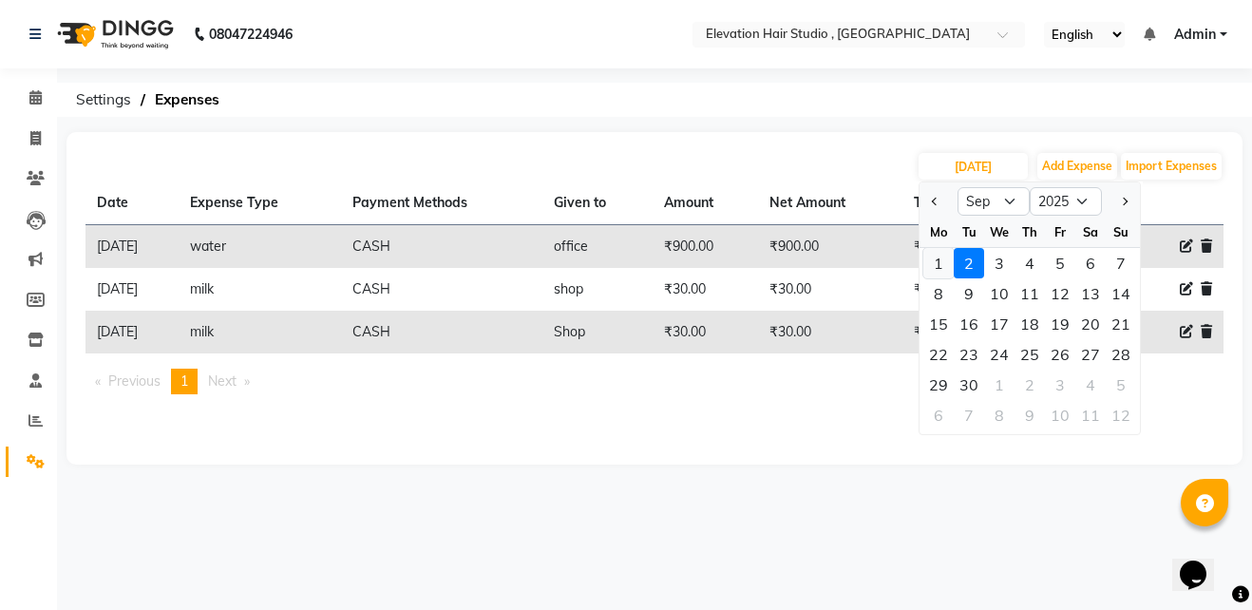
click at [937, 261] on div "1" at bounding box center [938, 263] width 30 height 30
type input "01-09-2025"
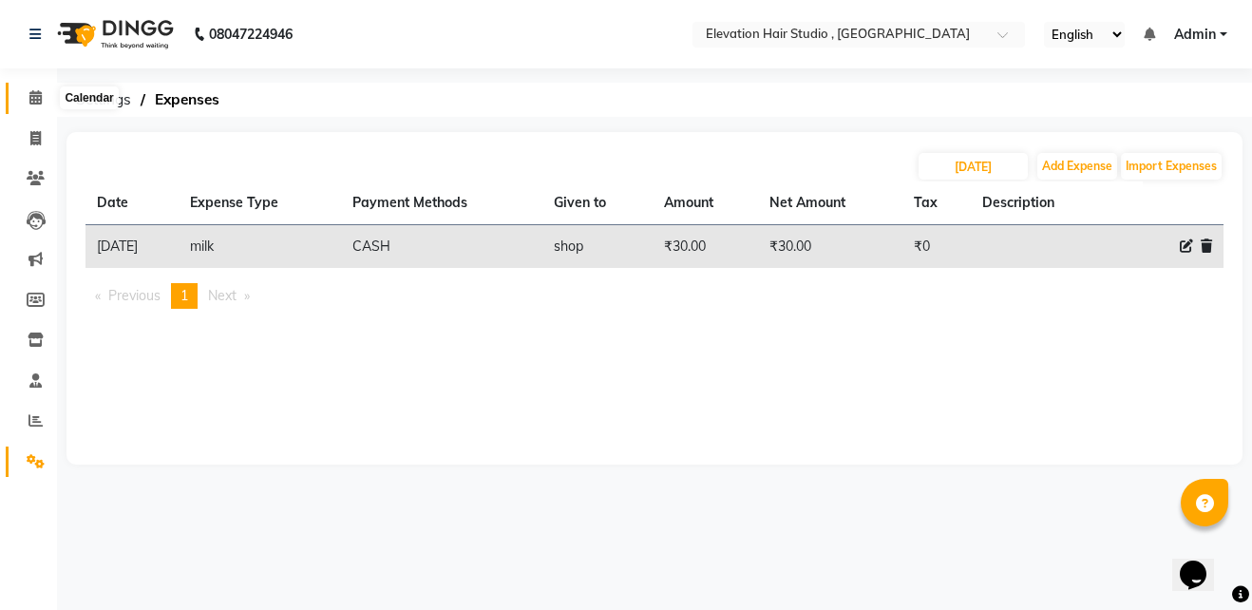
click at [32, 92] on icon at bounding box center [35, 97] width 12 height 14
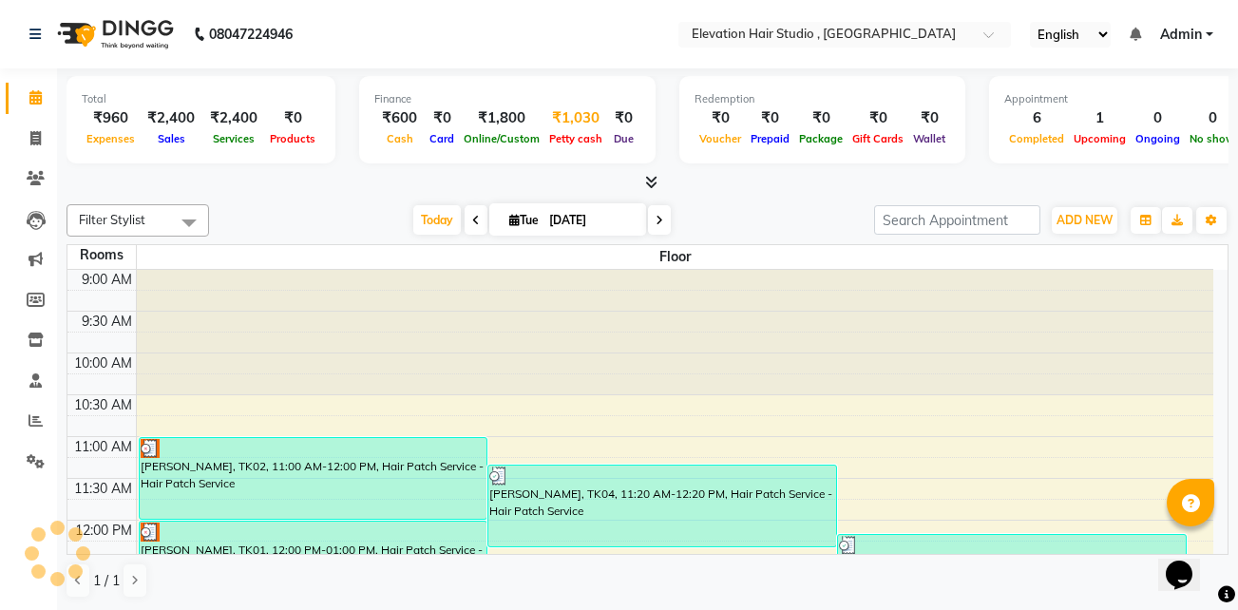
click at [559, 125] on div "₹1,030" at bounding box center [575, 118] width 63 height 22
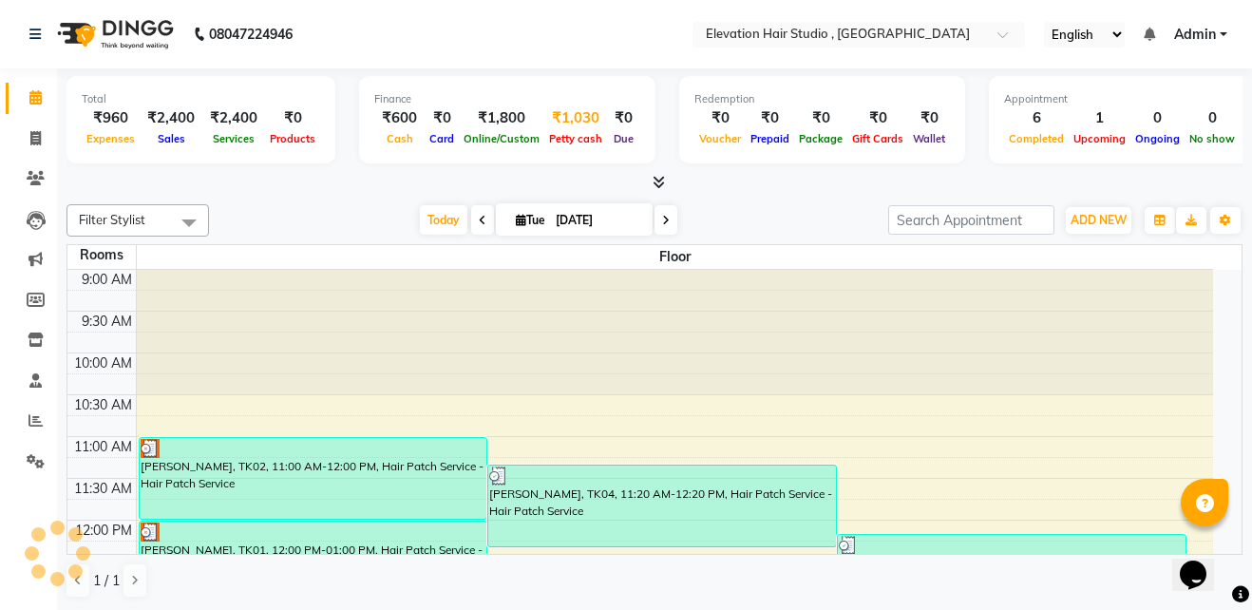
select select "5950"
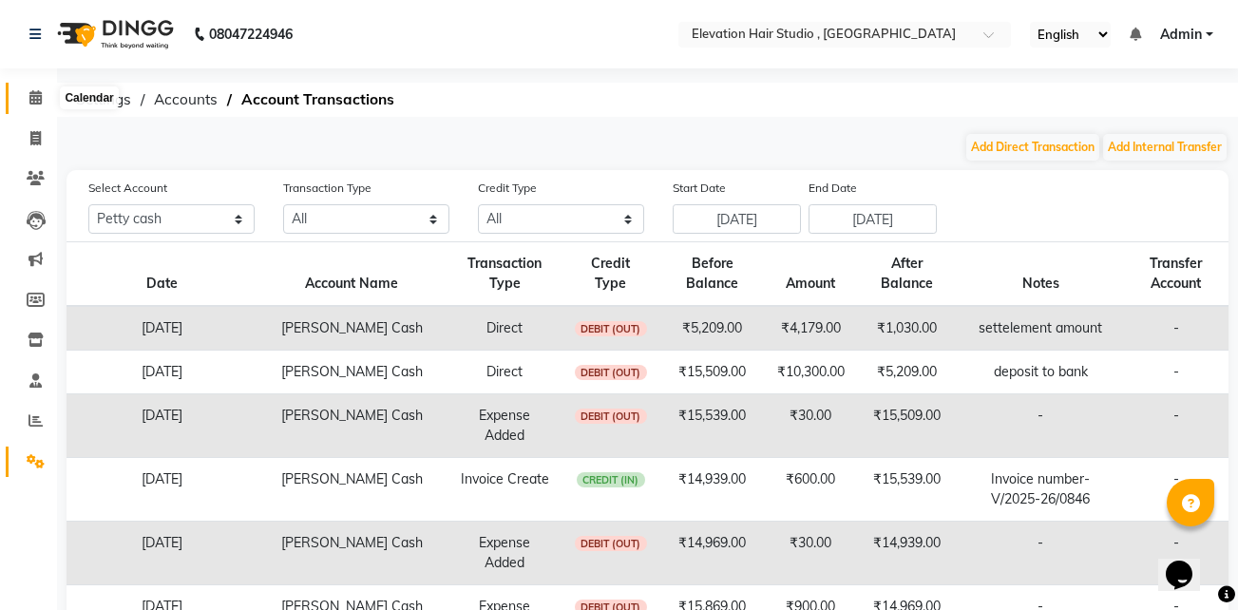
click at [39, 99] on icon at bounding box center [35, 97] width 12 height 14
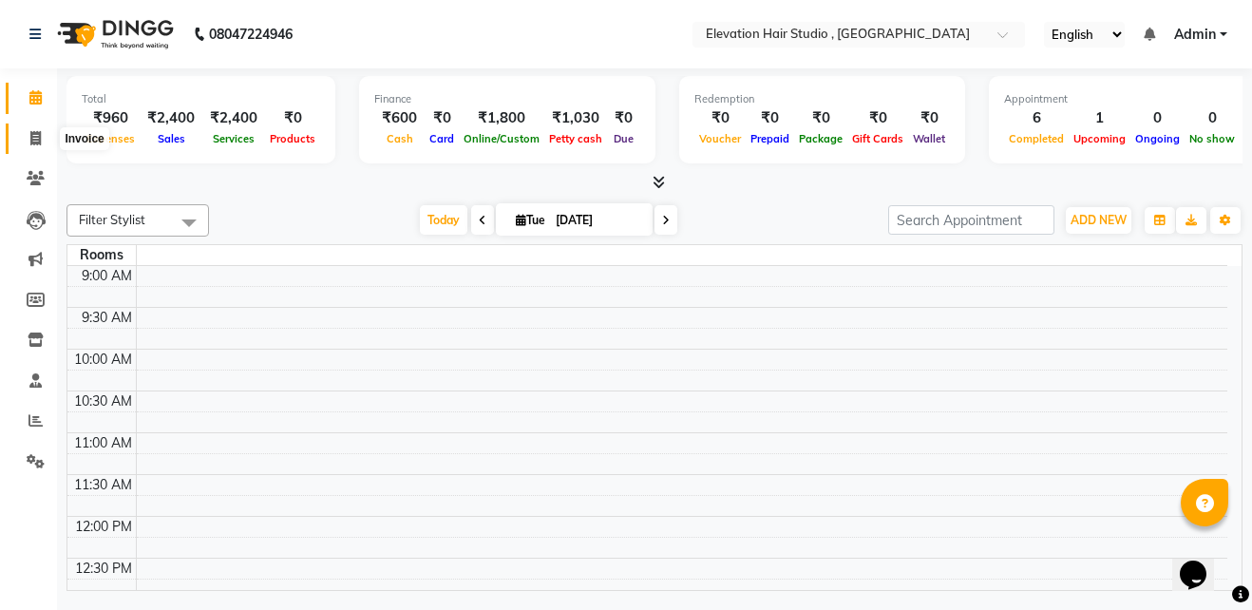
click at [39, 129] on span at bounding box center [35, 139] width 33 height 22
select select "service"
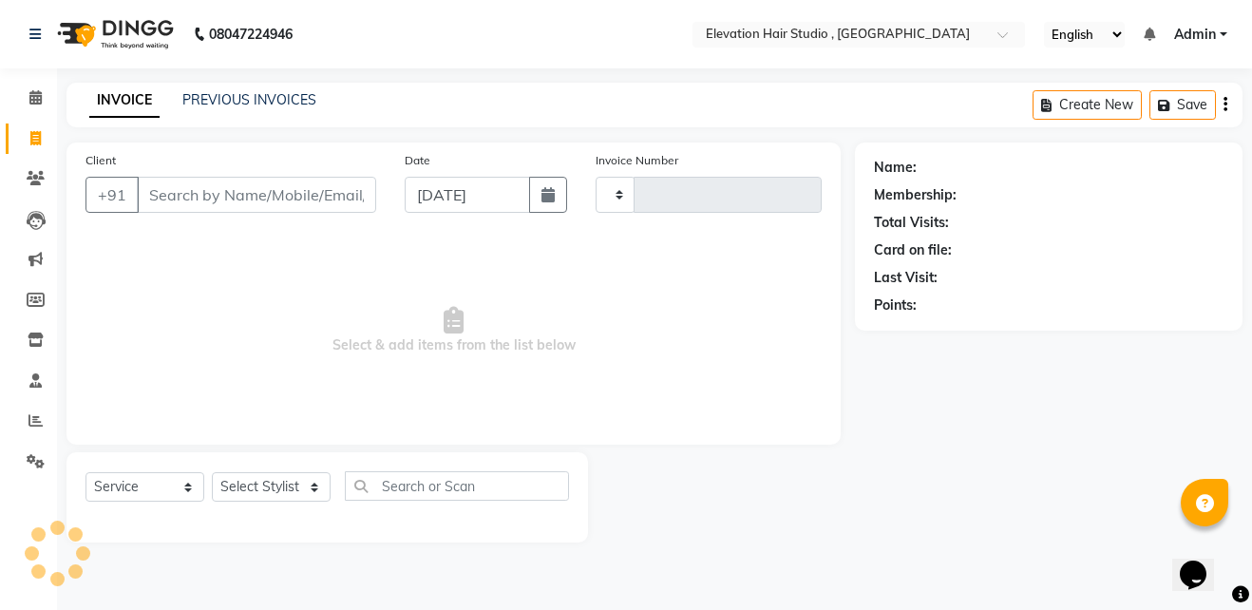
type input "0847"
select select "6886"
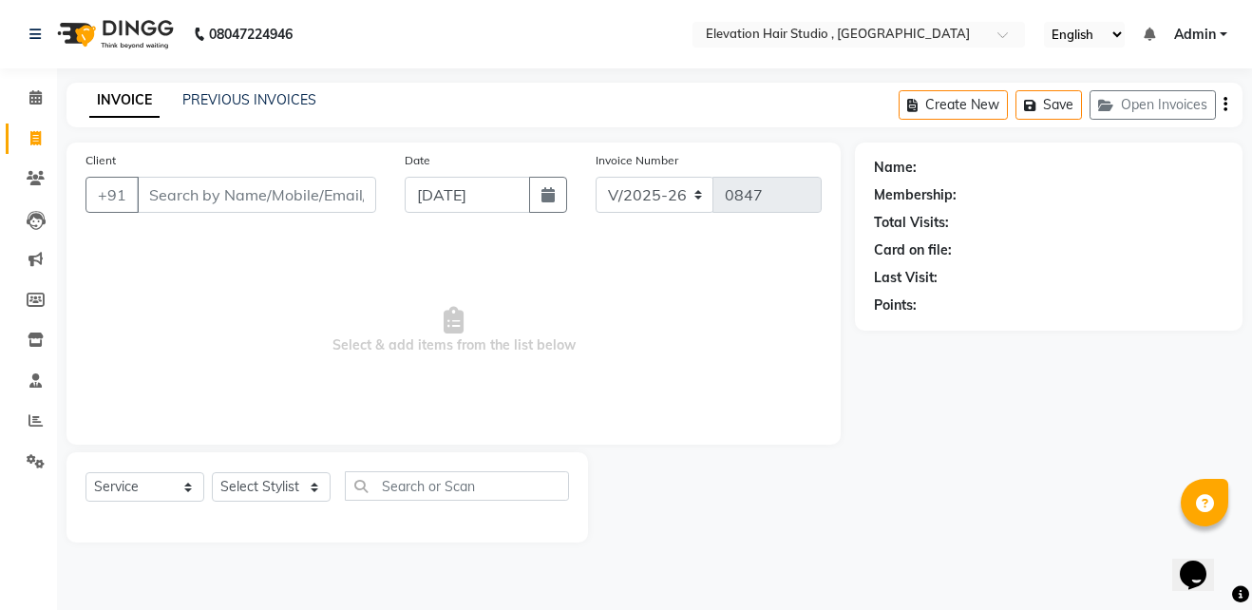
click at [257, 197] on input "Client" at bounding box center [256, 195] width 239 height 36
type input "jay p"
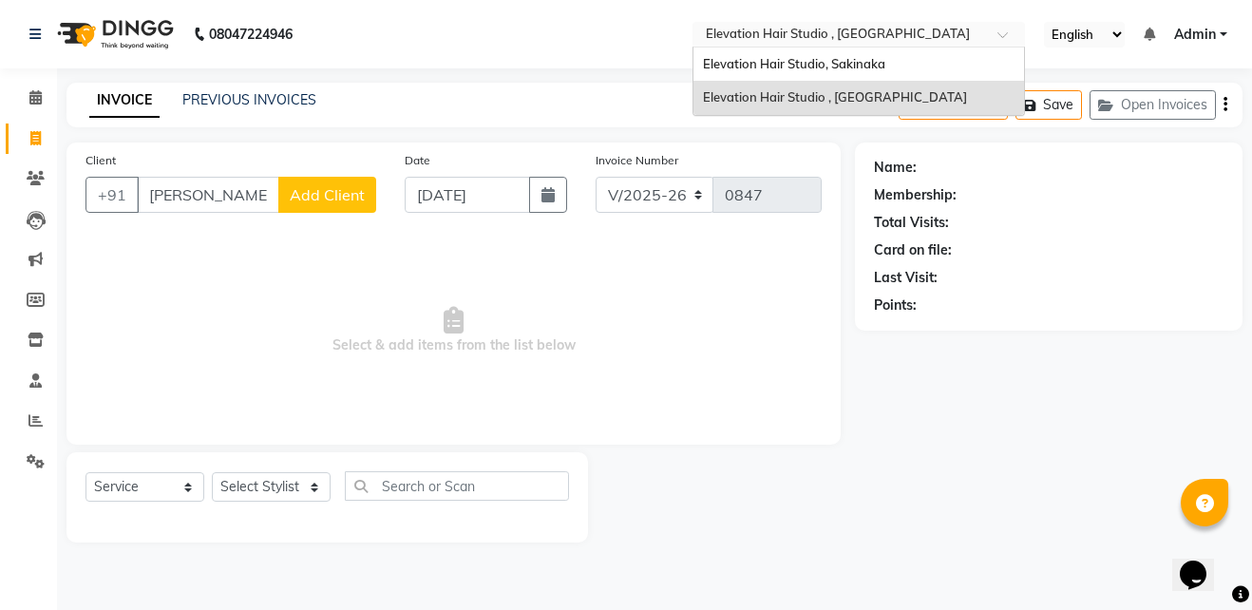
click at [804, 30] on input "text" at bounding box center [839, 36] width 275 height 19
click at [804, 61] on span "Elevation Hair Studio, Sakinaka" at bounding box center [794, 63] width 182 height 15
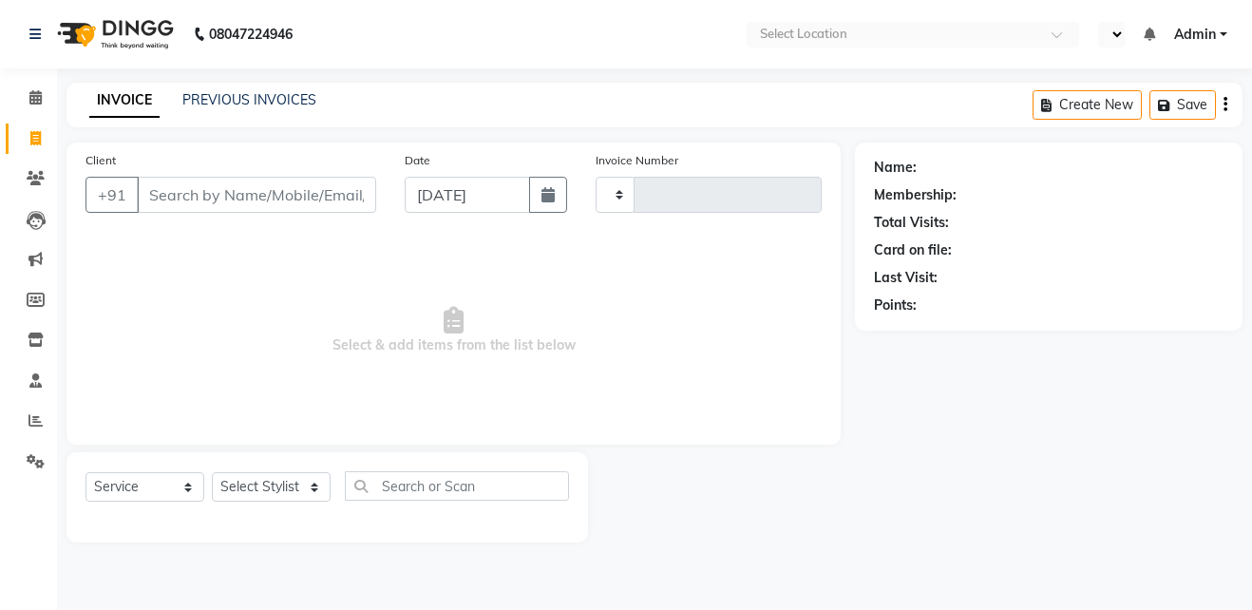
select select "service"
type input "1622"
select select "en"
select select "4949"
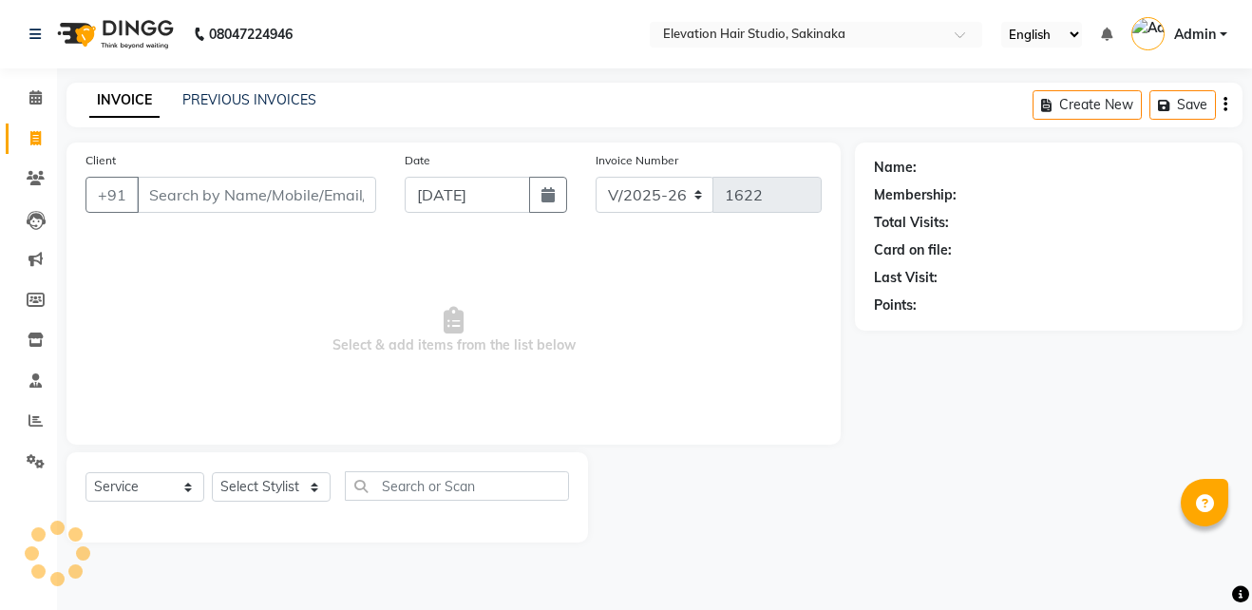
click at [301, 193] on input "Client" at bounding box center [256, 195] width 239 height 36
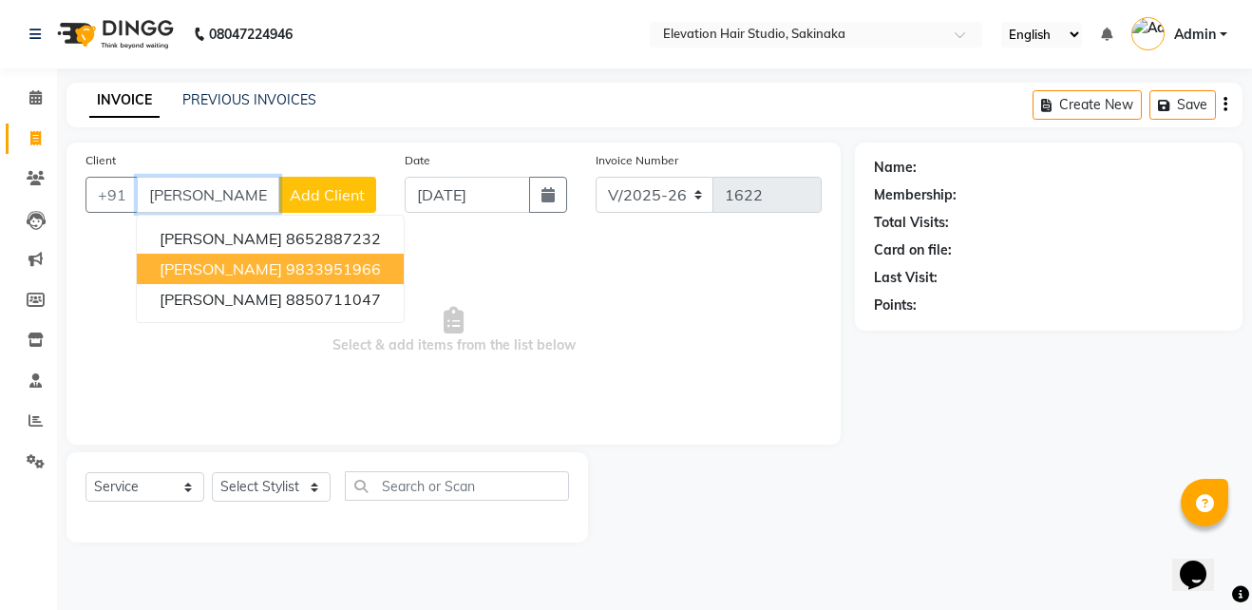
click at [180, 273] on span "[PERSON_NAME]" at bounding box center [221, 268] width 123 height 19
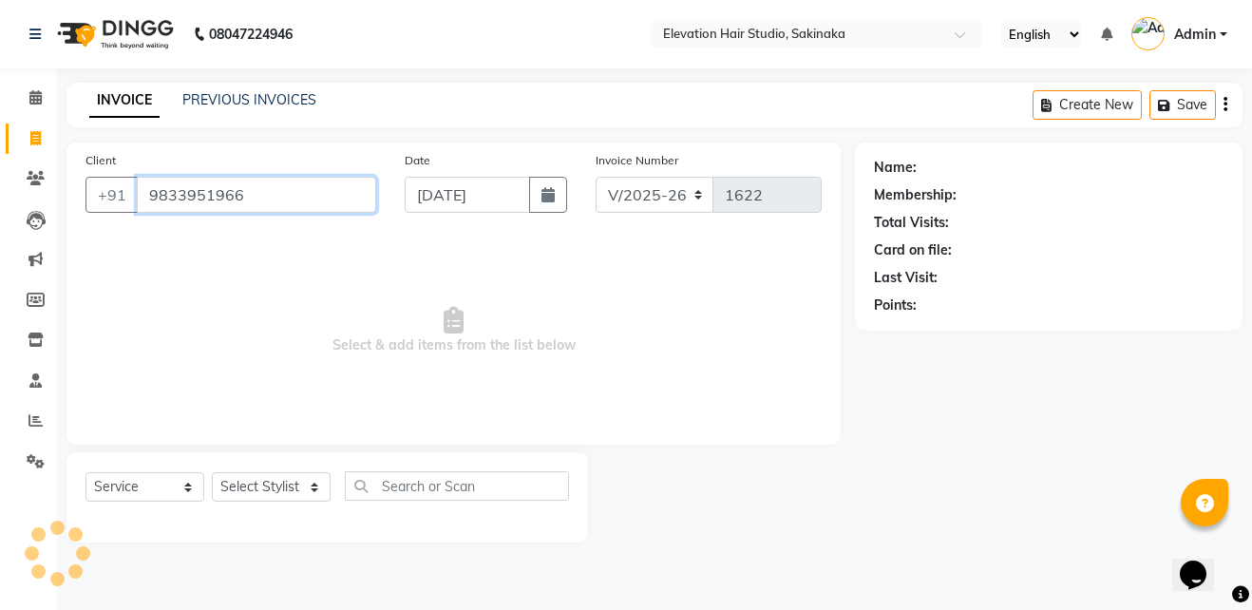
type input "9833951966"
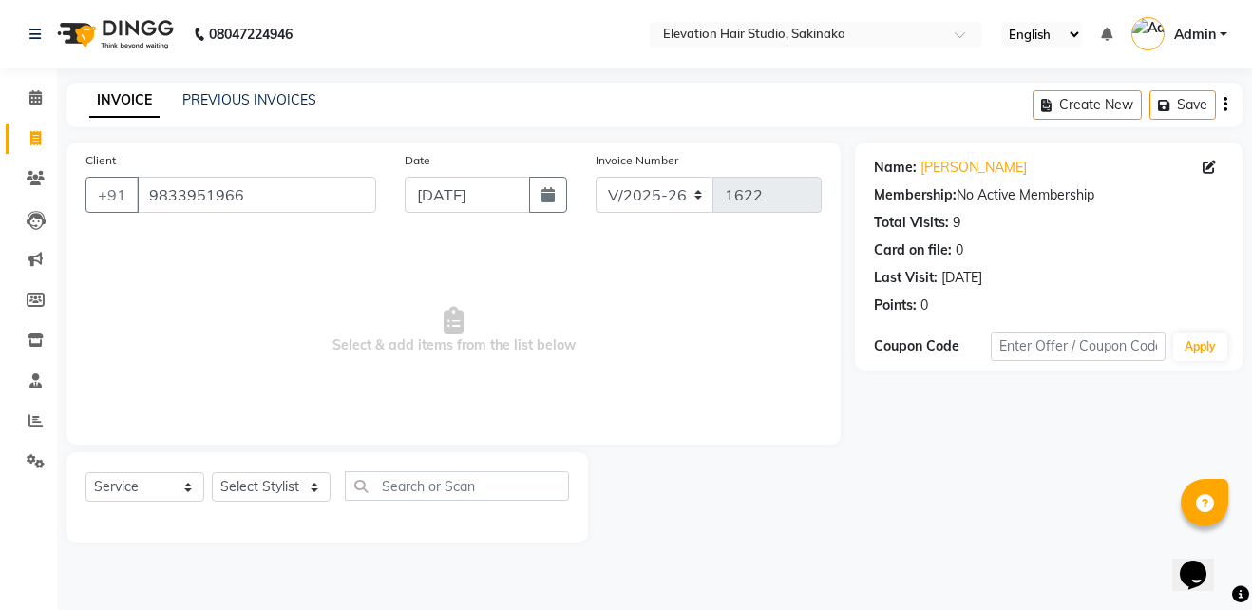
click at [962, 153] on div "Name: [PERSON_NAME] Membership: No Active Membership Total Visits: 9 Card on fi…" at bounding box center [1049, 232] width 350 height 165
click at [957, 161] on link "[PERSON_NAME]" at bounding box center [973, 168] width 106 height 20
click at [302, 192] on input "9833951966" at bounding box center [256, 195] width 239 height 36
click at [209, 193] on input "Client" at bounding box center [256, 195] width 239 height 36
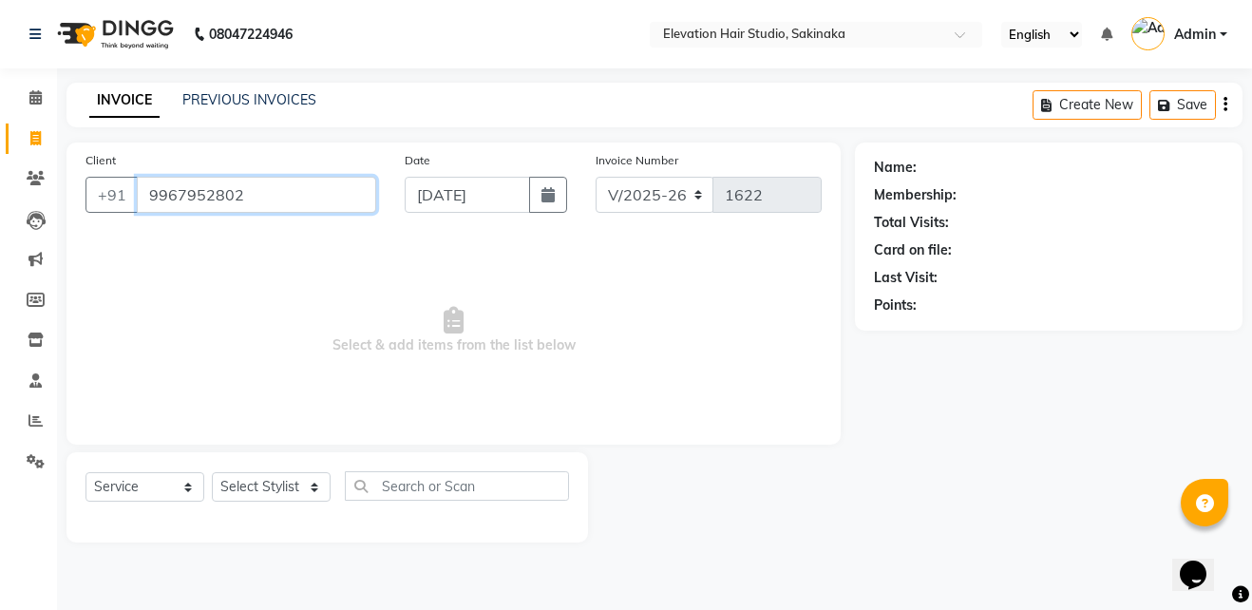
type input "9967952802"
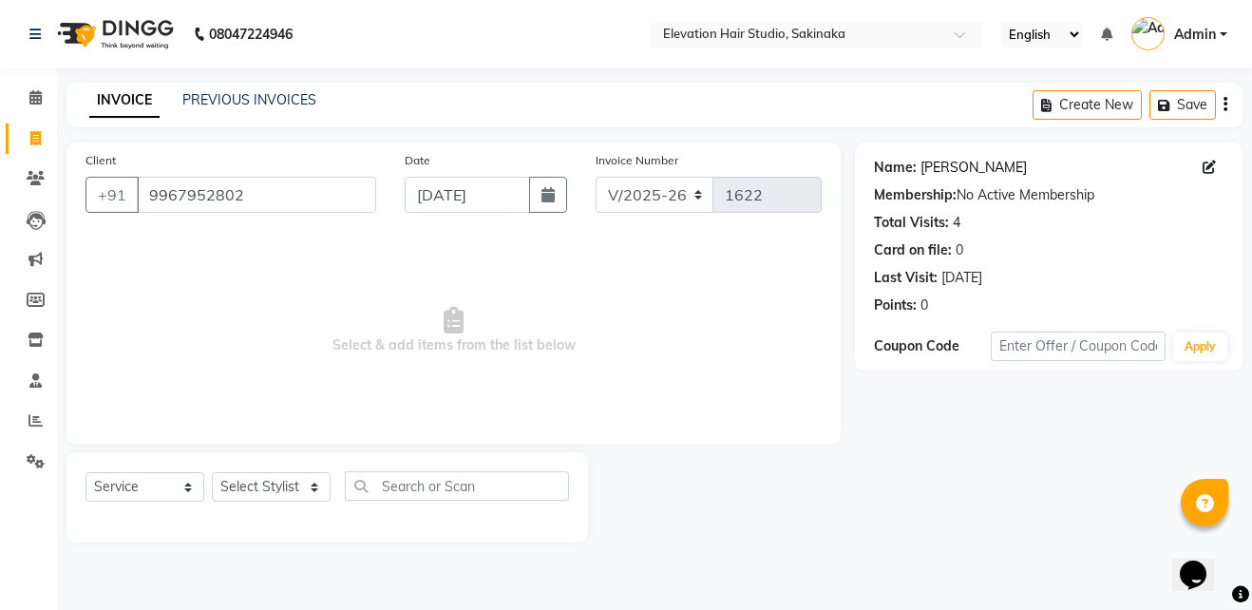
click at [987, 170] on link "[PERSON_NAME]" at bounding box center [973, 168] width 106 height 20
click at [304, 174] on div "Client [PHONE_NUMBER]" at bounding box center [230, 189] width 319 height 78
drag, startPoint x: 304, startPoint y: 174, endPoint x: 304, endPoint y: 202, distance: 28.5
click at [304, 202] on div "Client [PHONE_NUMBER]" at bounding box center [230, 189] width 319 height 78
click at [304, 202] on input "9967952802" at bounding box center [256, 195] width 239 height 36
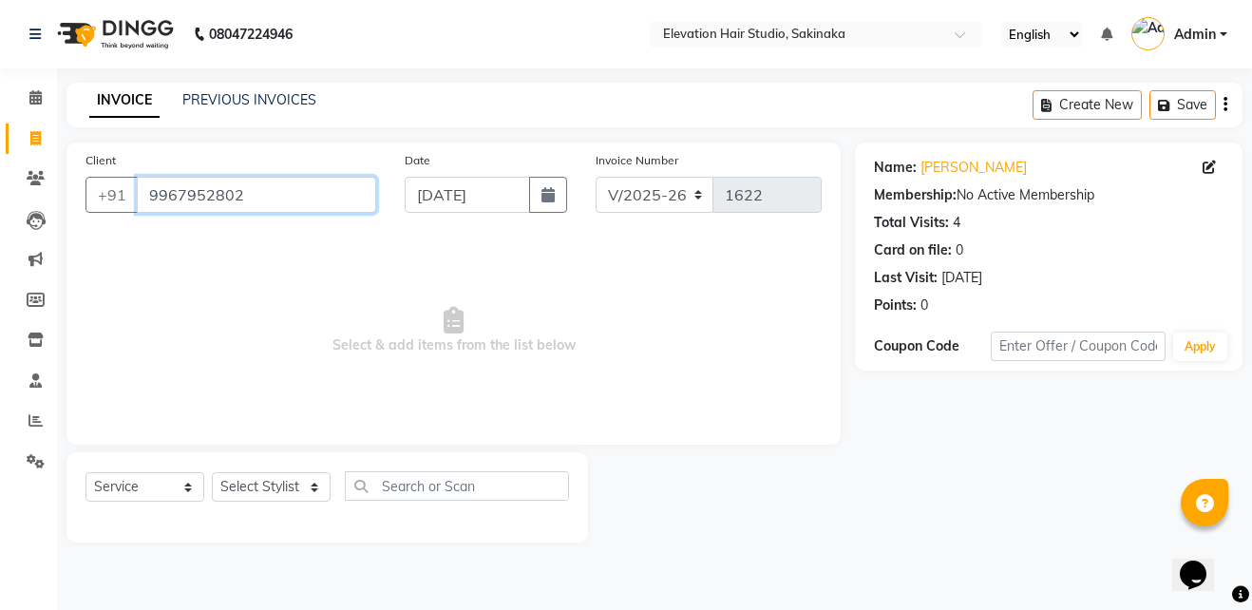
click at [304, 202] on input "9967952802" at bounding box center [256, 195] width 239 height 36
click at [939, 159] on link "Jitendra" at bounding box center [943, 168] width 47 height 20
click at [325, 197] on input "9769539980" at bounding box center [256, 195] width 239 height 36
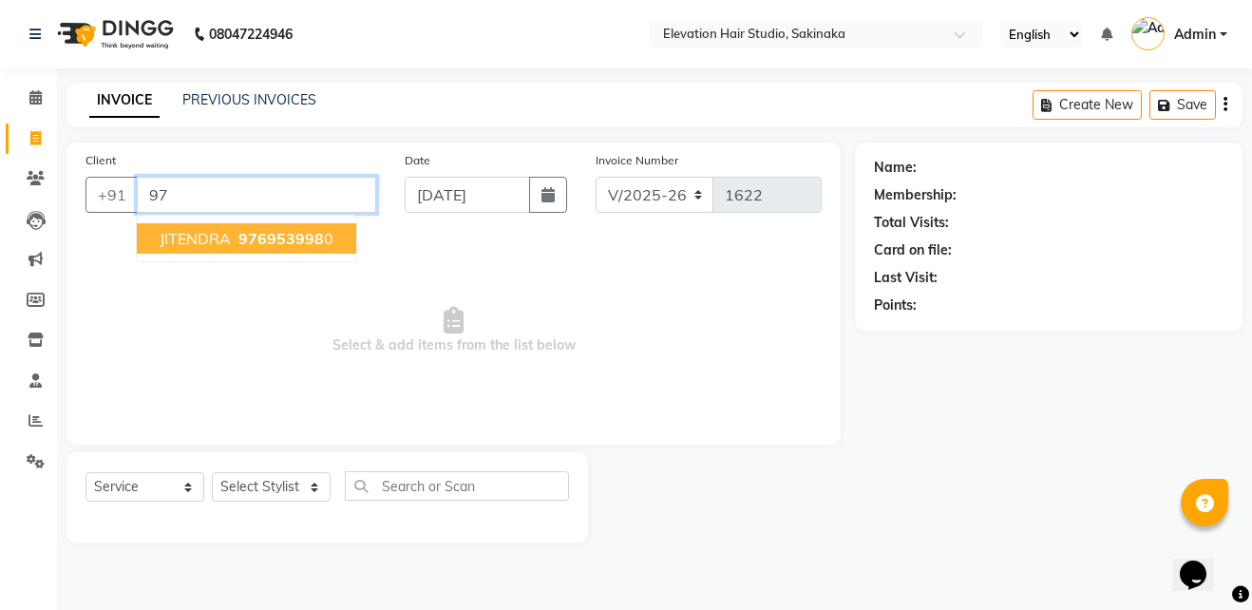
type input "9"
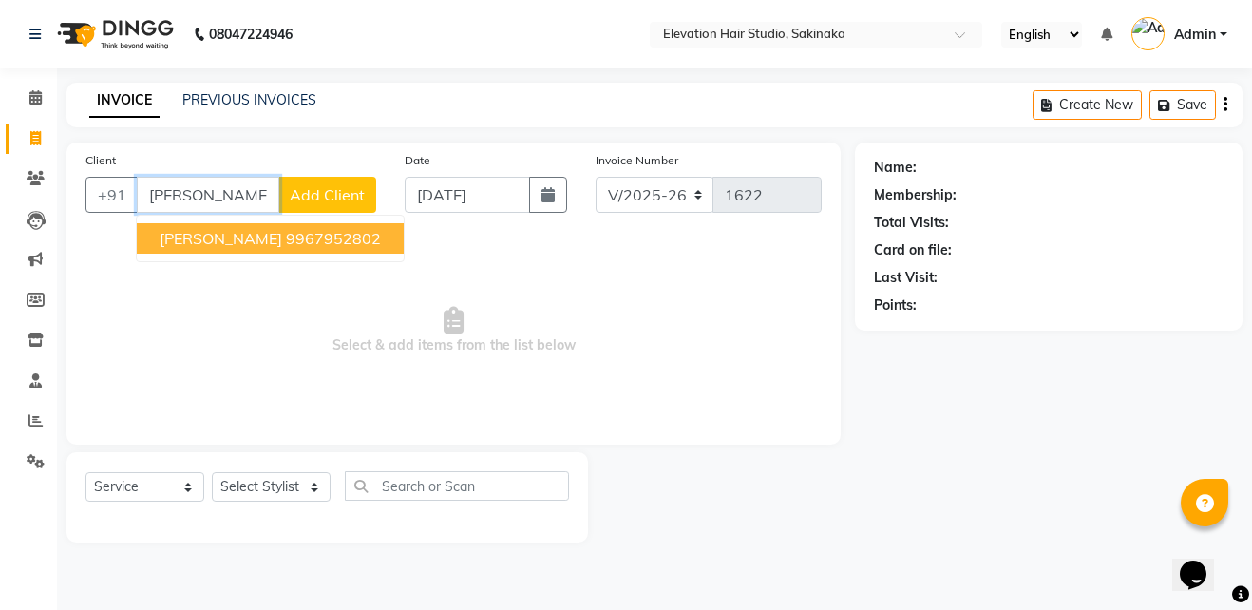
click at [324, 234] on ngb-highlight "9967952802" at bounding box center [333, 238] width 95 height 19
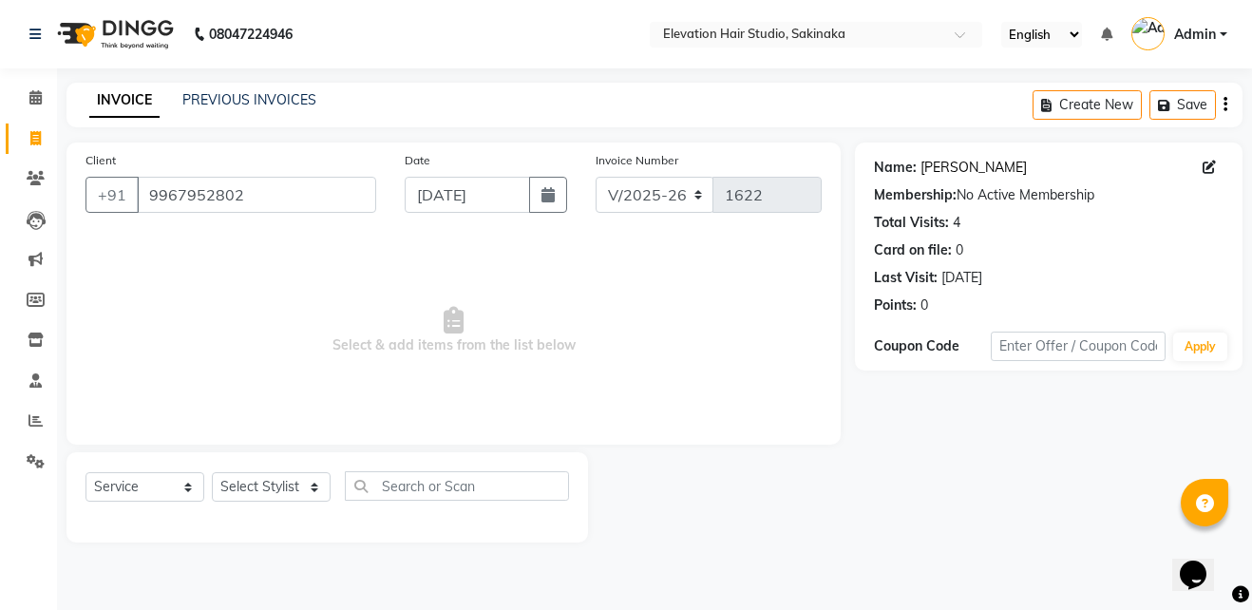
click at [979, 173] on link "[PERSON_NAME]" at bounding box center [973, 168] width 106 height 20
click at [301, 200] on input "9967952802" at bounding box center [256, 195] width 239 height 36
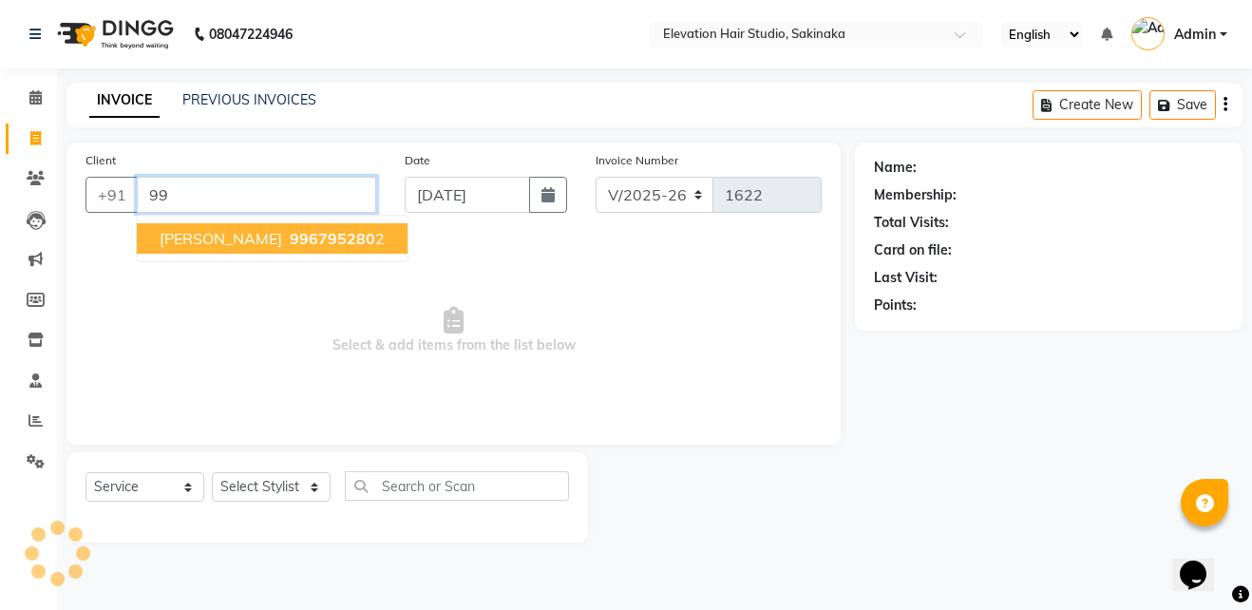
type input "9"
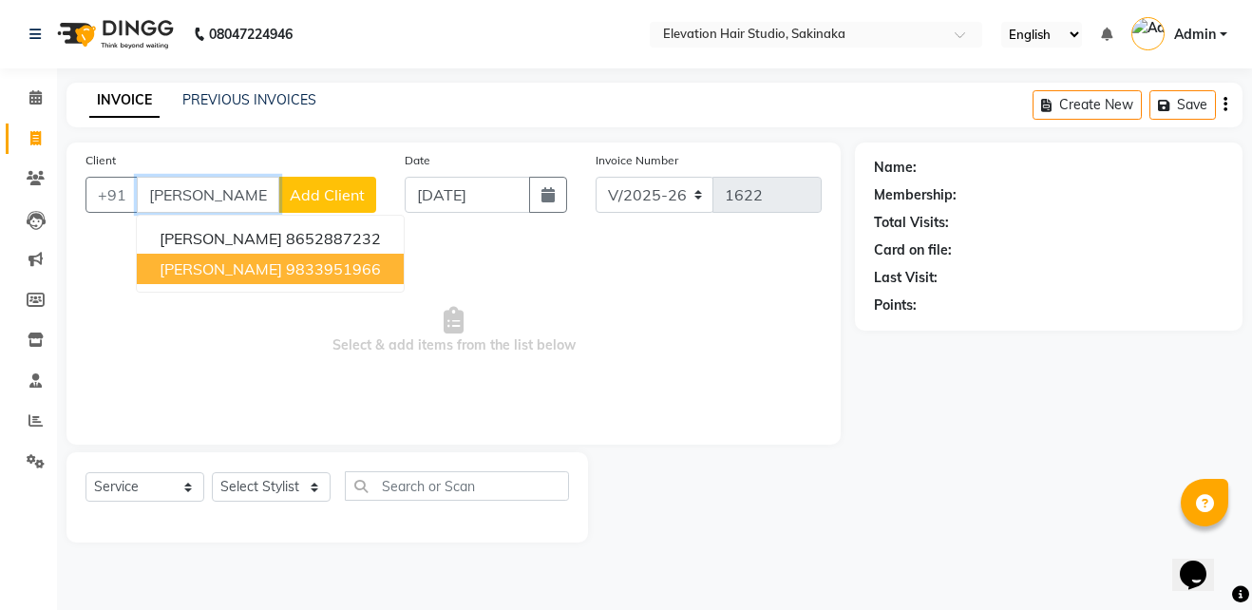
click at [286, 268] on ngb-highlight "9833951966" at bounding box center [333, 268] width 95 height 19
type input "9833951966"
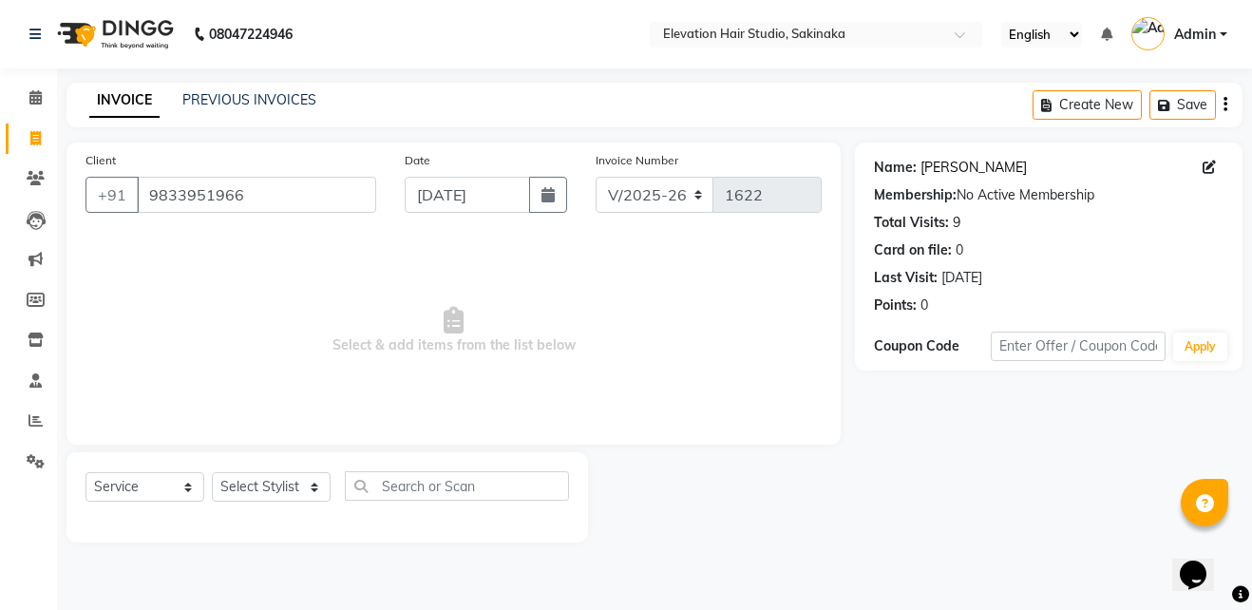
click at [938, 168] on link "[PERSON_NAME]" at bounding box center [973, 168] width 106 height 20
drag, startPoint x: 287, startPoint y: 475, endPoint x: 269, endPoint y: 379, distance: 97.6
click at [269, 379] on div "Client [PHONE_NUMBER] Date [DATE] Invoice Number V/2025 V/[PHONE_NUMBER] Select…" at bounding box center [453, 342] width 803 height 400
select select "65659"
click at [212, 472] on select "Select Stylist Admin (EHS Thane) ANEES [PERSON_NAME] PRIYA [PERSON_NAME] [PERSO…" at bounding box center [271, 486] width 119 height 29
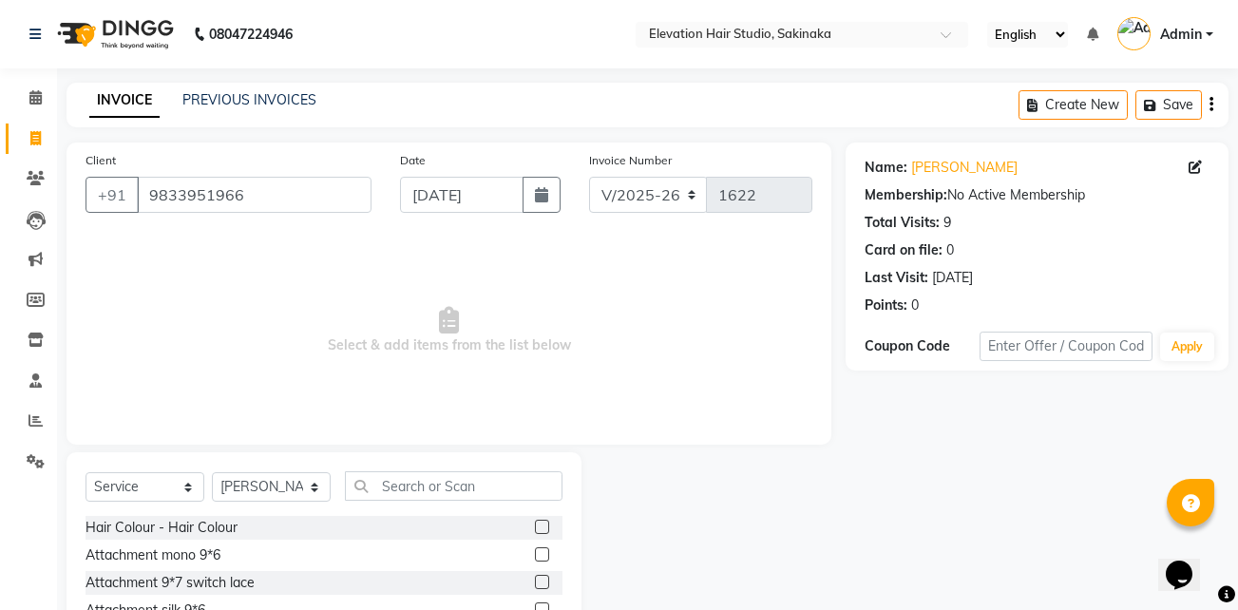
click at [535, 529] on label at bounding box center [542, 527] width 14 height 14
click at [535, 529] on input "checkbox" at bounding box center [541, 528] width 12 height 12
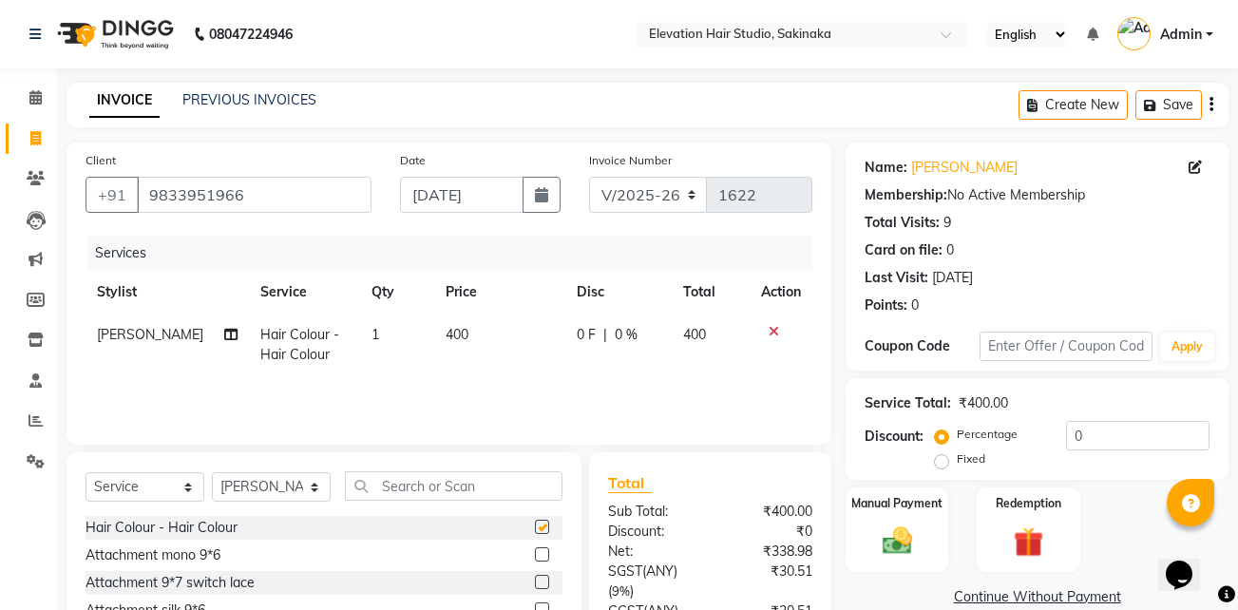
checkbox input "false"
click at [502, 493] on input "text" at bounding box center [454, 485] width 218 height 29
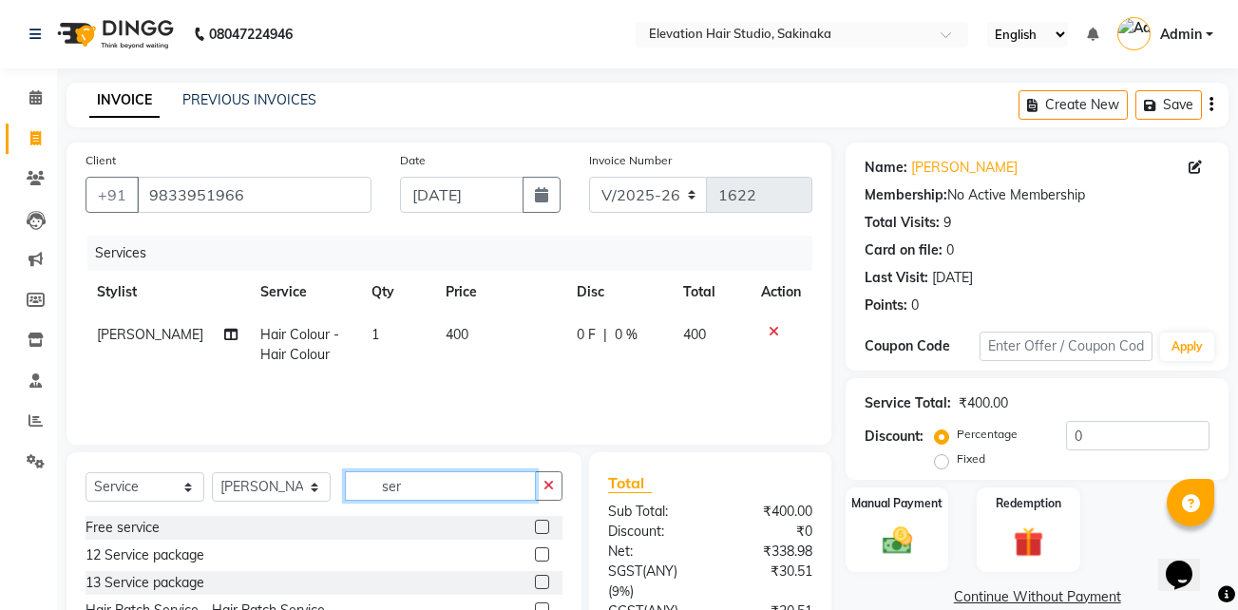
scroll to position [190, 0]
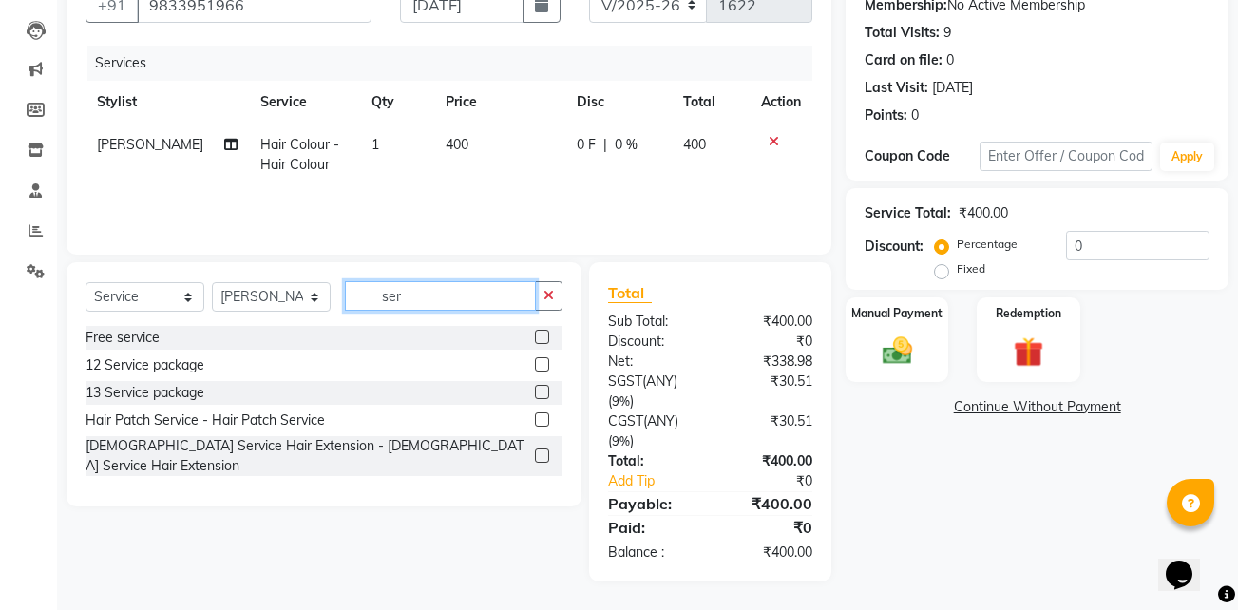
type input "ser"
click at [540, 420] on label at bounding box center [542, 419] width 14 height 14
click at [540, 420] on input "checkbox" at bounding box center [541, 420] width 12 height 12
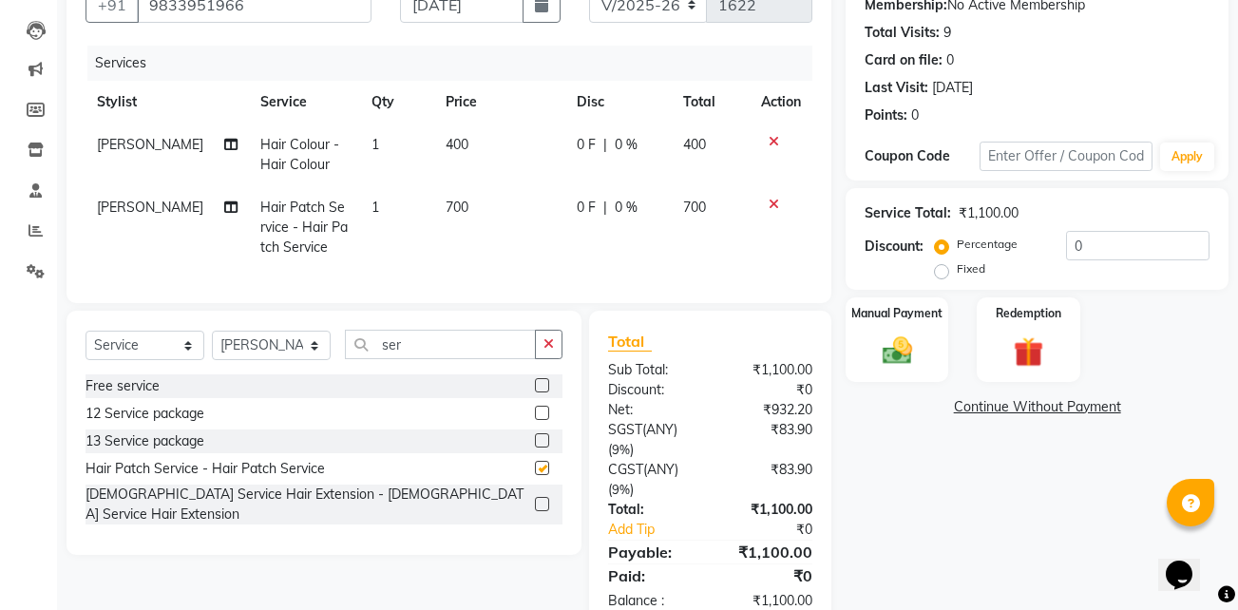
checkbox input "false"
click at [878, 365] on img at bounding box center [897, 350] width 50 height 36
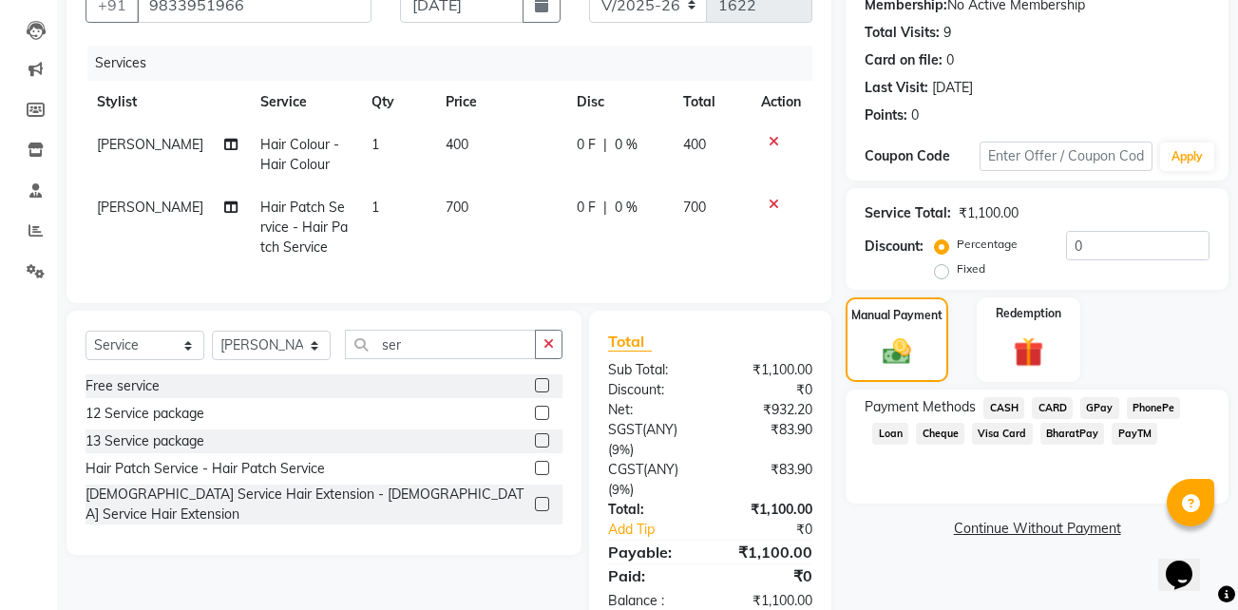
click at [988, 405] on span "CASH" at bounding box center [1003, 408] width 41 height 22
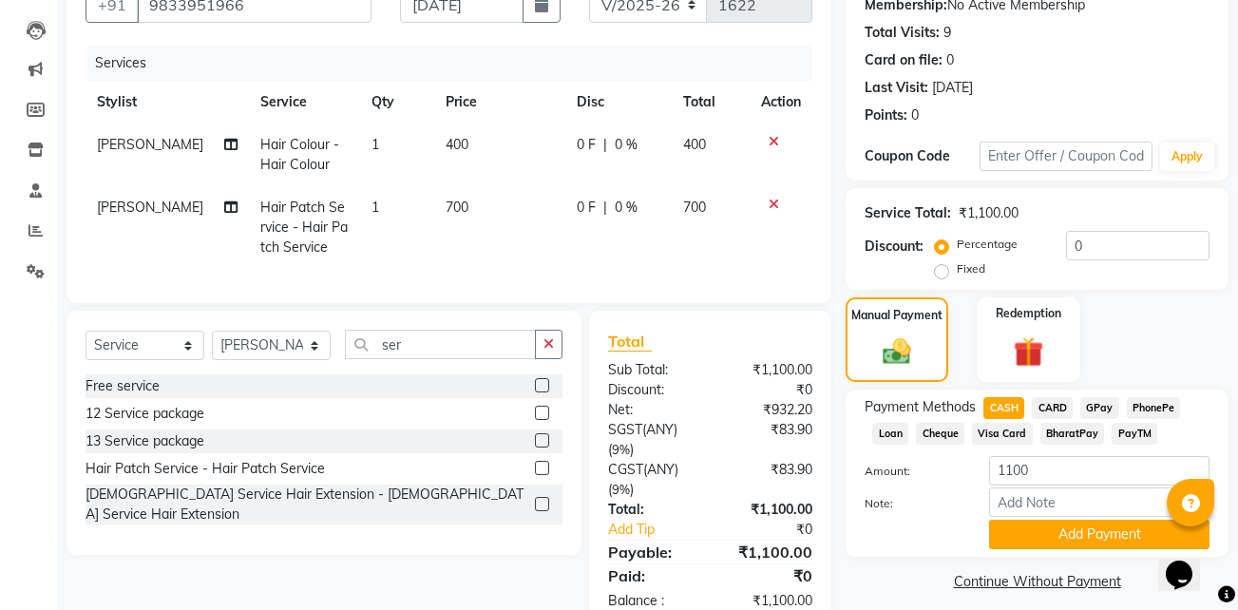
scroll to position [253, 0]
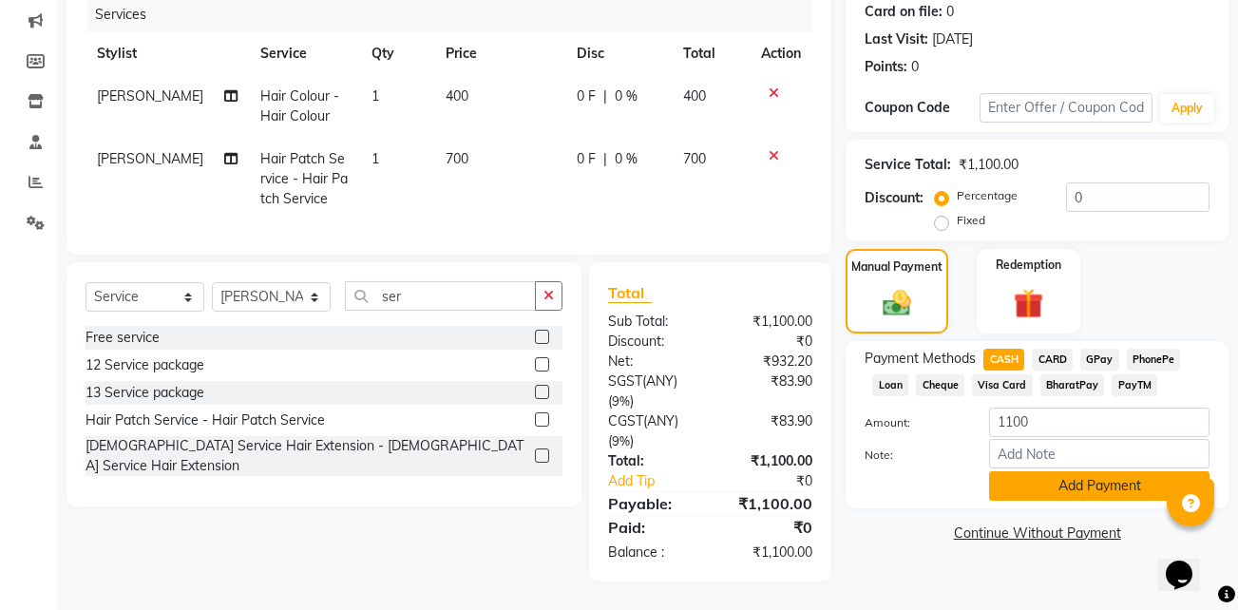
click at [1038, 471] on button "Add Payment" at bounding box center [1099, 485] width 220 height 29
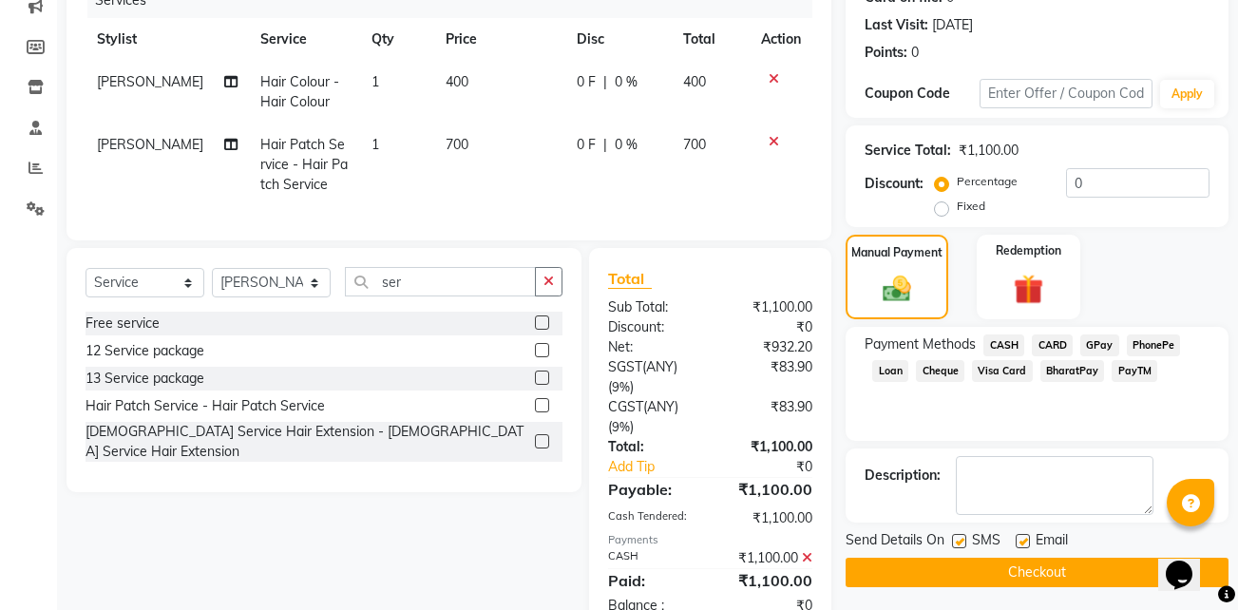
scroll to position [319, 0]
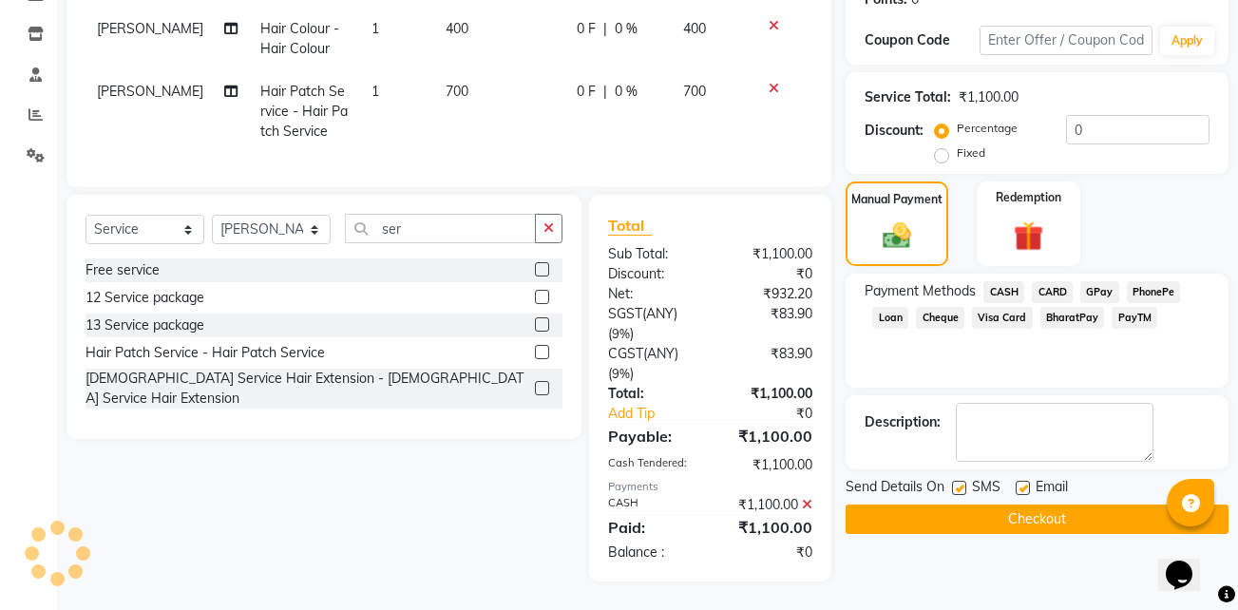
click at [1018, 481] on label at bounding box center [1022, 488] width 14 height 14
click at [1018, 483] on input "checkbox" at bounding box center [1021, 489] width 12 height 12
checkbox input "false"
click at [957, 481] on label at bounding box center [959, 488] width 14 height 14
click at [957, 483] on input "checkbox" at bounding box center [958, 489] width 12 height 12
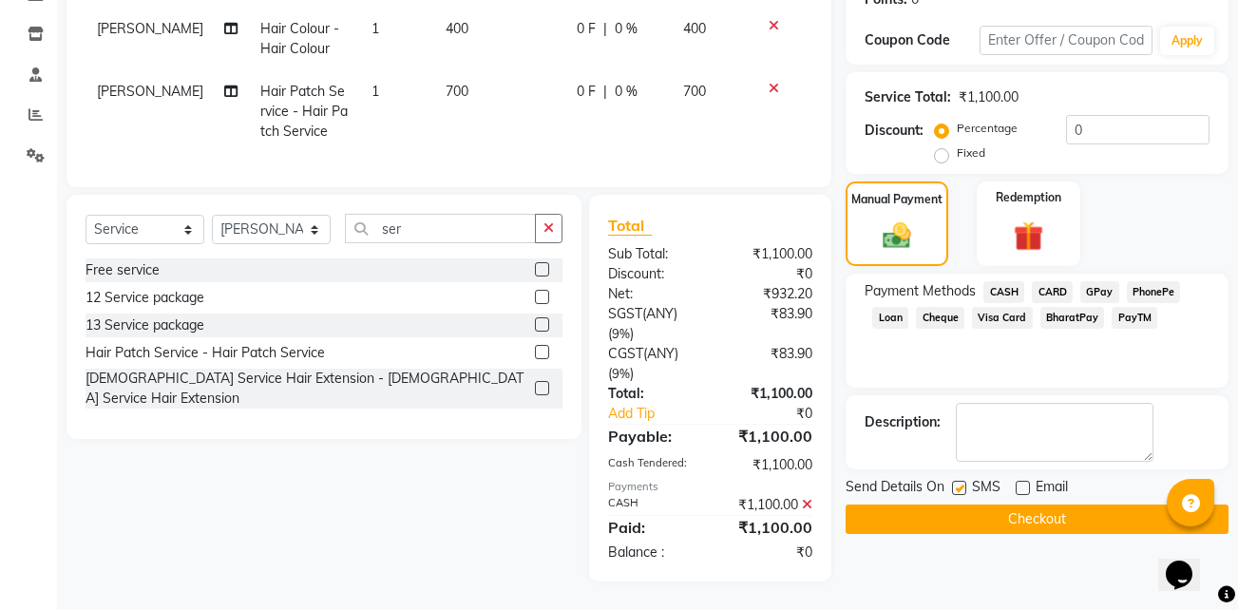
checkbox input "false"
click at [1002, 507] on button "Checkout" at bounding box center [1036, 518] width 383 height 29
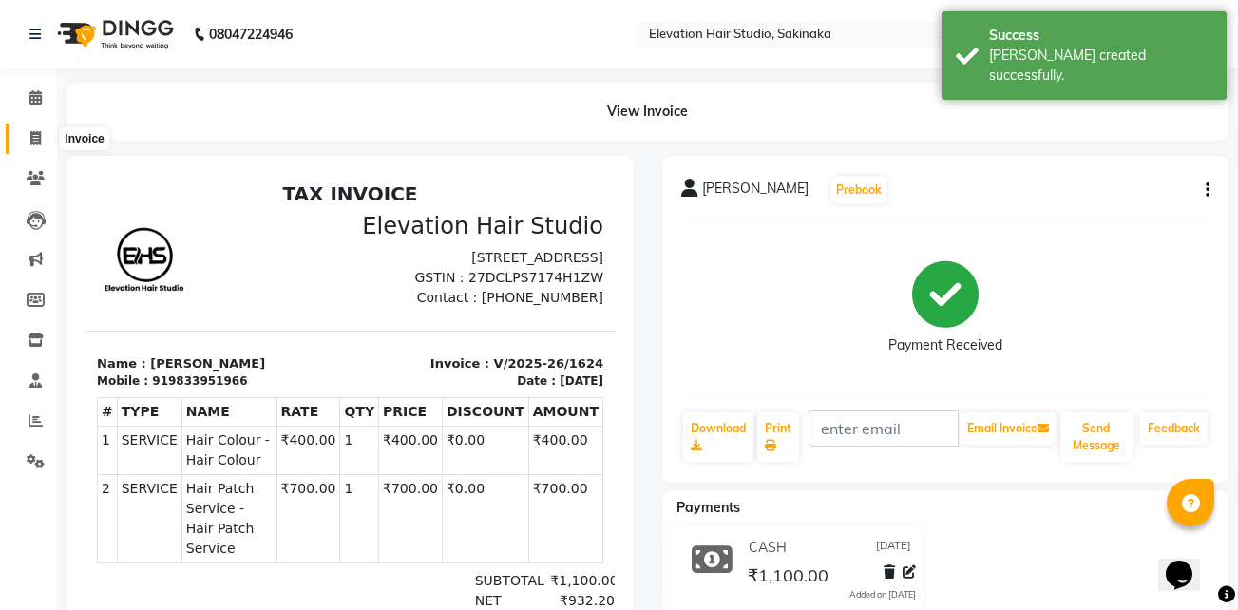
click at [33, 128] on span at bounding box center [35, 139] width 33 height 22
select select "service"
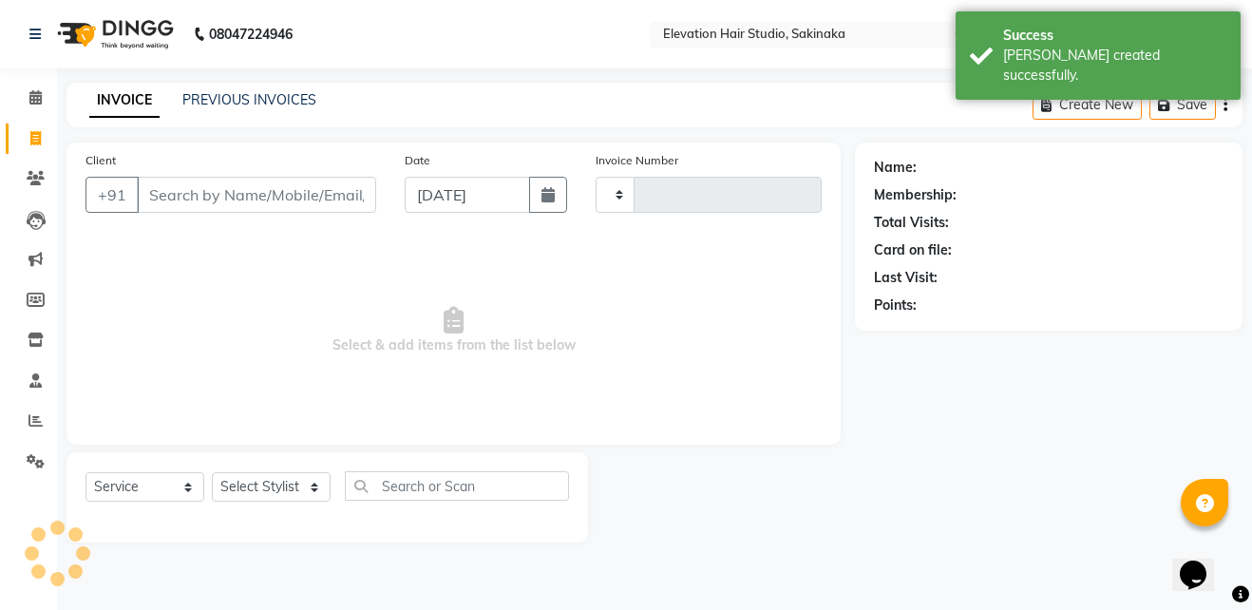
type input "1625"
select select "4949"
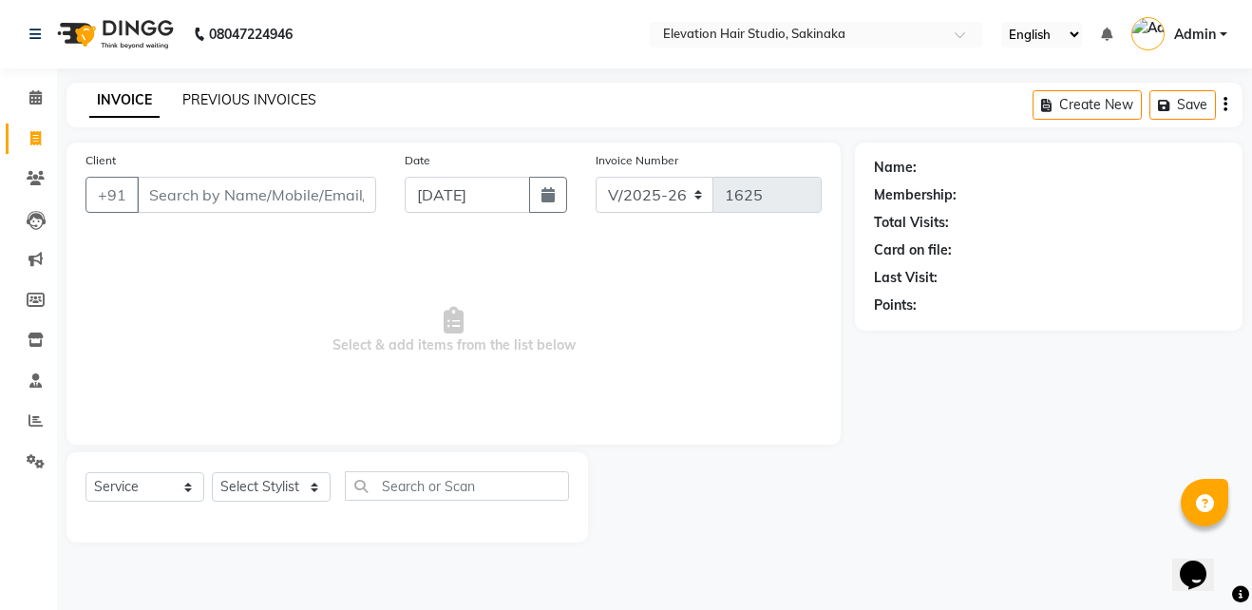
click at [260, 92] on link "PREVIOUS INVOICES" at bounding box center [249, 99] width 134 height 17
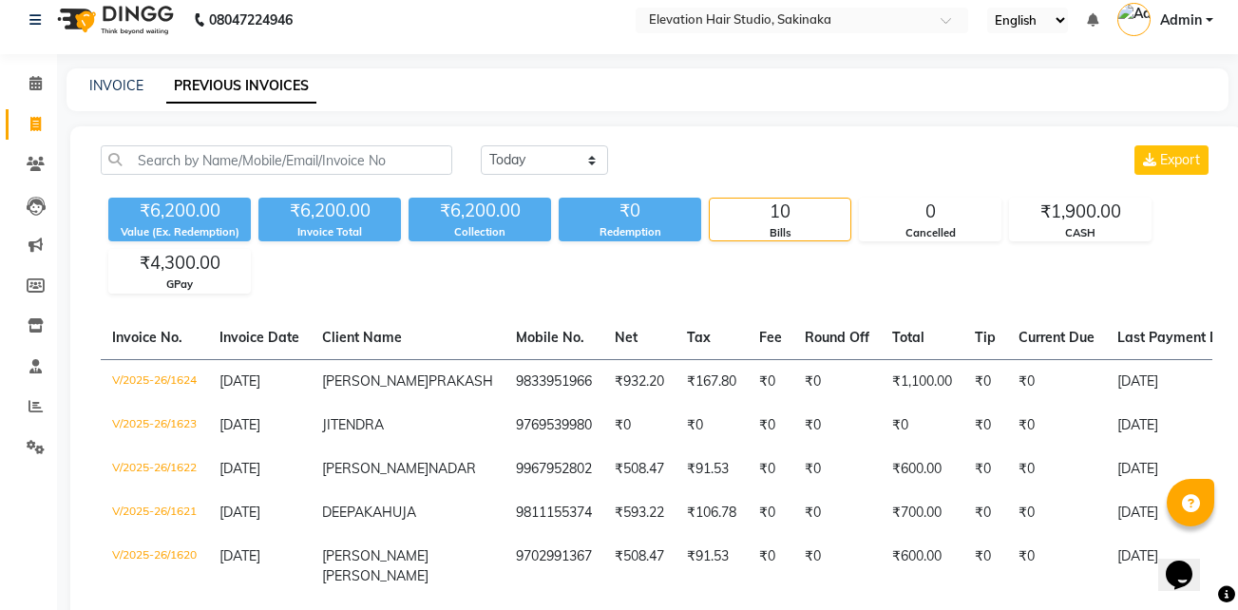
scroll to position [9, 0]
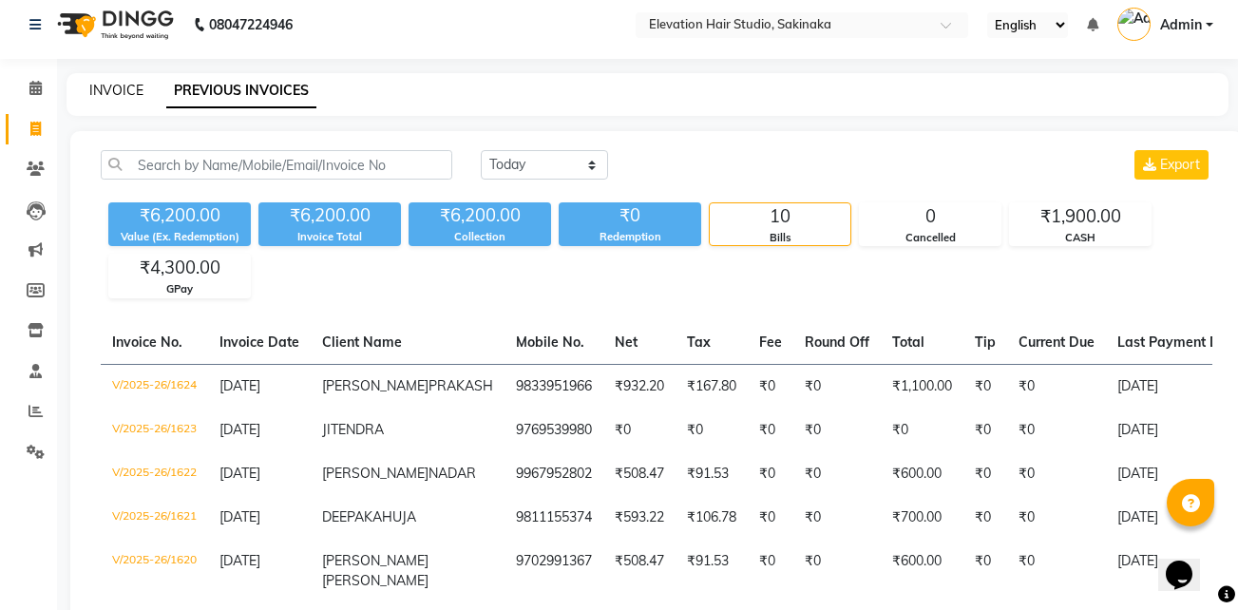
click at [104, 86] on link "INVOICE" at bounding box center [116, 90] width 54 height 17
select select "service"
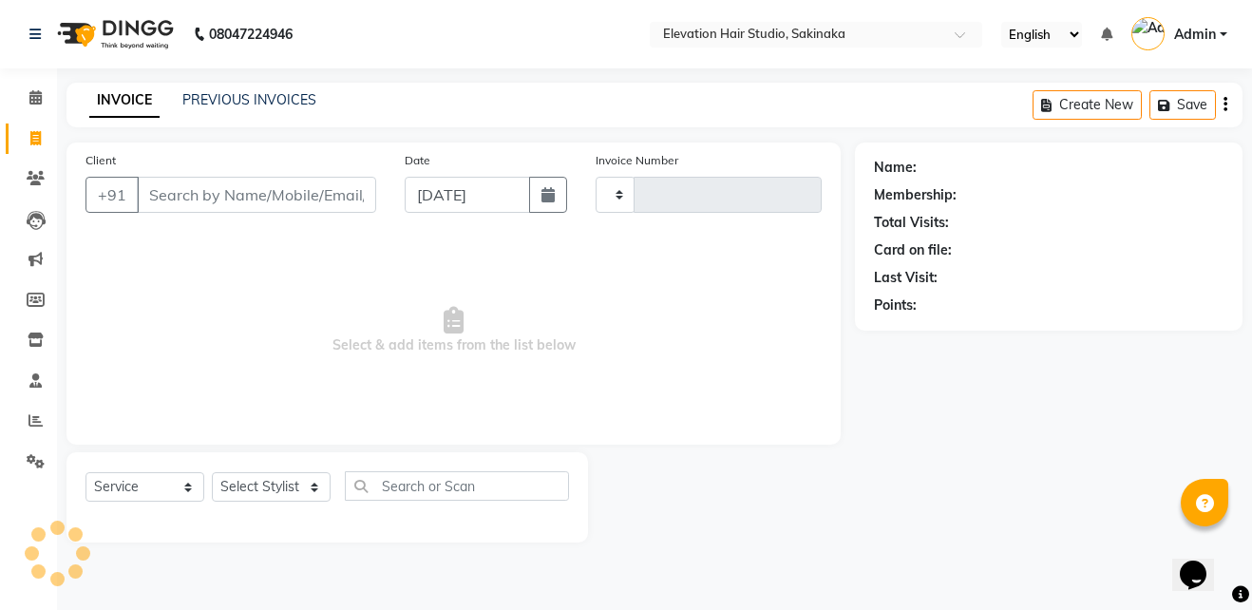
type input "1625"
select select "4949"
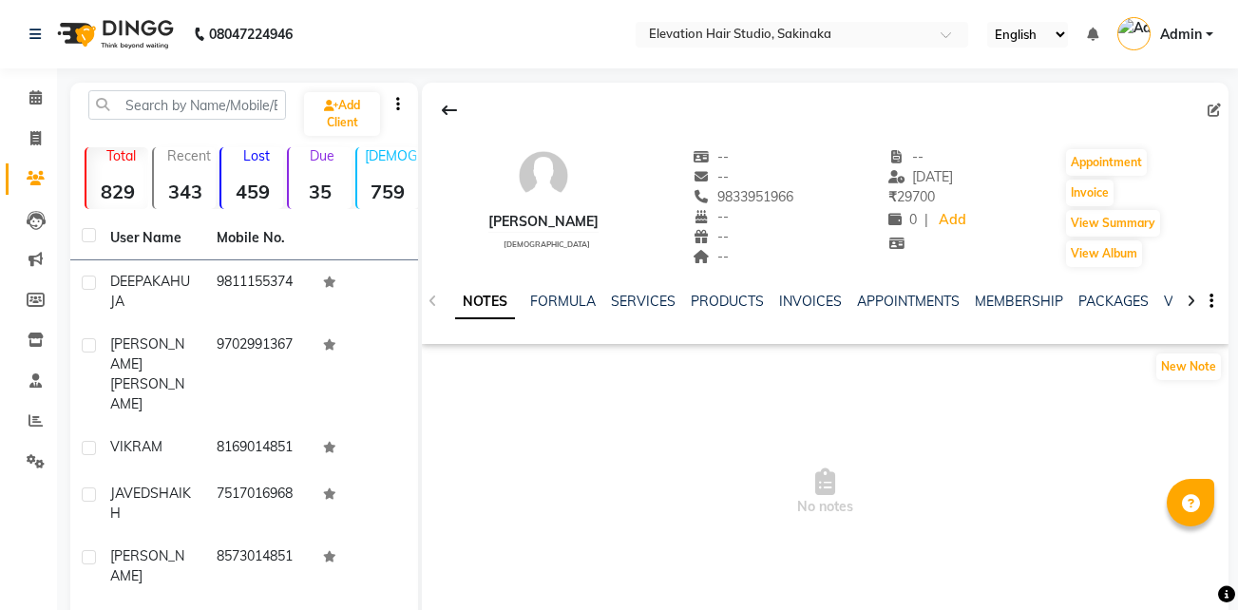
click at [800, 292] on div "INVOICES" at bounding box center [810, 302] width 63 height 20
click at [806, 303] on link "INVOICES" at bounding box center [810, 301] width 63 height 17
select select "en"
click at [794, 294] on link "INVOICES" at bounding box center [810, 301] width 63 height 17
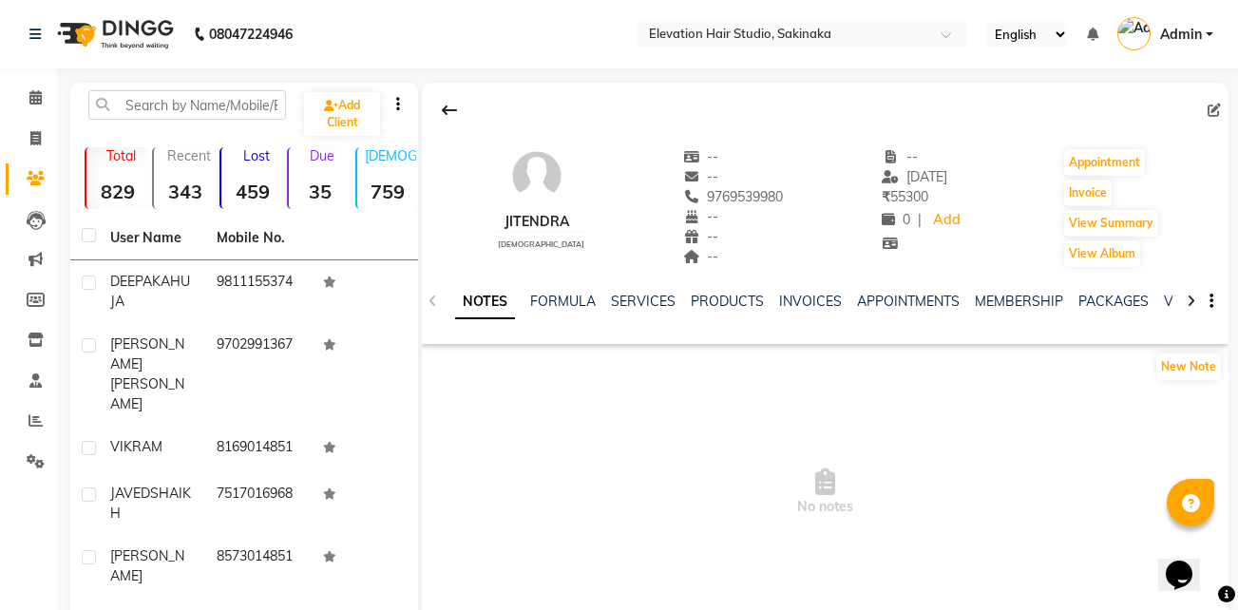
click at [809, 312] on div "NOTES FORMULA SERVICES PRODUCTS INVOICES APPOINTMENTS MEMBERSHIP PACKAGES VOUCH…" at bounding box center [802, 309] width 694 height 35
click at [812, 303] on link "INVOICES" at bounding box center [810, 301] width 63 height 17
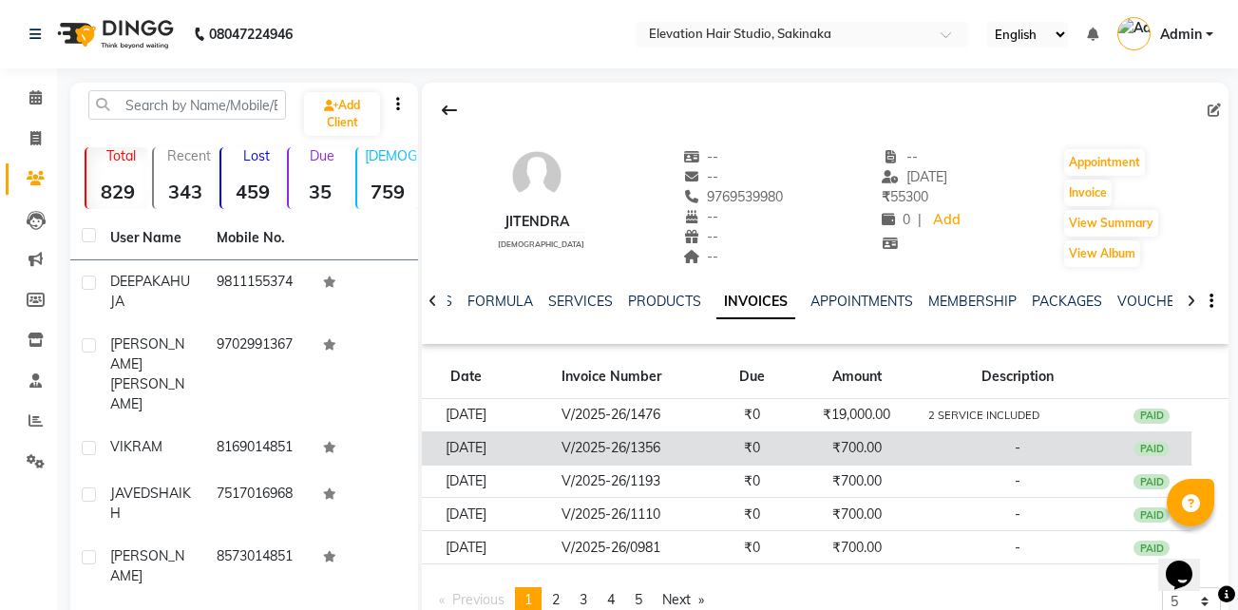
scroll to position [189, 0]
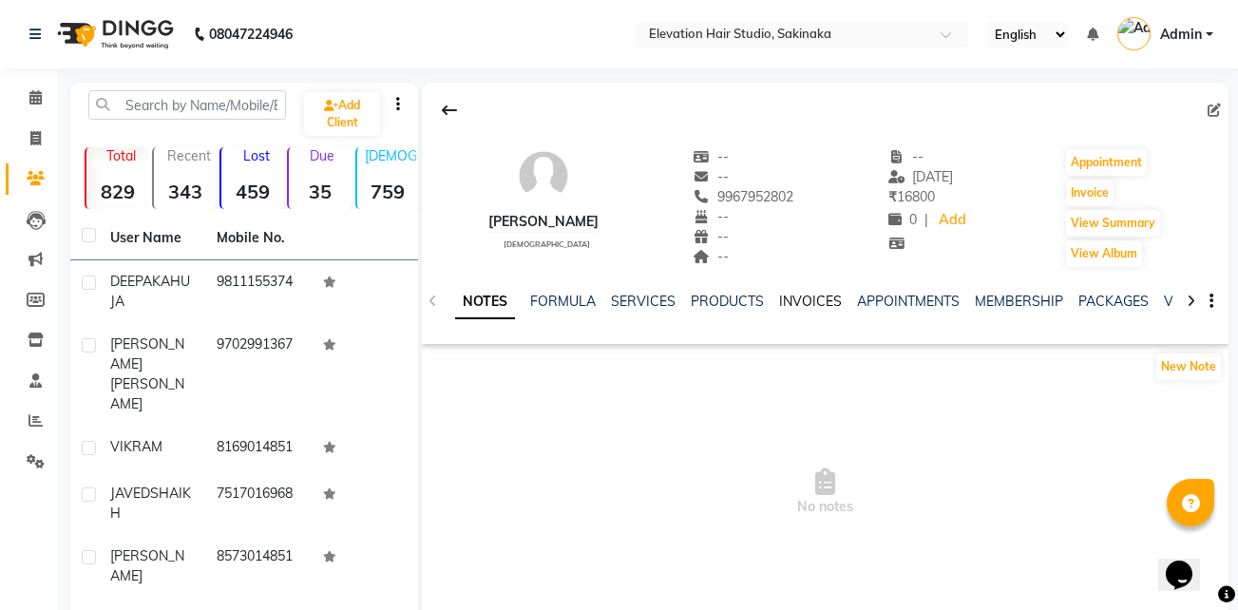
click at [812, 298] on link "INVOICES" at bounding box center [810, 301] width 63 height 17
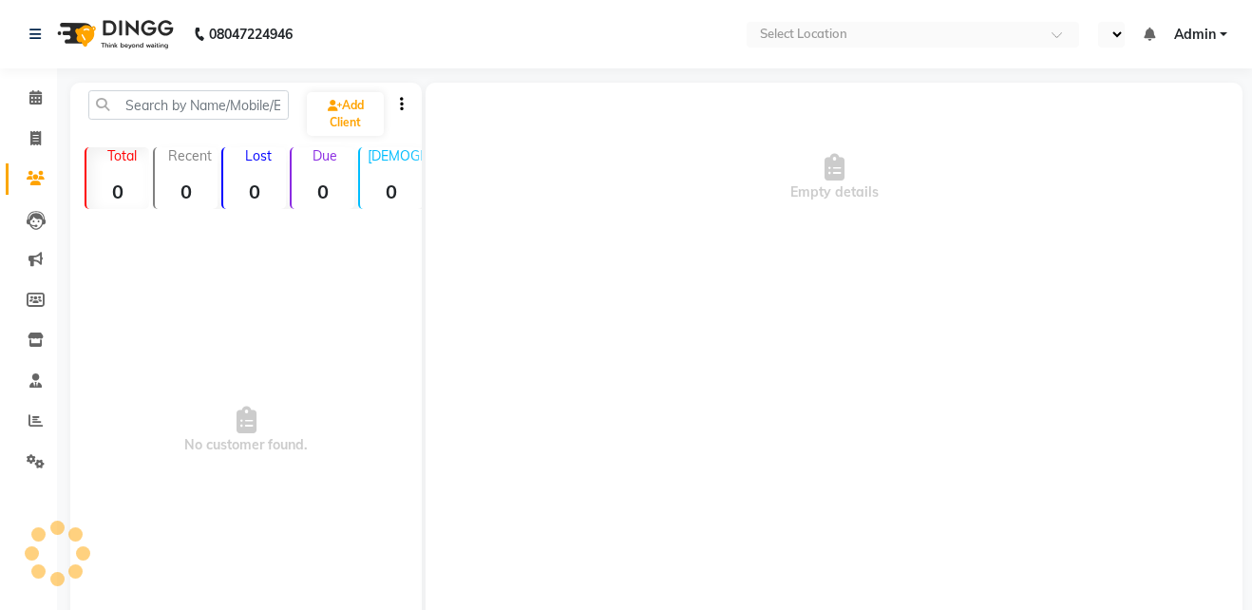
select select "en"
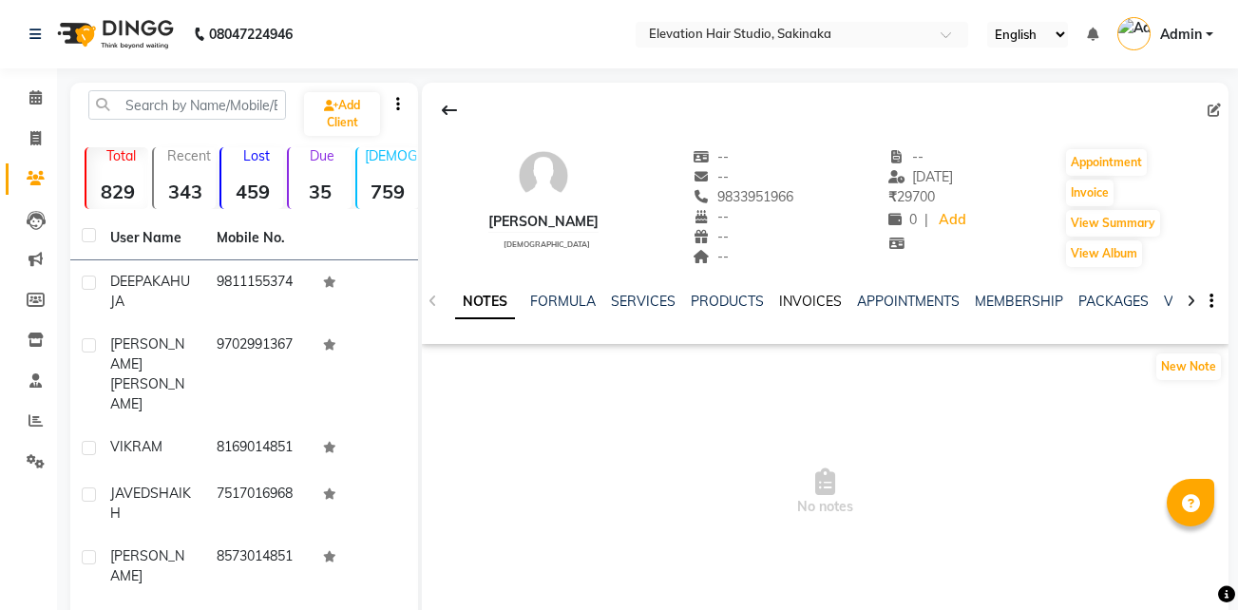
click at [806, 297] on link "INVOICES" at bounding box center [810, 301] width 63 height 17
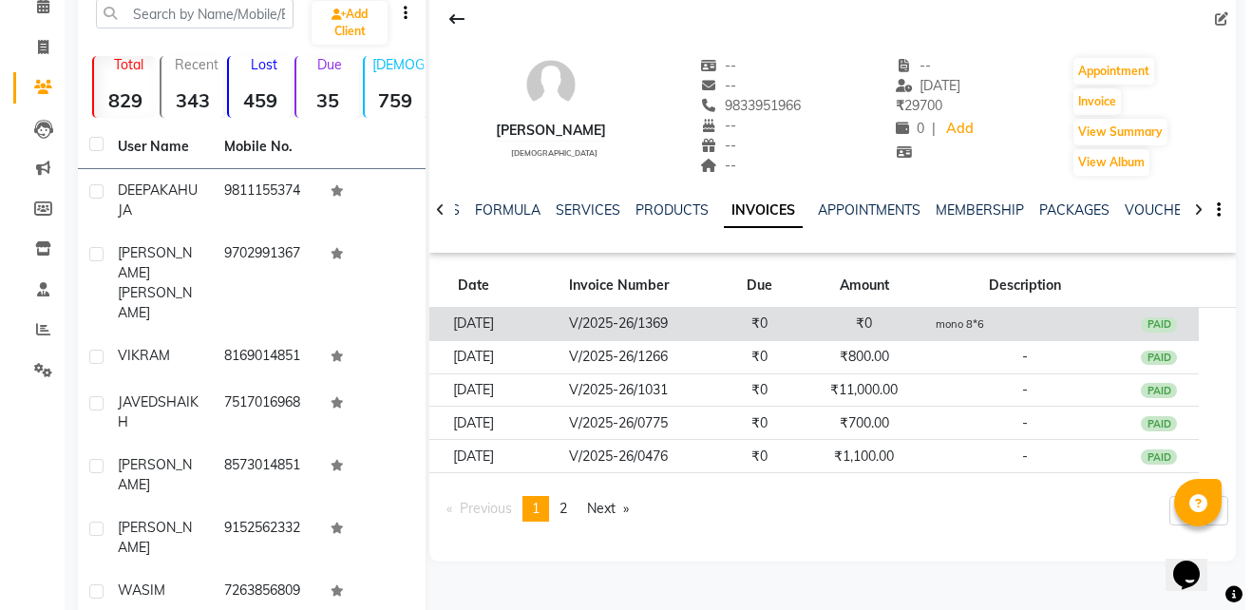
scroll to position [95, 0]
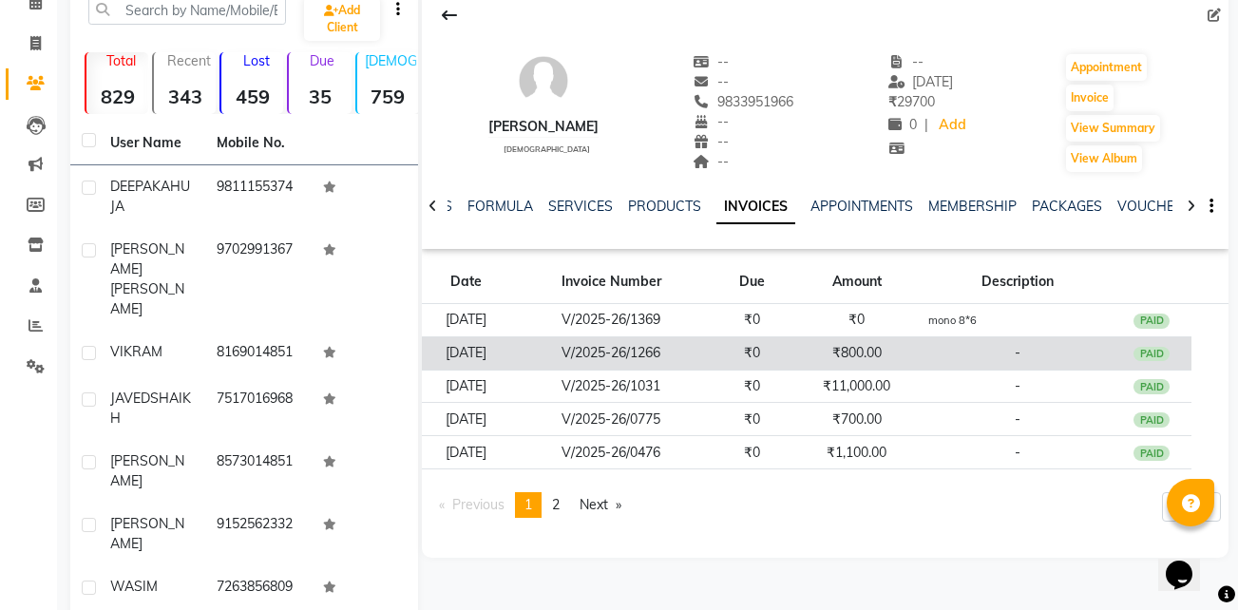
click at [845, 361] on td "₹800.00" at bounding box center [856, 352] width 131 height 33
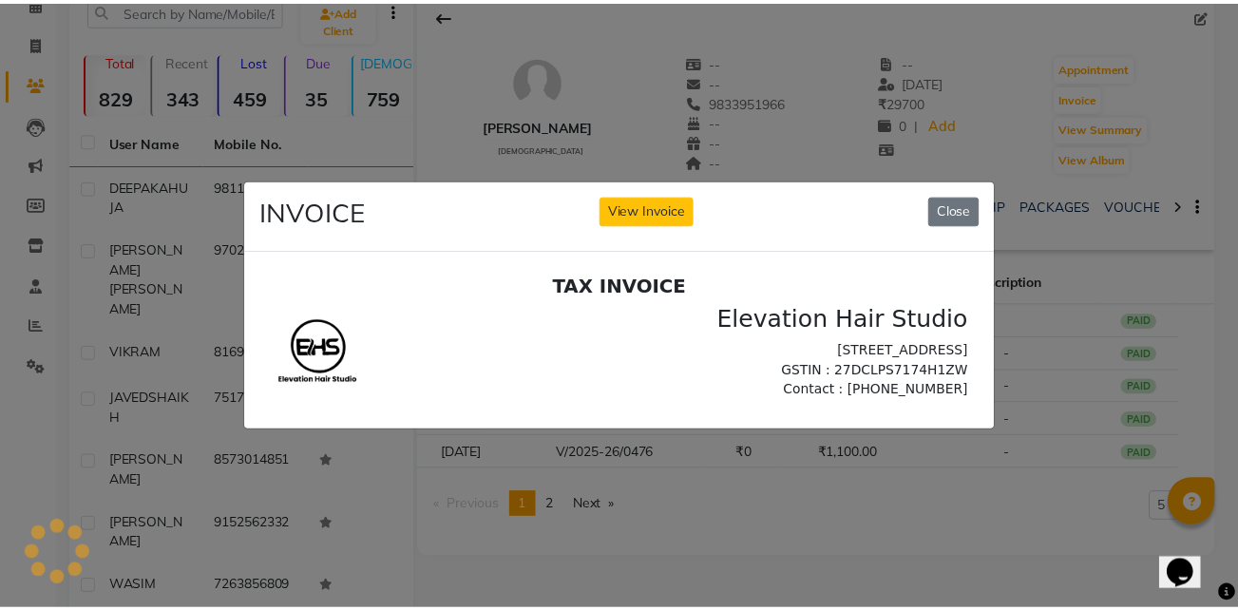
scroll to position [0, 0]
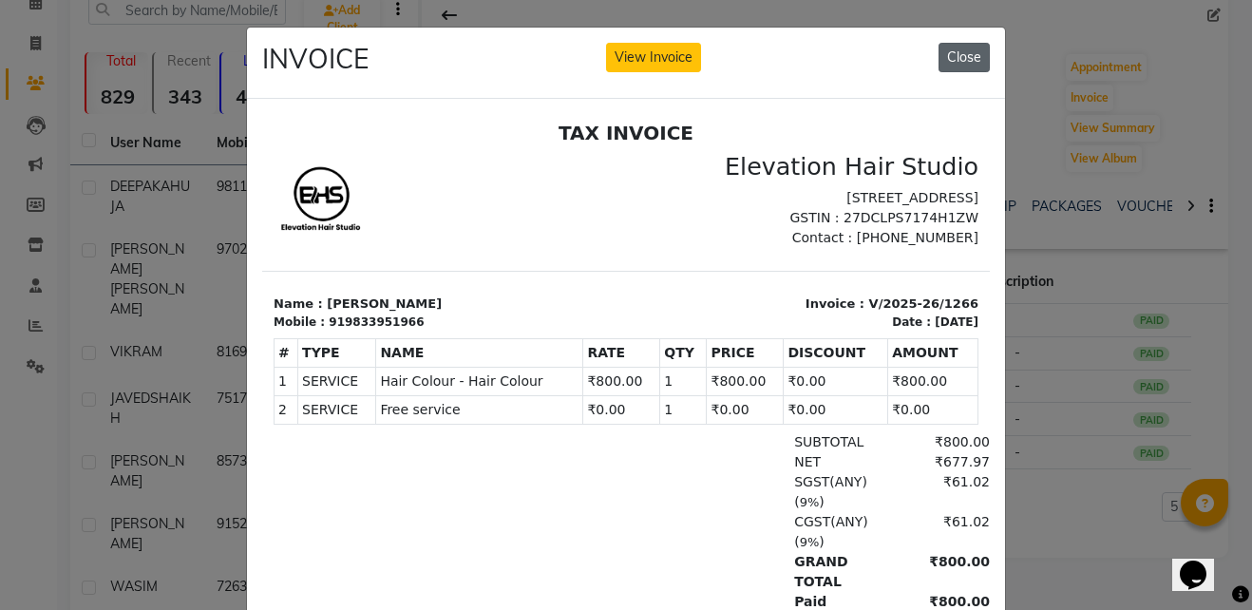
click at [939, 53] on button "Close" at bounding box center [964, 57] width 51 height 29
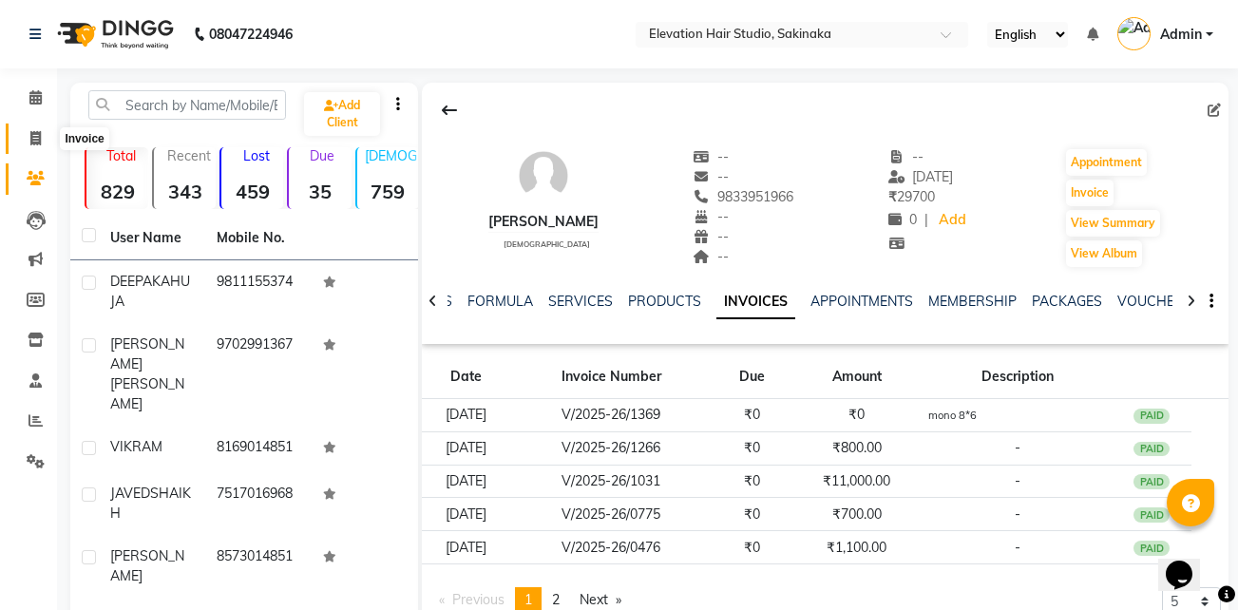
click at [36, 131] on icon at bounding box center [35, 138] width 10 height 14
select select "service"
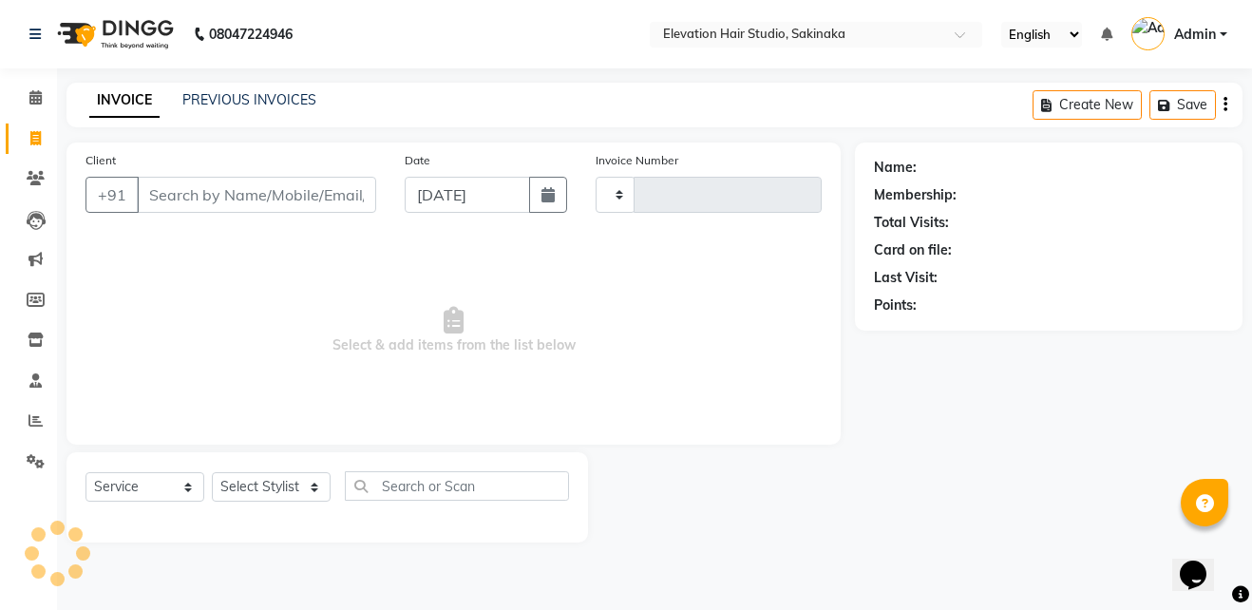
type input "1622"
select select "4949"
click at [170, 189] on input "Client" at bounding box center [256, 195] width 239 height 36
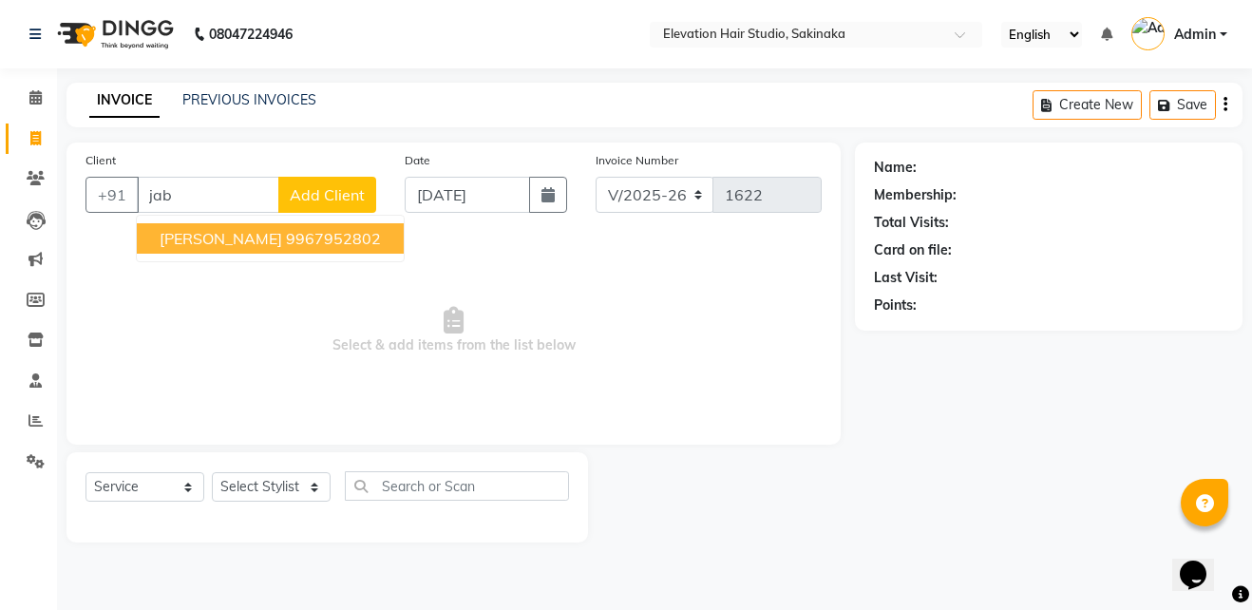
click at [173, 238] on span "JABASTIN NADAR" at bounding box center [221, 238] width 123 height 19
type input "9967952802"
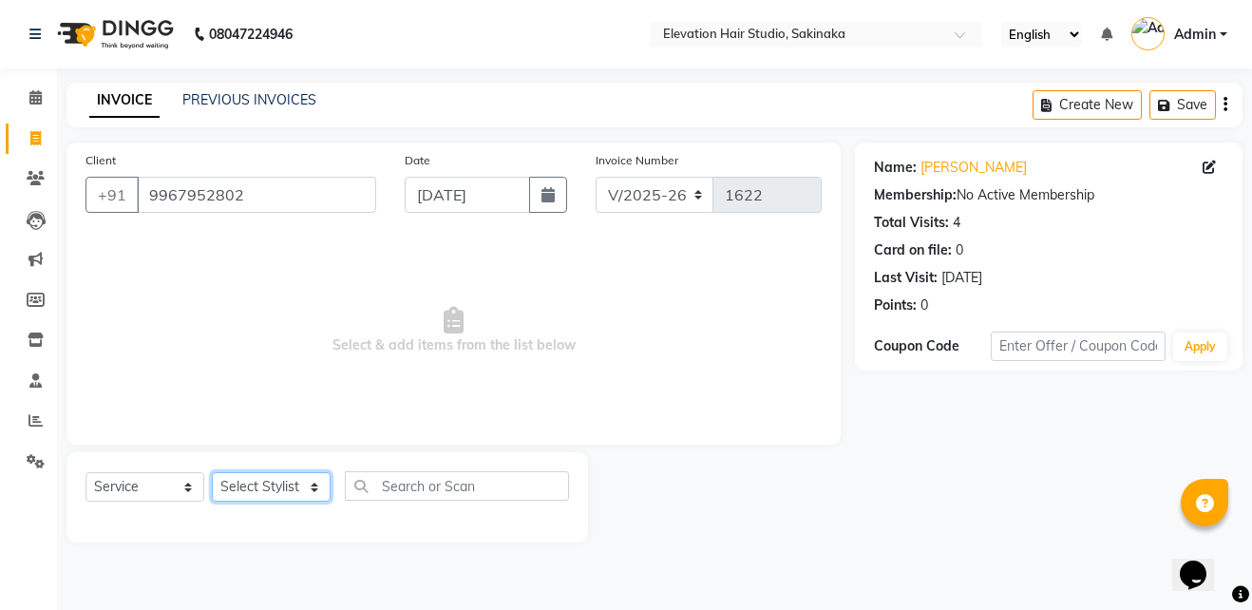
click at [247, 486] on select "Select Stylist Admin (EHS Thane) ANEES DILIP KAPIL PRIYA RUPESH SAHIL Sarfaraz …" at bounding box center [271, 486] width 119 height 29
select select "65659"
click at [212, 472] on select "Select Stylist Admin (EHS Thane) ANEES DILIP KAPIL PRIYA RUPESH SAHIL Sarfaraz …" at bounding box center [271, 486] width 119 height 29
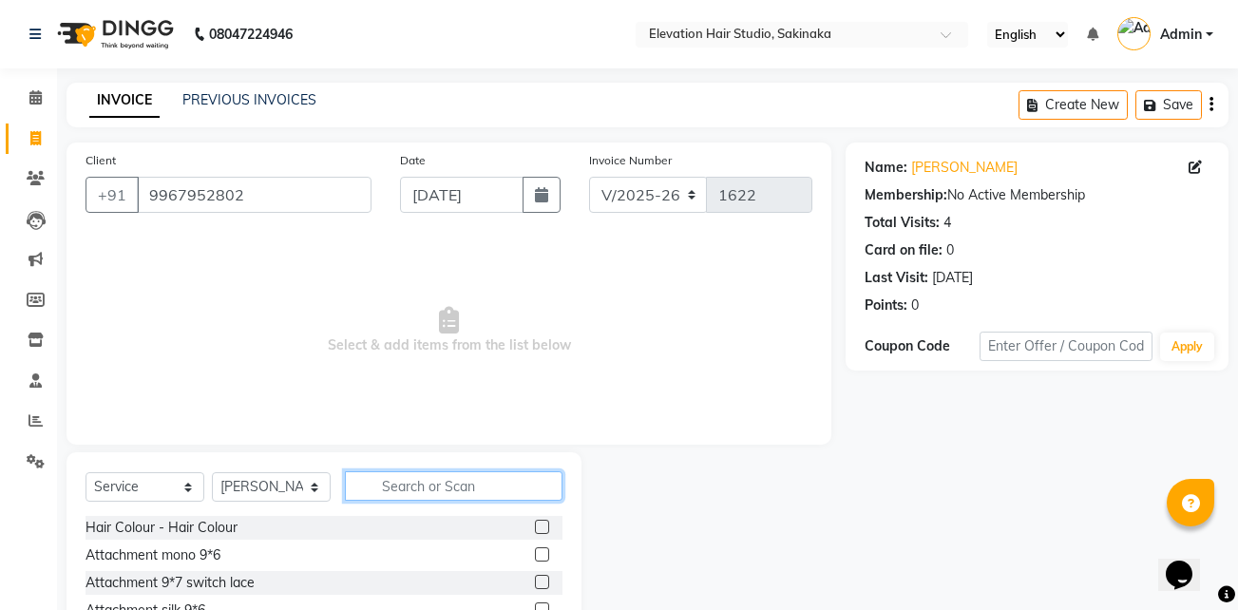
click at [438, 489] on input "text" at bounding box center [454, 485] width 218 height 29
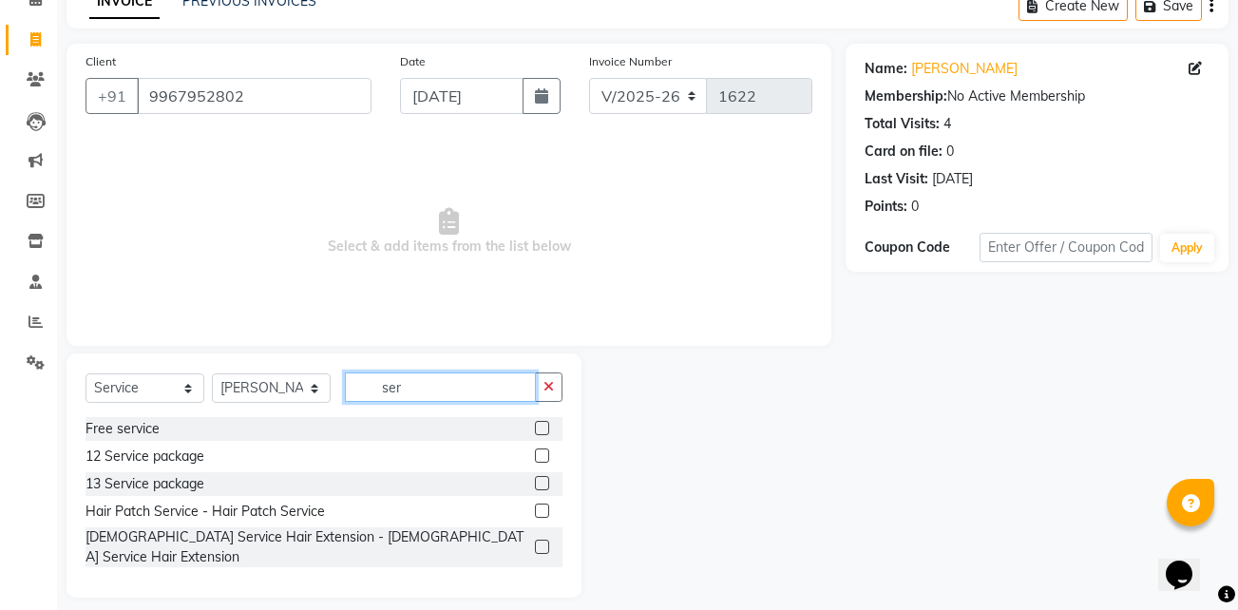
type input "ser"
click at [548, 509] on label at bounding box center [542, 510] width 14 height 14
click at [547, 509] on input "checkbox" at bounding box center [541, 511] width 12 height 12
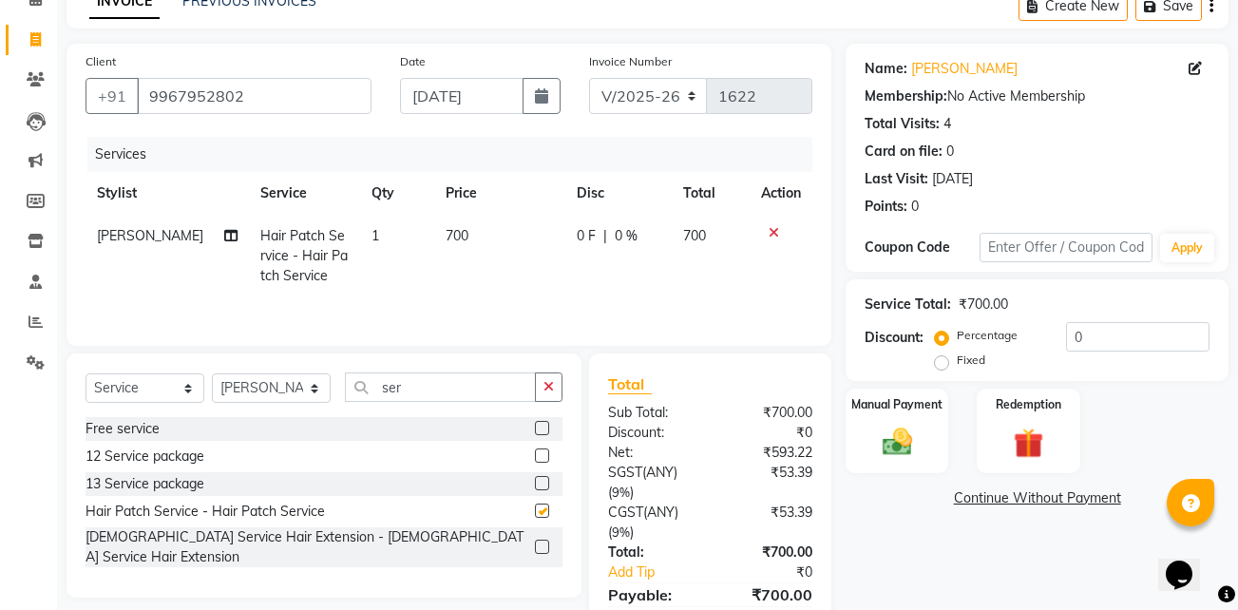
checkbox input "false"
click at [446, 237] on span "700" at bounding box center [457, 235] width 23 height 17
select select "65659"
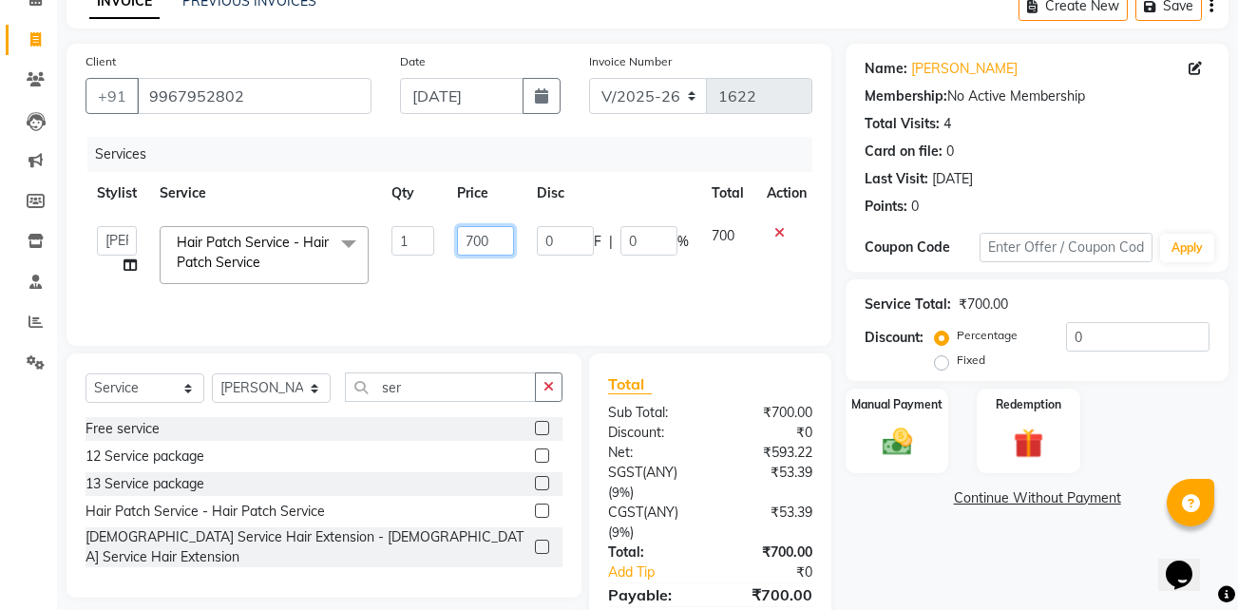
click at [473, 235] on input "700" at bounding box center [485, 240] width 57 height 29
type input "600"
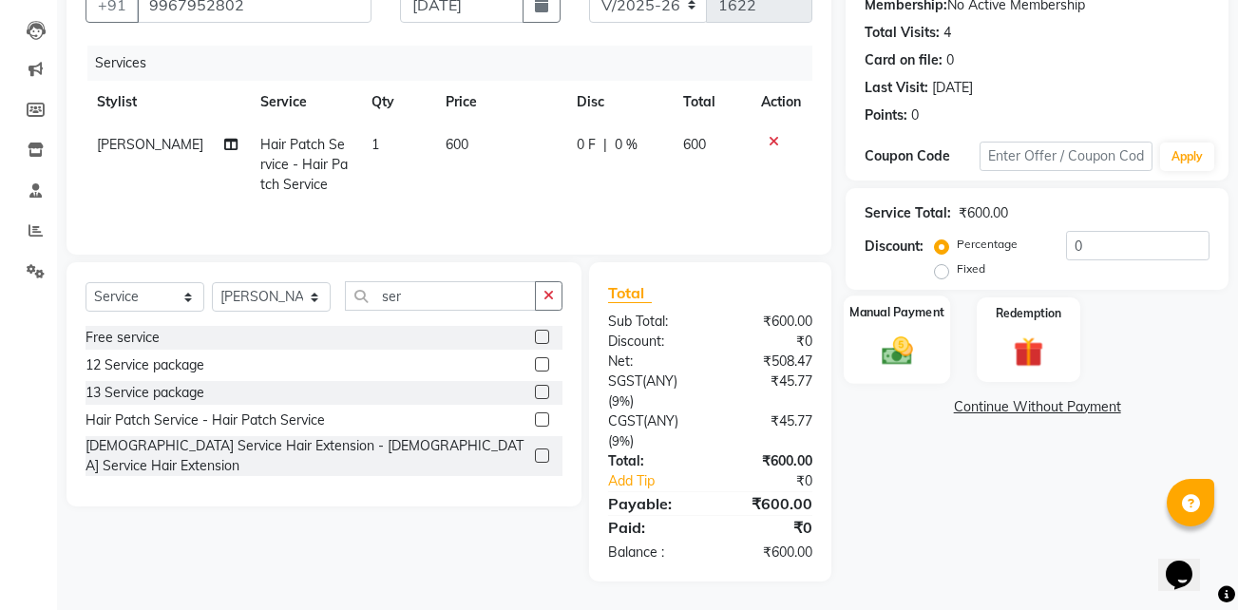
click at [876, 351] on img at bounding box center [897, 350] width 50 height 36
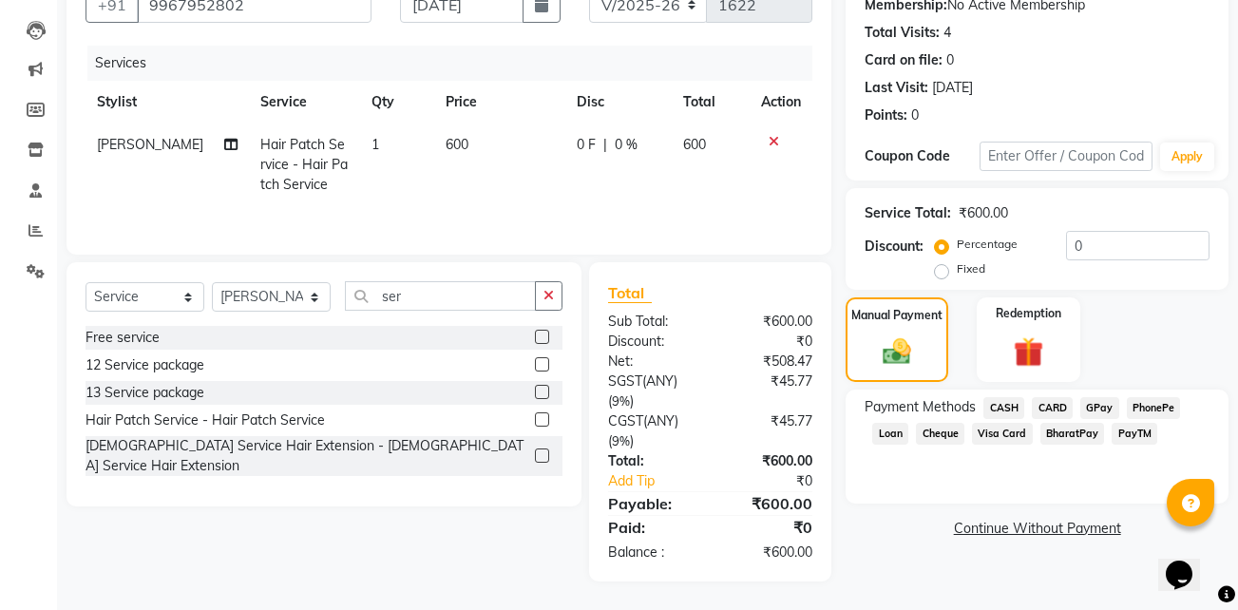
click at [1102, 400] on span "GPay" at bounding box center [1099, 408] width 39 height 22
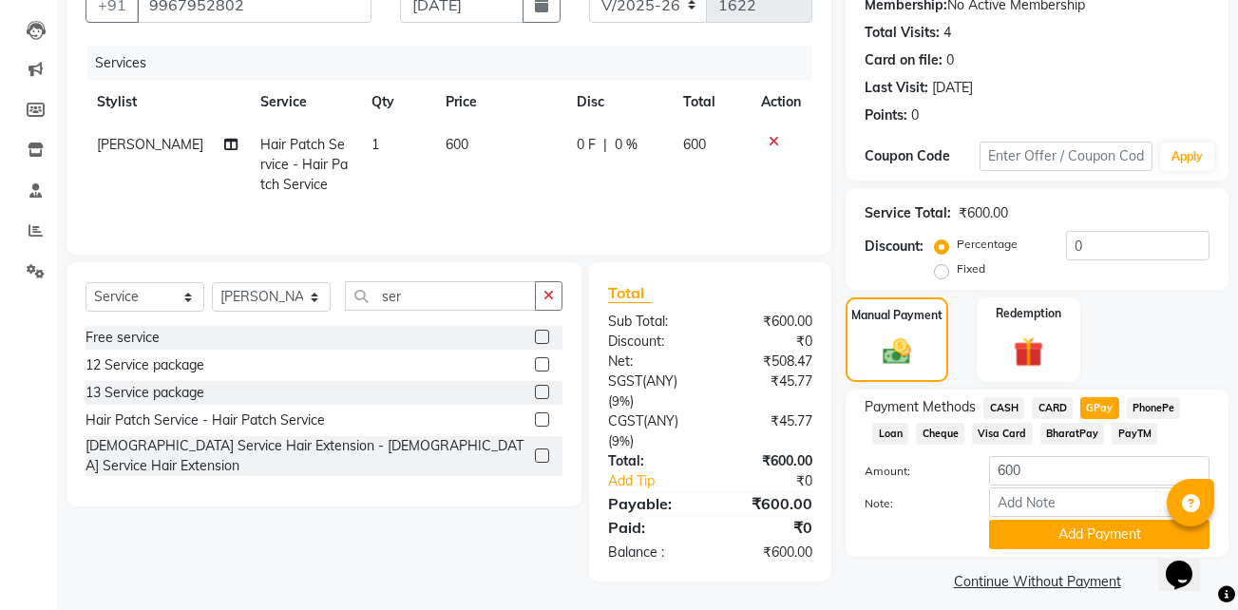
scroll to position [204, 0]
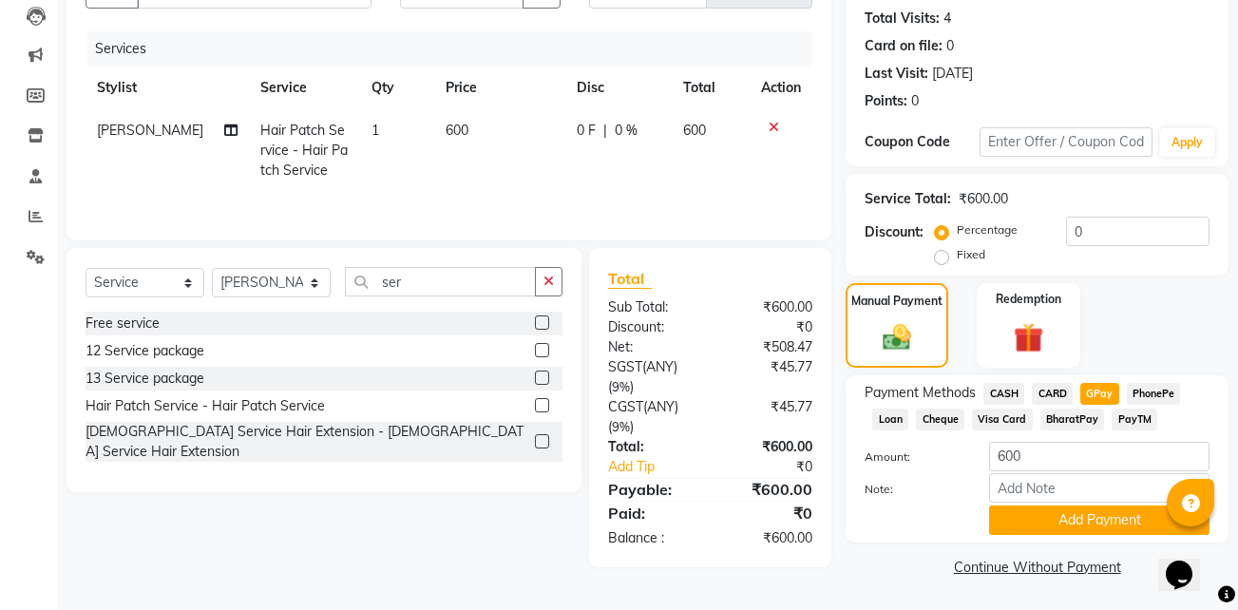
click at [1016, 540] on div "Payment Methods CASH CARD GPay PhonePe Loan Cheque Visa Card BharatPay PayTM Am…" at bounding box center [1036, 458] width 383 height 167
click at [1023, 534] on button "Add Payment" at bounding box center [1099, 519] width 220 height 29
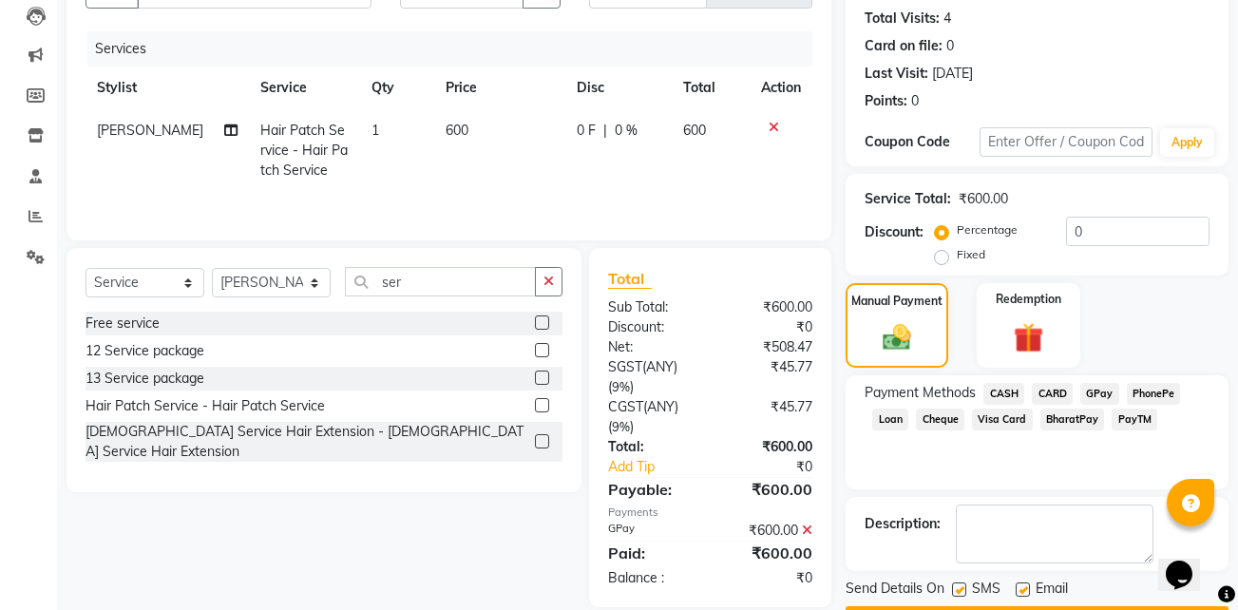
scroll to position [258, 0]
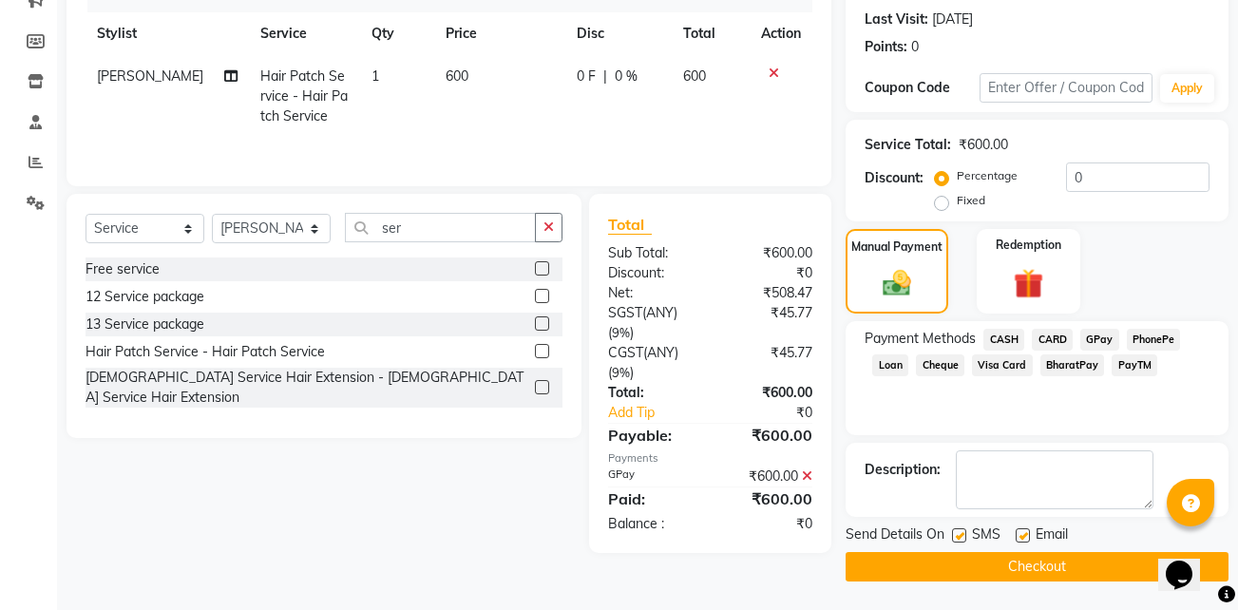
click at [1022, 538] on label at bounding box center [1022, 535] width 14 height 14
click at [1022, 538] on input "checkbox" at bounding box center [1021, 536] width 12 height 12
checkbox input "false"
click at [952, 534] on label at bounding box center [959, 535] width 14 height 14
click at [952, 534] on input "checkbox" at bounding box center [958, 536] width 12 height 12
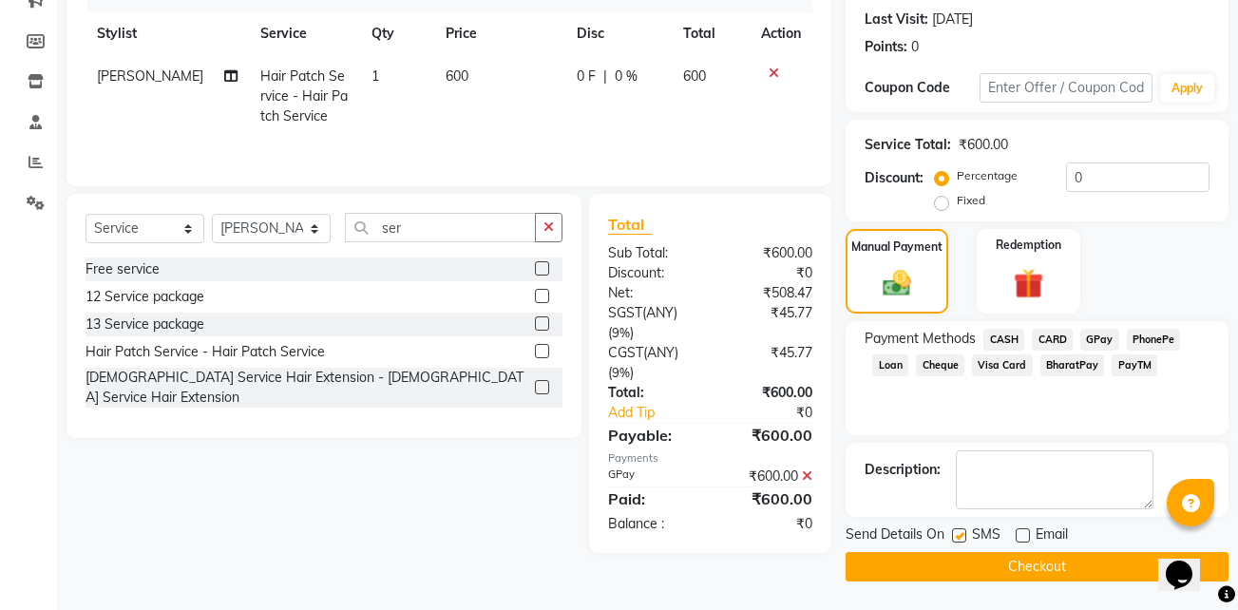
checkbox input "false"
click at [955, 582] on main "INVOICE PREVIOUS INVOICES Create New Save Client +91 9967952802 Date 02-09-2025…" at bounding box center [647, 217] width 1181 height 786
click at [955, 579] on button "Checkout" at bounding box center [1036, 566] width 383 height 29
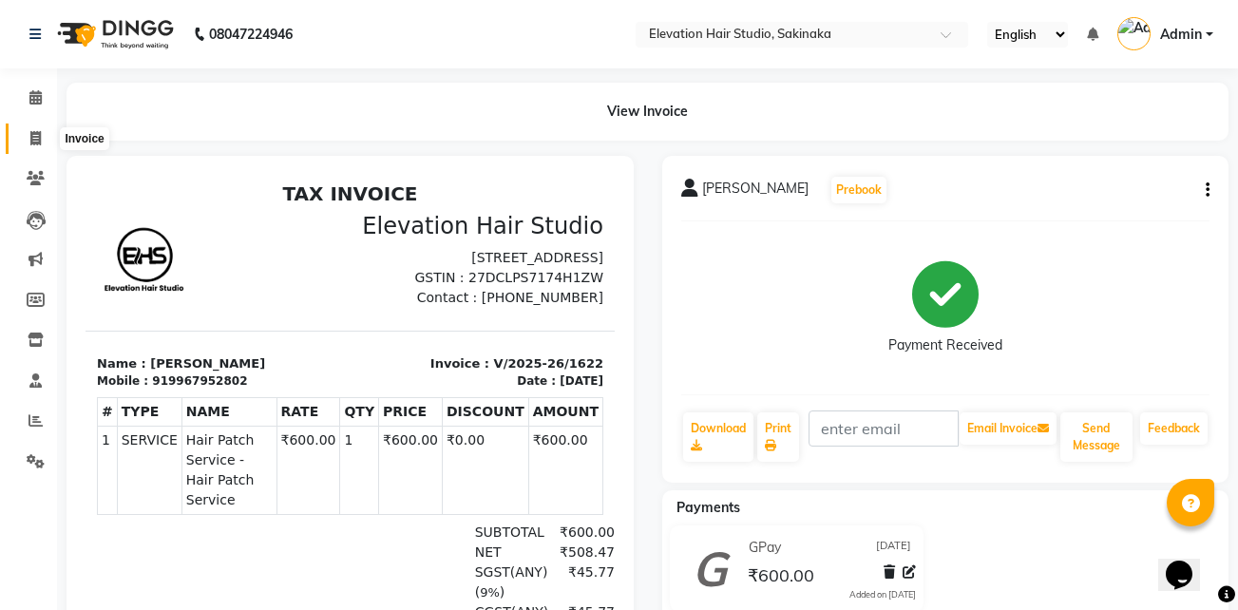
click at [32, 142] on icon at bounding box center [35, 138] width 10 height 14
select select "service"
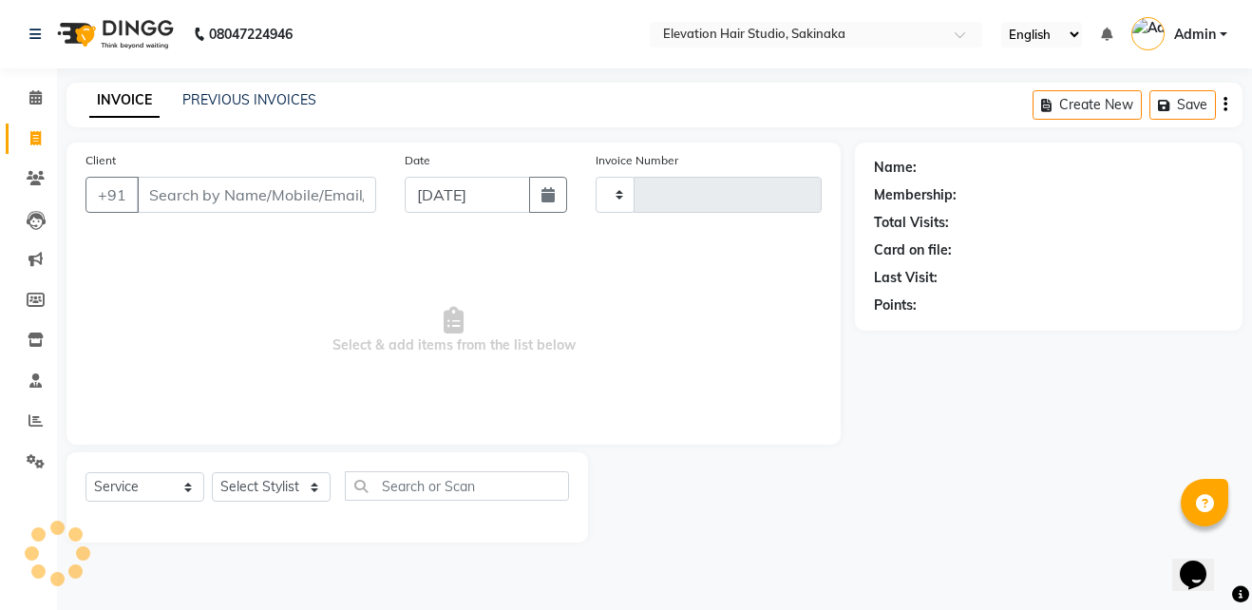
type input "1623"
select select "4949"
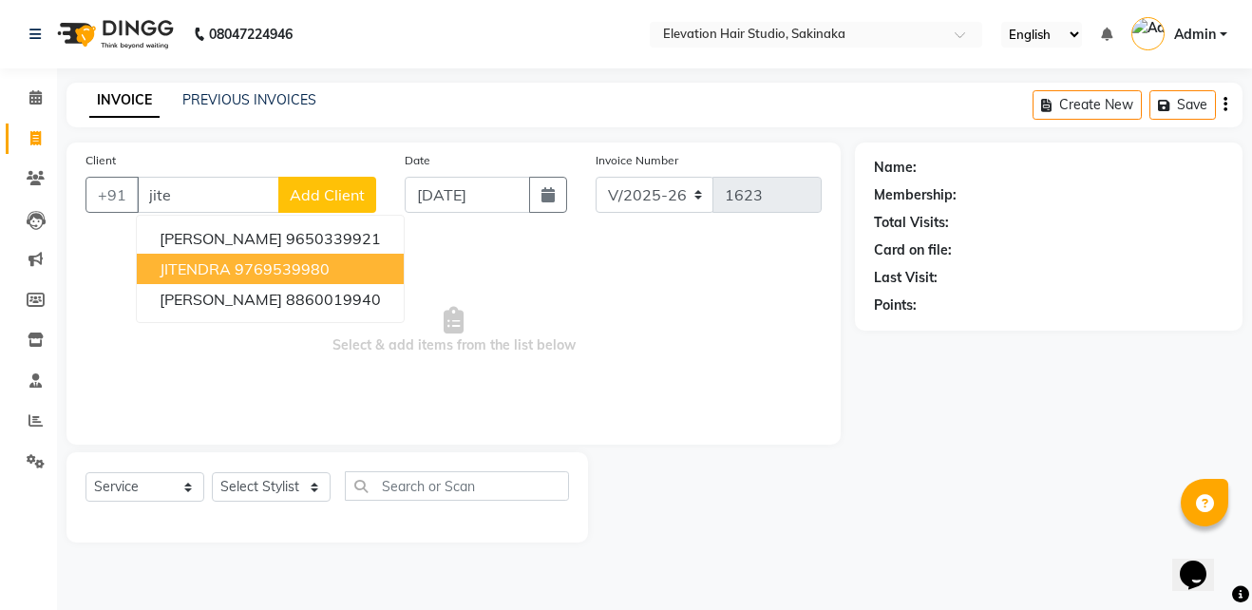
click at [240, 275] on ngb-highlight "9769539980" at bounding box center [282, 268] width 95 height 19
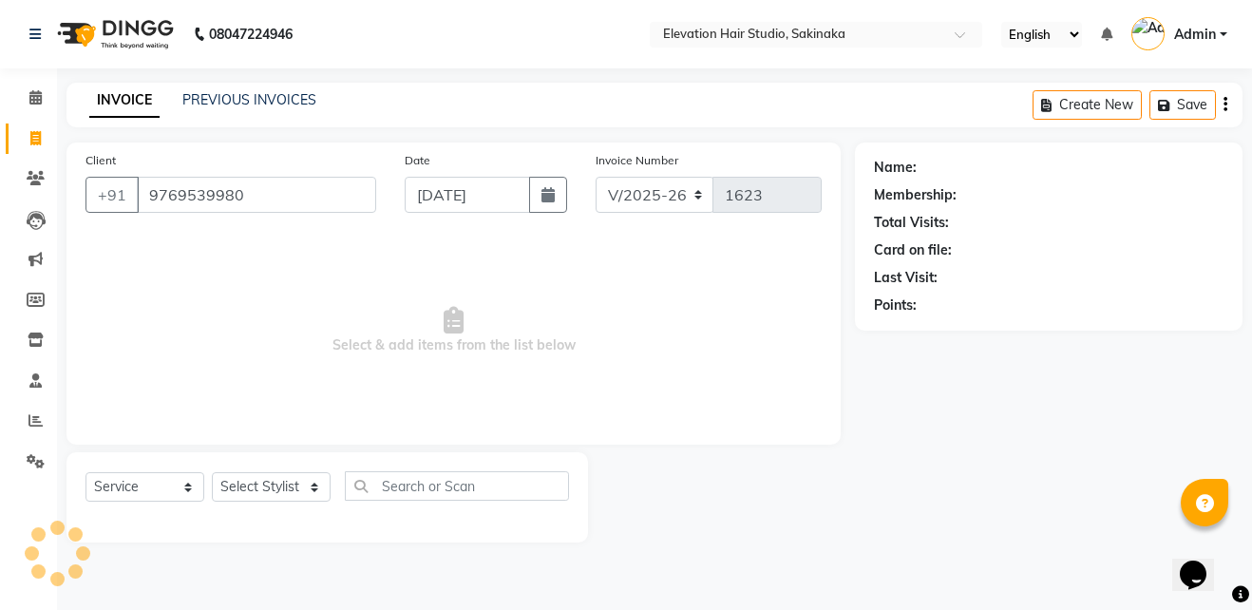
type input "9769539980"
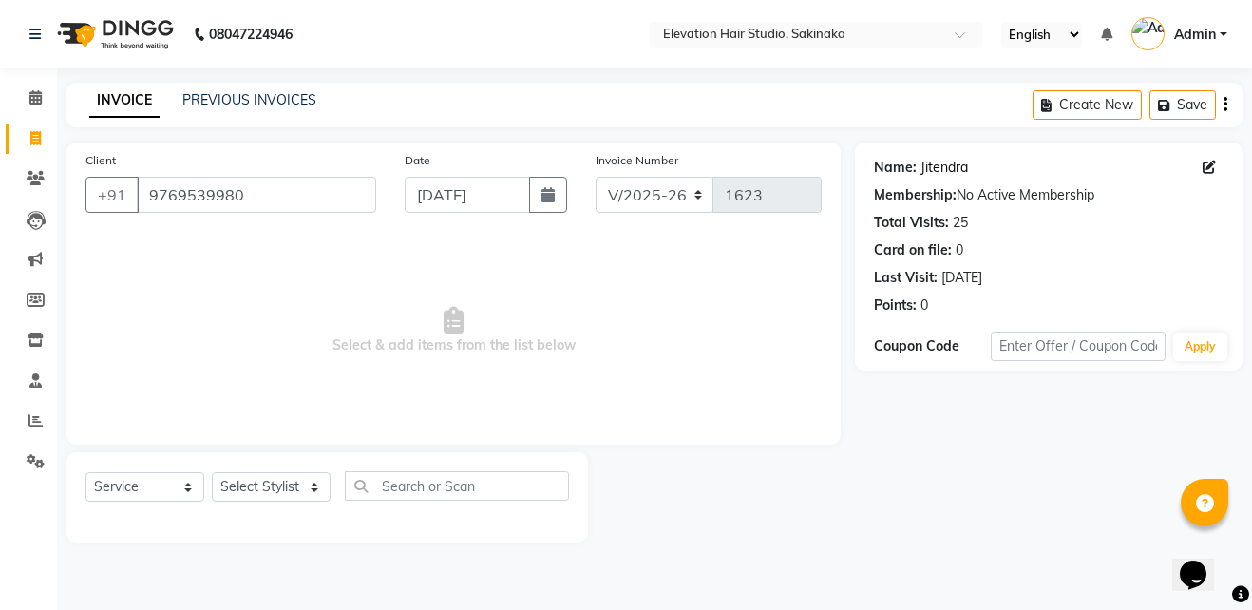
click at [929, 158] on link "Jitendra" at bounding box center [943, 168] width 47 height 20
click at [266, 485] on select "Select Stylist Admin (EHS Thane) ANEES DILIP KAPIL PRIYA RUPESH SAHIL Sarfaraz …" at bounding box center [271, 486] width 119 height 29
select select "84316"
click at [212, 472] on select "Select Stylist Admin (EHS Thane) ANEES DILIP KAPIL PRIYA RUPESH SAHIL Sarfaraz …" at bounding box center [271, 486] width 119 height 29
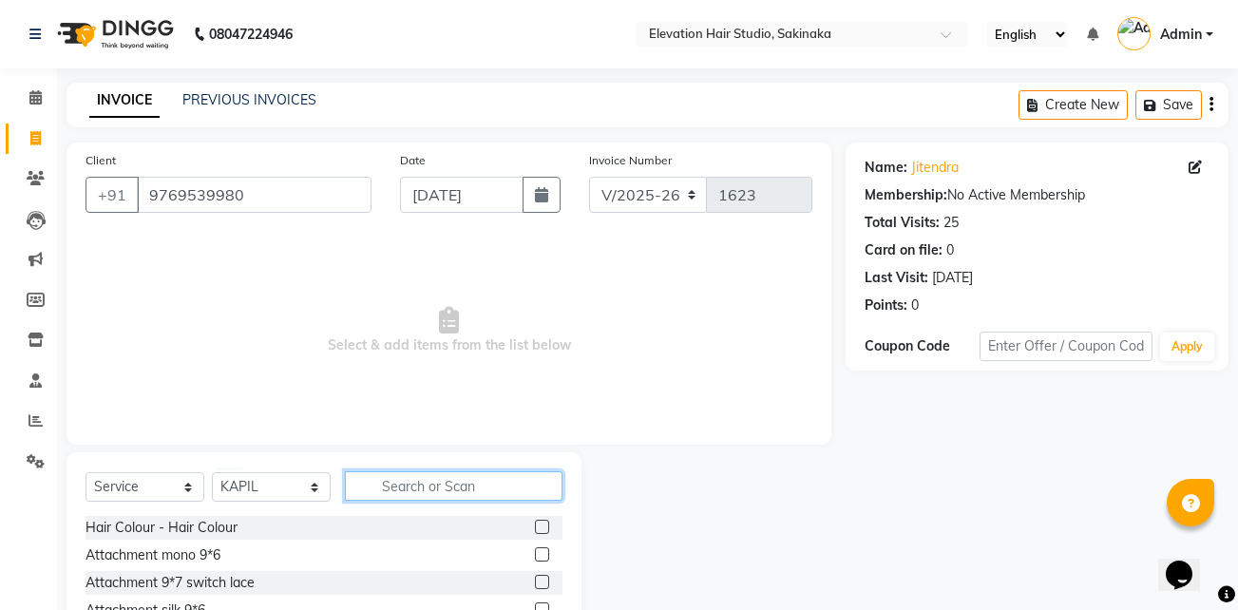
click at [492, 495] on input "text" at bounding box center [454, 485] width 218 height 29
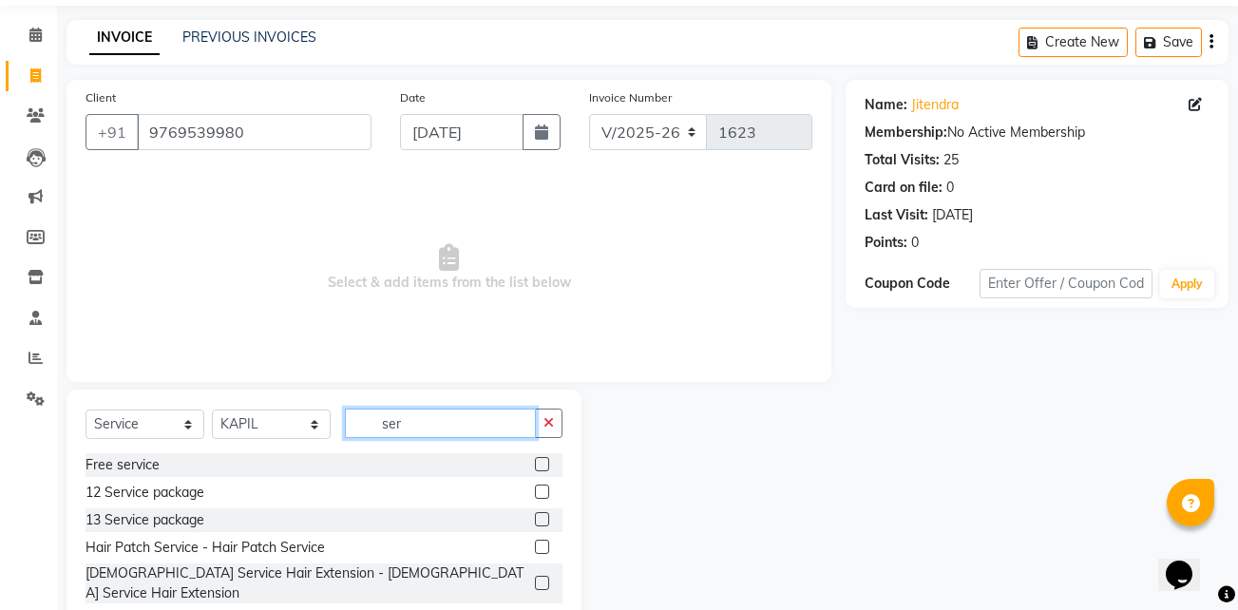
scroll to position [64, 0]
type input "ser"
click at [537, 467] on label at bounding box center [542, 463] width 14 height 14
click at [537, 467] on input "checkbox" at bounding box center [541, 464] width 12 height 12
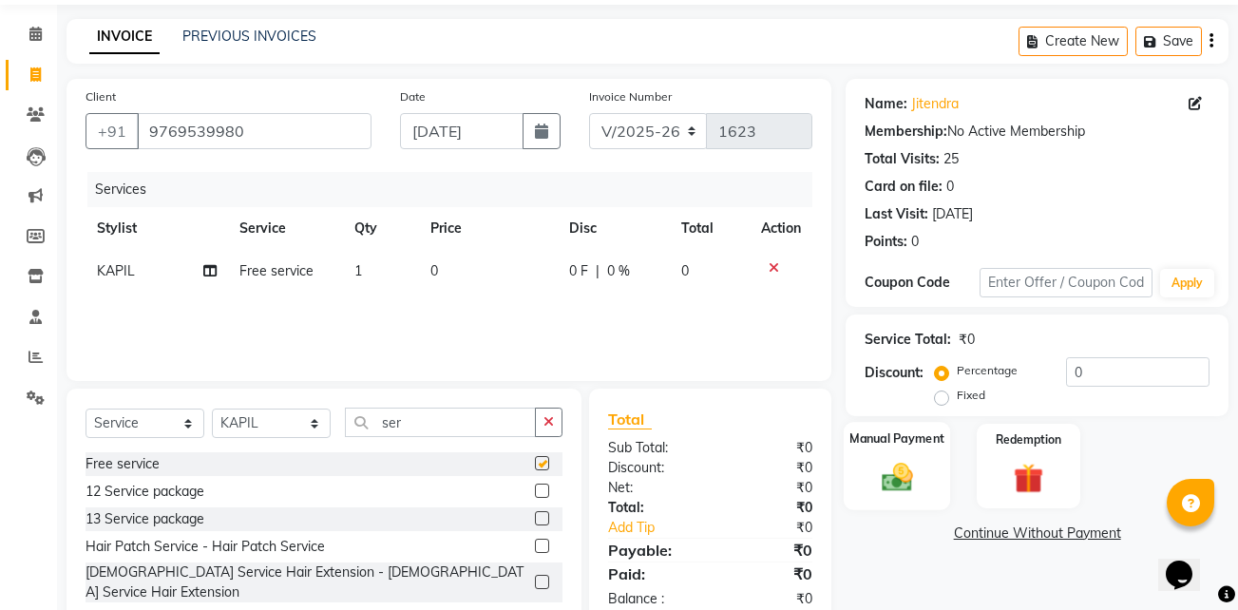
checkbox input "false"
click at [883, 499] on div "Manual Payment" at bounding box center [897, 466] width 106 height 88
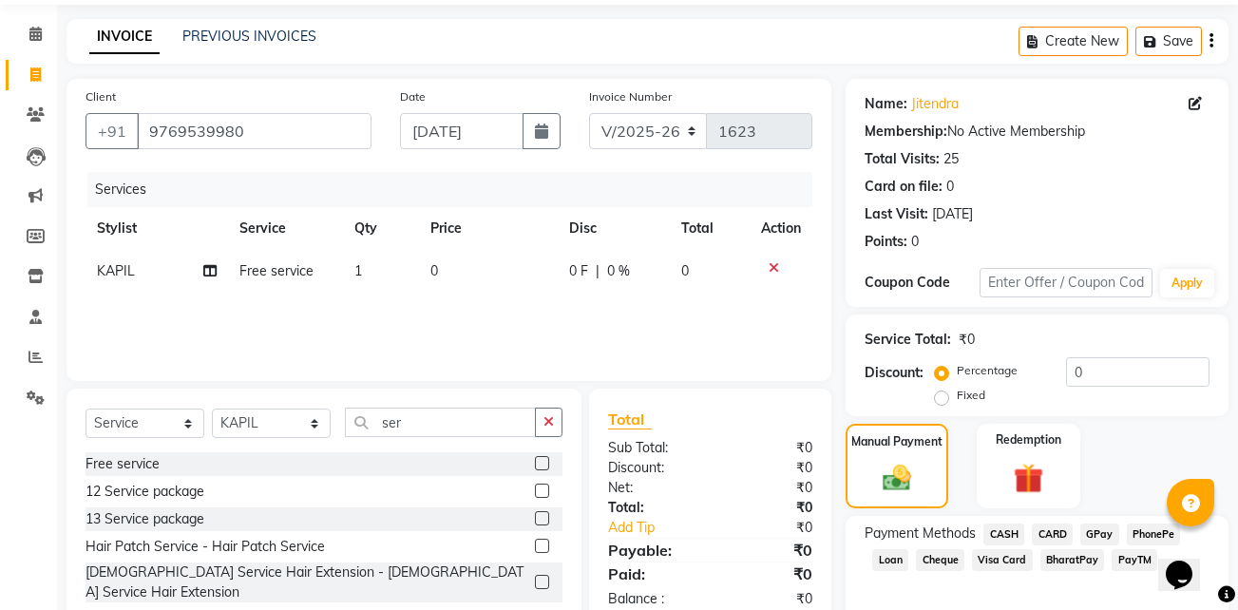
click at [1101, 533] on span "GPay" at bounding box center [1099, 534] width 39 height 22
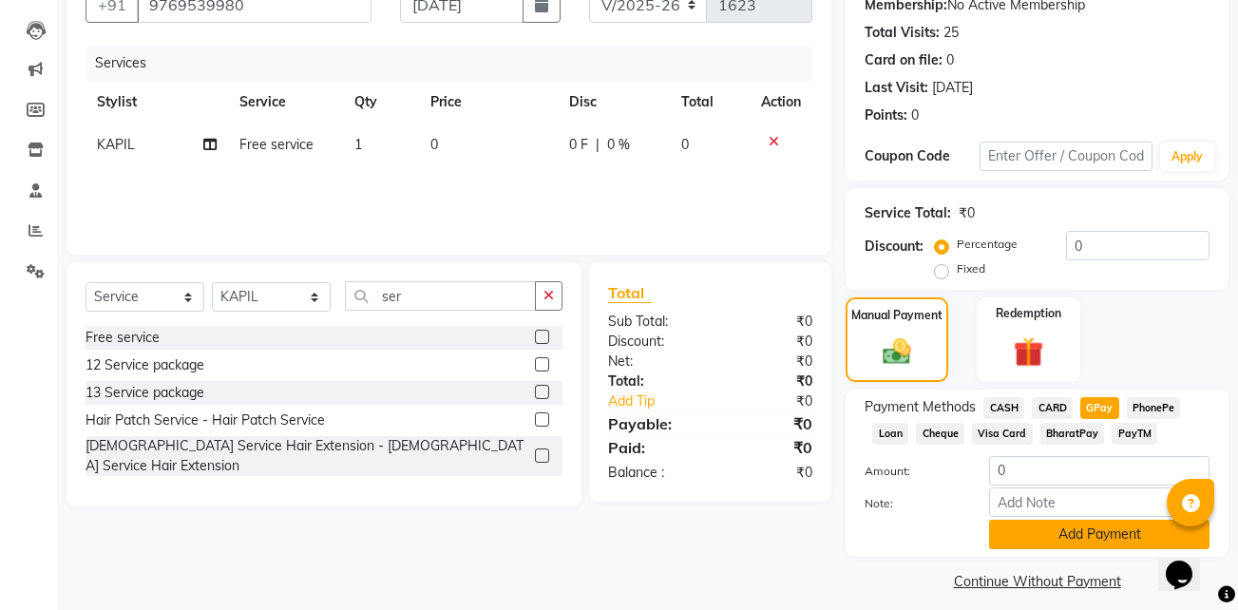
click at [1078, 548] on button "Add Payment" at bounding box center [1099, 534] width 220 height 29
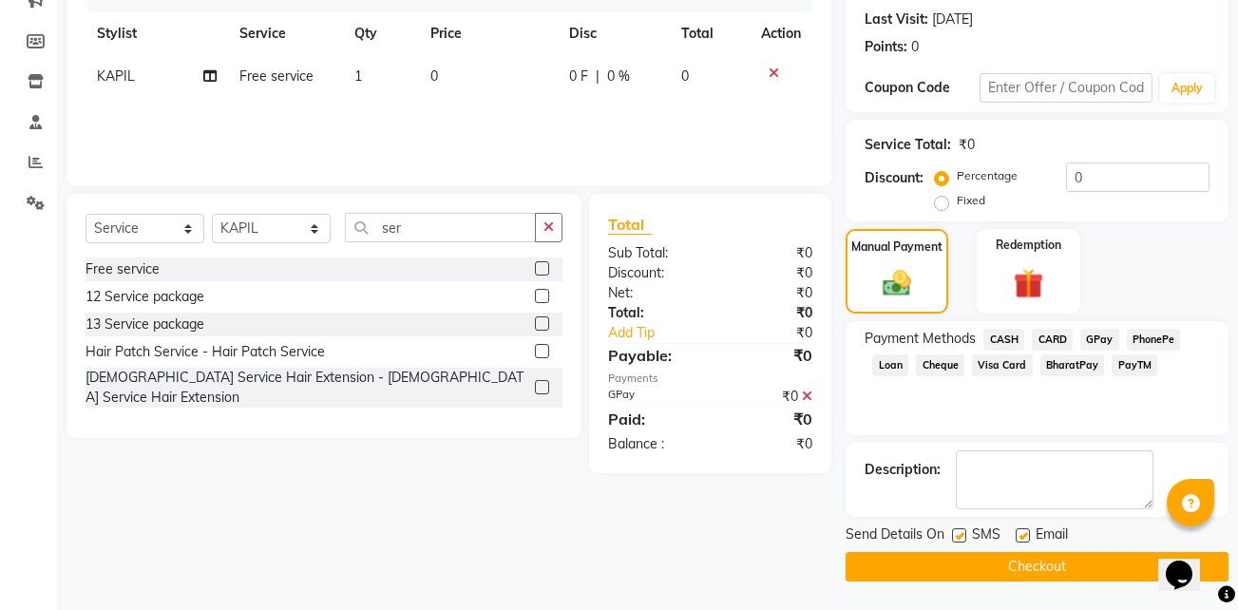
click at [1023, 535] on label at bounding box center [1022, 535] width 14 height 14
click at [1023, 535] on input "checkbox" at bounding box center [1021, 536] width 12 height 12
checkbox input "false"
click at [962, 533] on label at bounding box center [959, 535] width 14 height 14
click at [962, 533] on input "checkbox" at bounding box center [958, 536] width 12 height 12
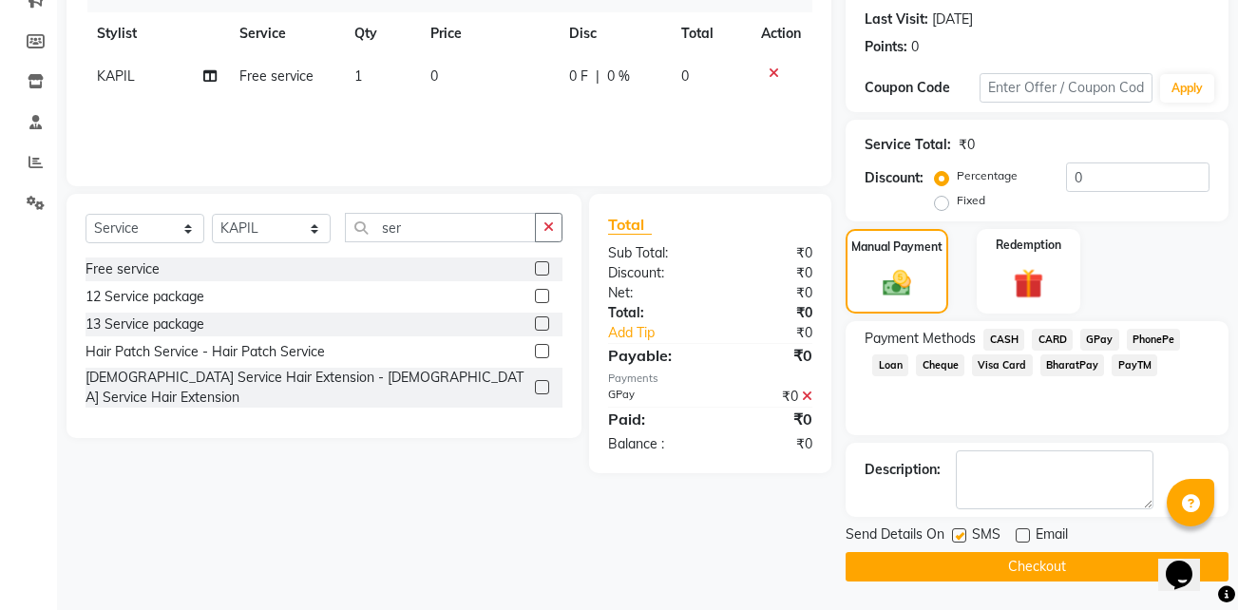
checkbox input "false"
click at [1073, 568] on button "Checkout" at bounding box center [1036, 566] width 383 height 29
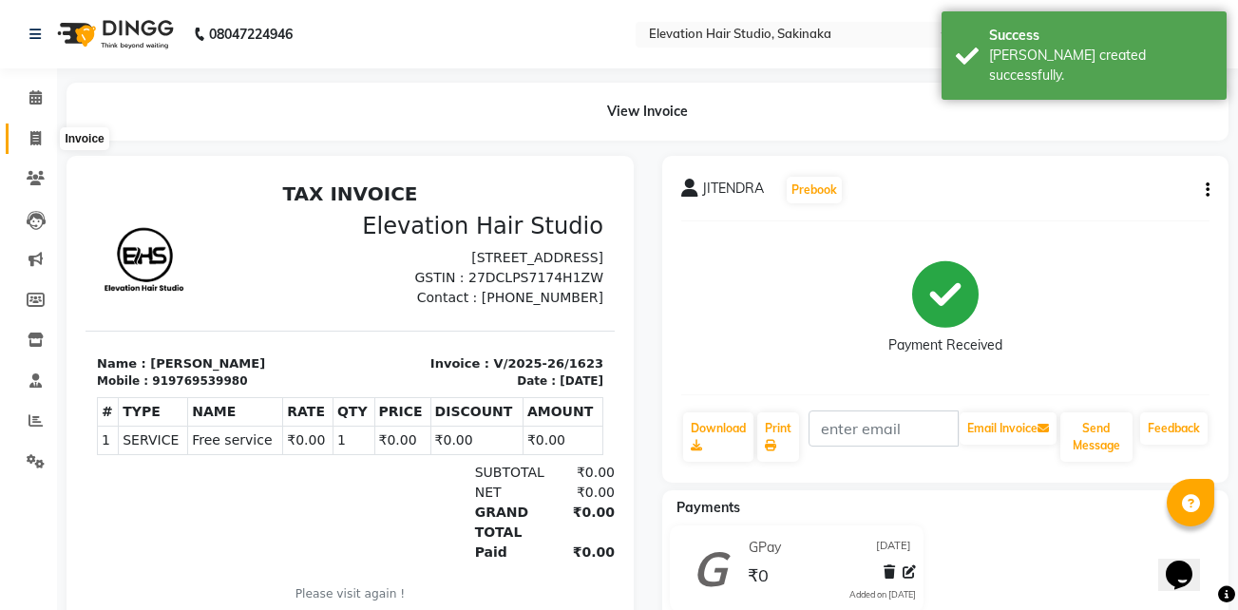
click at [39, 133] on icon at bounding box center [35, 138] width 10 height 14
select select "service"
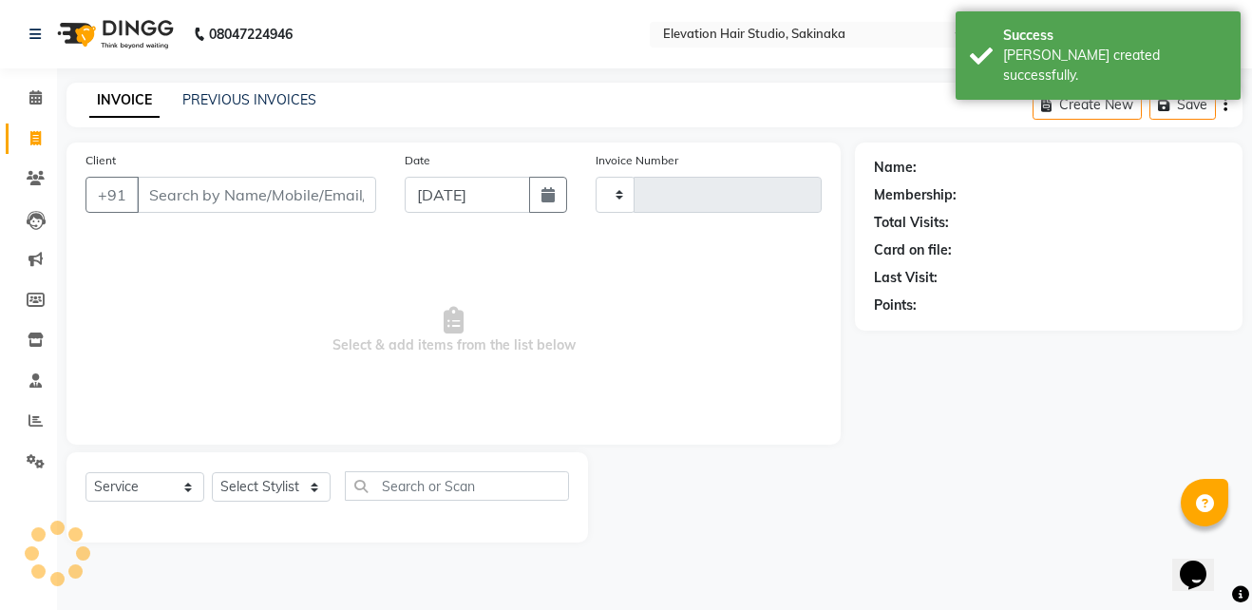
type input "1624"
select select "4949"
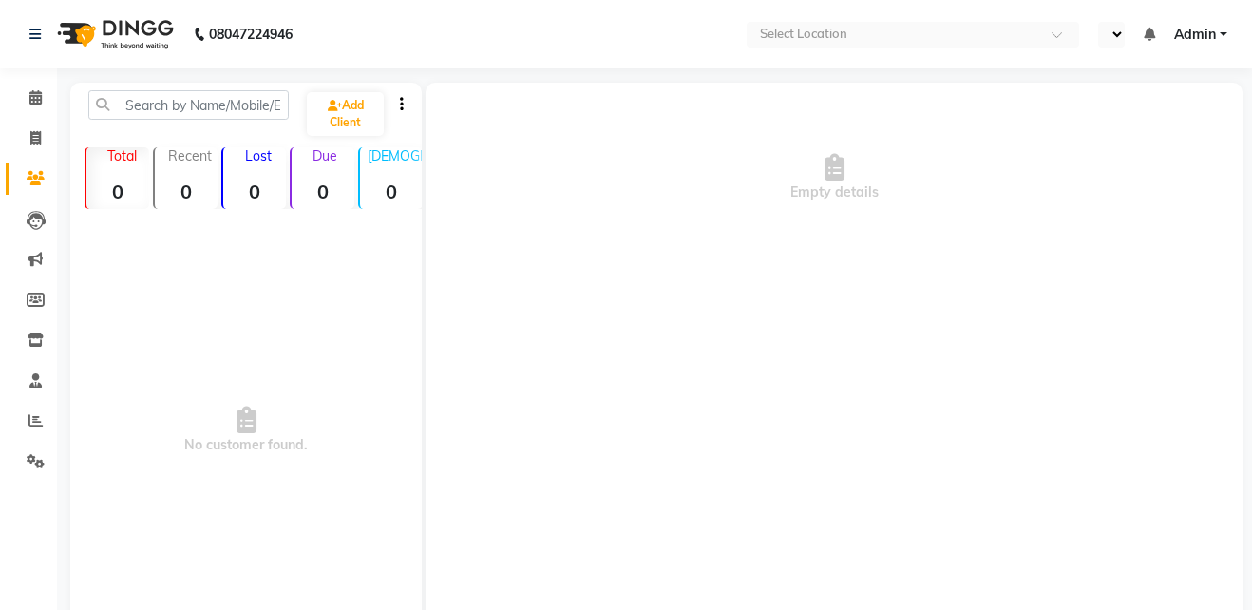
select select "en"
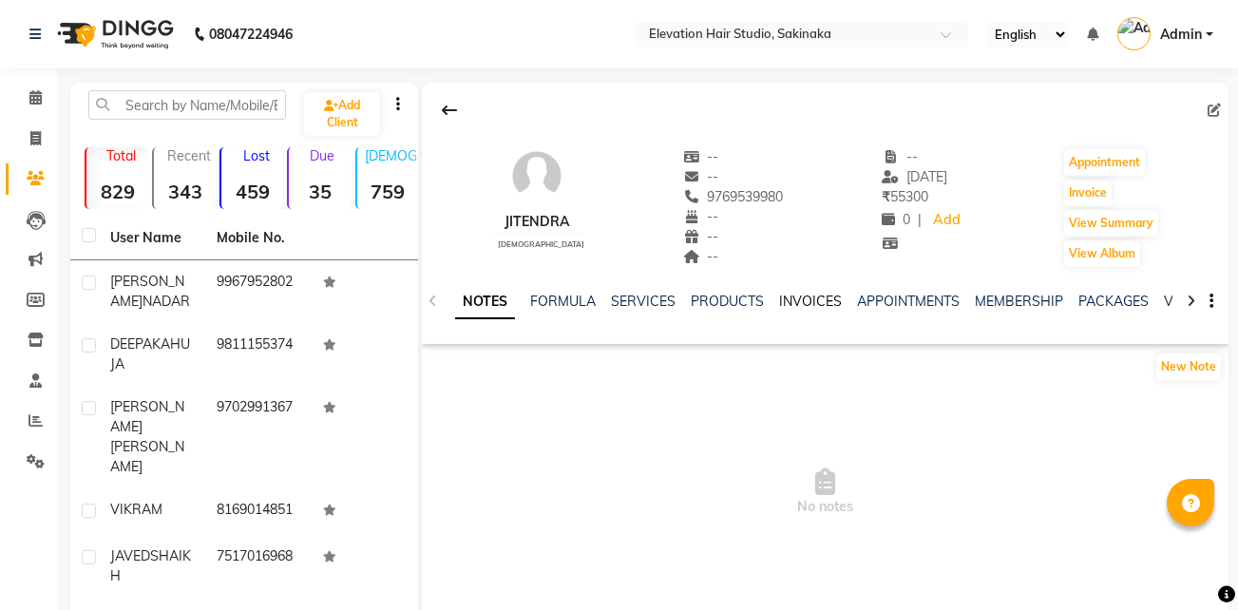
click at [800, 298] on link "INVOICES" at bounding box center [810, 301] width 63 height 17
